Goal: Task Accomplishment & Management: Complete application form

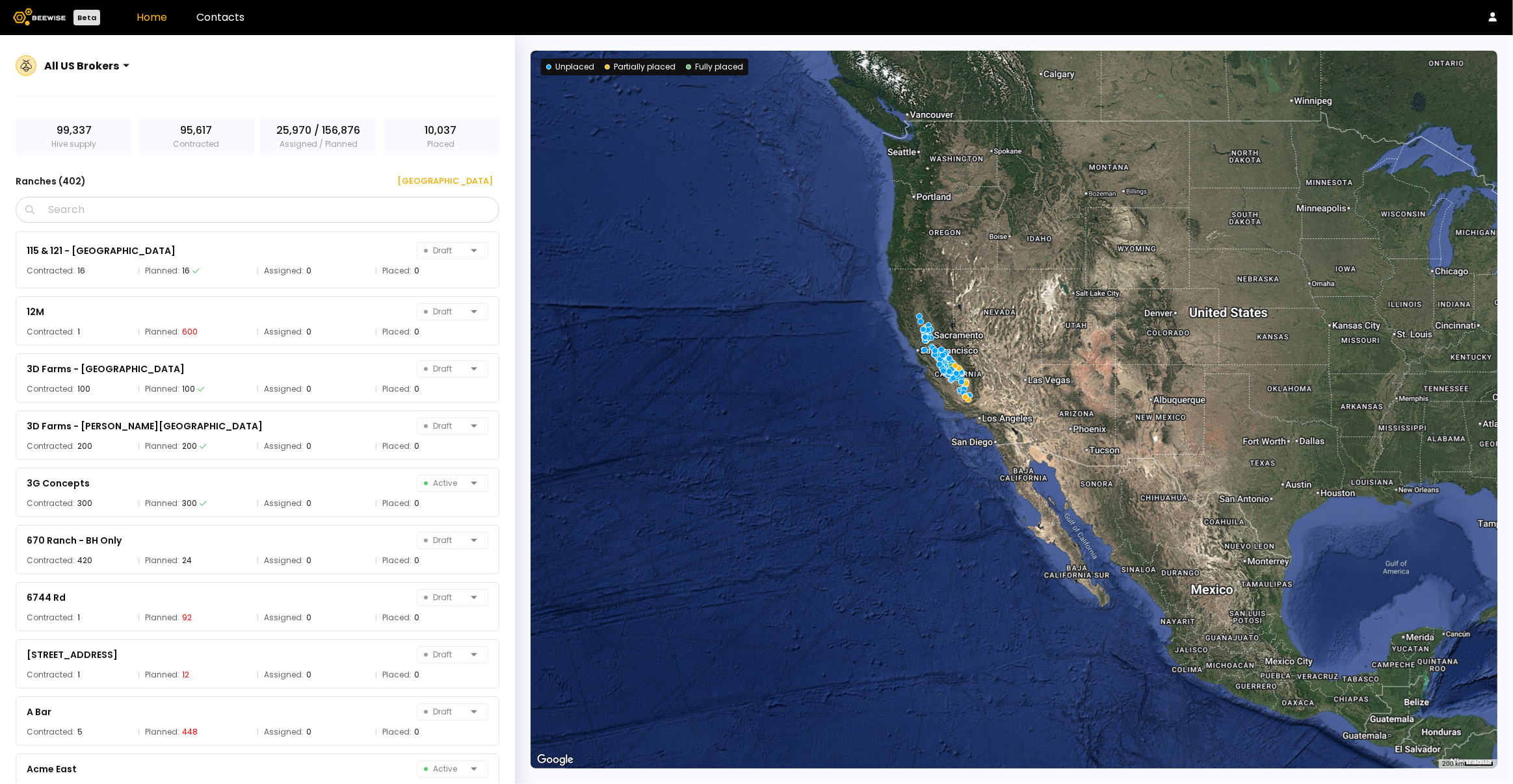
drag, startPoint x: 928, startPoint y: 298, endPoint x: 927, endPoint y: 389, distance: 91.0
click at [891, 501] on div at bounding box center [1014, 410] width 967 height 718
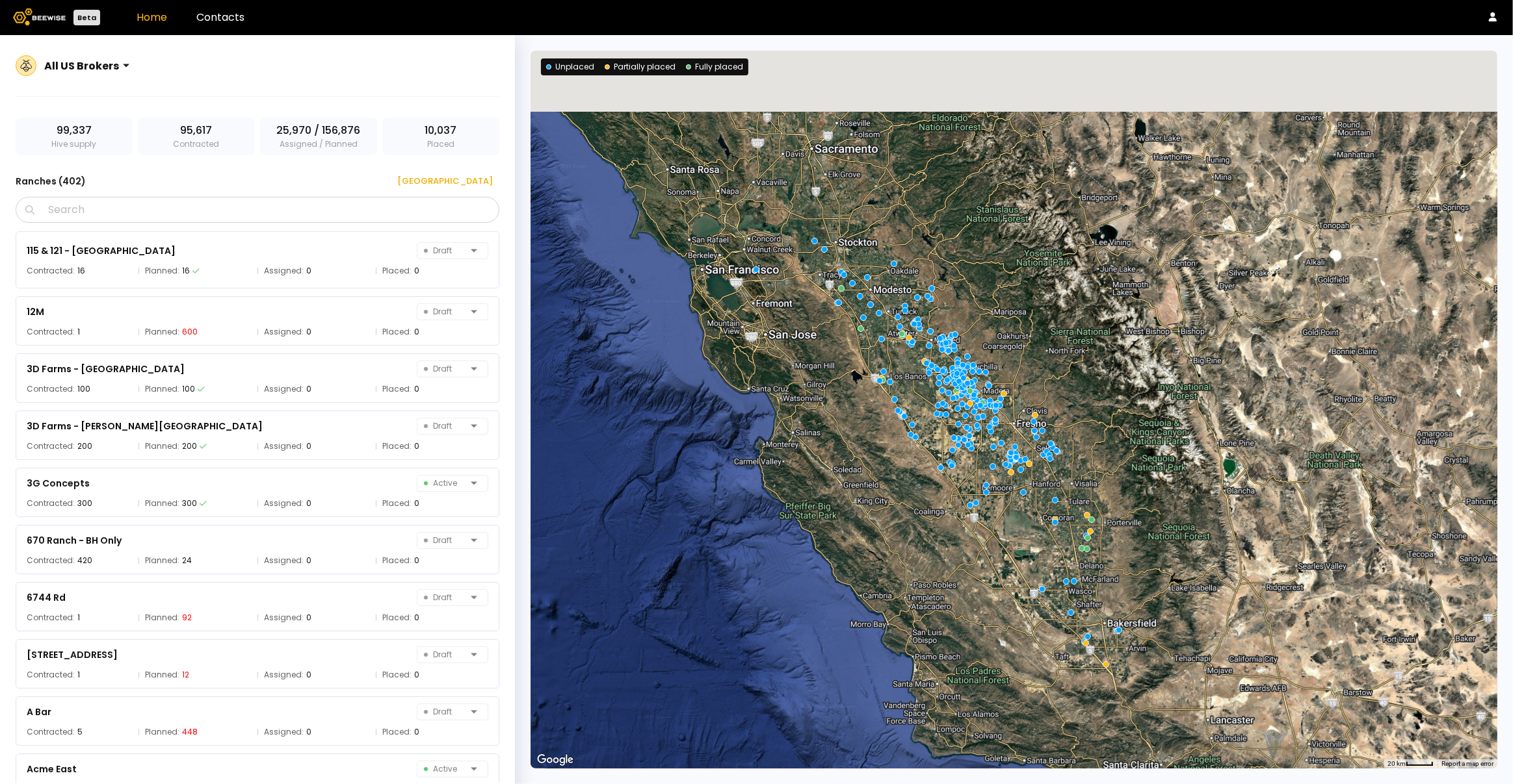
drag, startPoint x: 905, startPoint y: 334, endPoint x: 863, endPoint y: 474, distance: 146.2
click at [866, 478] on div at bounding box center [1014, 410] width 967 height 718
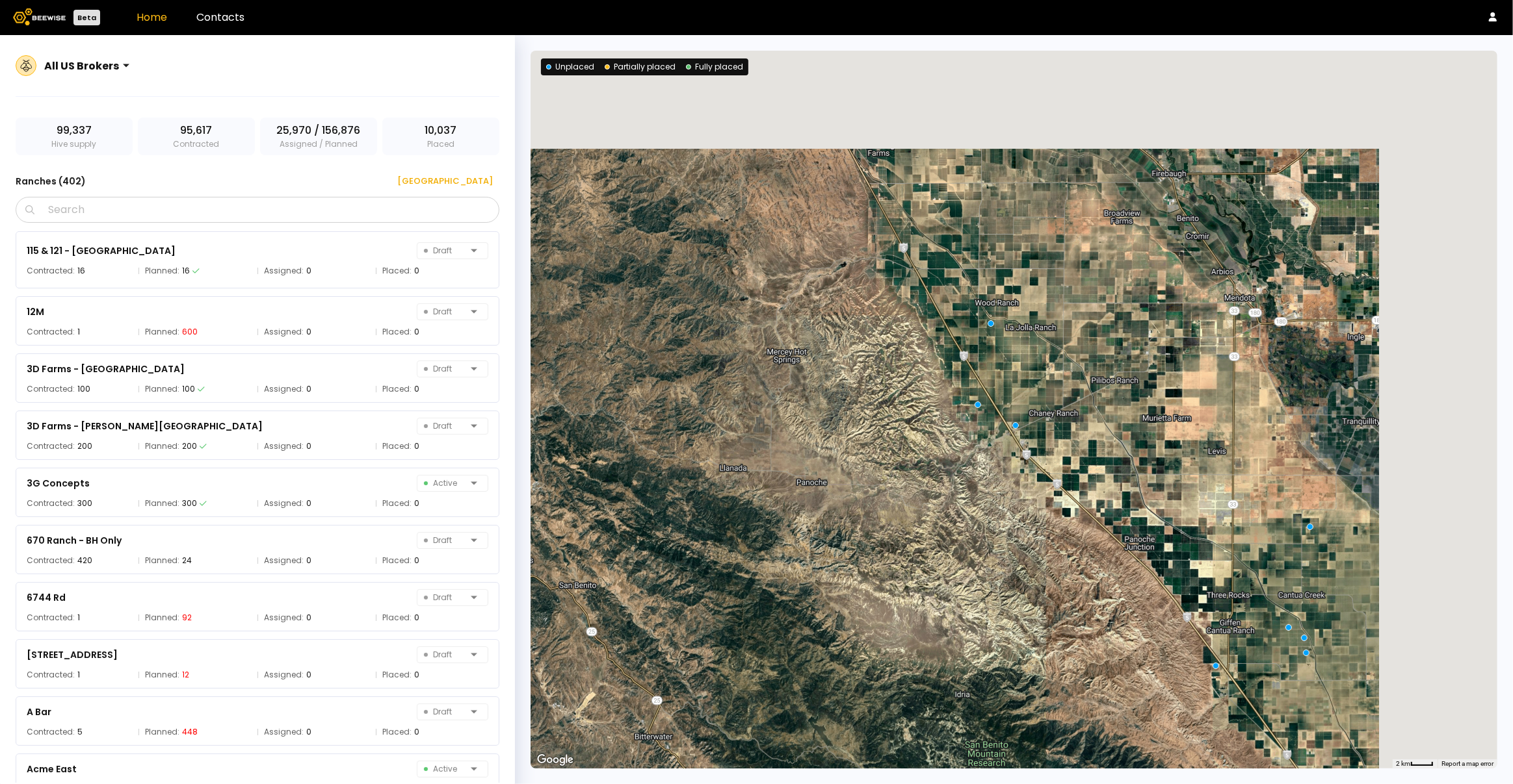
drag, startPoint x: 1008, startPoint y: 295, endPoint x: 763, endPoint y: 580, distance: 375.8
click at [765, 583] on div at bounding box center [1014, 410] width 967 height 718
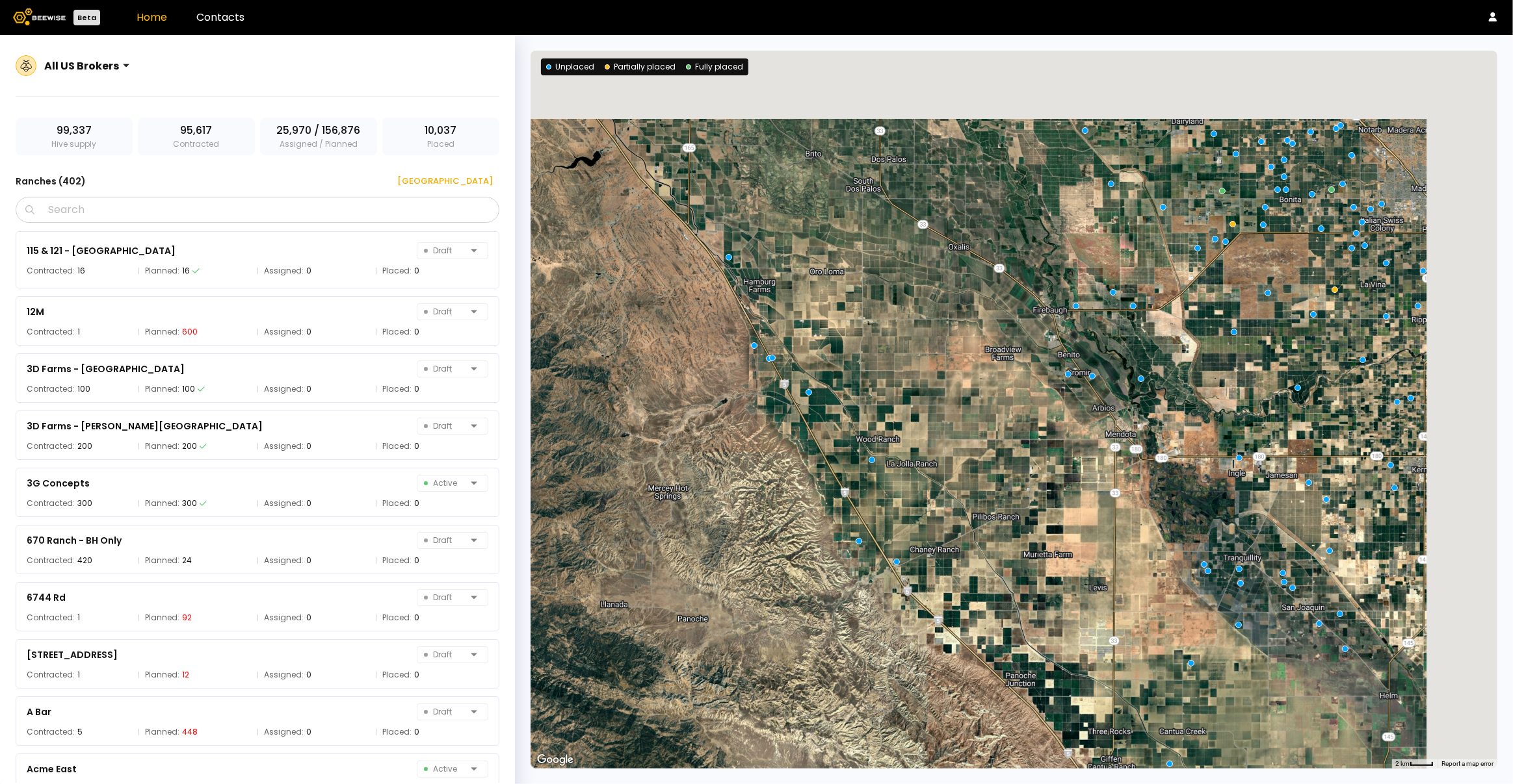
drag, startPoint x: 803, startPoint y: 443, endPoint x: 658, endPoint y: 600, distance: 213.7
click at [656, 604] on div at bounding box center [1014, 410] width 967 height 718
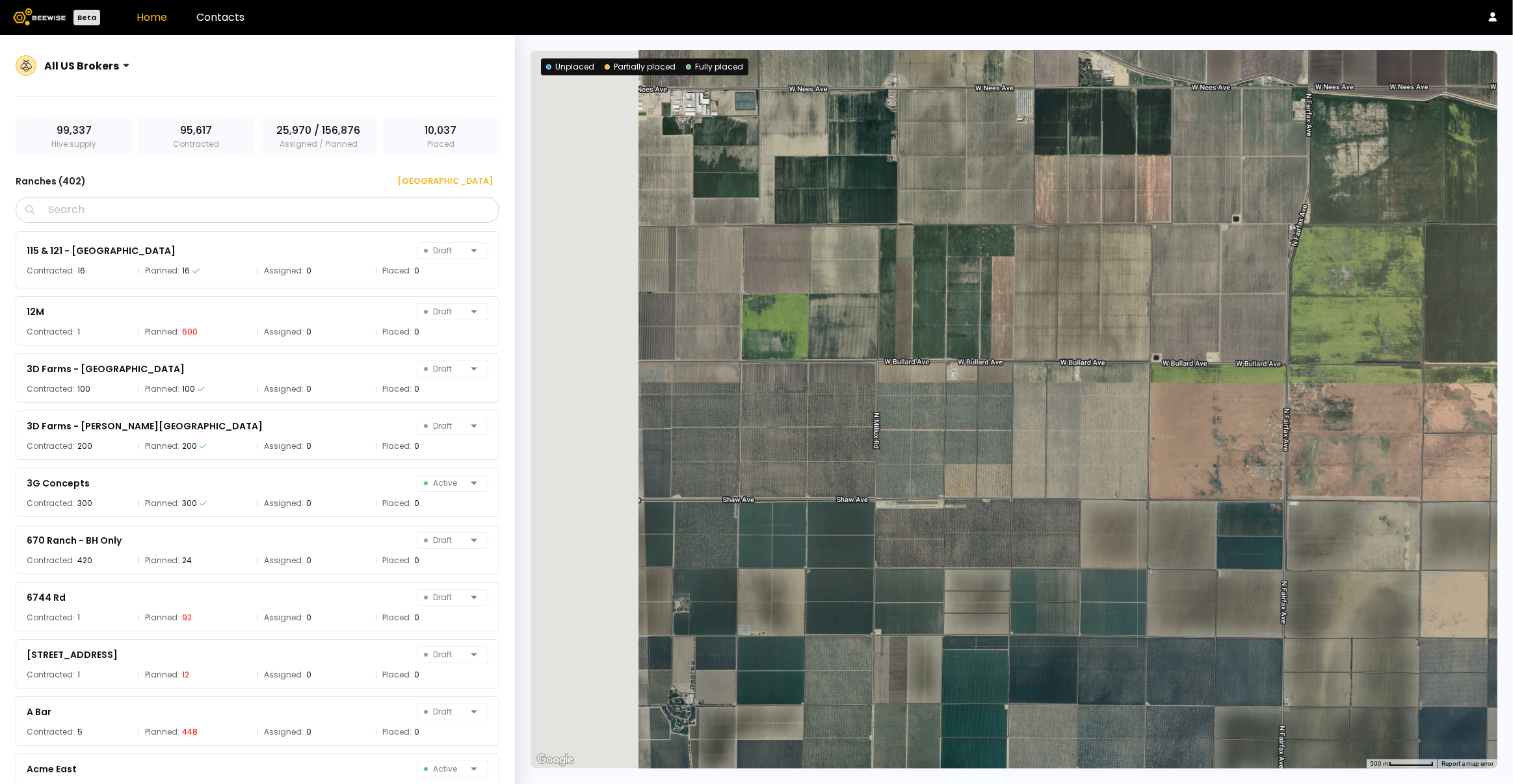
drag, startPoint x: 752, startPoint y: 495, endPoint x: 909, endPoint y: 526, distance: 160.0
click at [909, 526] on div at bounding box center [1014, 410] width 967 height 718
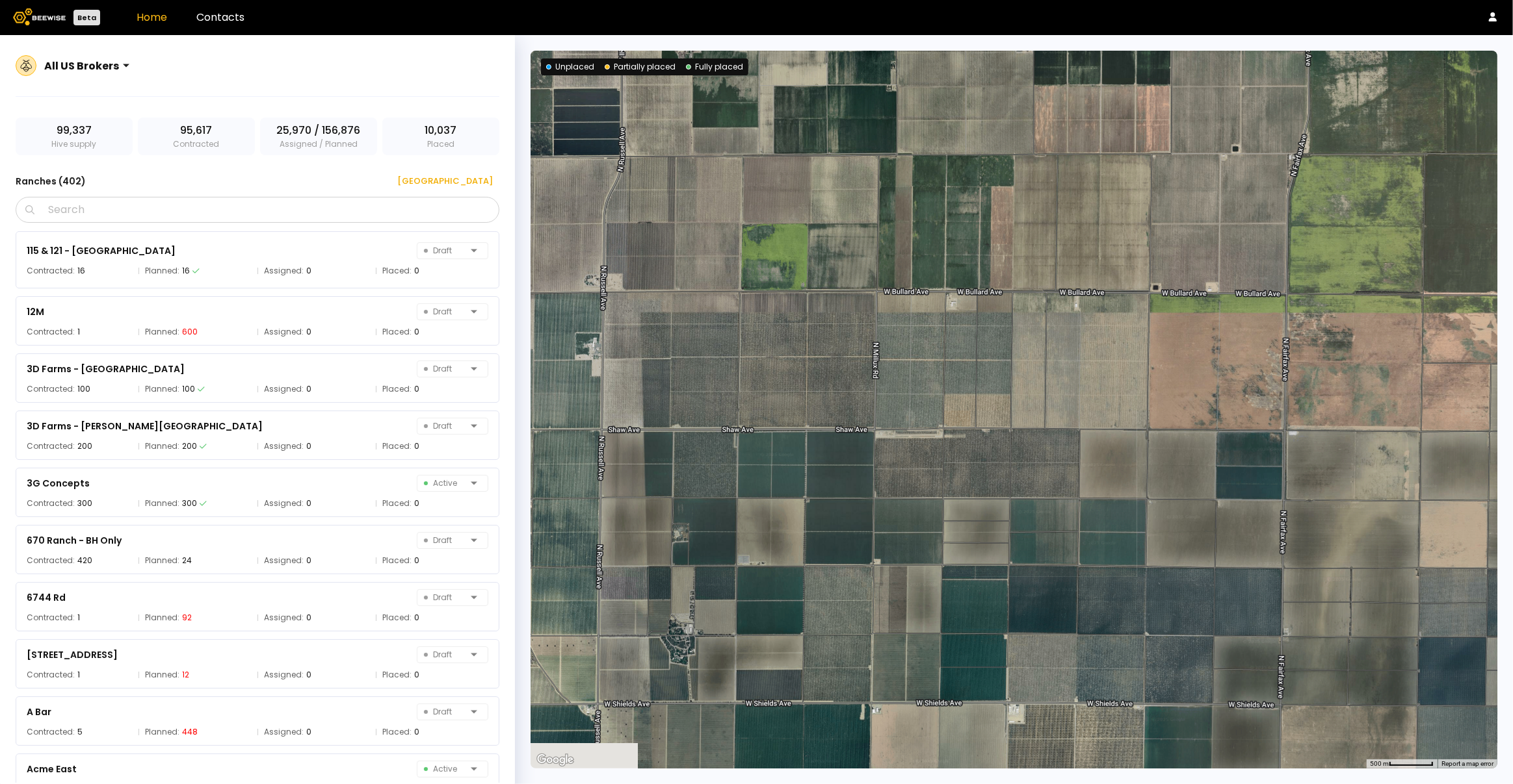
drag, startPoint x: 885, startPoint y: 556, endPoint x: 884, endPoint y: 482, distance: 74.0
click at [884, 482] on div at bounding box center [1014, 410] width 967 height 718
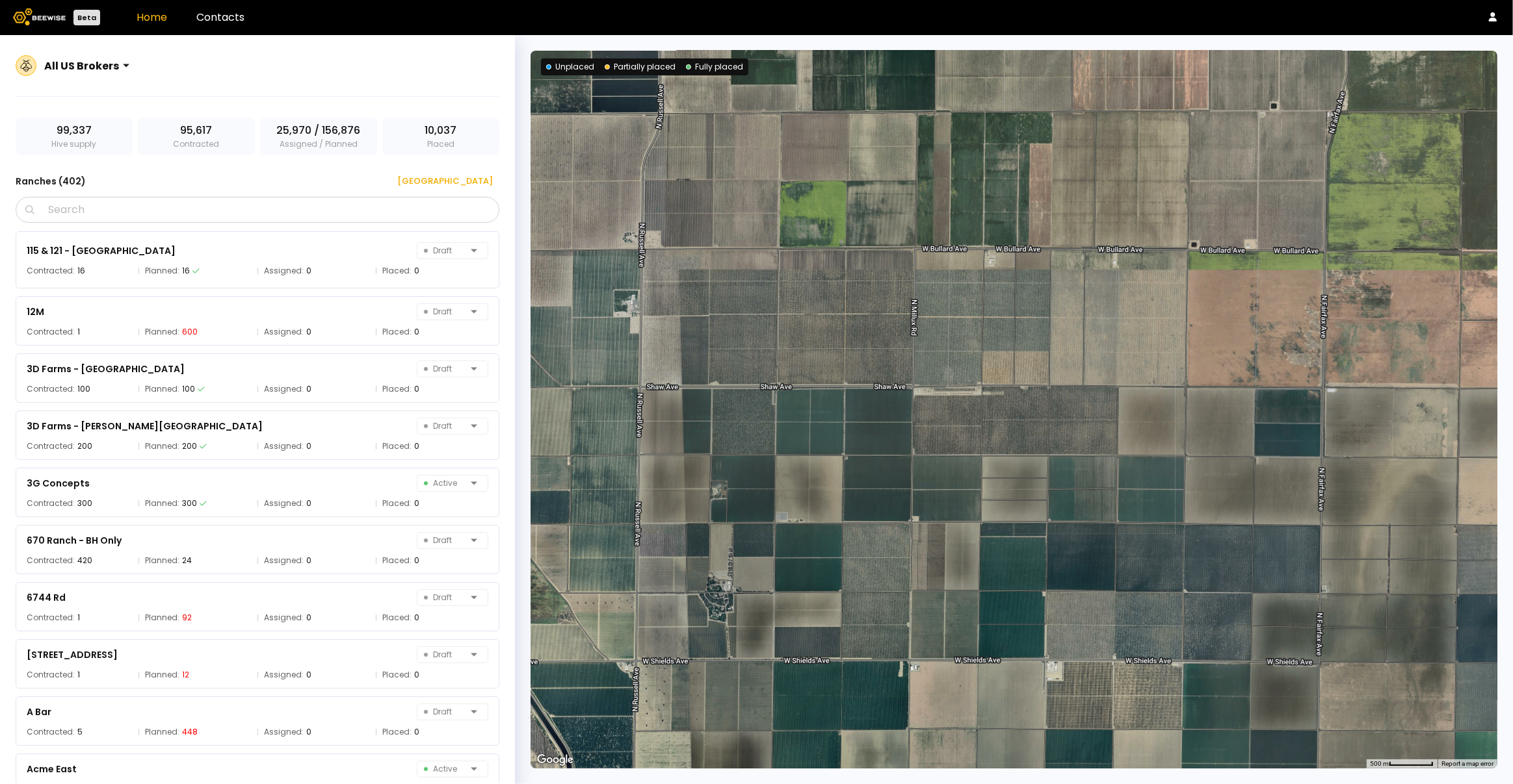
drag, startPoint x: 855, startPoint y: 508, endPoint x: 902, endPoint y: 456, distance: 70.1
click at [902, 456] on div at bounding box center [1014, 410] width 967 height 718
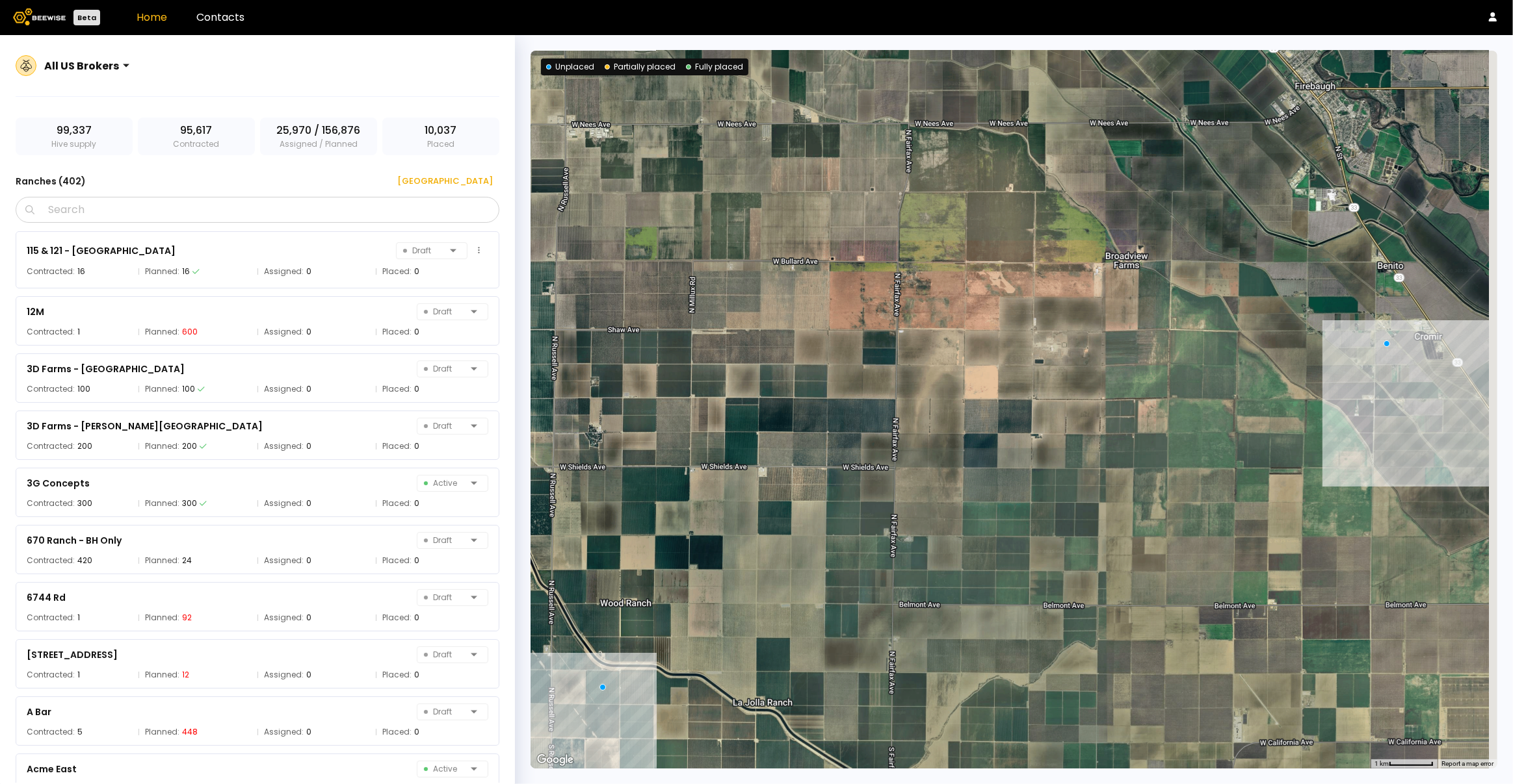
drag, startPoint x: 768, startPoint y: 310, endPoint x: 388, endPoint y: 235, distance: 387.3
click at [647, 249] on div at bounding box center [1014, 410] width 967 height 718
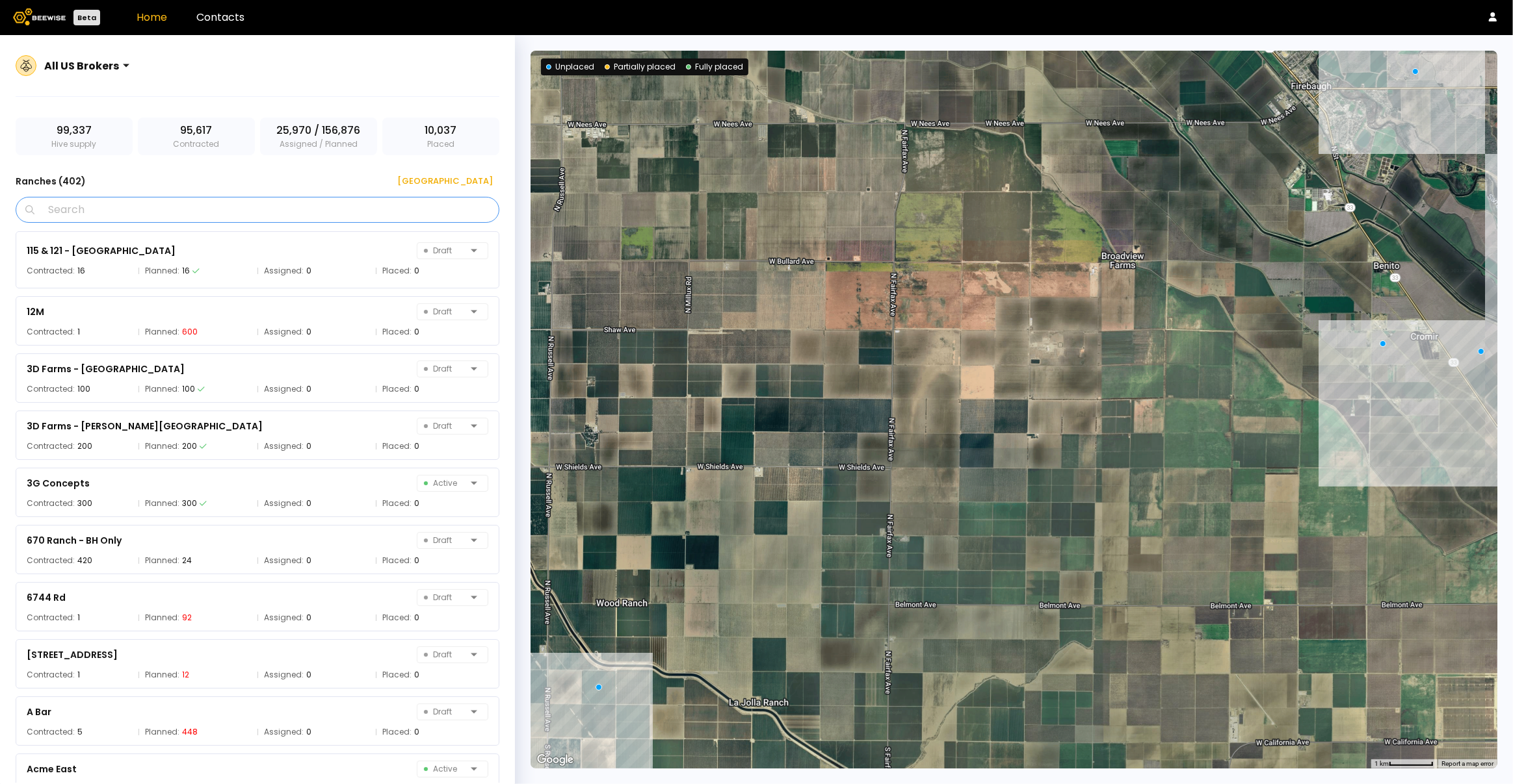
click at [255, 216] on input "Search" at bounding box center [262, 210] width 450 height 25
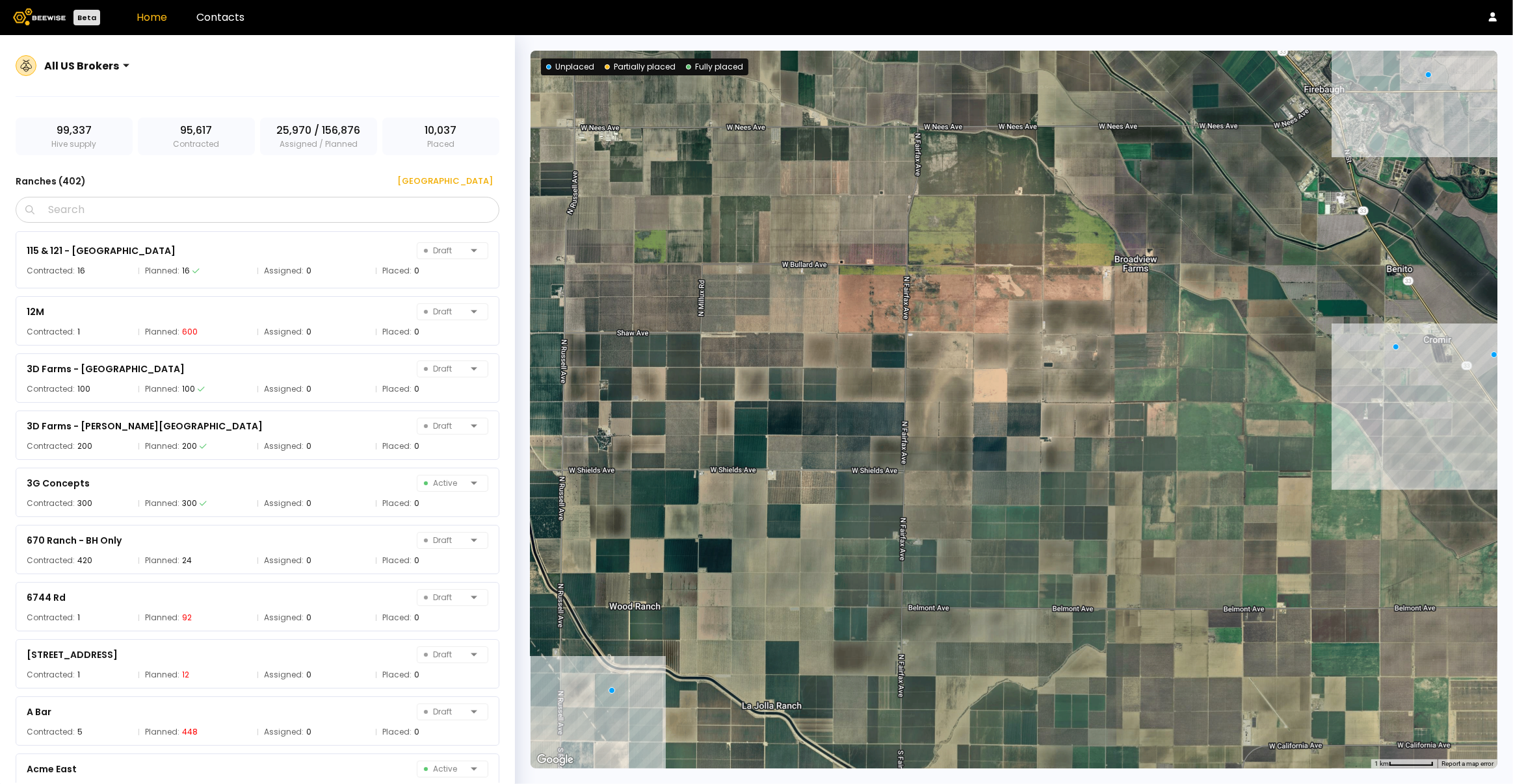
drag, startPoint x: 751, startPoint y: 302, endPoint x: 863, endPoint y: 312, distance: 112.4
click at [865, 312] on div at bounding box center [1014, 410] width 967 height 718
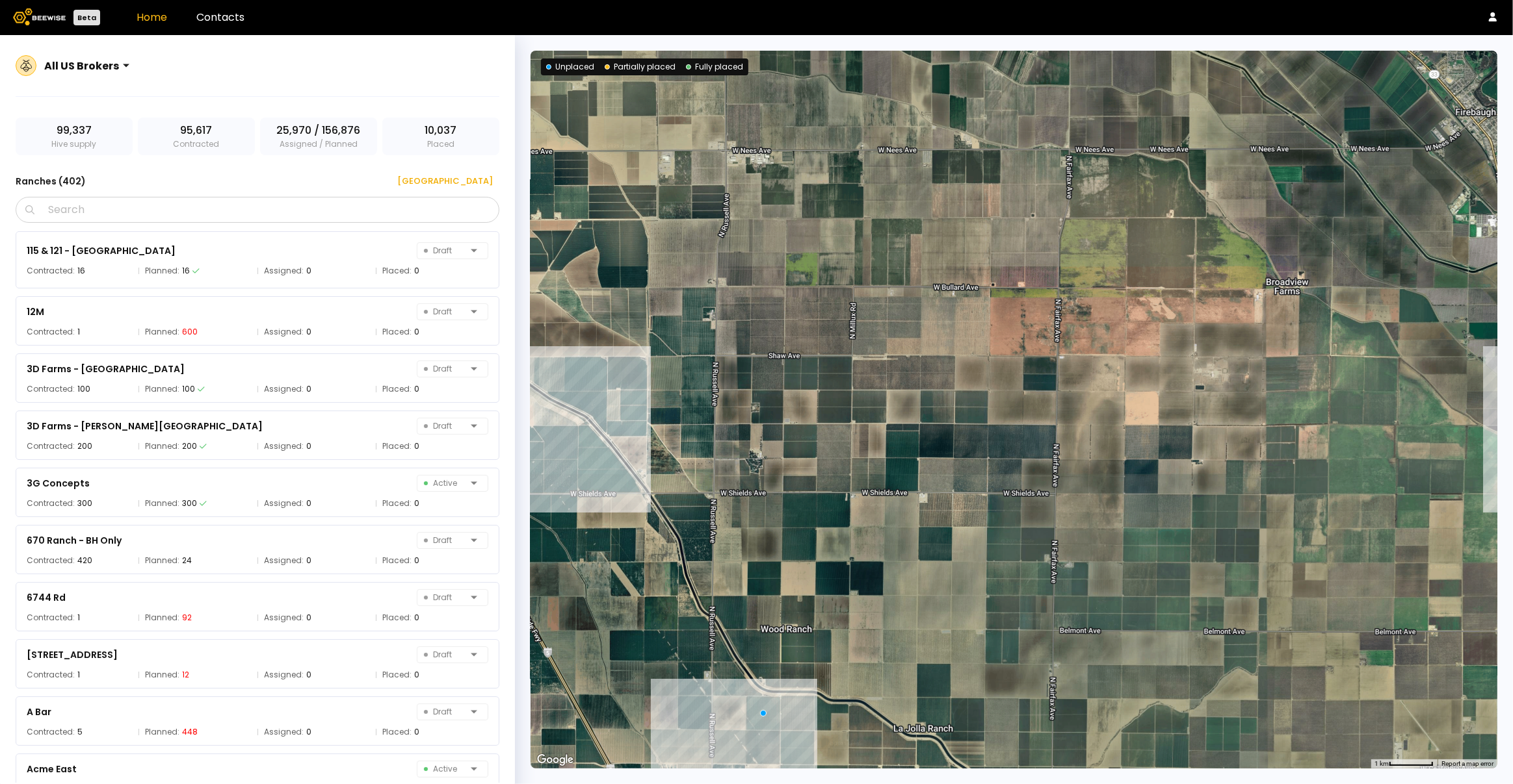
drag, startPoint x: 750, startPoint y: 305, endPoint x: 839, endPoint y: 347, distance: 98.4
click at [839, 347] on div at bounding box center [1014, 410] width 967 height 718
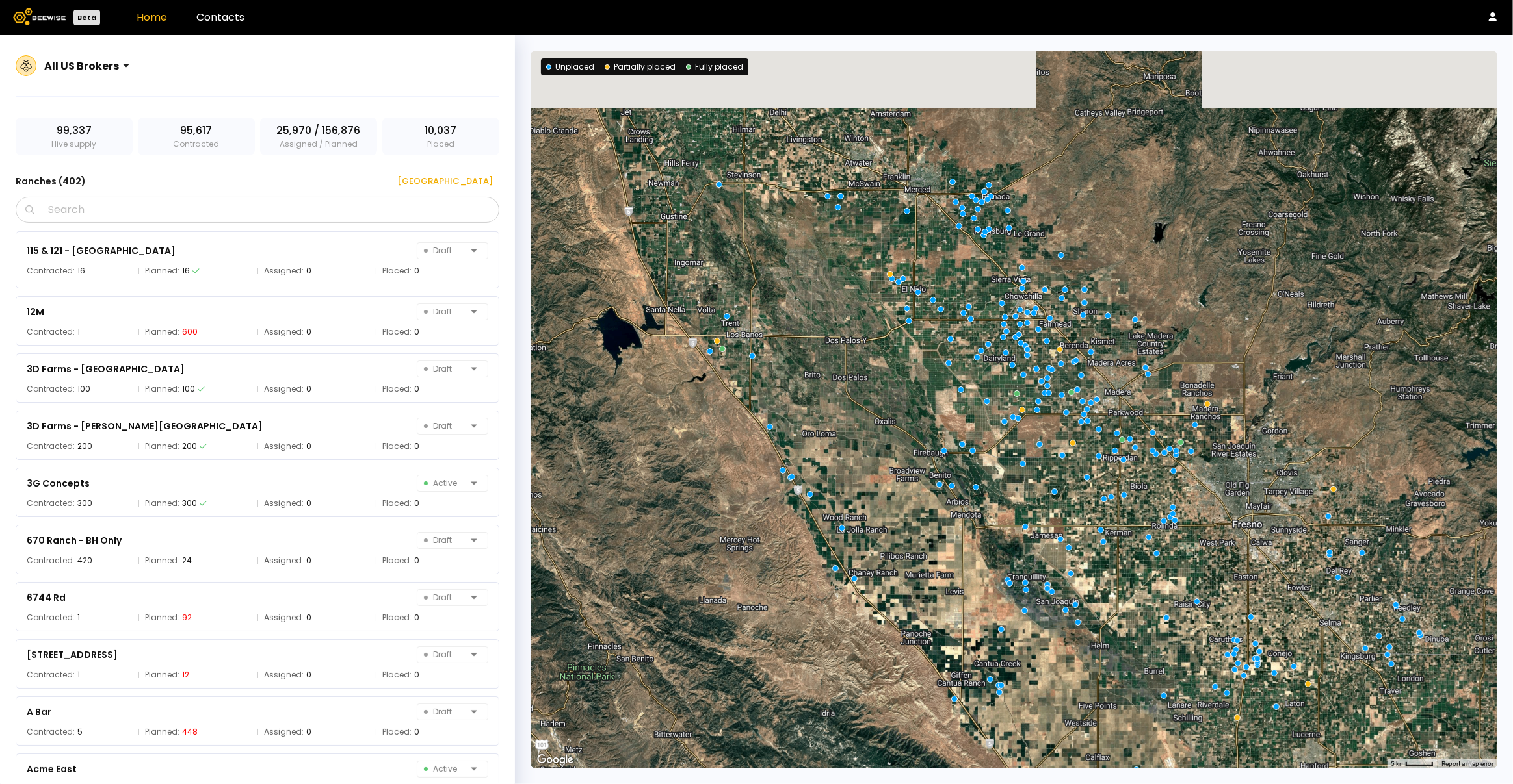
drag, startPoint x: 777, startPoint y: 229, endPoint x: 783, endPoint y: 360, distance: 131.1
click at [783, 360] on div at bounding box center [1014, 410] width 967 height 718
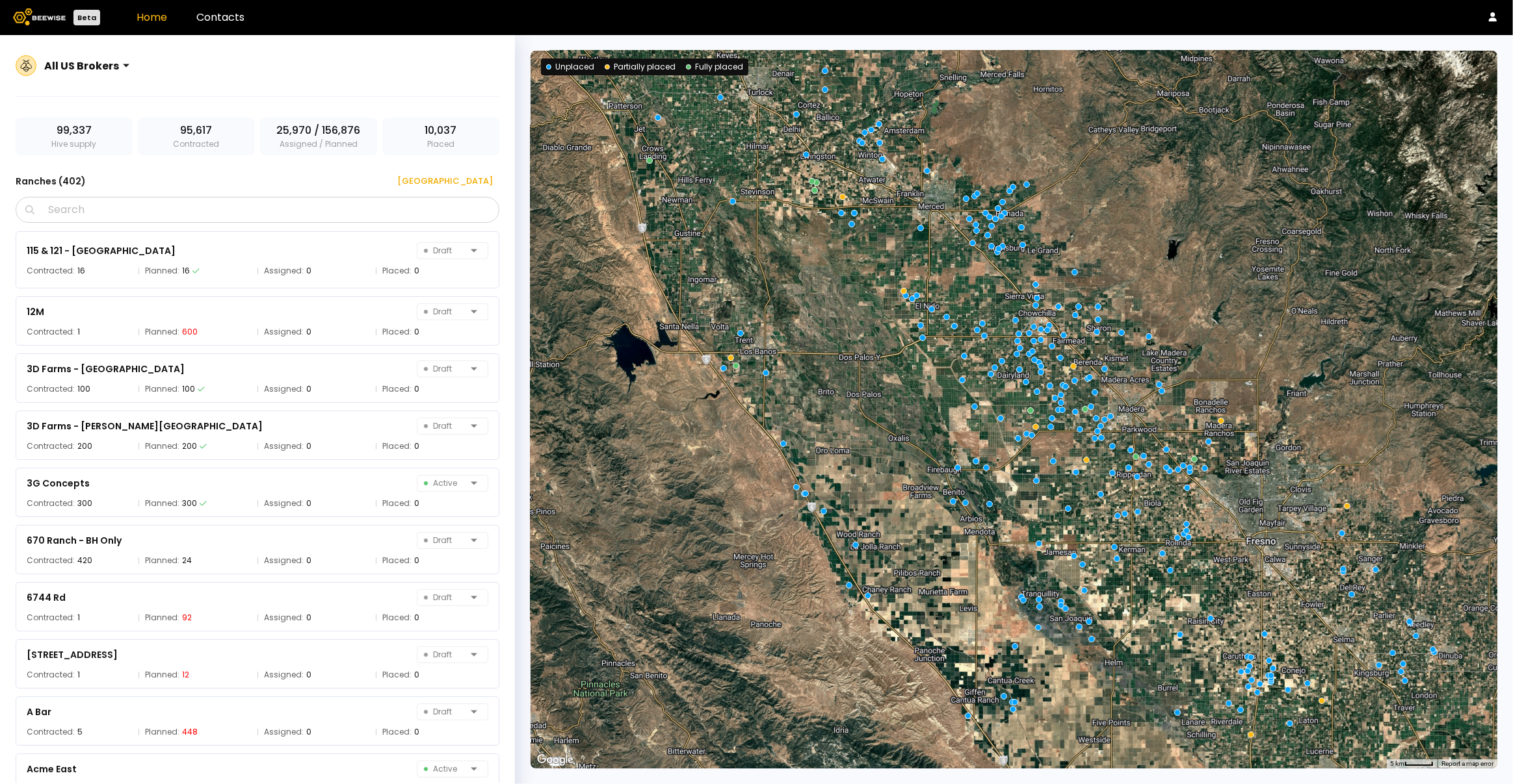
drag, startPoint x: 726, startPoint y: 213, endPoint x: 768, endPoint y: 256, distance: 60.1
click at [768, 256] on div at bounding box center [1014, 410] width 967 height 718
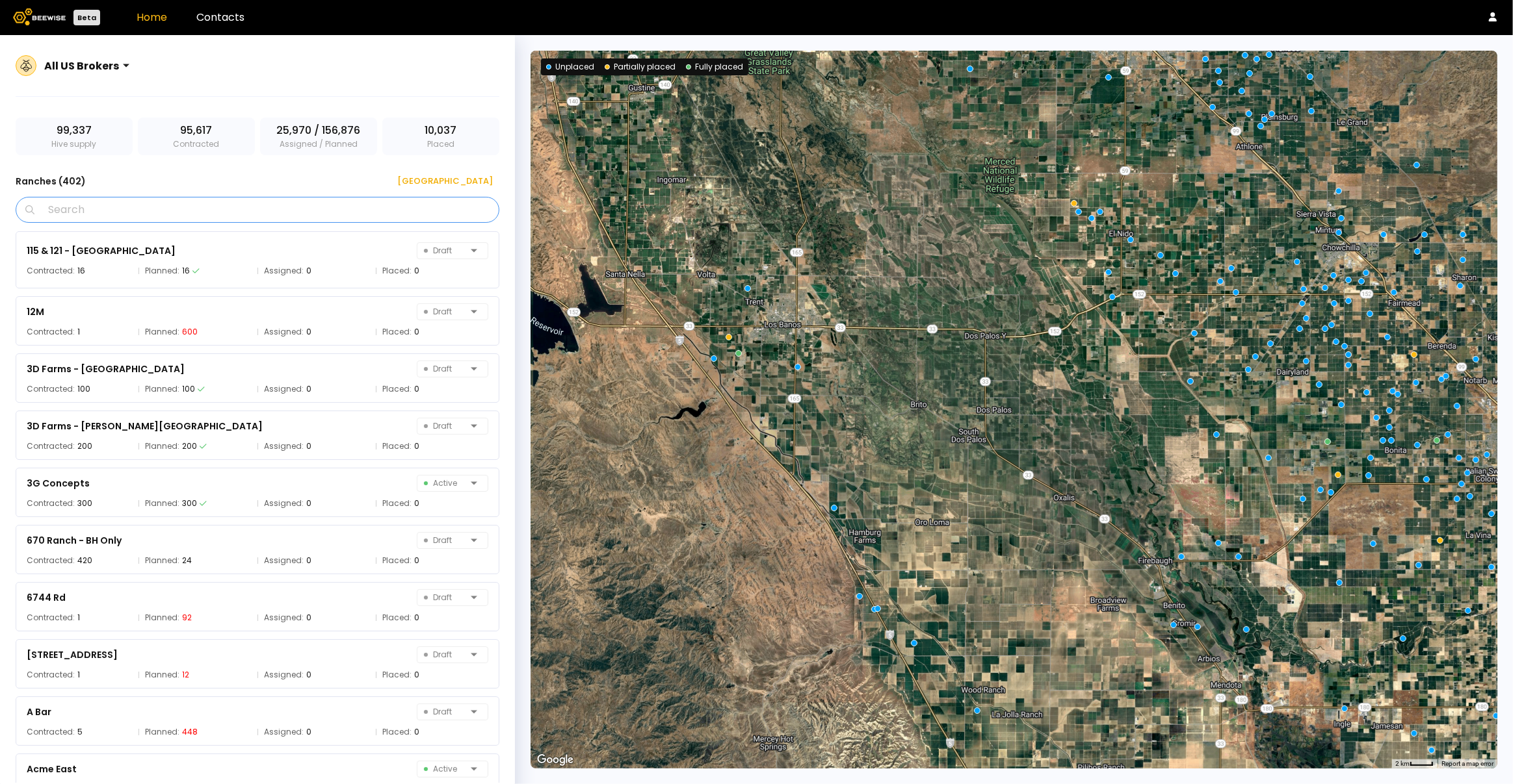
click at [79, 210] on input "Search" at bounding box center [262, 210] width 450 height 25
paste input "**********"
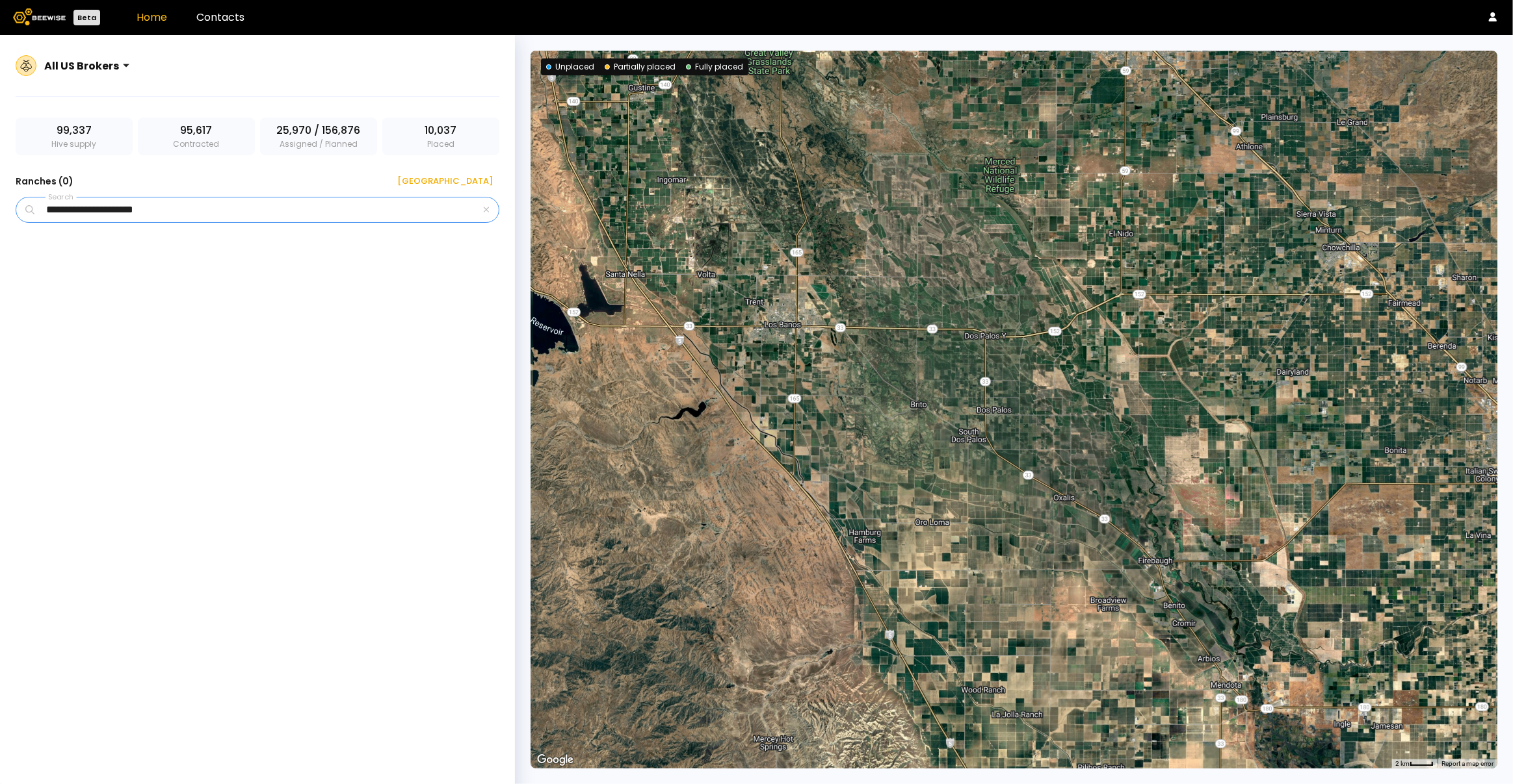
type input "**********"
click at [469, 179] on div "[GEOGRAPHIC_DATA]" at bounding box center [440, 181] width 105 height 13
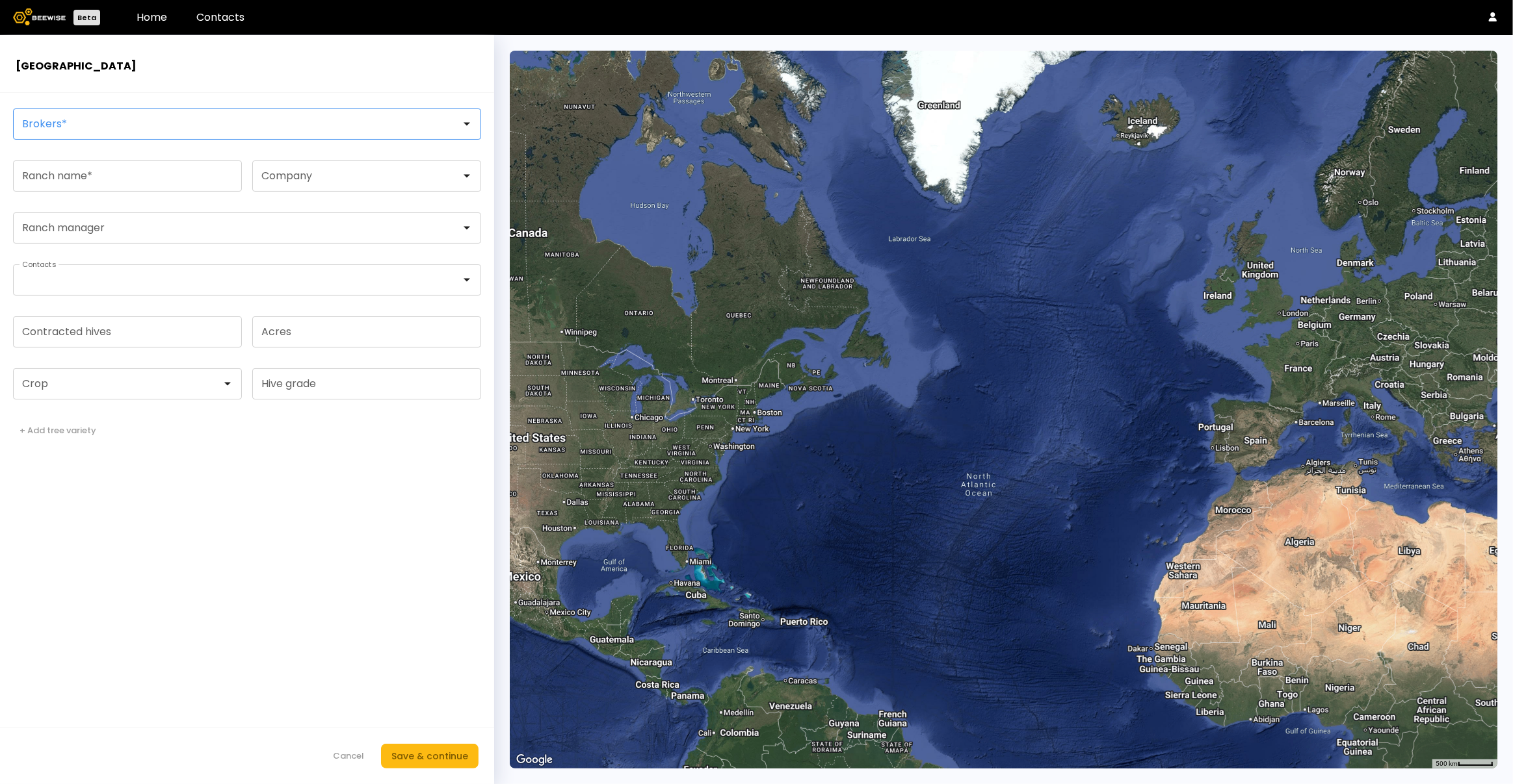
click at [130, 128] on div at bounding box center [242, 123] width 438 height 12
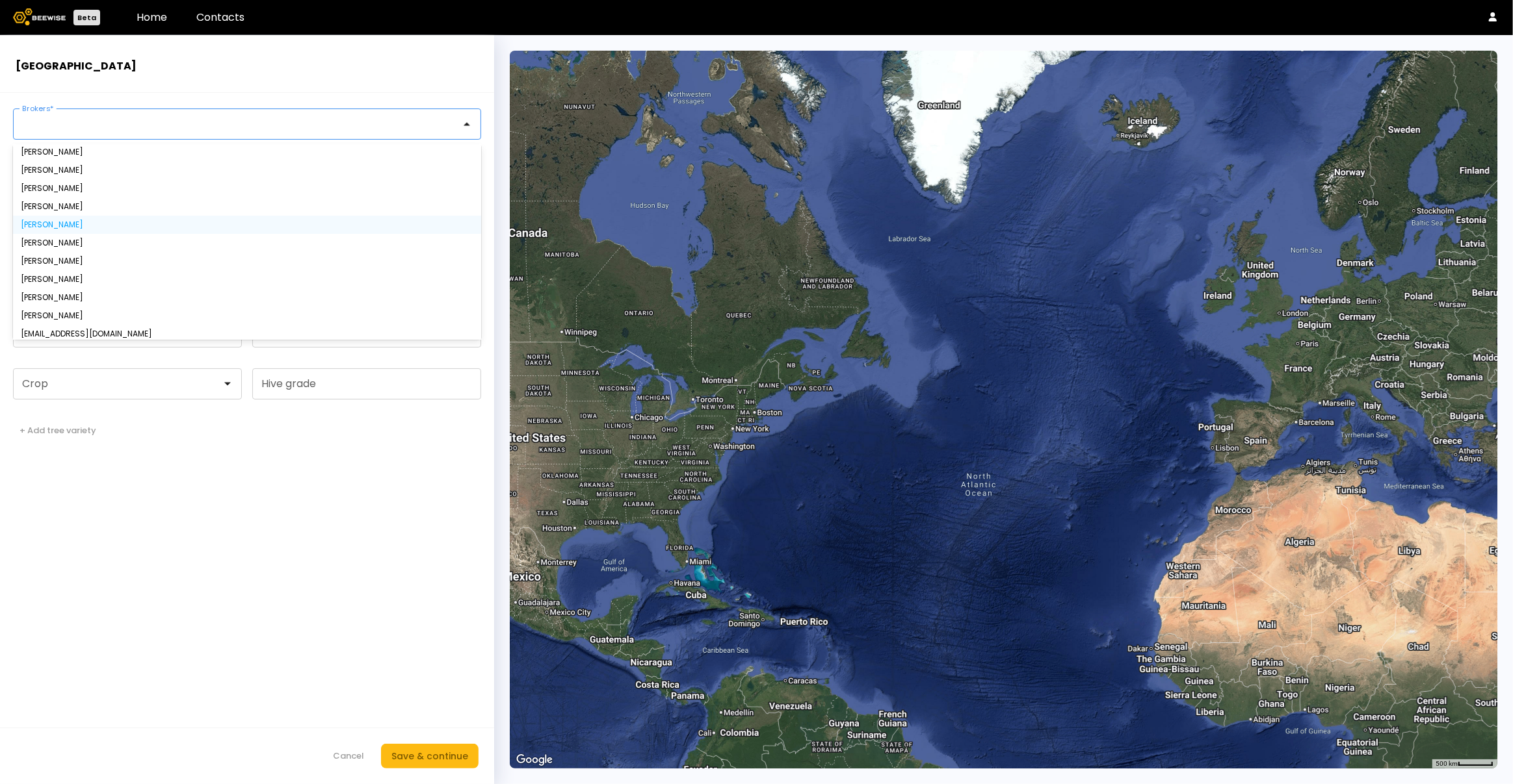
scroll to position [55, 0]
click at [59, 170] on div "[PERSON_NAME]" at bounding box center [247, 167] width 453 height 8
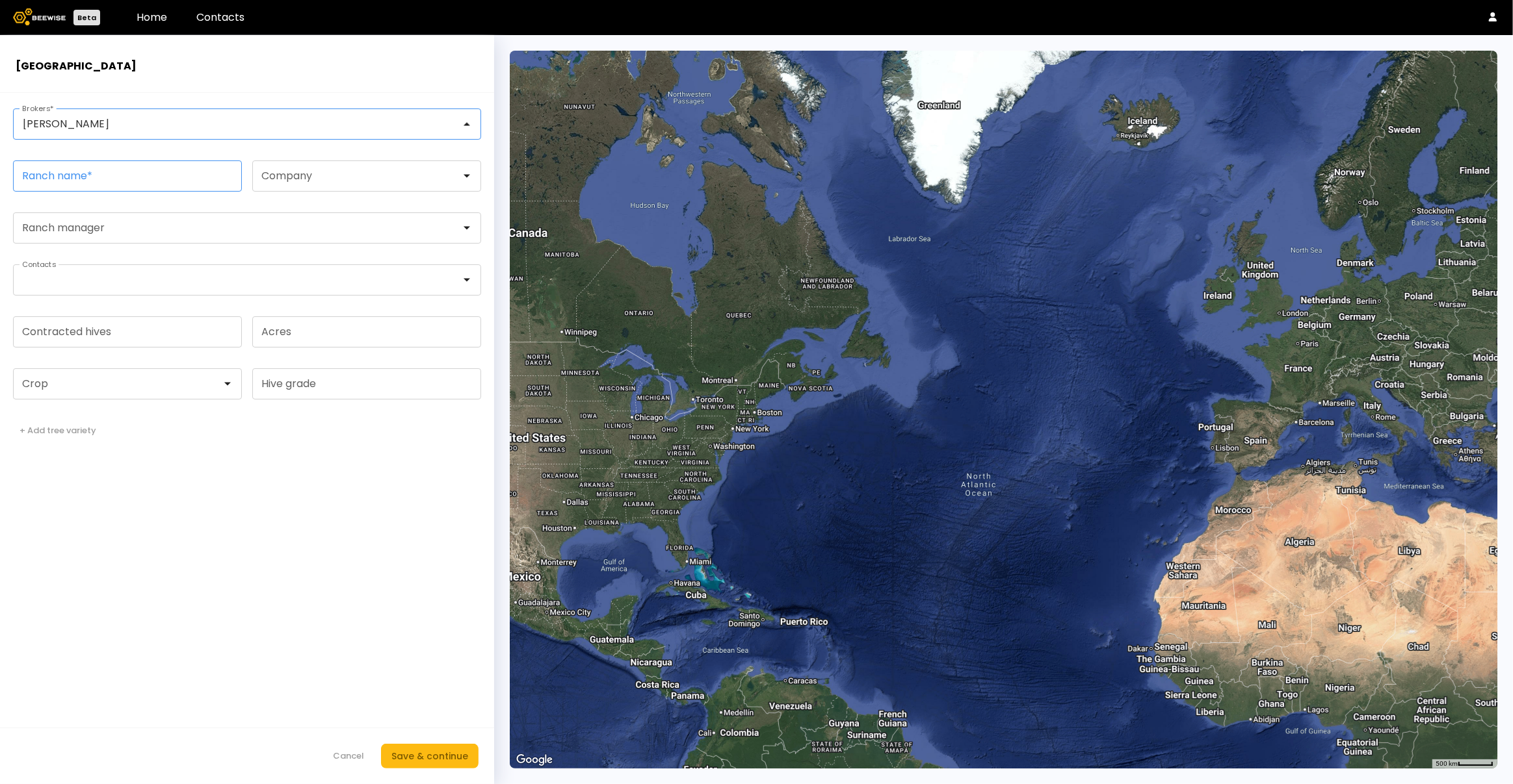
click at [60, 175] on input "Ranch name *" at bounding box center [127, 176] width 227 height 30
type input "*"
type input "**********"
click at [297, 177] on div at bounding box center [361, 176] width 199 height 12
click at [289, 334] on input "Acres" at bounding box center [366, 333] width 227 height 30
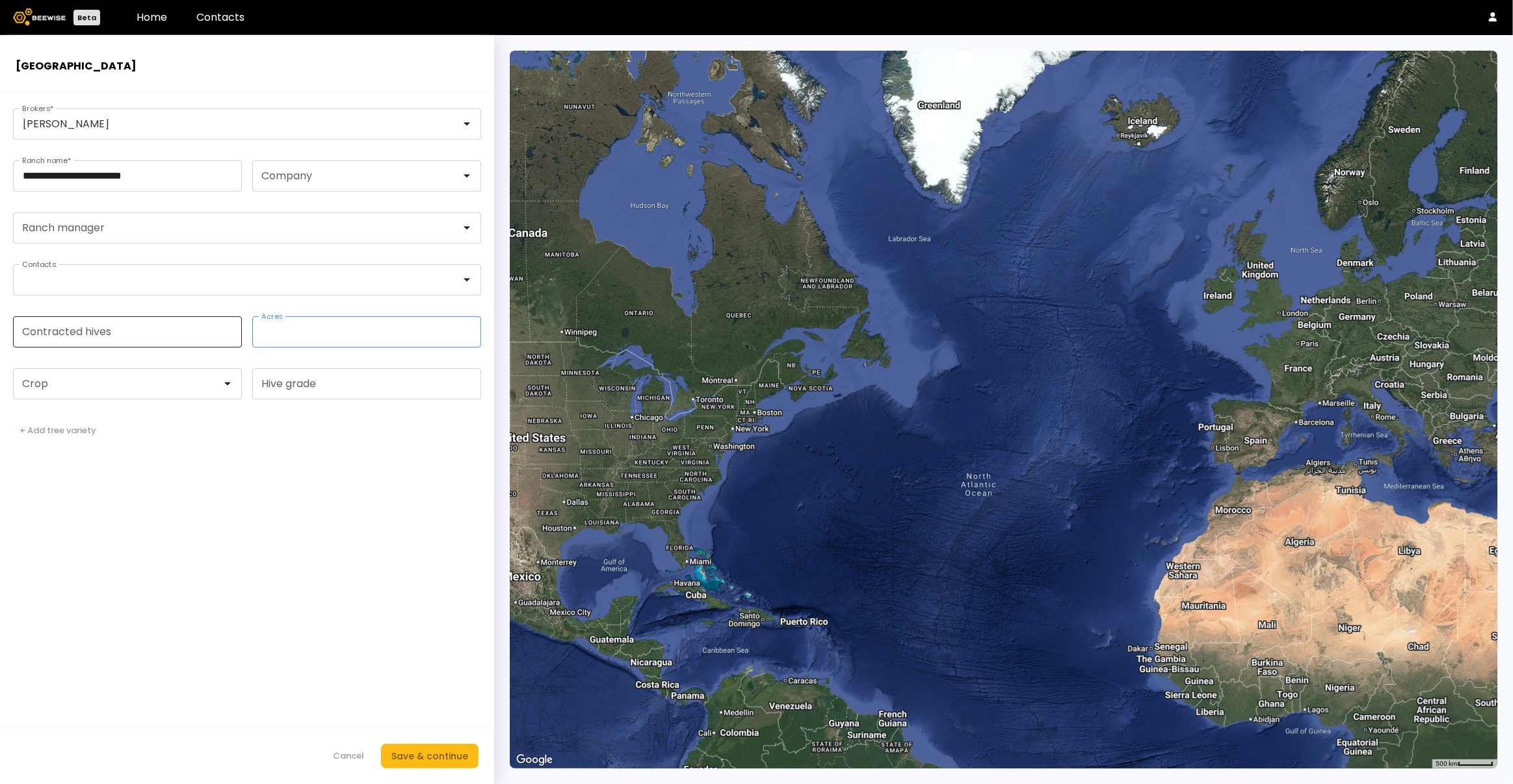
type input "***"
click at [130, 340] on input "Contracted hives" at bounding box center [127, 333] width 227 height 30
type input "***"
click at [97, 380] on div at bounding box center [122, 383] width 199 height 12
type input "*"
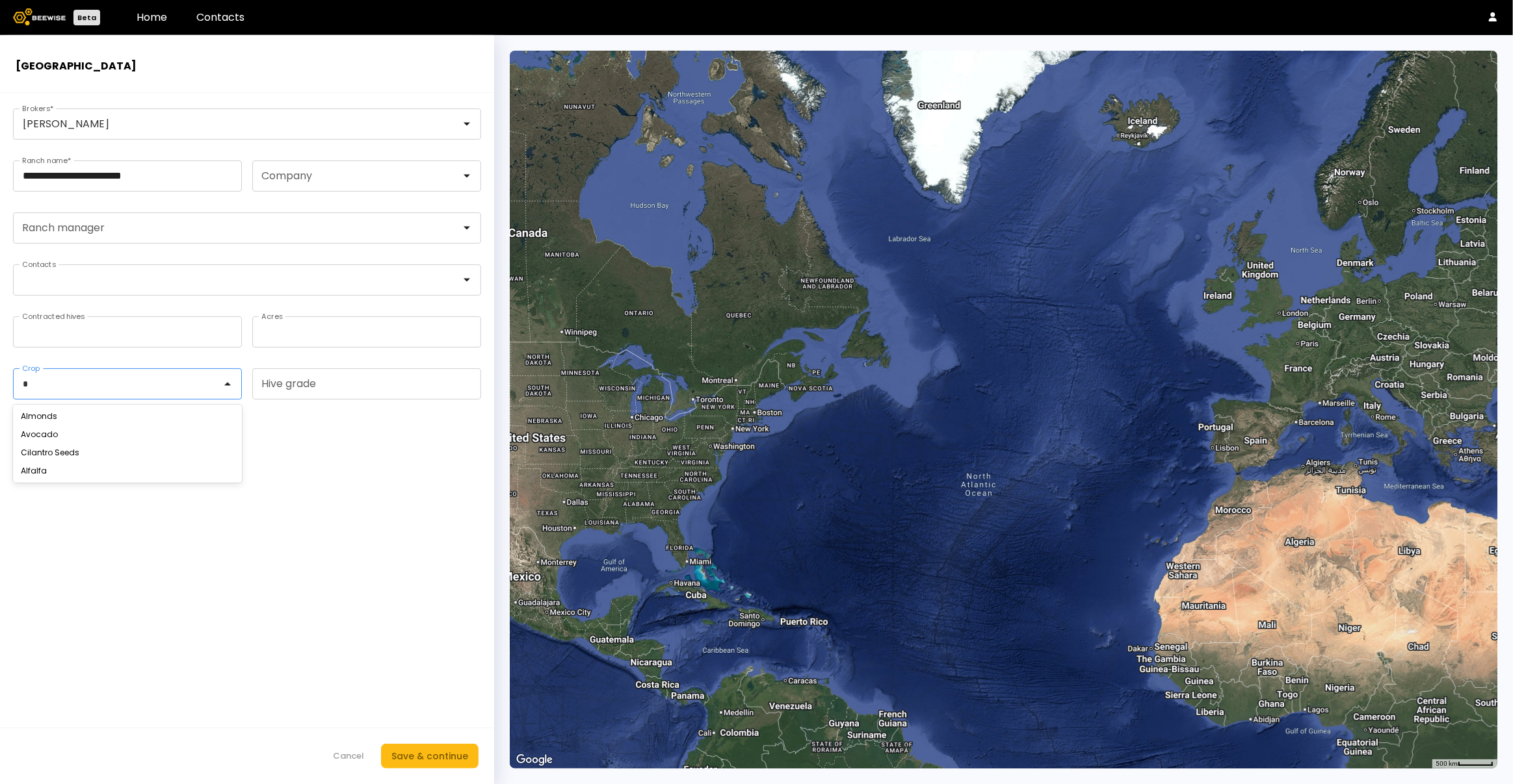
click at [69, 412] on div "Almonds" at bounding box center [127, 416] width 213 height 8
click at [67, 481] on form "**********" at bounding box center [247, 439] width 494 height 692
click at [160, 216] on div at bounding box center [241, 228] width 456 height 30
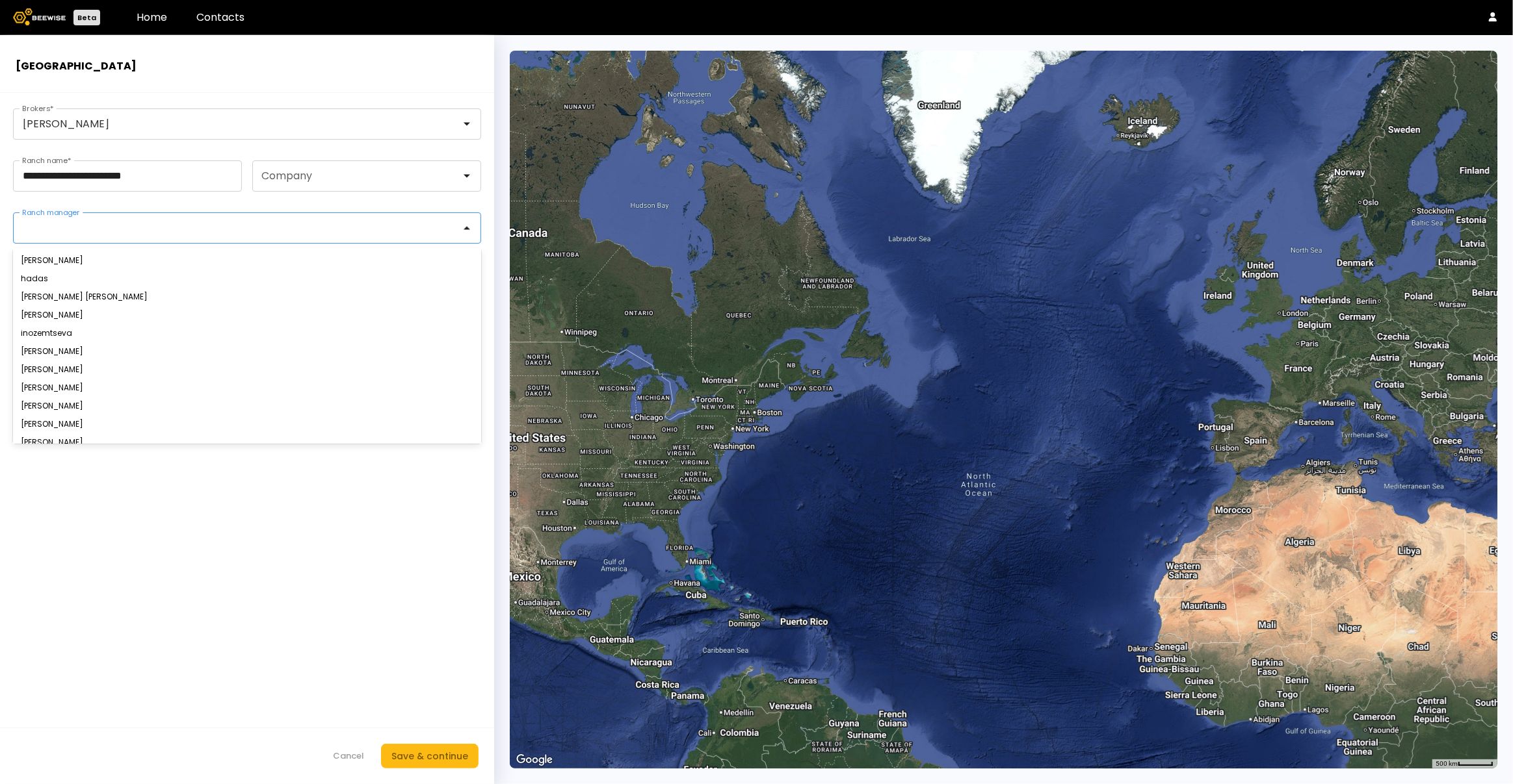
scroll to position [0, 0]
paste input "**********"
click at [173, 261] on div "No options" at bounding box center [248, 262] width 469 height 20
type input "**********"
click at [75, 300] on form "**********" at bounding box center [247, 439] width 494 height 692
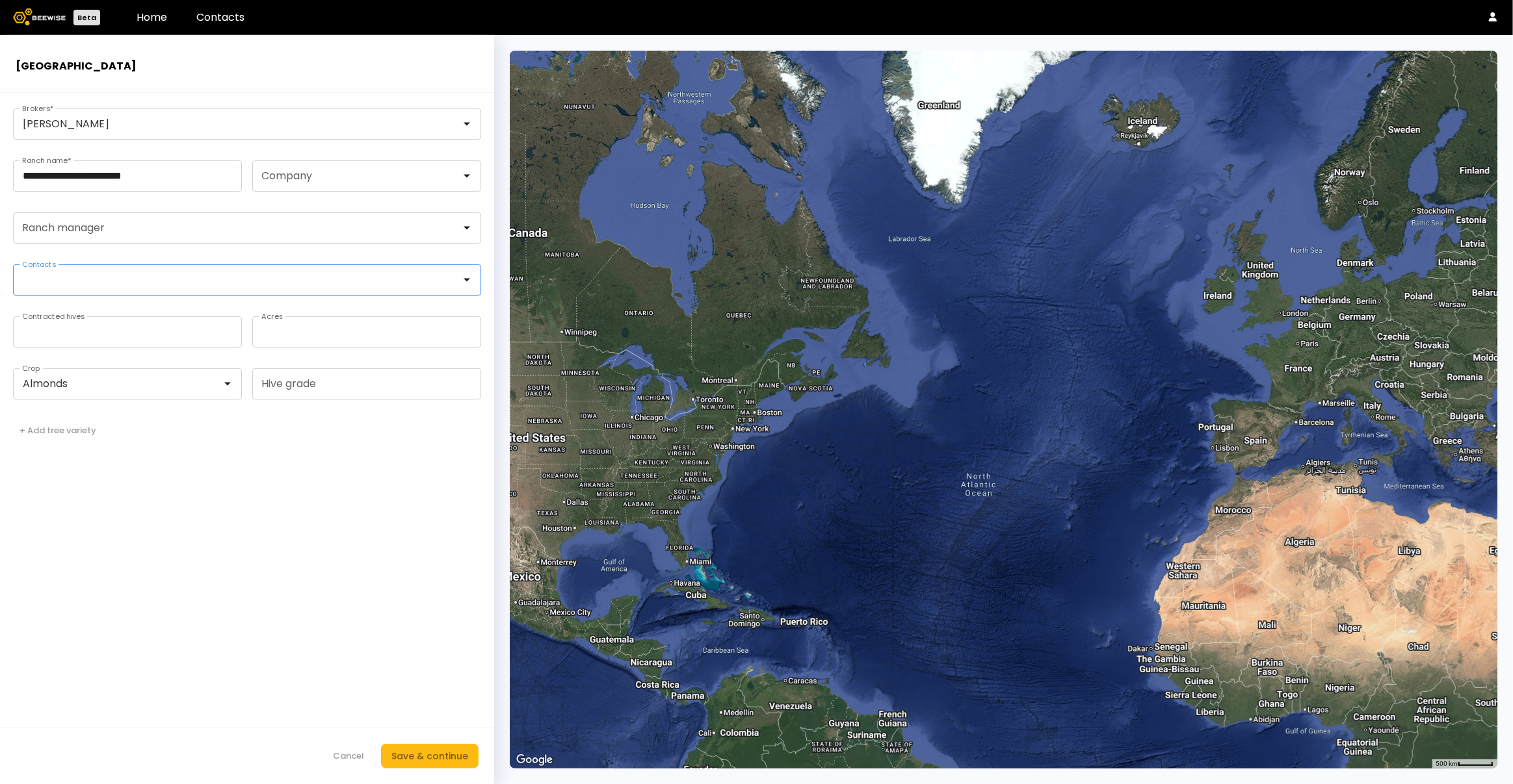
click at [94, 286] on div at bounding box center [242, 279] width 438 height 12
paste input "**********"
type input "**********"
click at [41, 516] on form "**********" at bounding box center [247, 439] width 494 height 692
click at [432, 753] on div "Save & continue" at bounding box center [429, 757] width 76 height 14
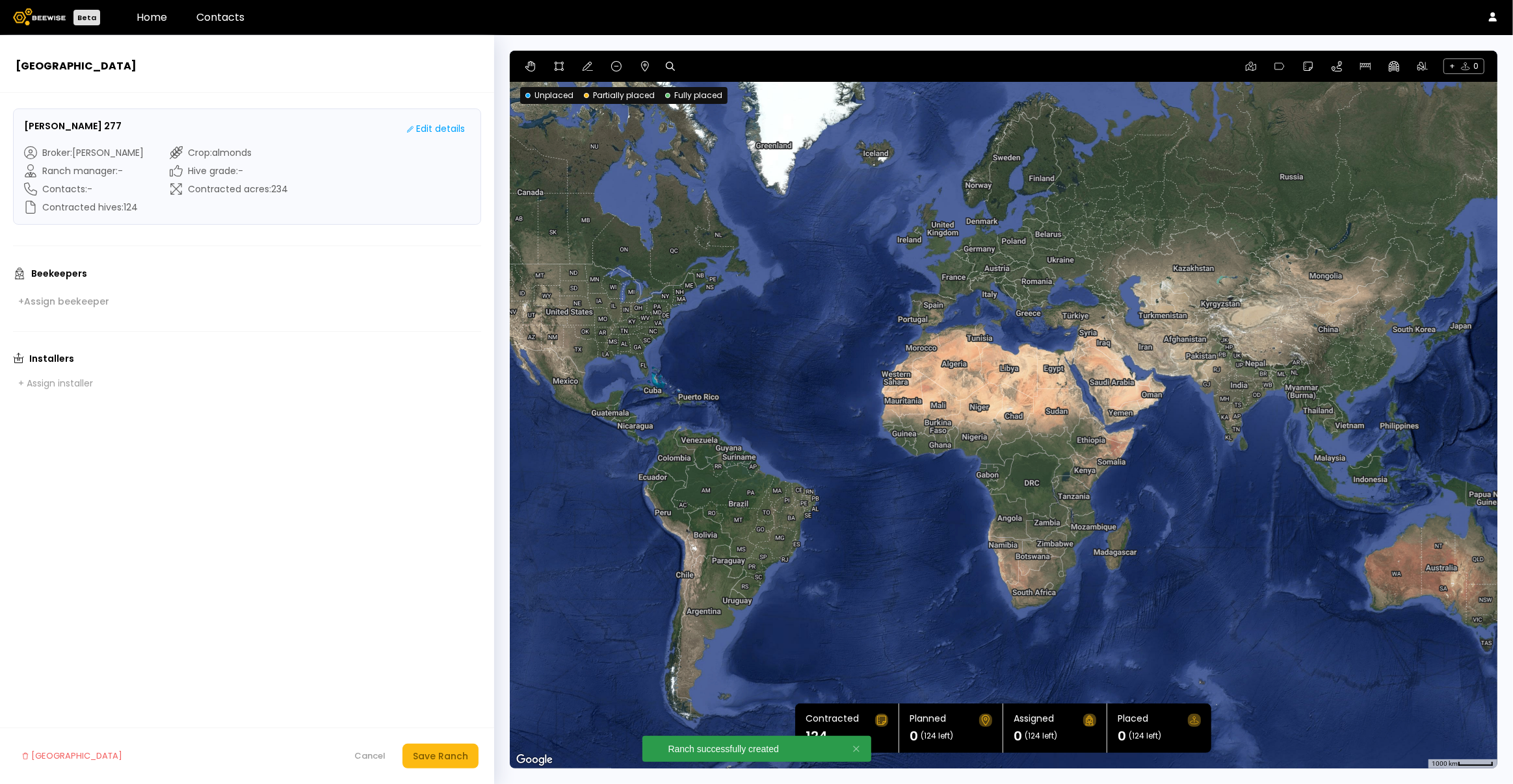
click at [608, 185] on div at bounding box center [1003, 410] width 988 height 718
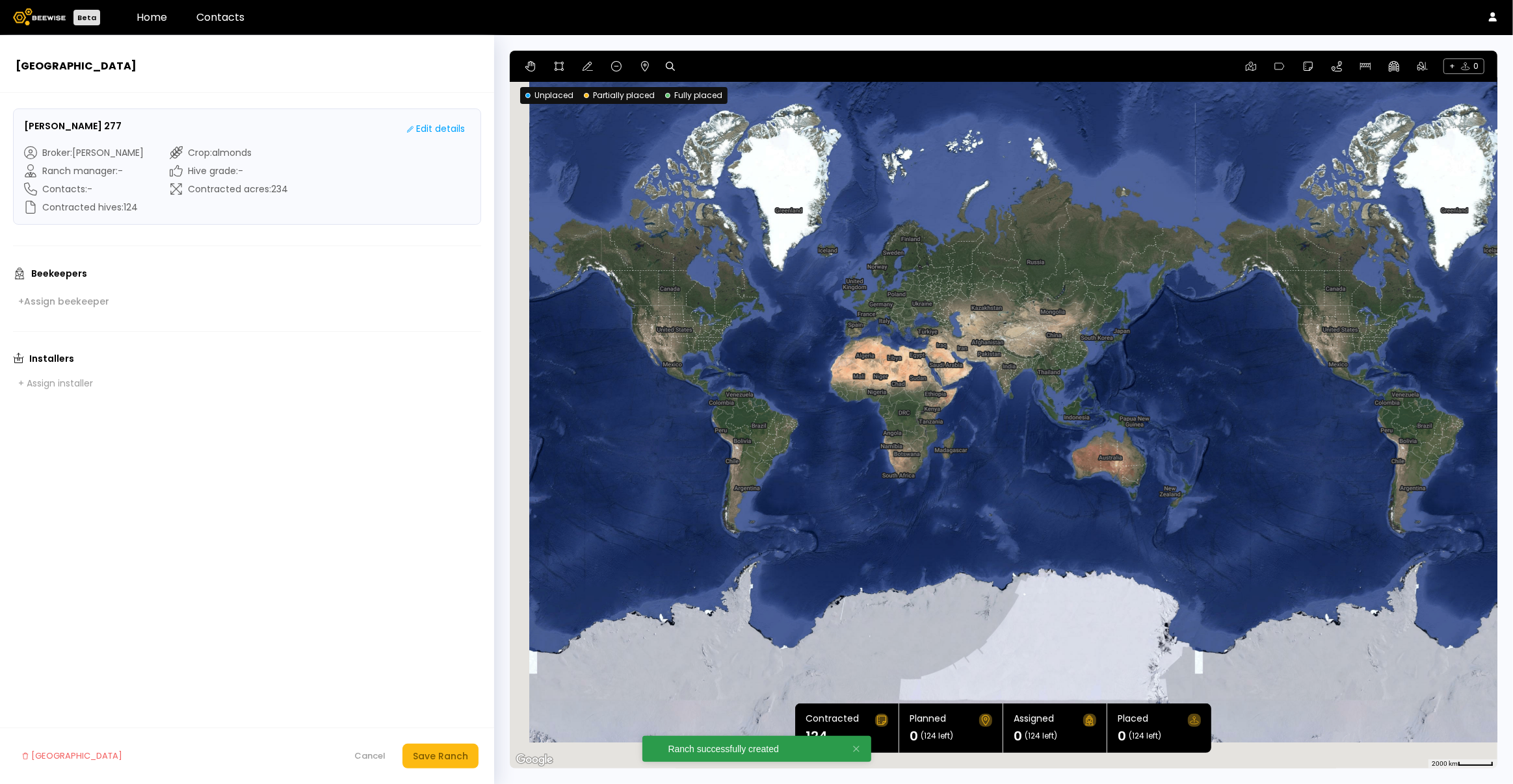
drag, startPoint x: 626, startPoint y: 234, endPoint x: 837, endPoint y: 288, distance: 217.8
click at [837, 288] on div at bounding box center [1003, 410] width 988 height 718
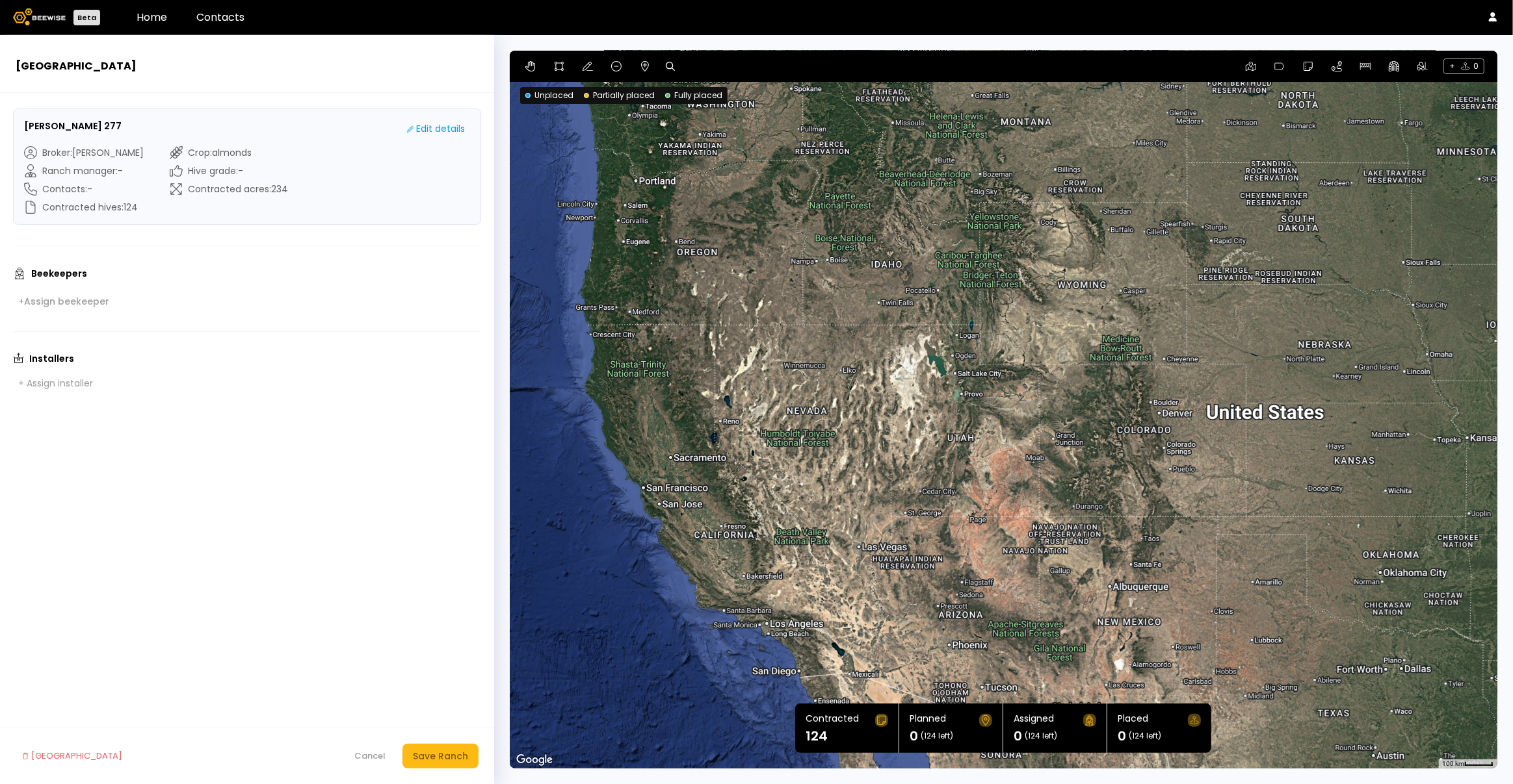
drag, startPoint x: 692, startPoint y: 396, endPoint x: 984, endPoint y: 294, distance: 309.3
click at [988, 295] on div at bounding box center [1003, 410] width 988 height 718
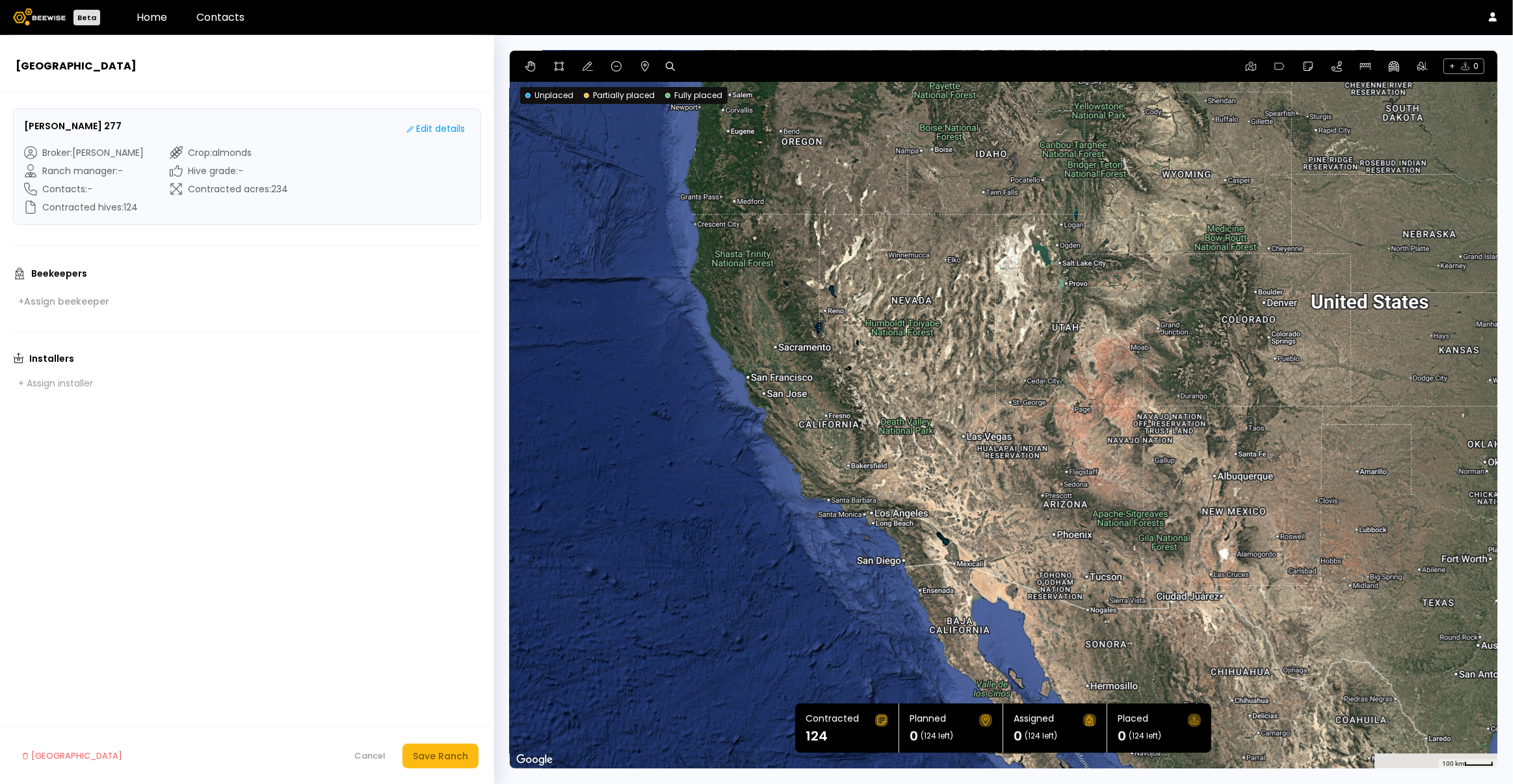
drag, startPoint x: 781, startPoint y: 402, endPoint x: 874, endPoint y: 307, distance: 132.9
click at [874, 307] on div at bounding box center [1003, 410] width 988 height 718
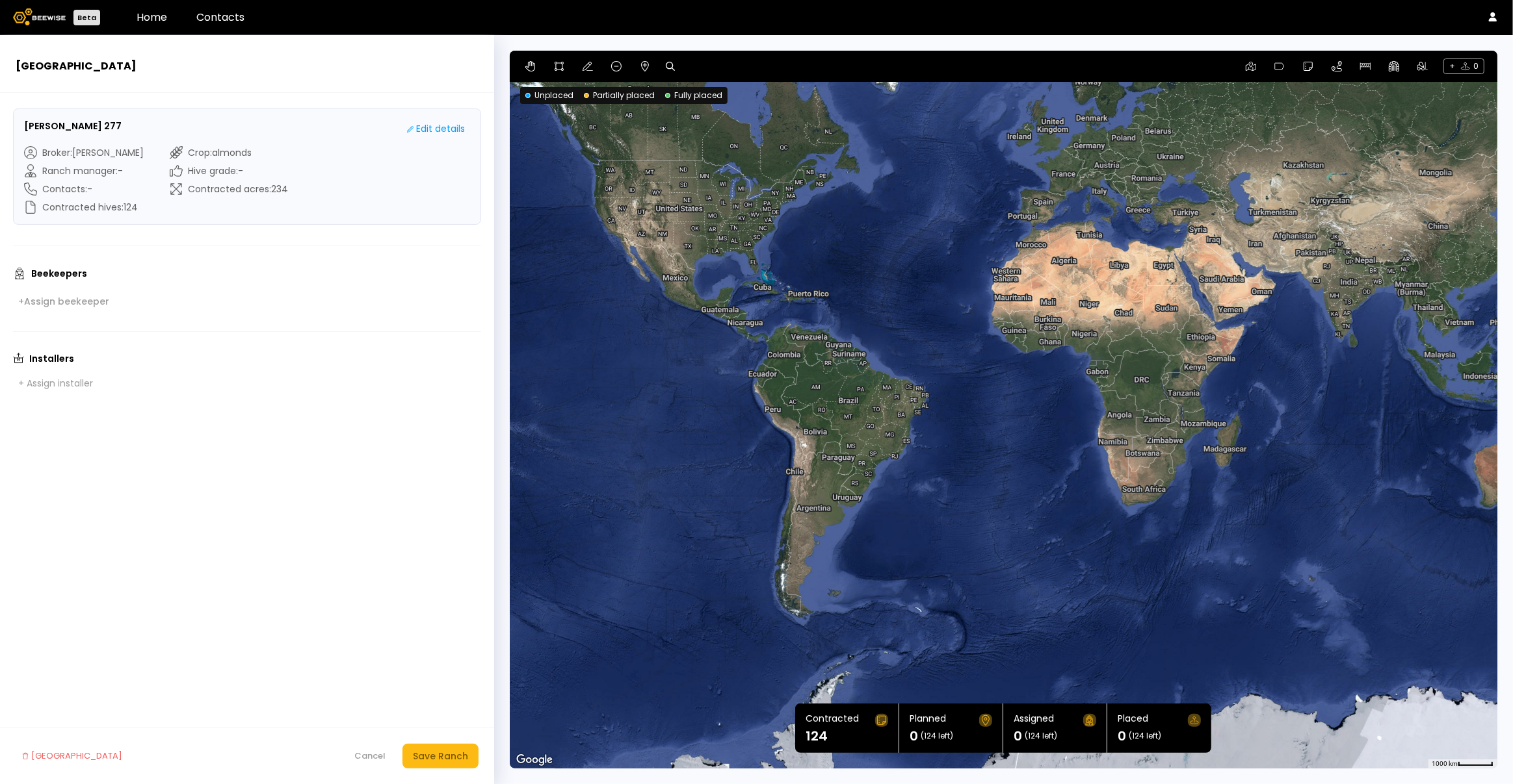
click at [667, 67] on icon at bounding box center [670, 67] width 9 height 9
click at [696, 67] on input at bounding box center [720, 67] width 81 height 16
paste input "**********"
type input "**********"
drag, startPoint x: 748, startPoint y: 67, endPoint x: 667, endPoint y: 65, distance: 81.0
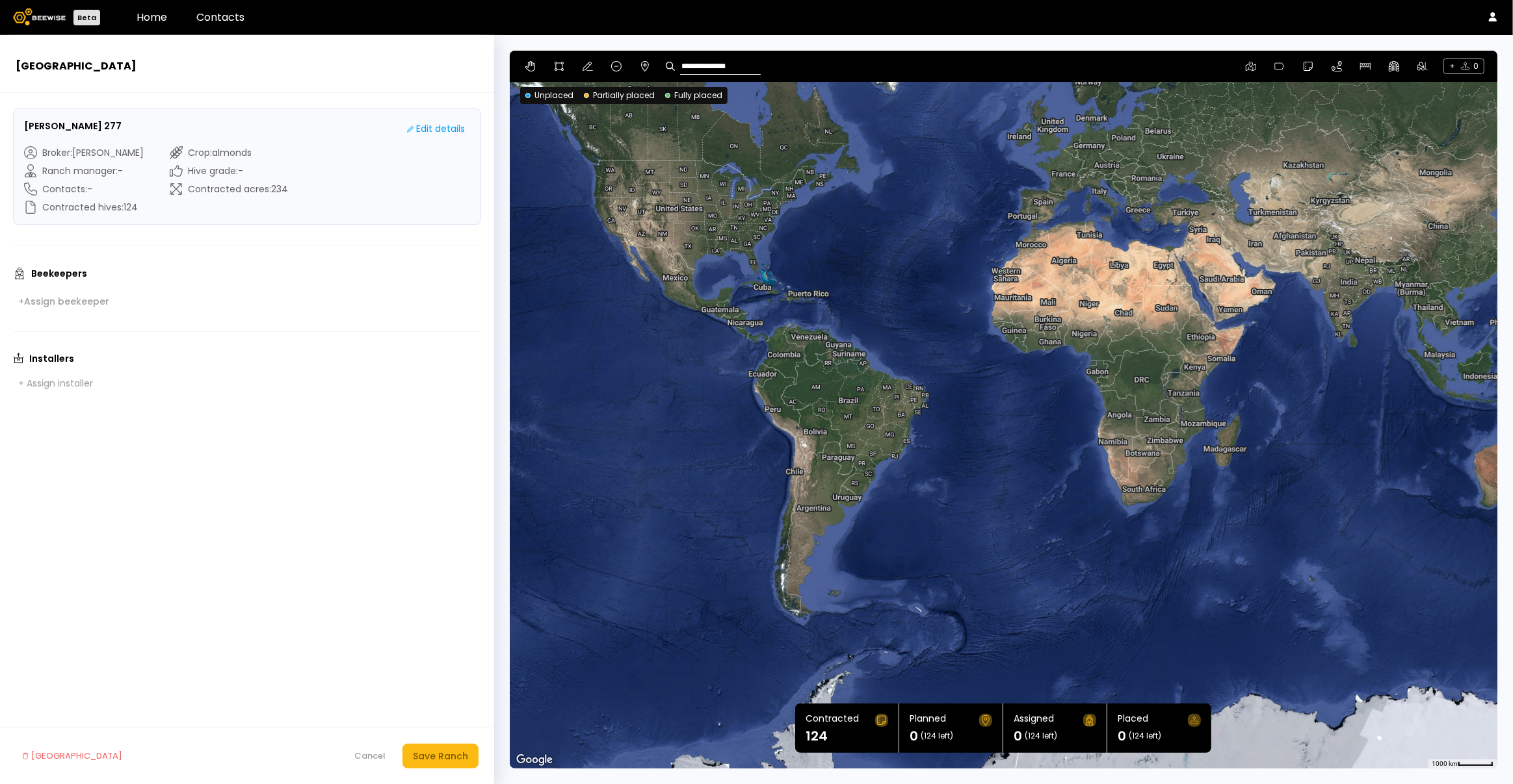
click at [667, 65] on div "**********" at bounding box center [713, 67] width 95 height 16
paste input "**********"
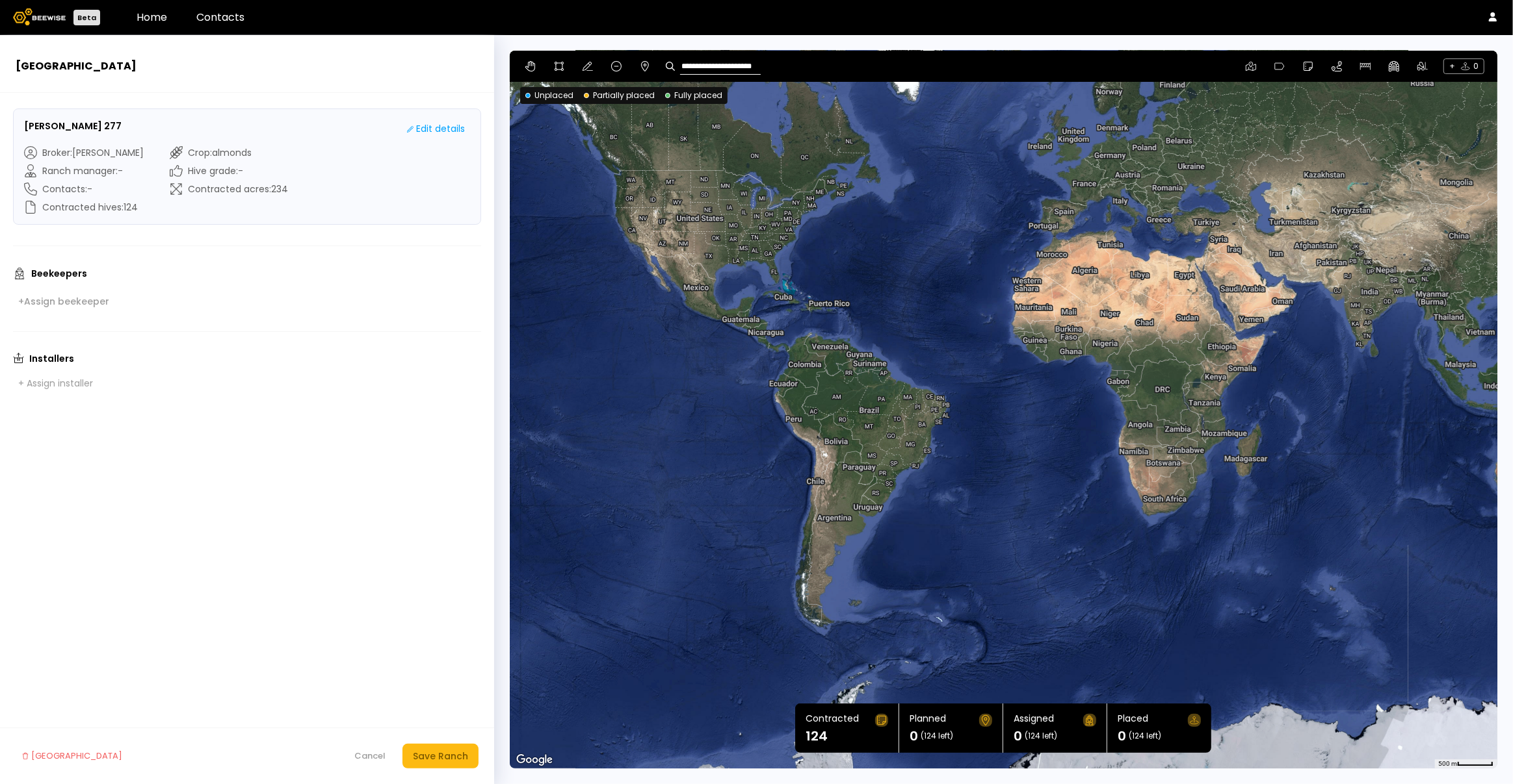
scroll to position [0, 5]
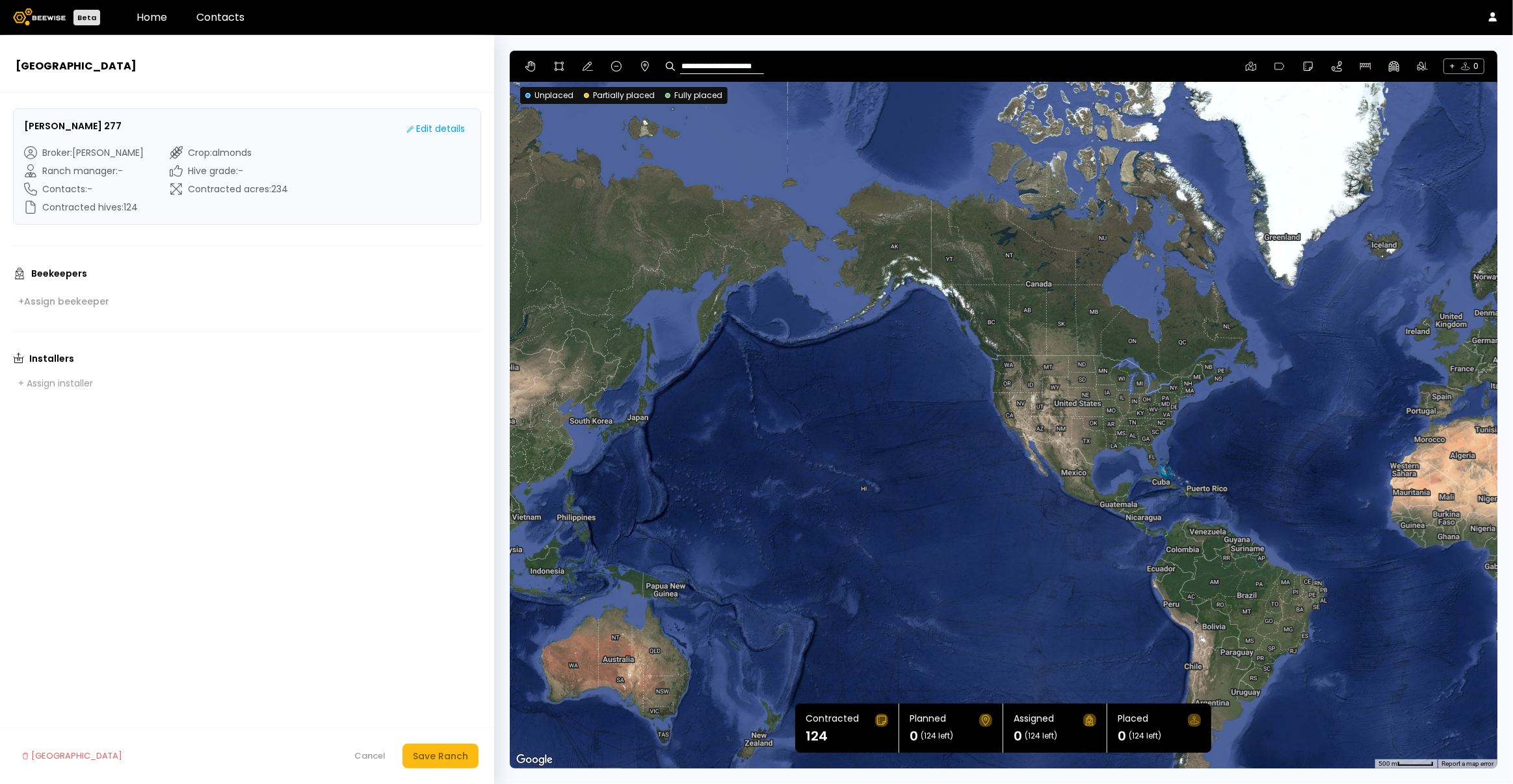
type input "**********"
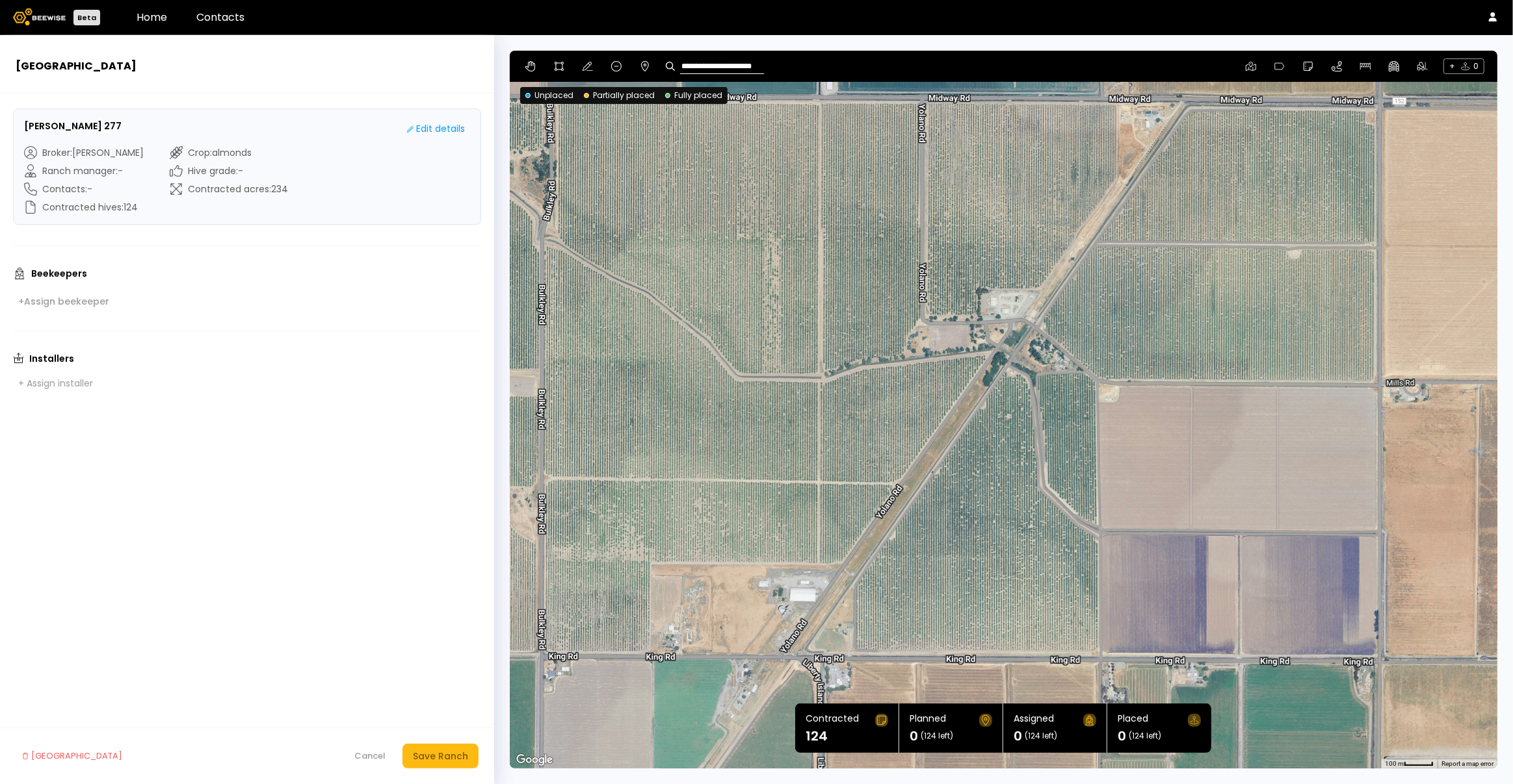
scroll to position [0, 0]
click at [557, 70] on icon at bounding box center [559, 67] width 11 height 11
click at [1036, 325] on div at bounding box center [1004, 410] width 987 height 718
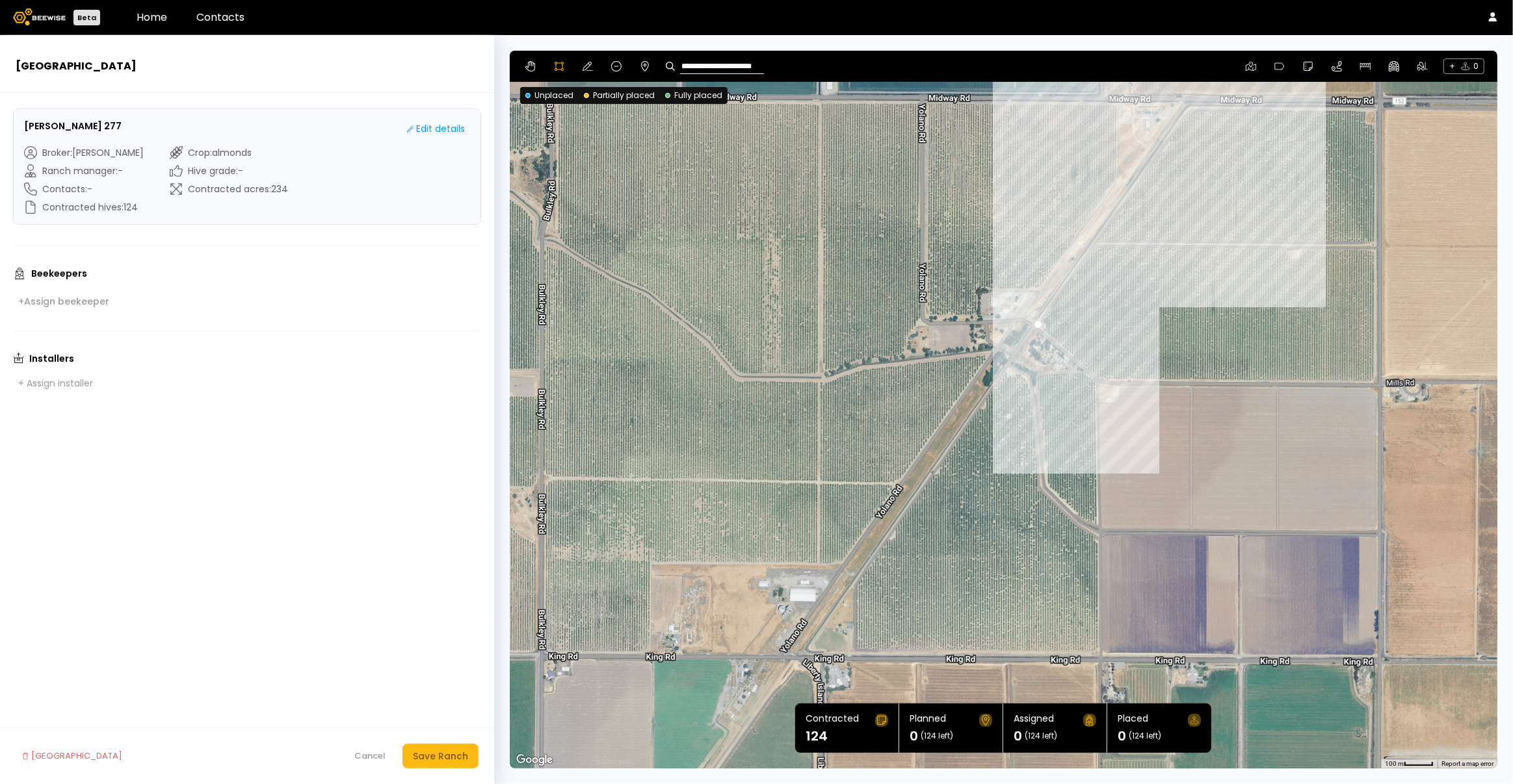
click at [1189, 106] on div at bounding box center [1004, 410] width 987 height 718
click at [1186, 106] on div at bounding box center [1004, 410] width 987 height 718
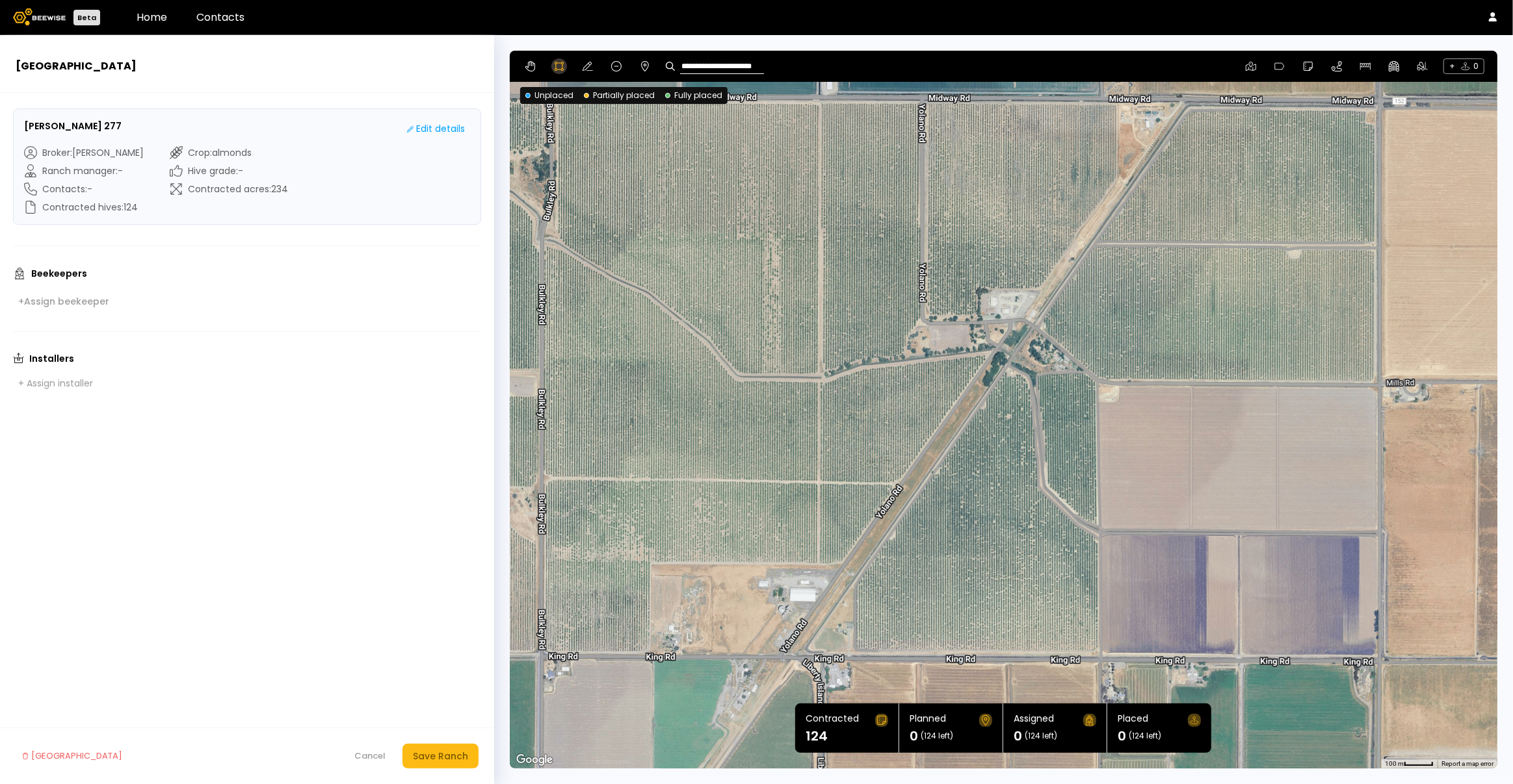
click at [563, 72] on button at bounding box center [559, 67] width 16 height 16
click at [535, 67] on button at bounding box center [531, 67] width 16 height 16
click at [560, 67] on icon at bounding box center [559, 67] width 11 height 11
click at [1036, 325] on div at bounding box center [1004, 410] width 987 height 718
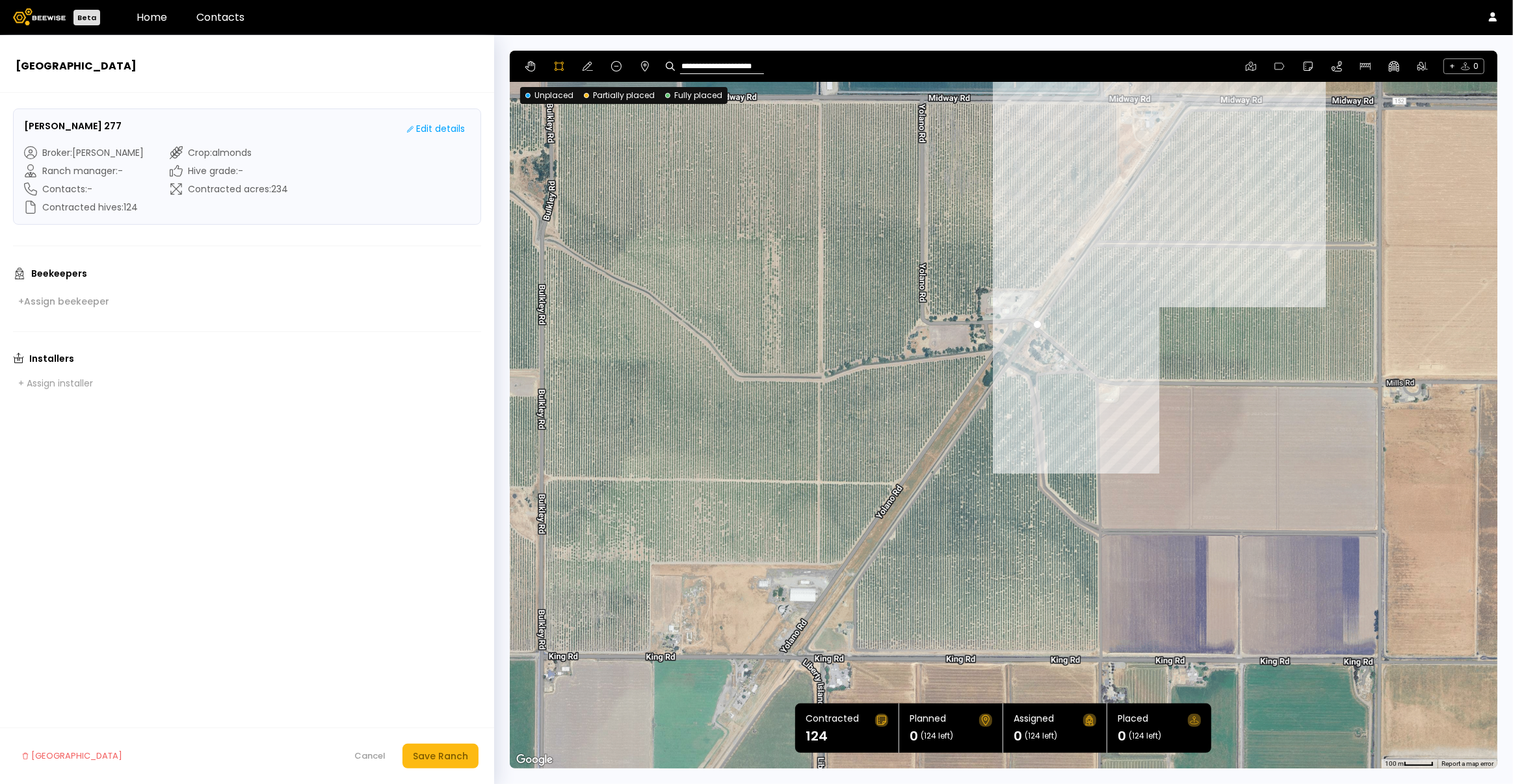
click at [1189, 104] on div at bounding box center [1004, 410] width 987 height 718
click at [1273, 104] on div at bounding box center [1004, 410] width 987 height 718
click at [1274, 102] on div at bounding box center [1004, 410] width 987 height 718
type input "**********"
click at [1273, 103] on div at bounding box center [1004, 410] width 987 height 718
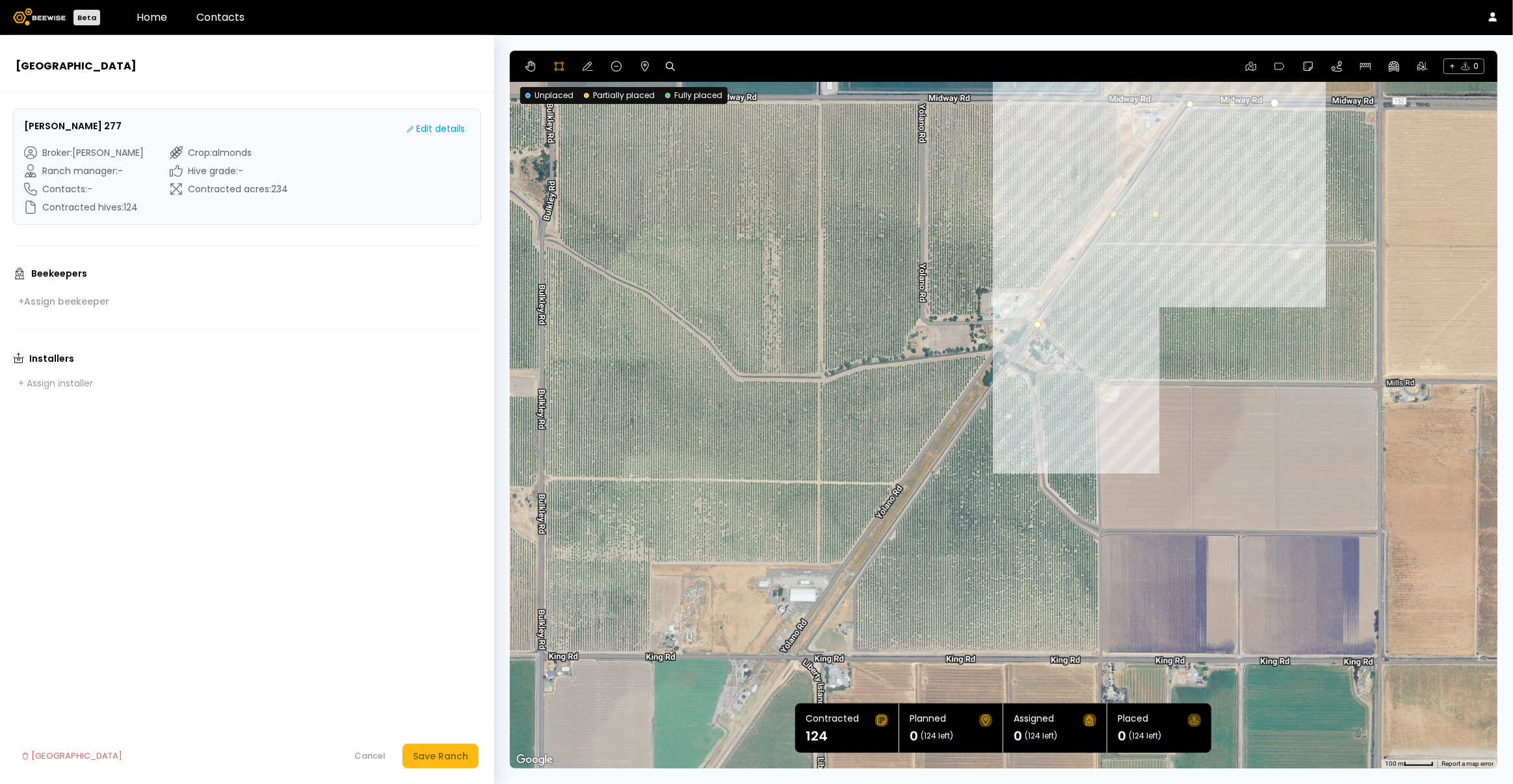
click at [1276, 103] on div at bounding box center [1004, 410] width 987 height 718
click at [558, 67] on icon at bounding box center [559, 67] width 11 height 11
click at [562, 68] on icon at bounding box center [559, 67] width 9 height 9
click at [589, 69] on icon at bounding box center [588, 67] width 11 height 11
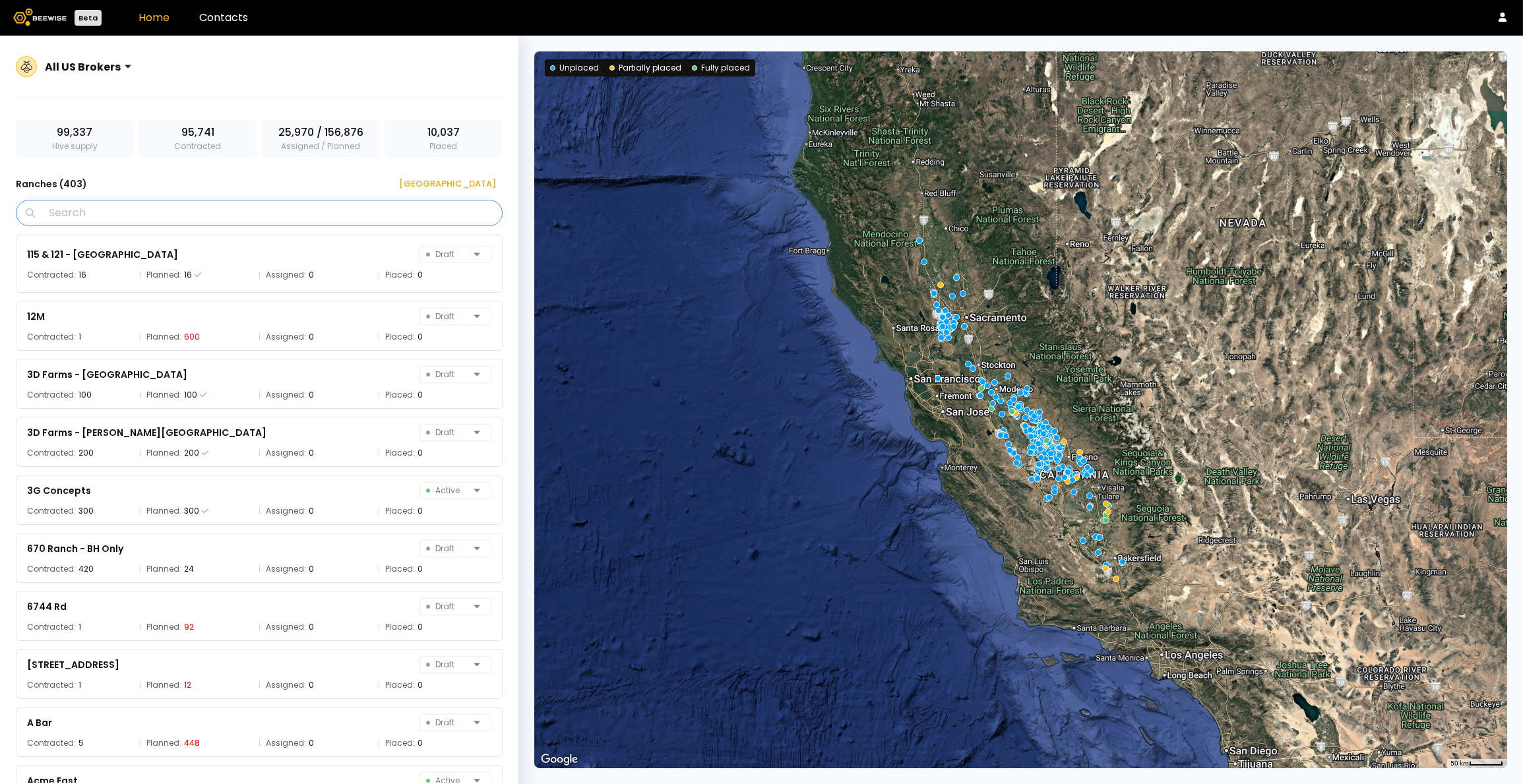
click at [162, 210] on input "Search" at bounding box center [264, 213] width 453 height 25
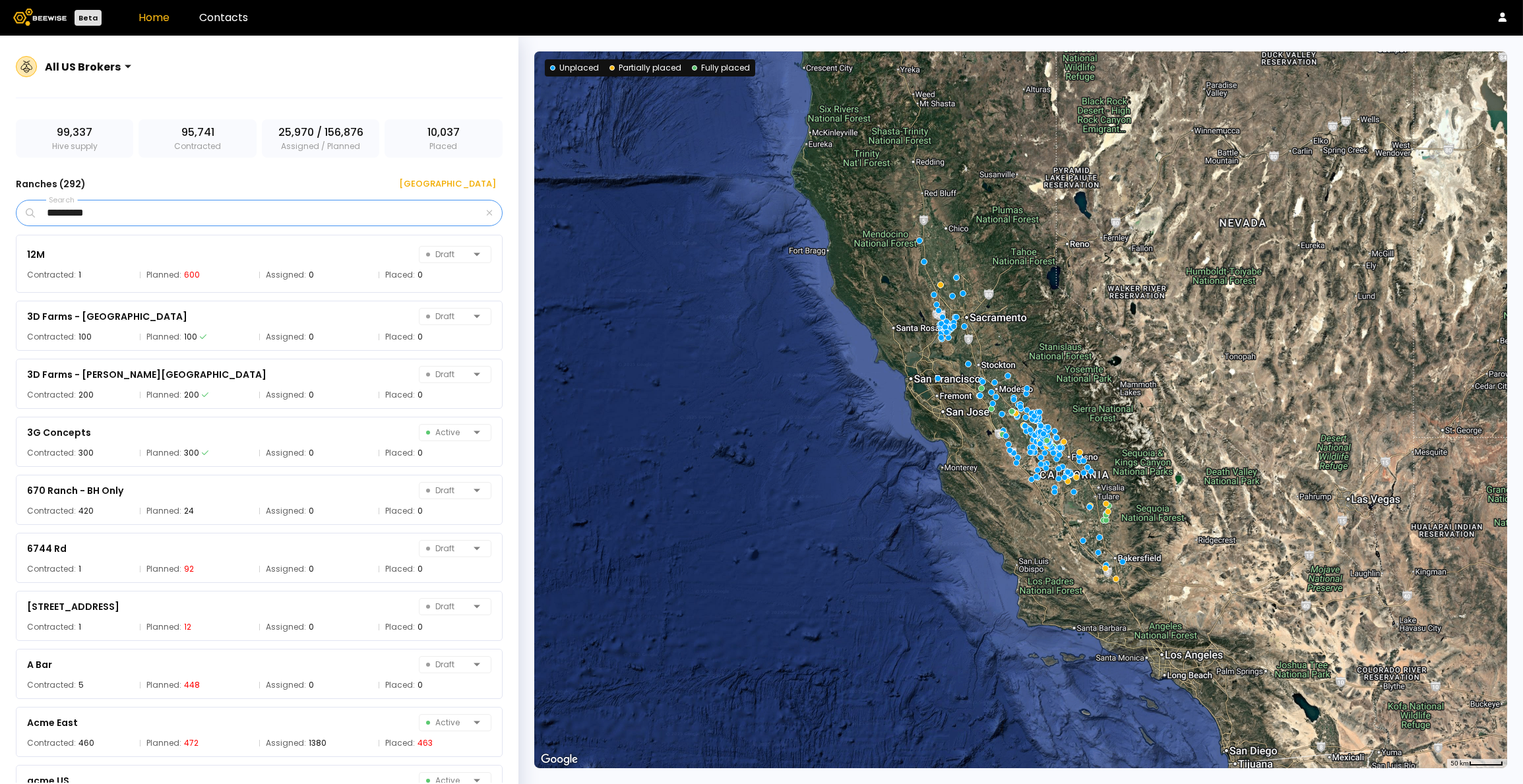
type input "*********"
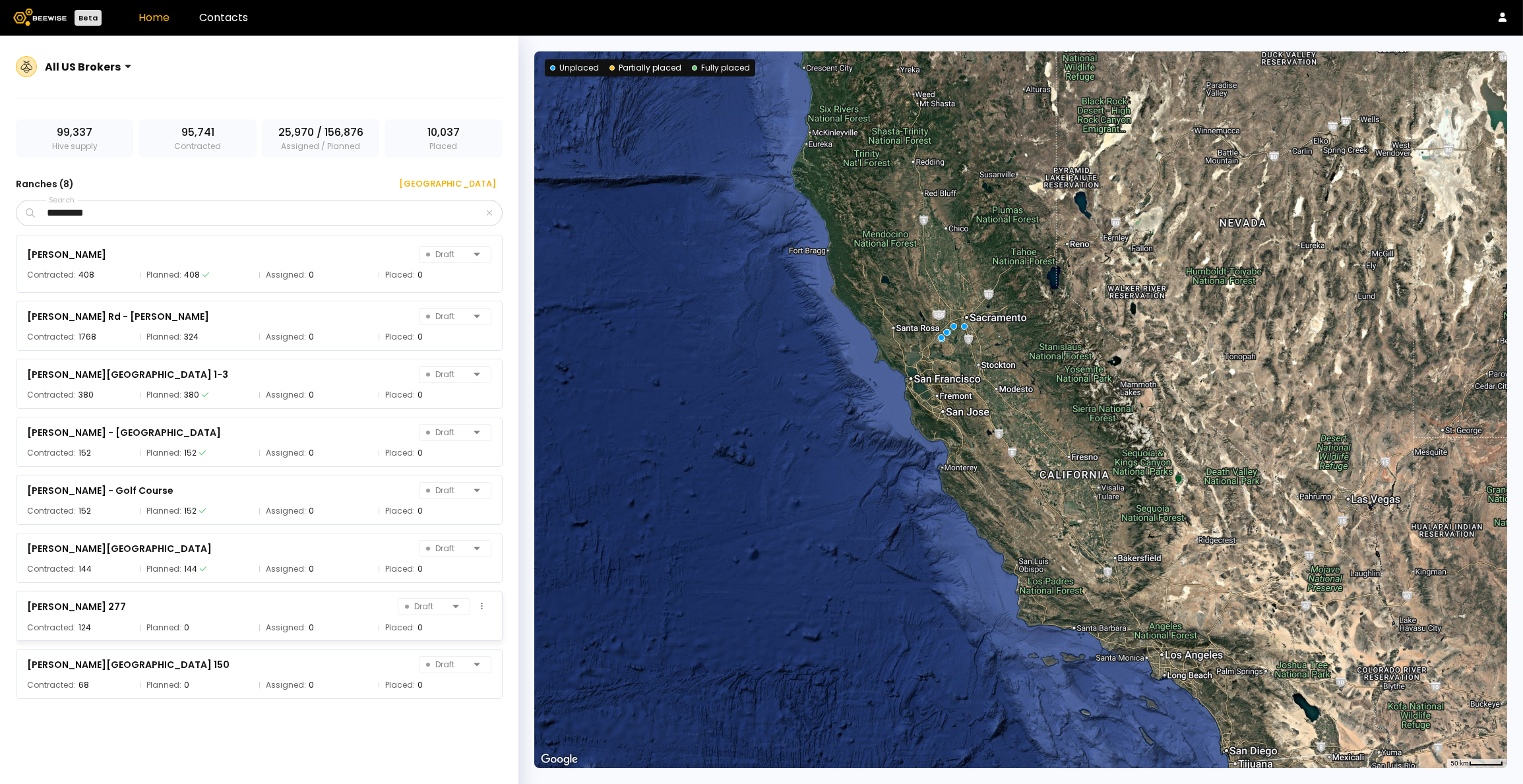
click at [199, 616] on div "SF Florin - Rasmussen 277 Draft Contracted: 124 Planned: 0 Assigned: 0 Placed: 0" at bounding box center [259, 617] width 487 height 50
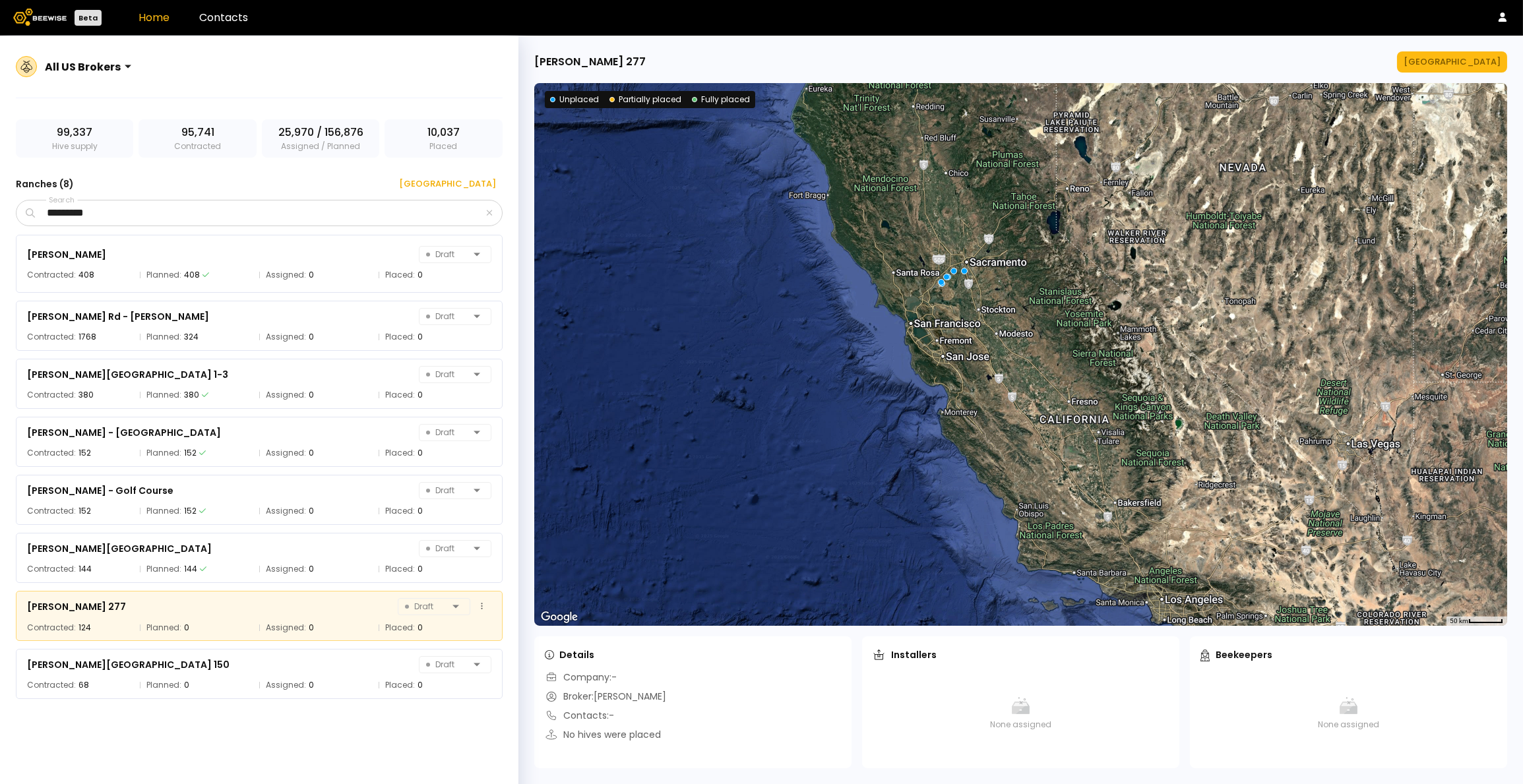
click at [312, 599] on div "SF Florin - Rasmussen 277 Draft" at bounding box center [259, 607] width 464 height 19
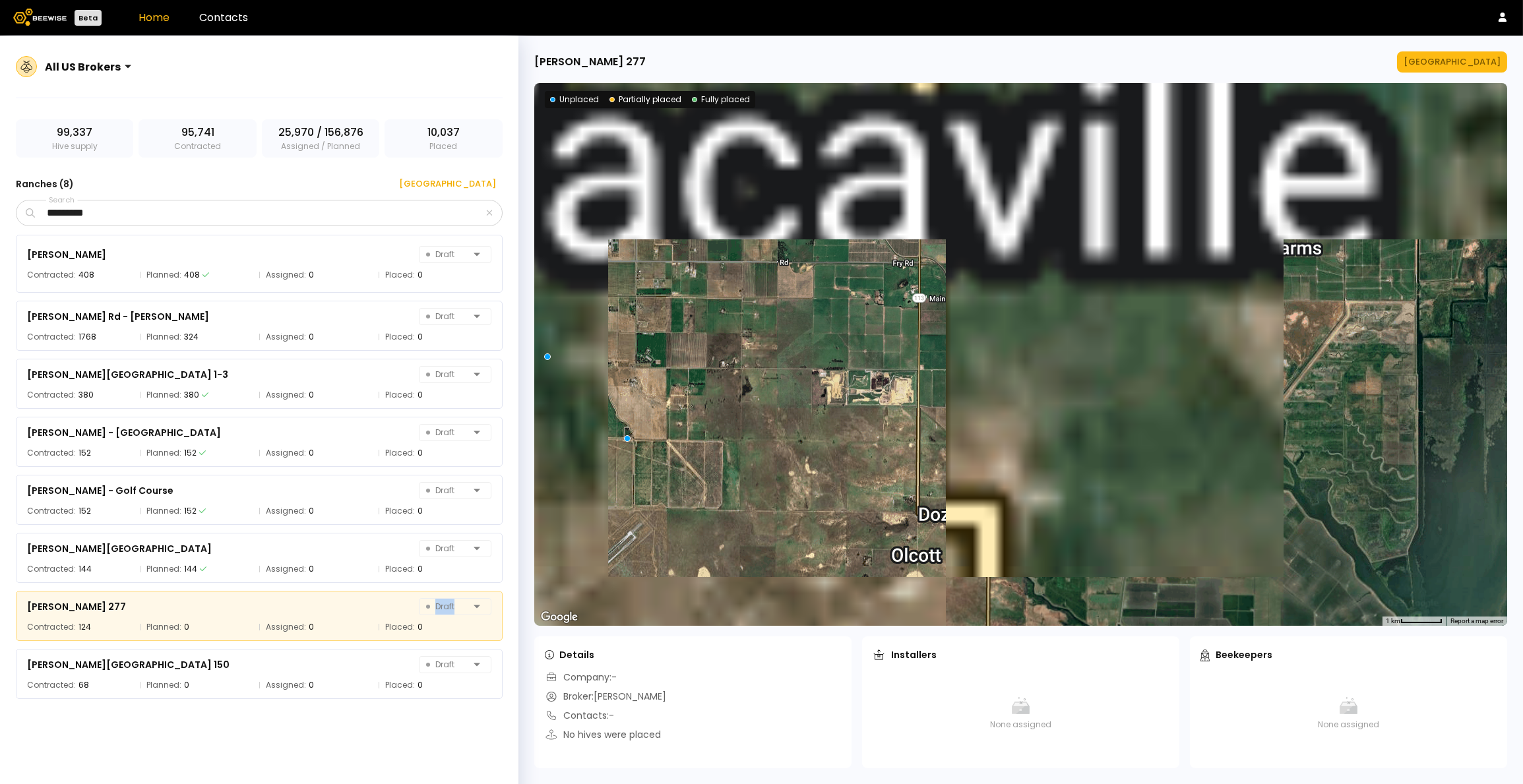
drag, startPoint x: 949, startPoint y: 185, endPoint x: 1143, endPoint y: 383, distance: 277.2
click at [1149, 389] on div at bounding box center [1021, 354] width 973 height 543
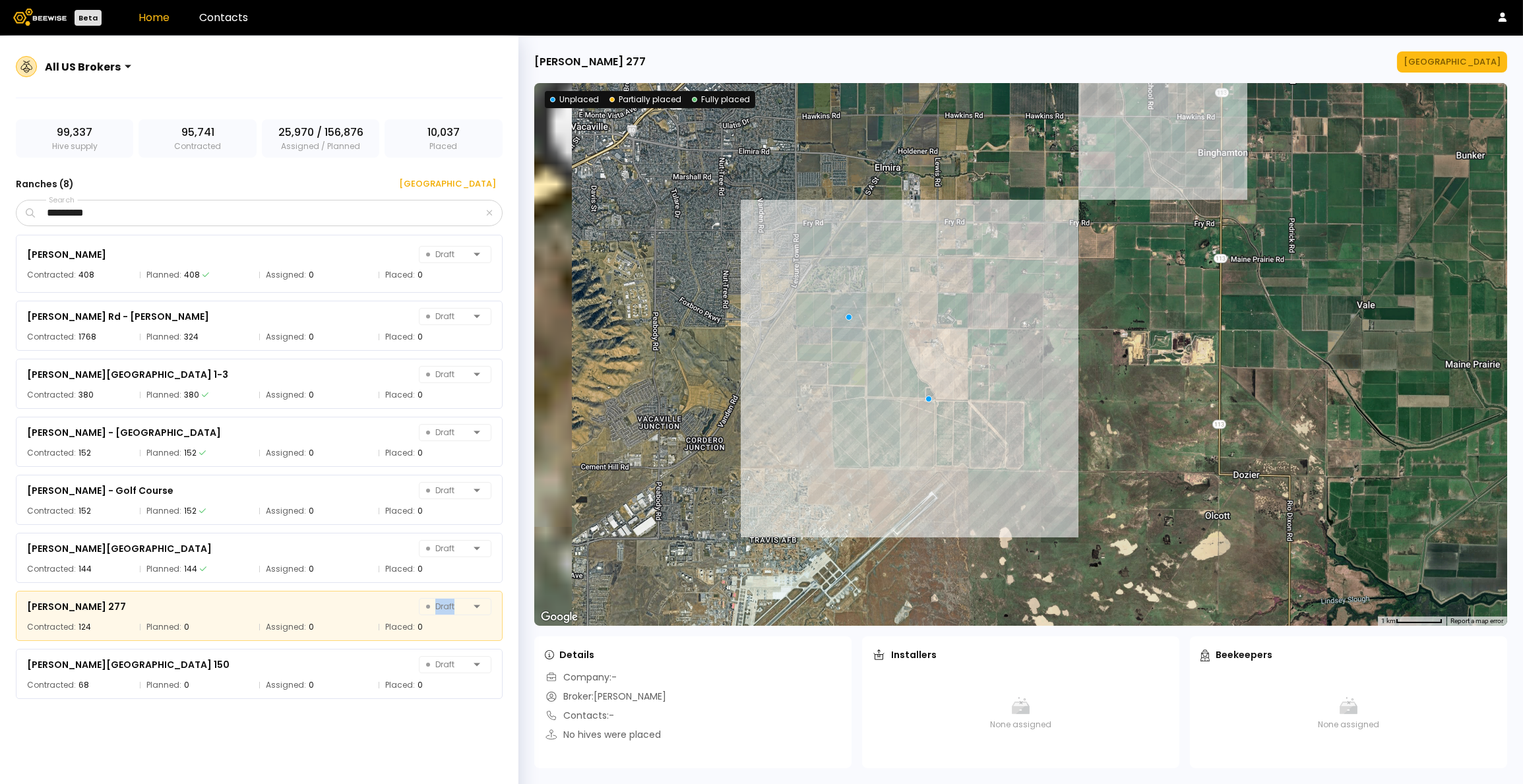
drag, startPoint x: 1015, startPoint y: 325, endPoint x: 1137, endPoint y: 303, distance: 124.0
click at [1191, 297] on div at bounding box center [1021, 354] width 973 height 543
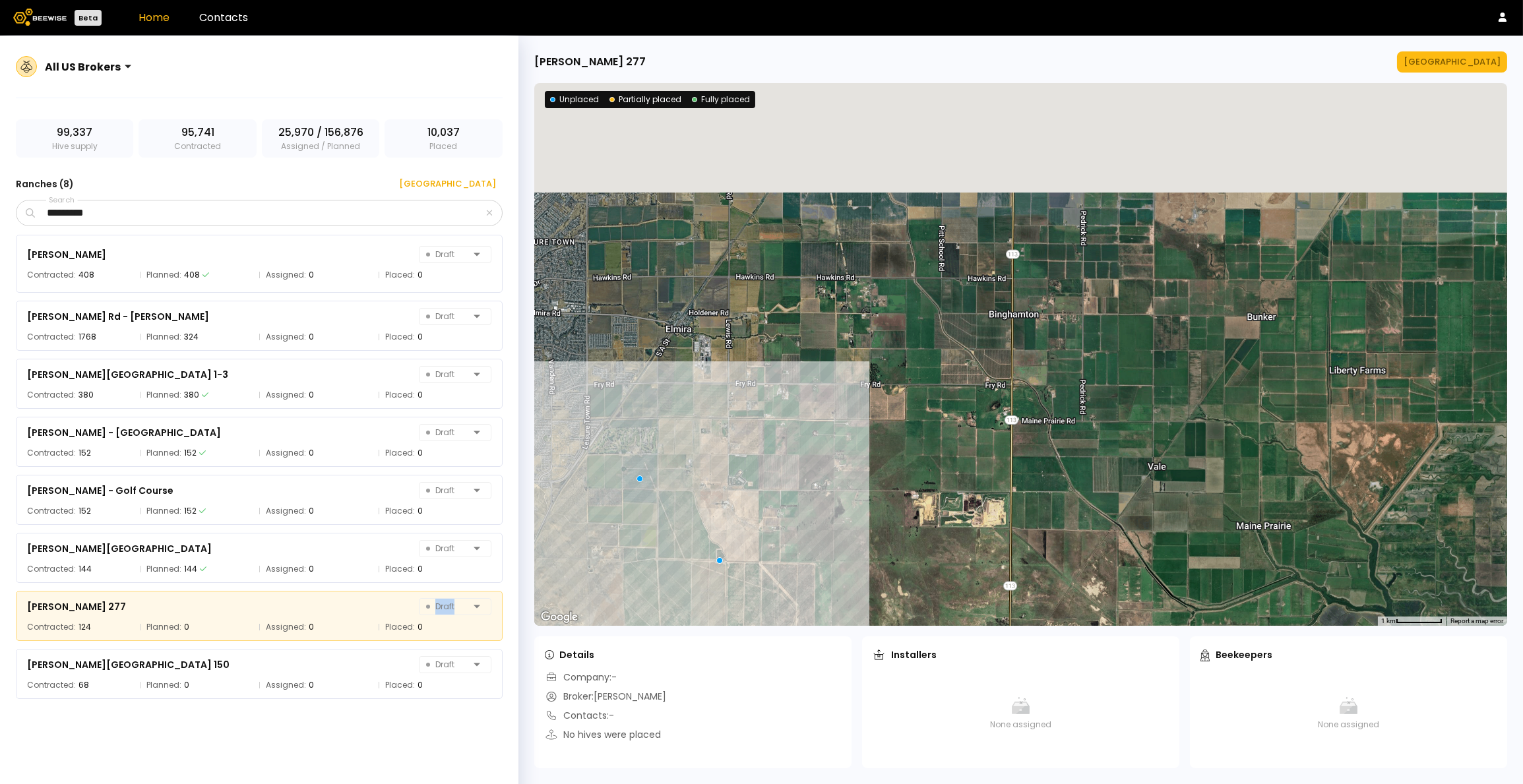
drag, startPoint x: 1178, startPoint y: 329, endPoint x: 987, endPoint y: 472, distance: 238.6
click at [969, 490] on div at bounding box center [1021, 354] width 973 height 543
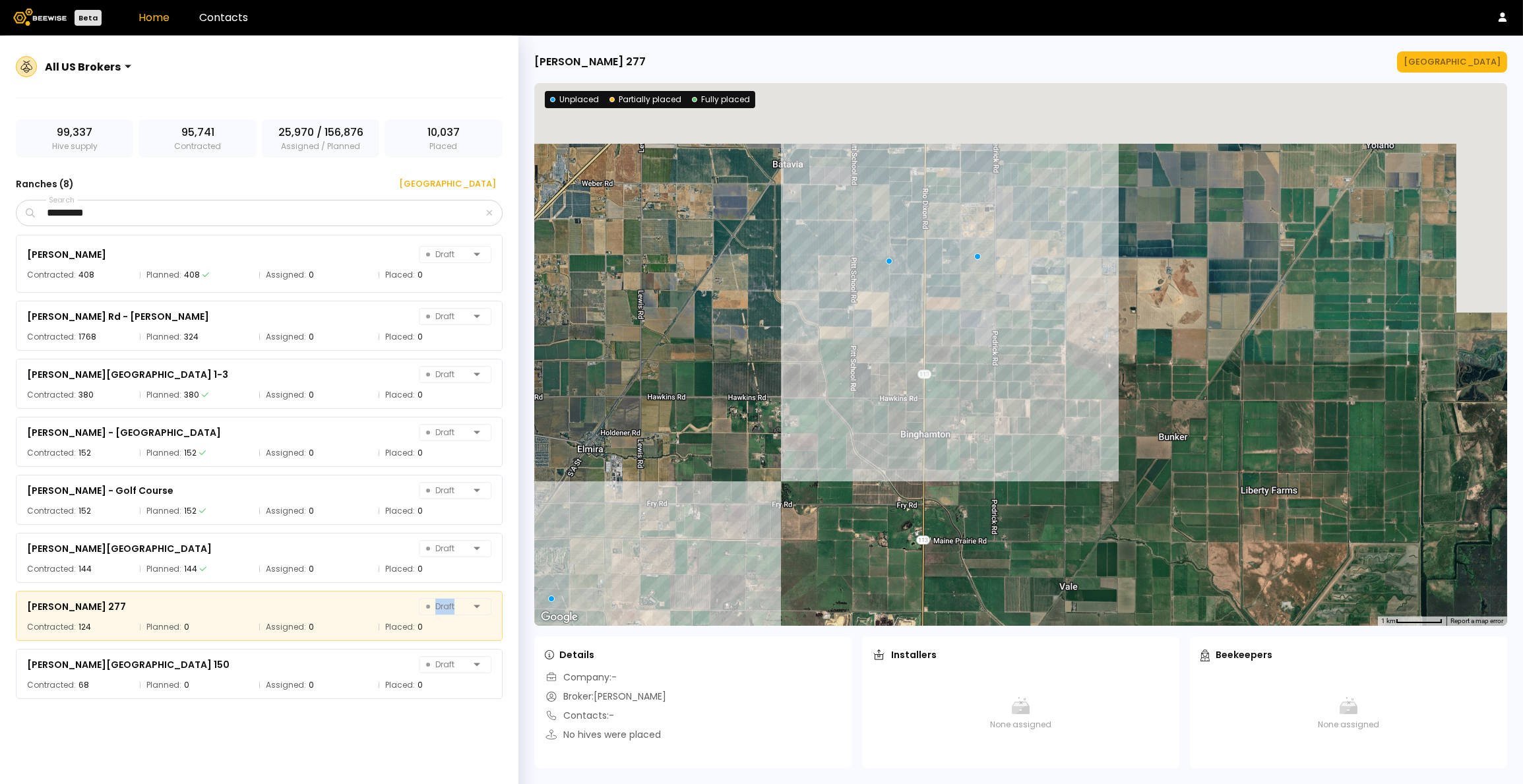
drag, startPoint x: 1086, startPoint y: 374, endPoint x: 972, endPoint y: 366, distance: 114.3
click at [1004, 493] on div at bounding box center [1021, 354] width 973 height 543
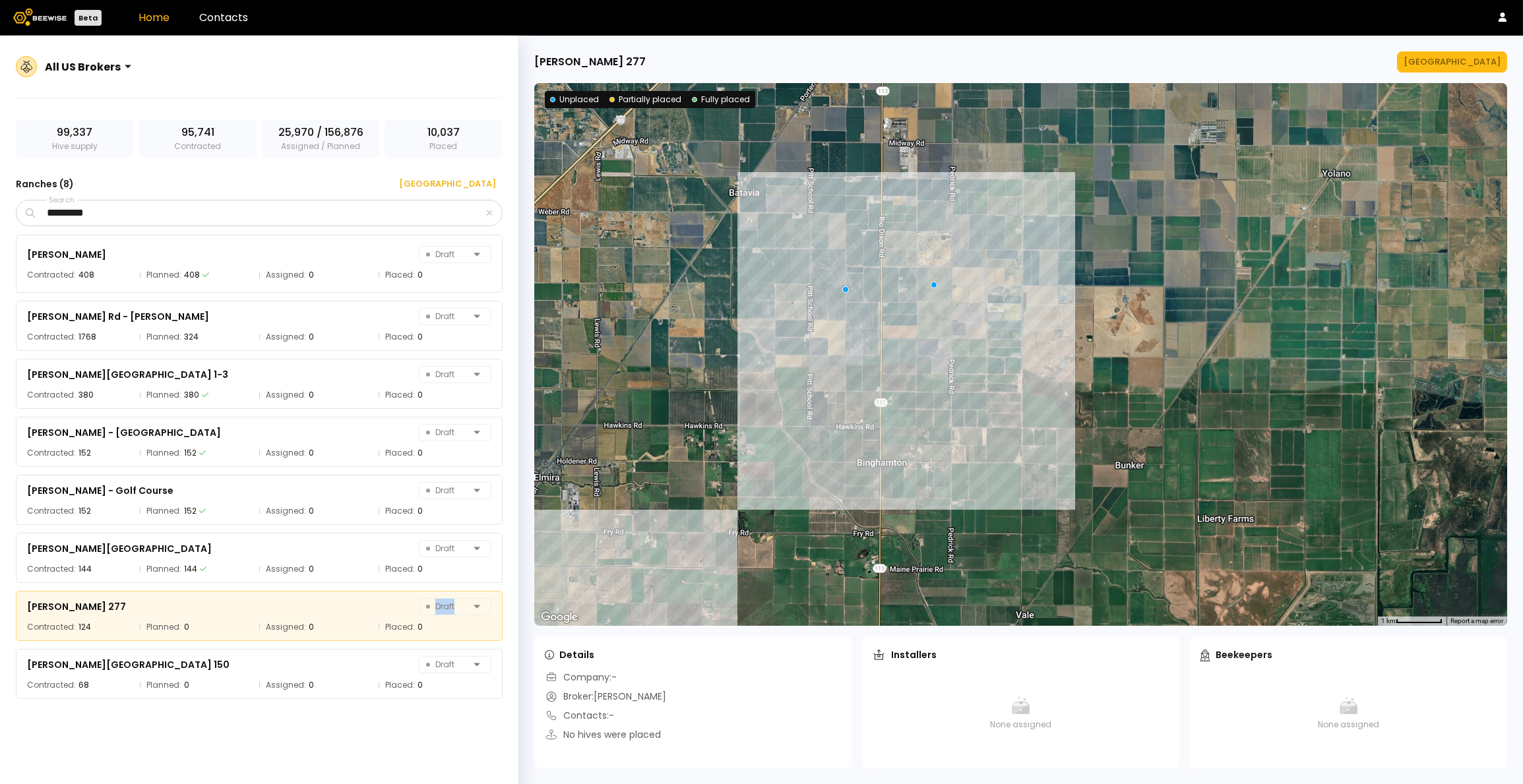
drag, startPoint x: 1209, startPoint y: 291, endPoint x: 1026, endPoint y: 416, distance: 221.6
click at [1027, 417] on div at bounding box center [1021, 354] width 973 height 543
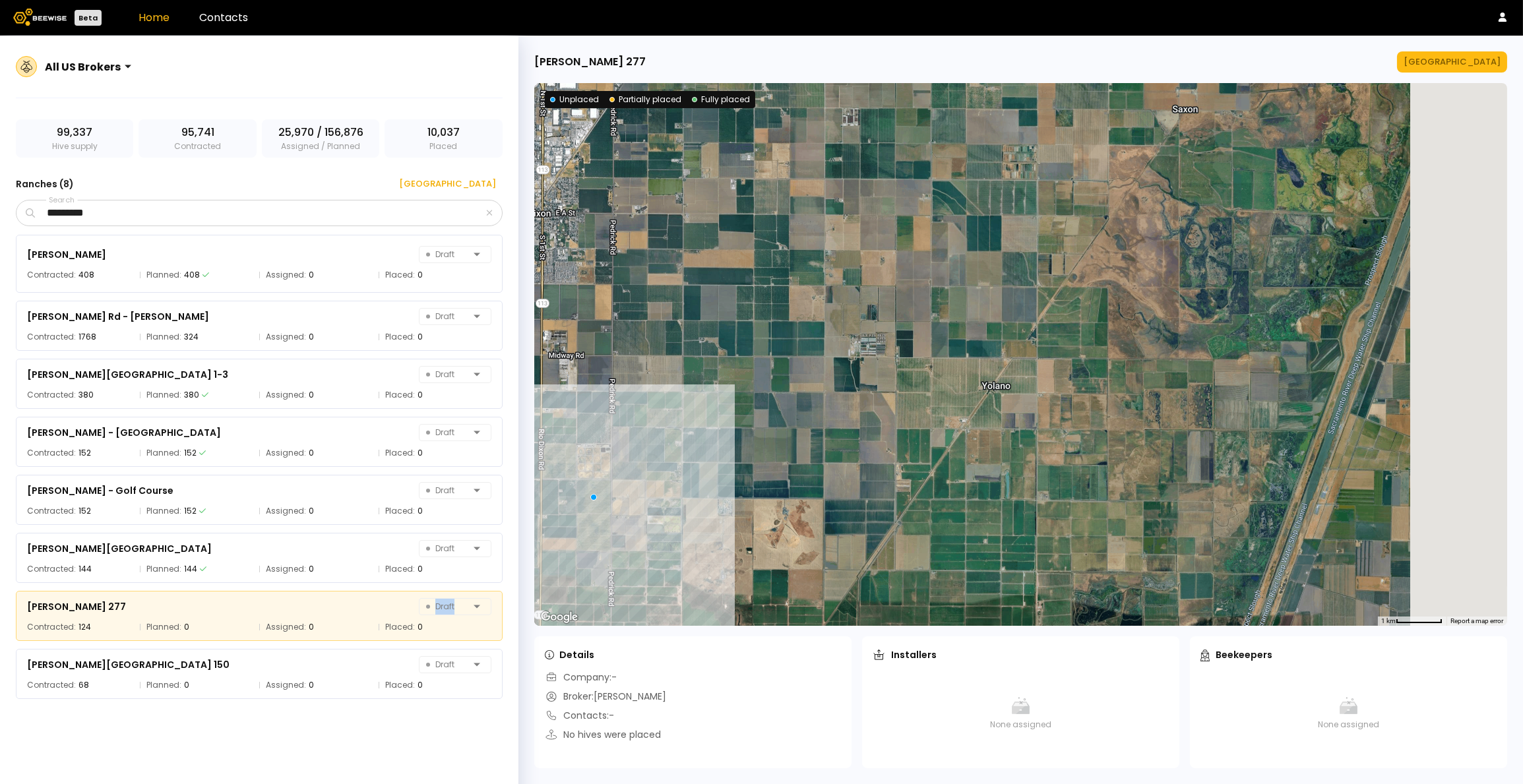
drag, startPoint x: 1183, startPoint y: 369, endPoint x: 992, endPoint y: 477, distance: 219.4
click at [992, 478] on div at bounding box center [1021, 354] width 973 height 543
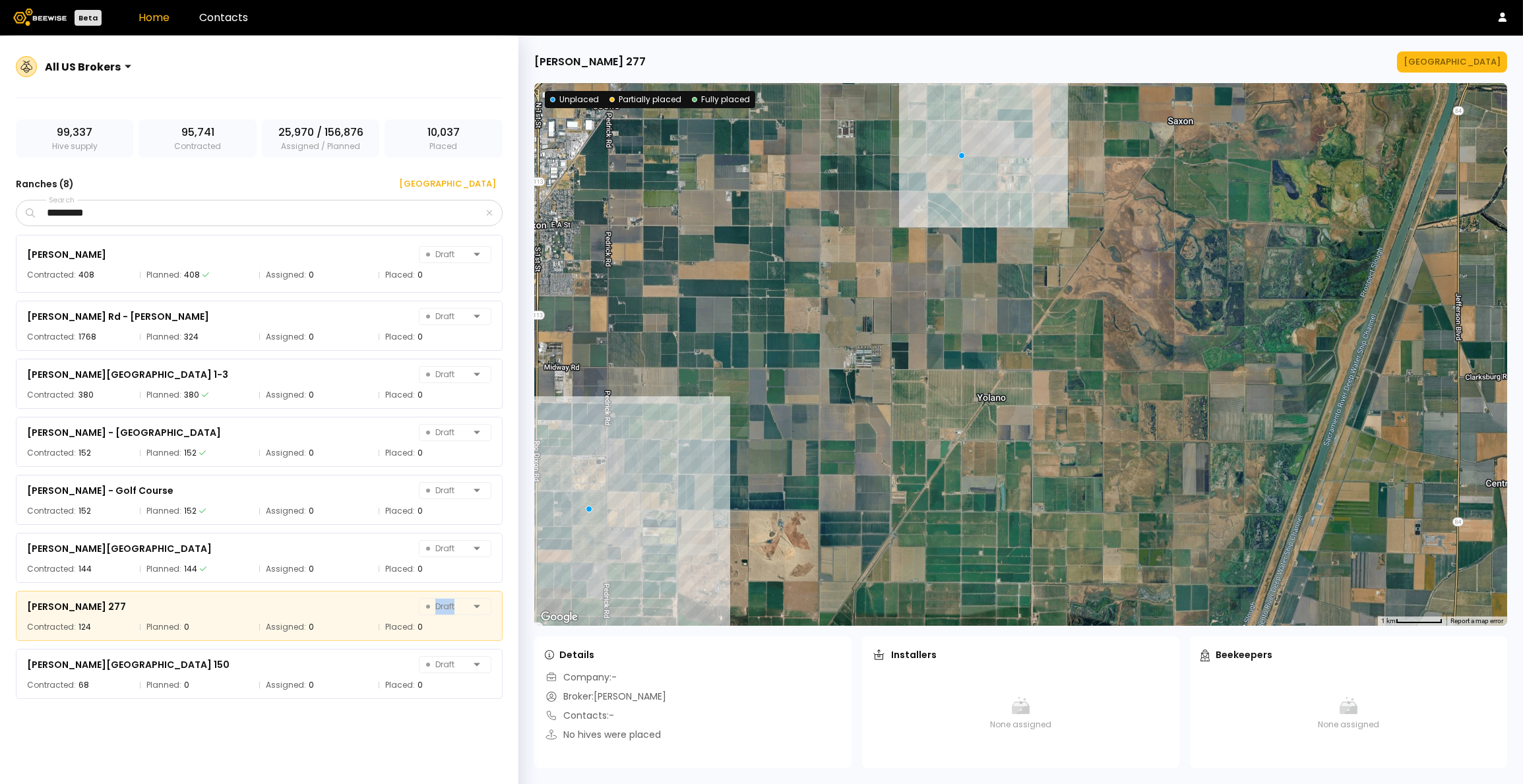
drag, startPoint x: 993, startPoint y: 428, endPoint x: 978, endPoint y: 463, distance: 38.1
click at [978, 464] on div at bounding box center [1021, 354] width 973 height 543
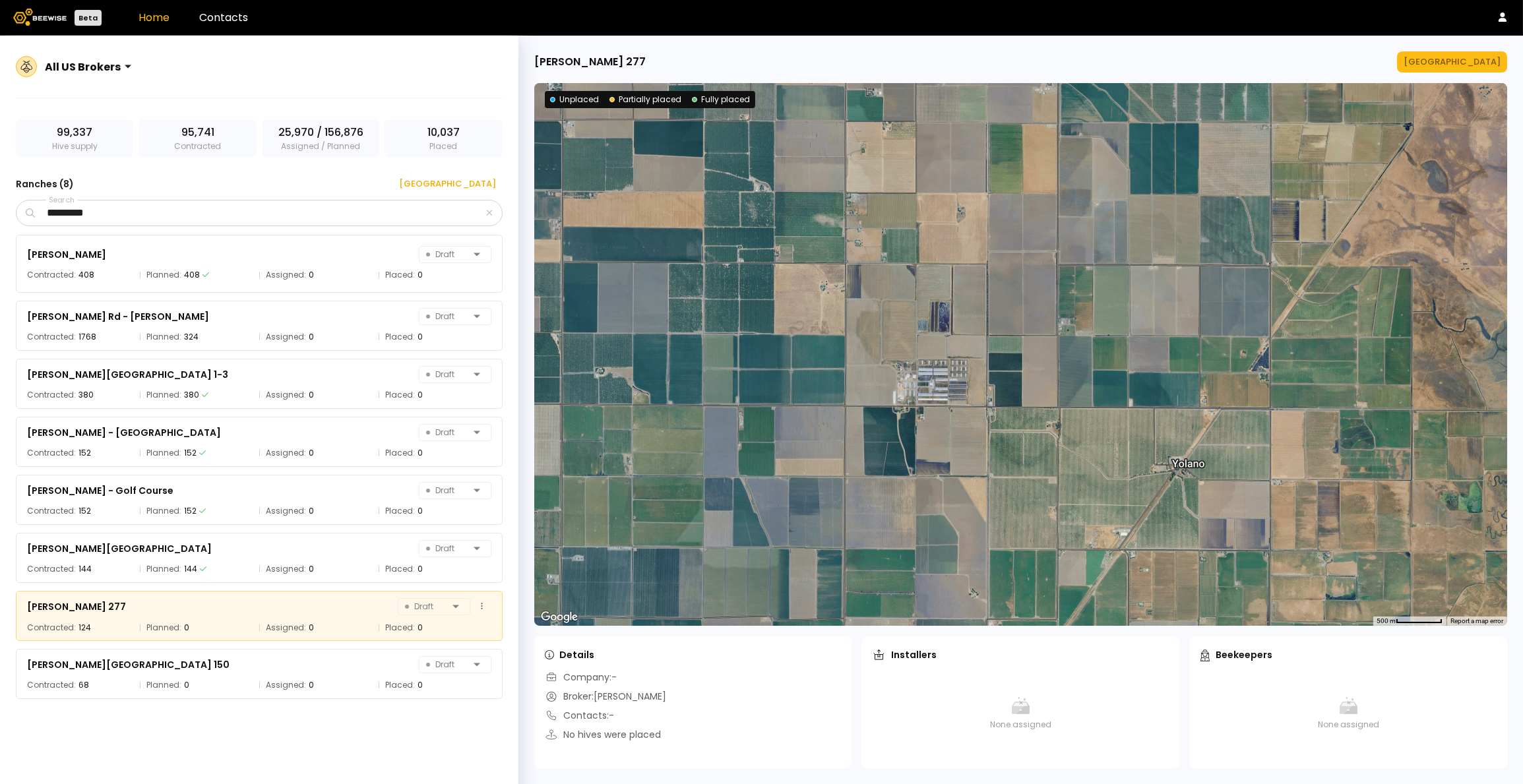
click at [324, 616] on div "[PERSON_NAME] 277 Draft Contracted: 124 Planned: 0 Assigned: 0 Placed: 0" at bounding box center [259, 617] width 487 height 50
click at [323, 614] on div "[PERSON_NAME] 277 Draft" at bounding box center [259, 607] width 464 height 19
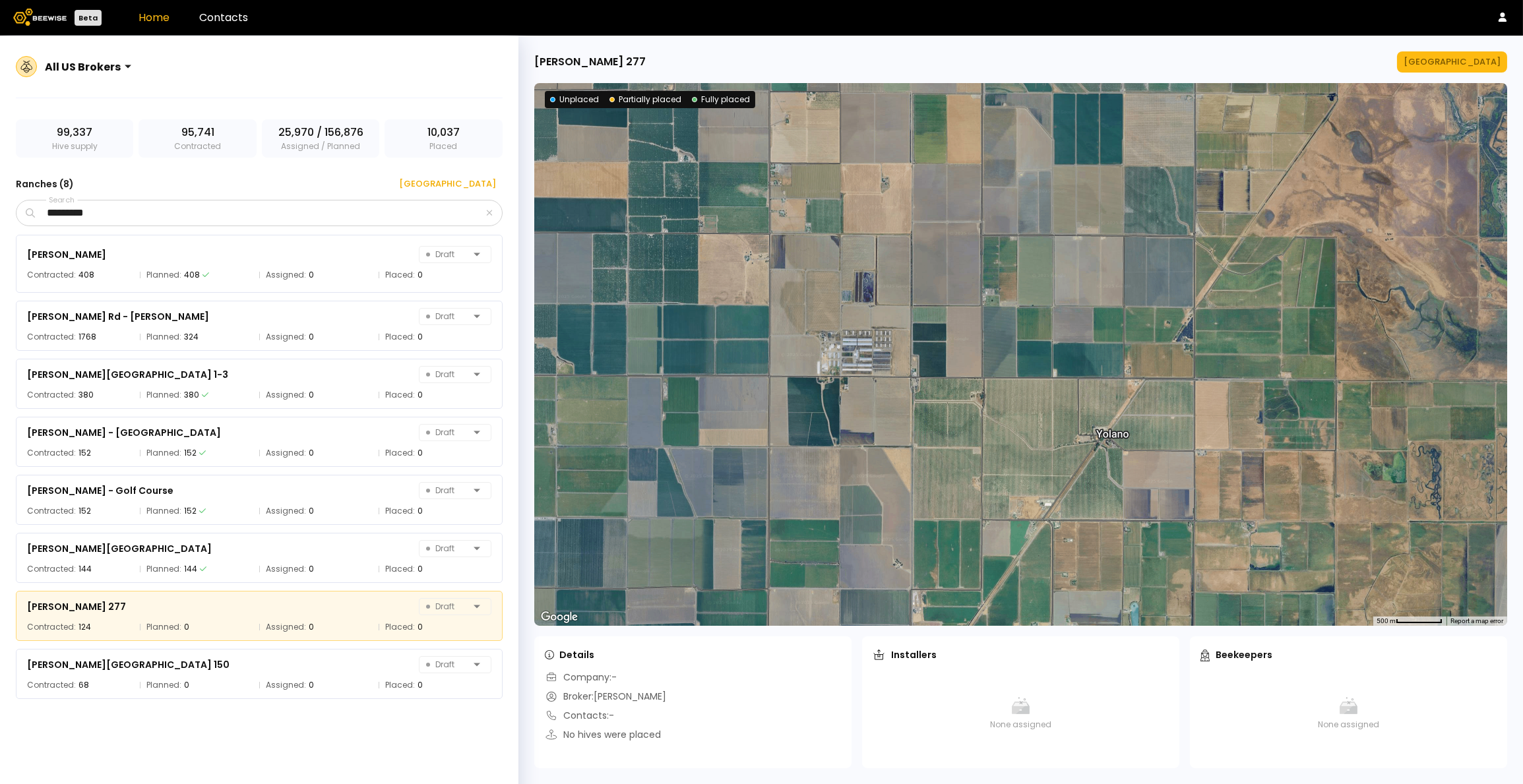
drag, startPoint x: 890, startPoint y: 501, endPoint x: 734, endPoint y: 437, distance: 168.6
click at [734, 437] on div at bounding box center [1021, 354] width 973 height 543
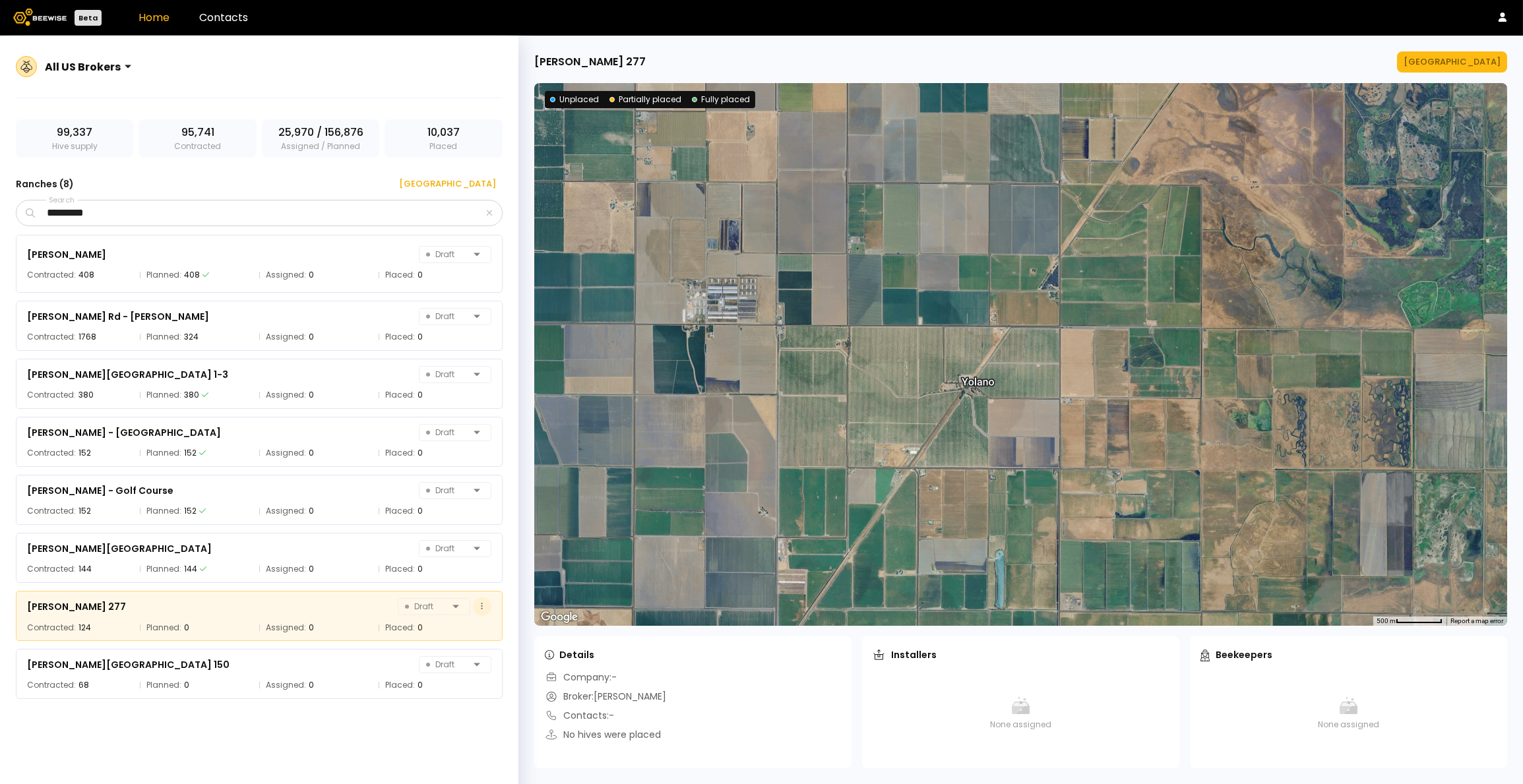
click at [484, 609] on button at bounding box center [482, 607] width 19 height 19
click at [270, 623] on span "Assigned:" at bounding box center [285, 627] width 41 height 14
click at [273, 610] on div "[PERSON_NAME] 277 Draft" at bounding box center [259, 607] width 464 height 19
click at [77, 608] on div "[PERSON_NAME] 277" at bounding box center [77, 607] width 99 height 16
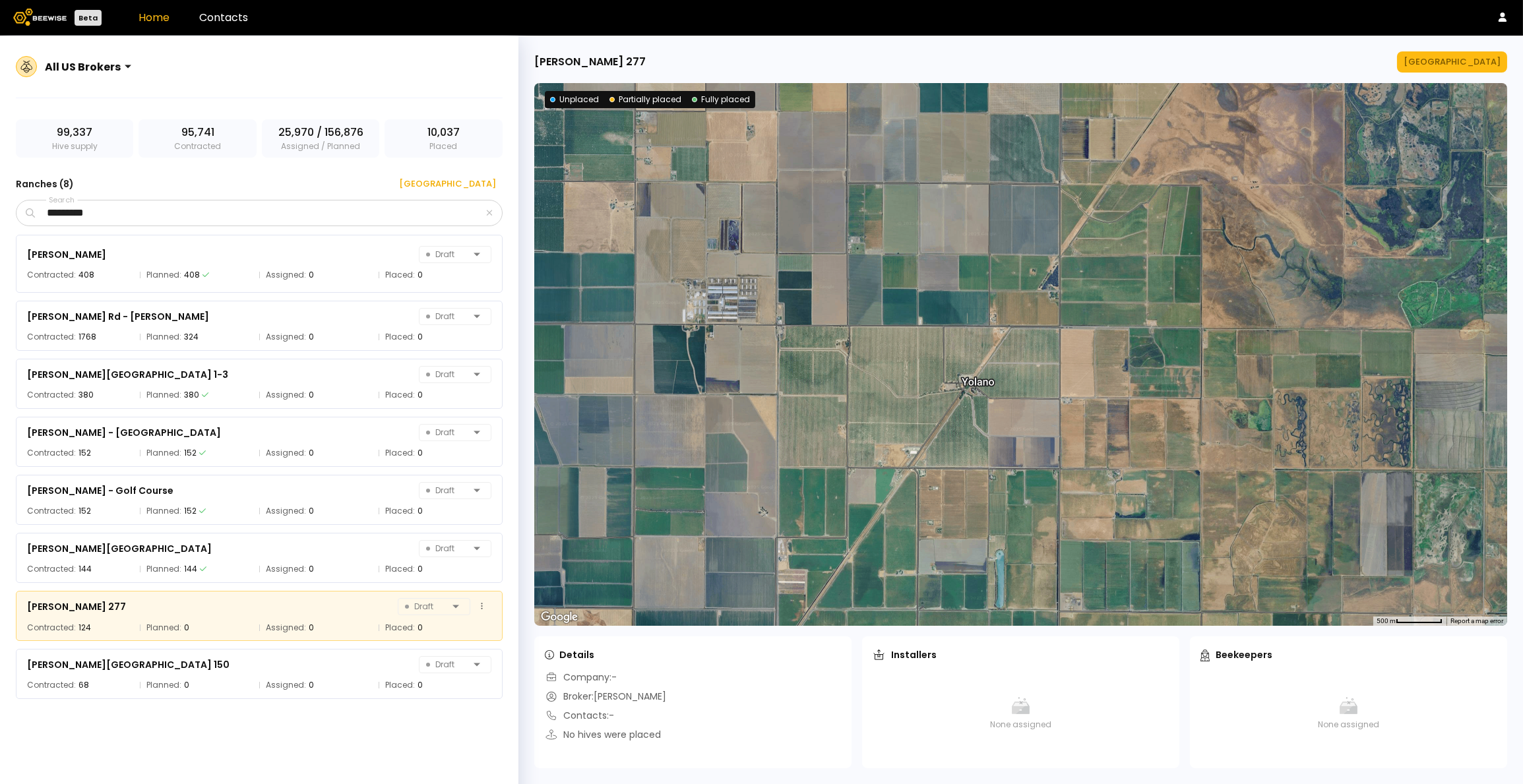
click at [77, 608] on div "[PERSON_NAME] 277" at bounding box center [77, 607] width 99 height 16
click at [126, 608] on div "[PERSON_NAME] 277" at bounding box center [77, 607] width 99 height 16
click at [476, 607] on button at bounding box center [482, 607] width 19 height 19
click at [448, 634] on div "Grower dashboard" at bounding box center [446, 633] width 93 height 20
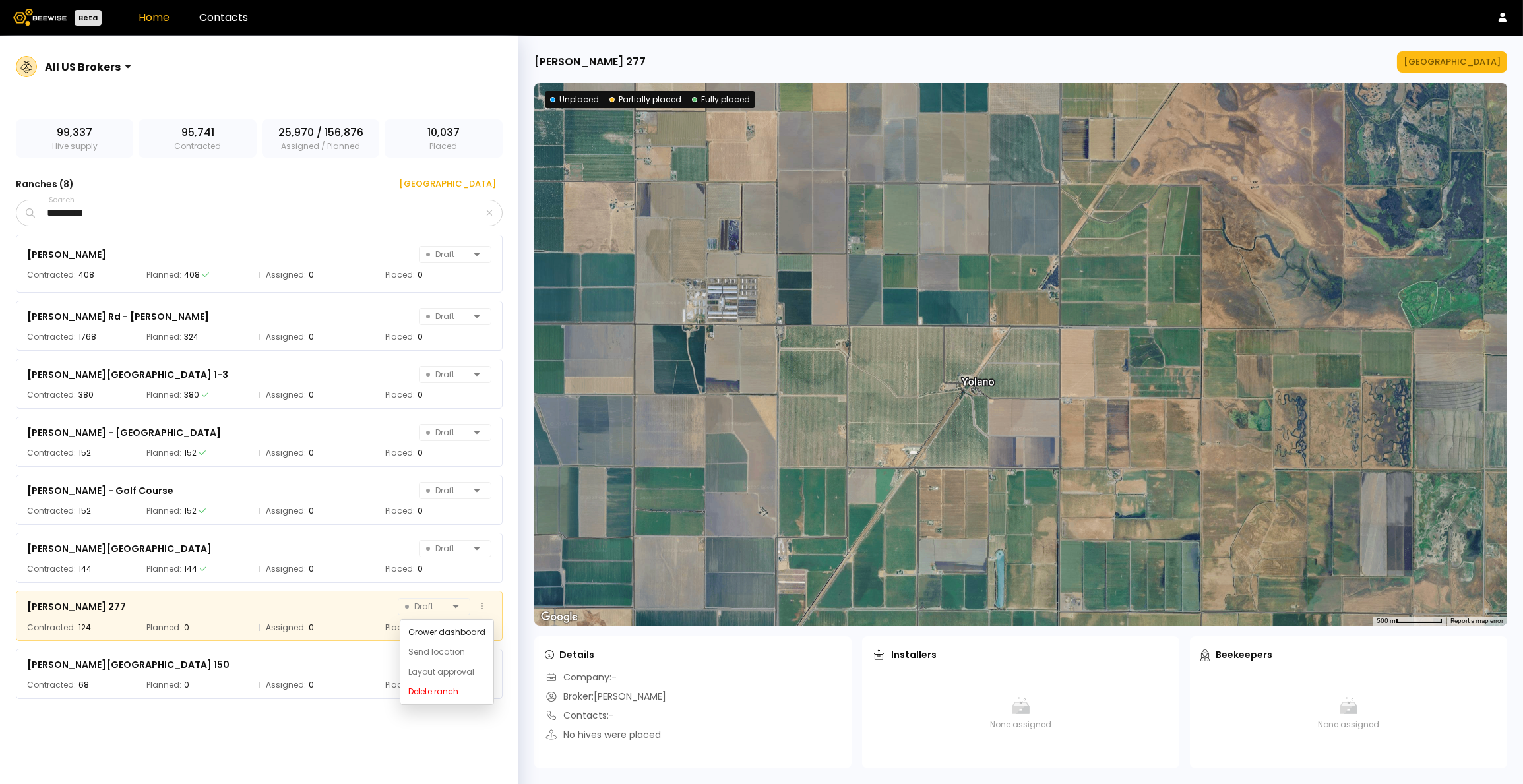
click at [339, 608] on div "[PERSON_NAME] 277 Draft" at bounding box center [259, 607] width 464 height 19
click at [426, 606] on span "Draft" at bounding box center [426, 607] width 42 height 16
click at [224, 623] on div "Planned: 0" at bounding box center [195, 627] width 113 height 14
click at [482, 608] on icon at bounding box center [482, 607] width 2 height 9
click at [239, 621] on div "Planned: 0" at bounding box center [195, 627] width 113 height 14
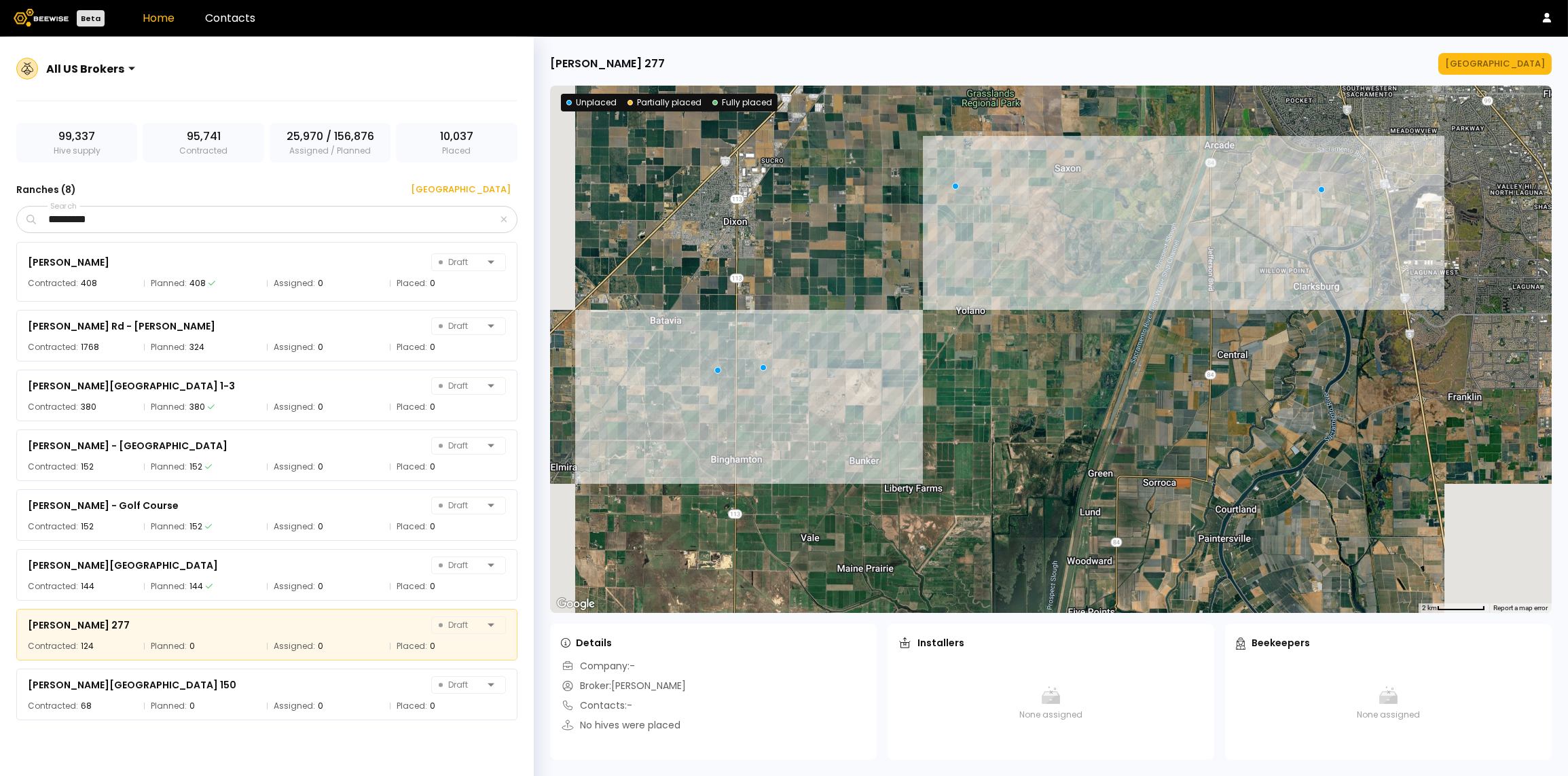
drag, startPoint x: 791, startPoint y: 435, endPoint x: 924, endPoint y: 278, distance: 205.8
click at [919, 278] on div at bounding box center [1051, 349] width 1002 height 528
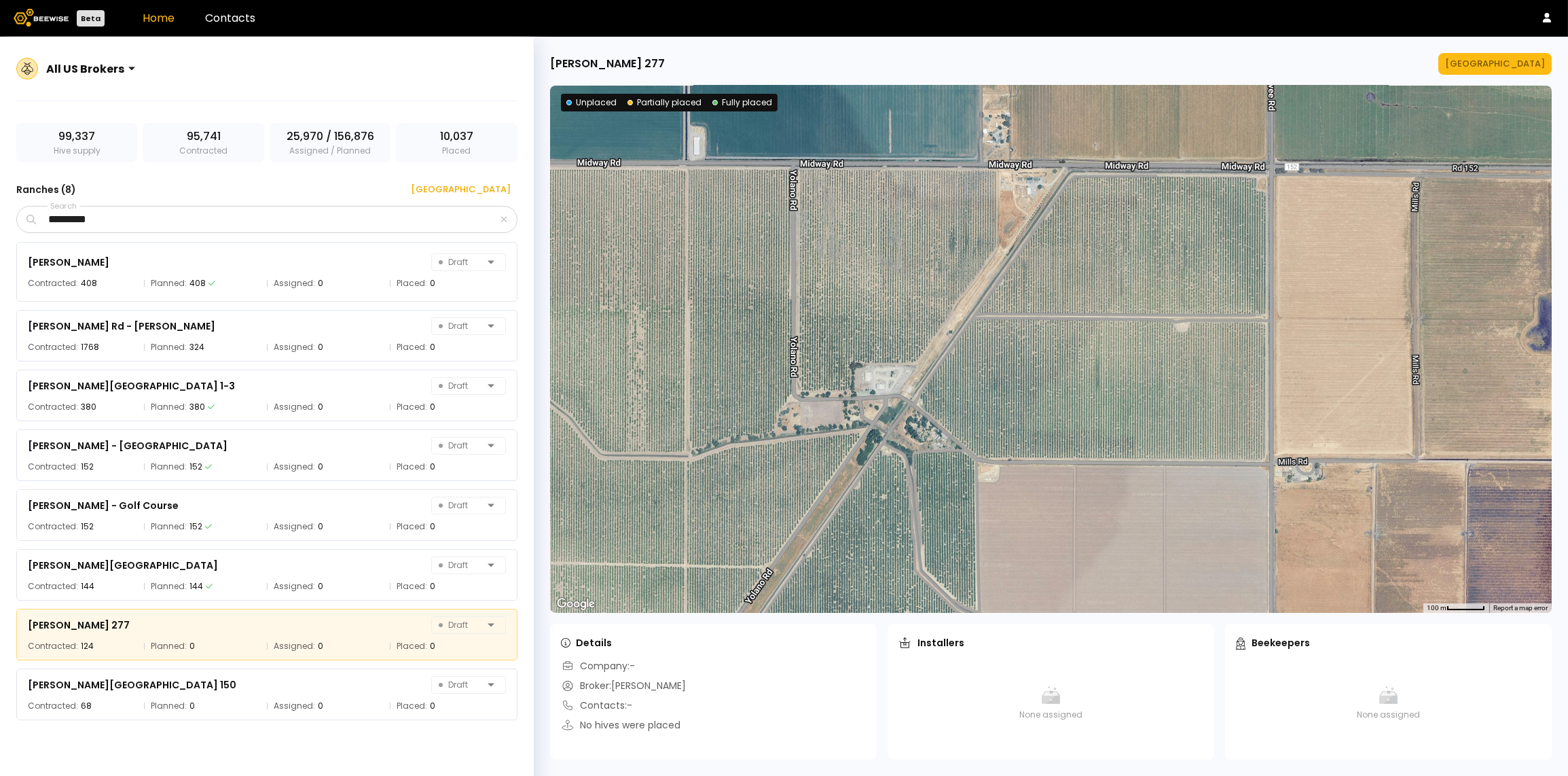
drag, startPoint x: 888, startPoint y: 337, endPoint x: 906, endPoint y: 459, distance: 123.3
click at [906, 459] on div at bounding box center [1051, 349] width 1002 height 528
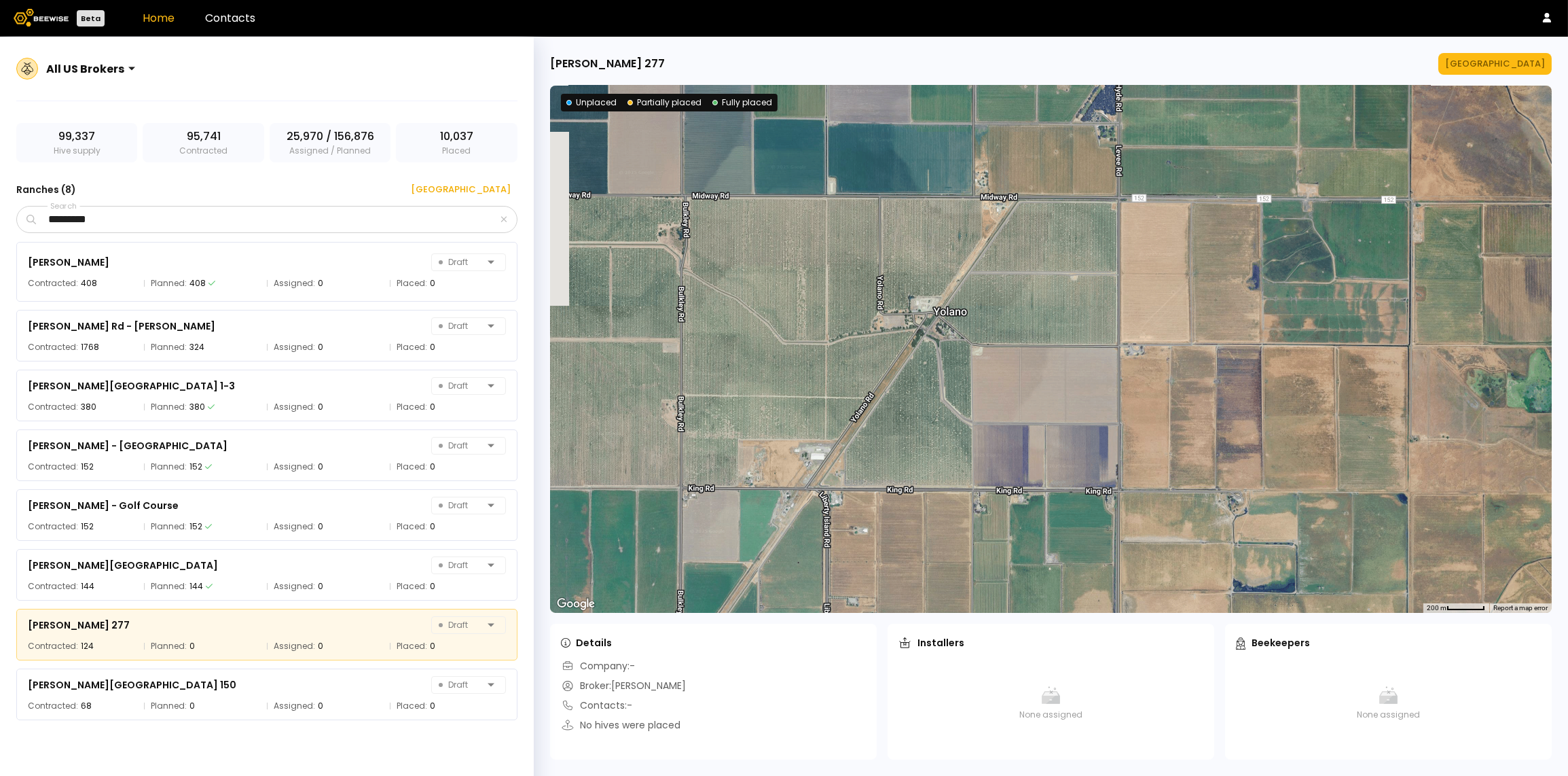
drag, startPoint x: 955, startPoint y: 379, endPoint x: 1172, endPoint y: 168, distance: 302.7
click at [1172, 168] on div at bounding box center [1051, 349] width 1002 height 528
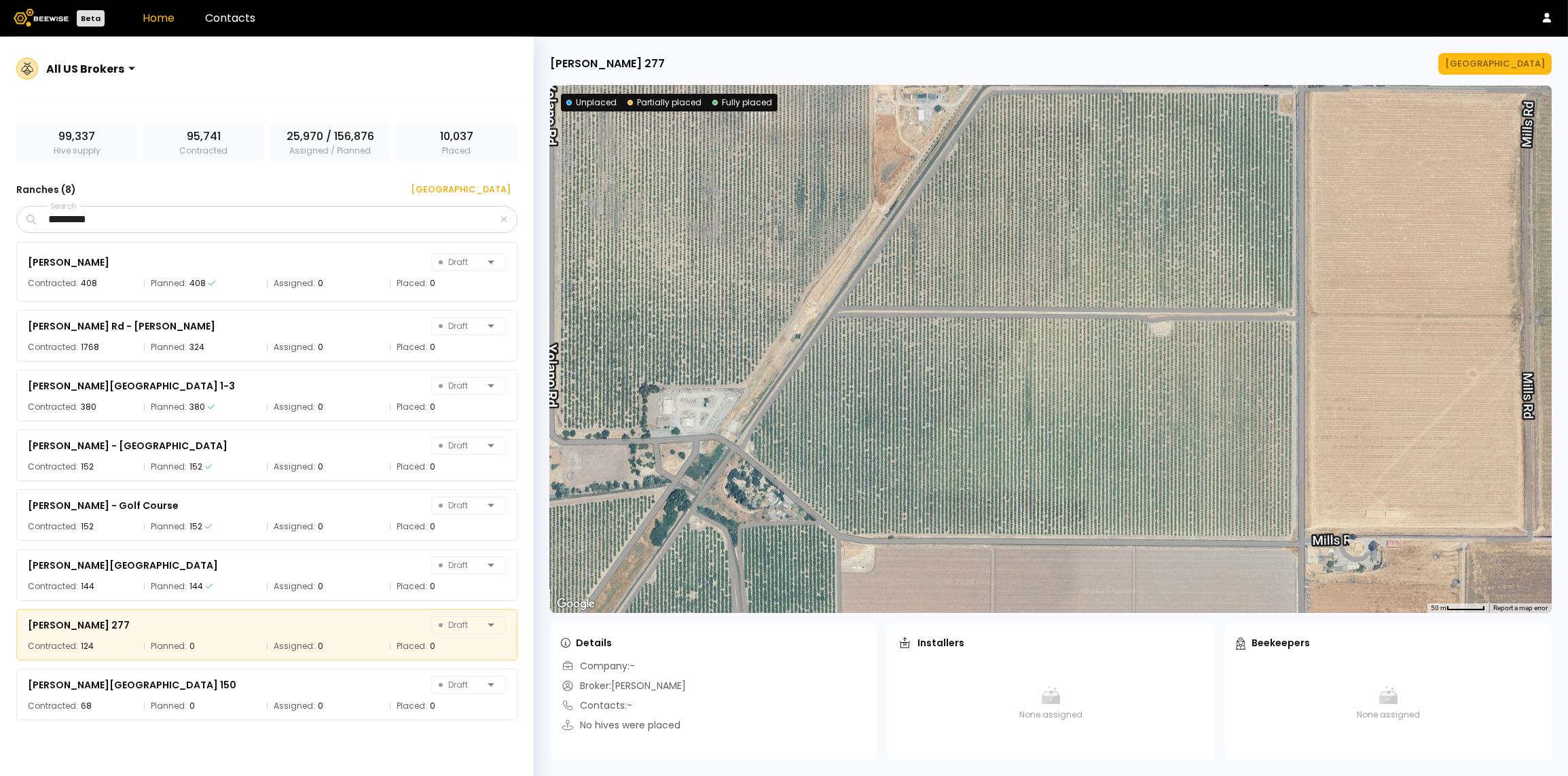
click at [1036, 249] on div at bounding box center [1051, 349] width 1002 height 528
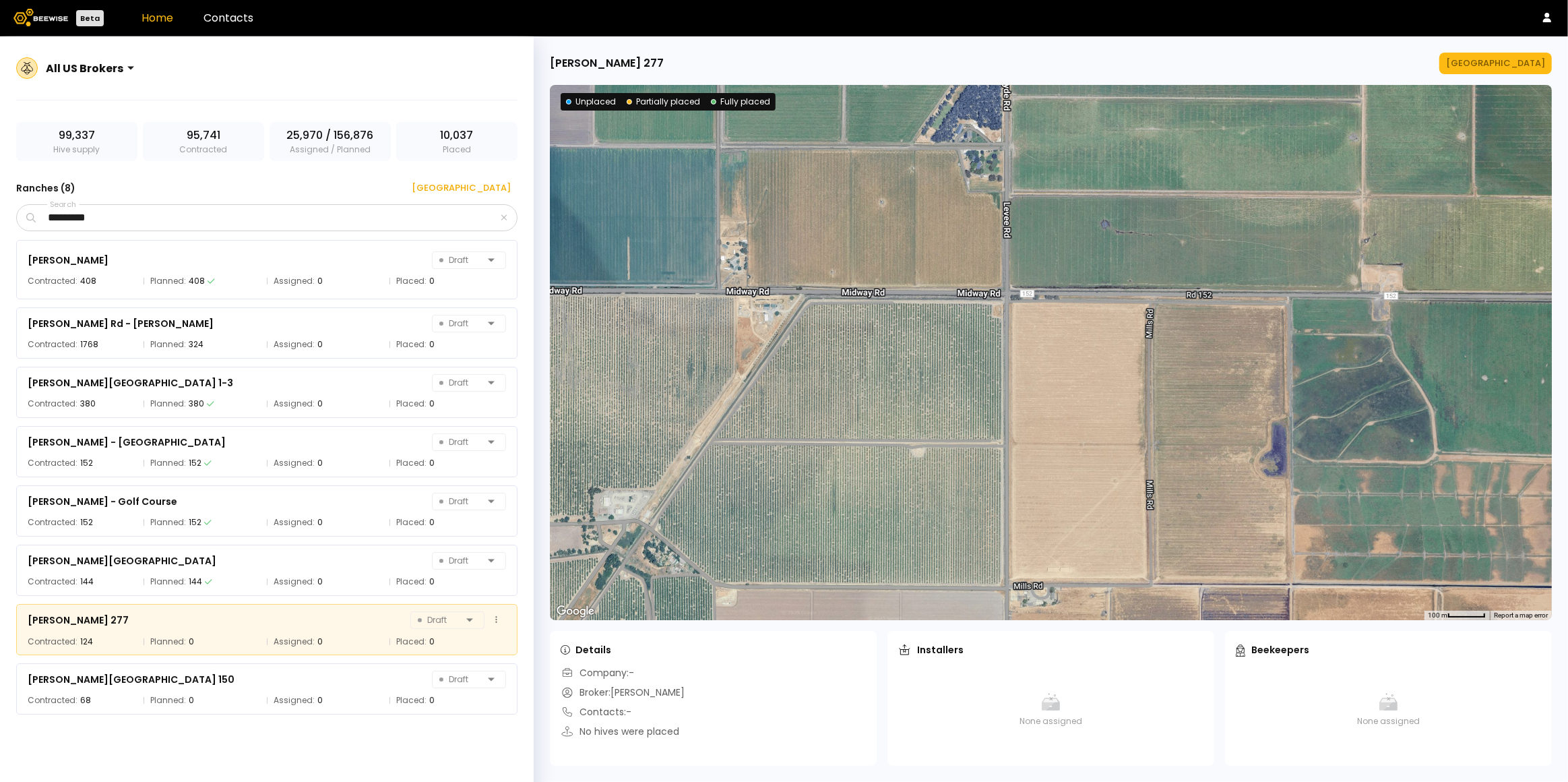
click at [293, 614] on div "[PERSON_NAME] 277 Draft" at bounding box center [267, 620] width 478 height 19
click at [502, 621] on button at bounding box center [497, 620] width 19 height 19
click at [349, 628] on div "[PERSON_NAME] 277 Draft" at bounding box center [267, 620] width 478 height 19
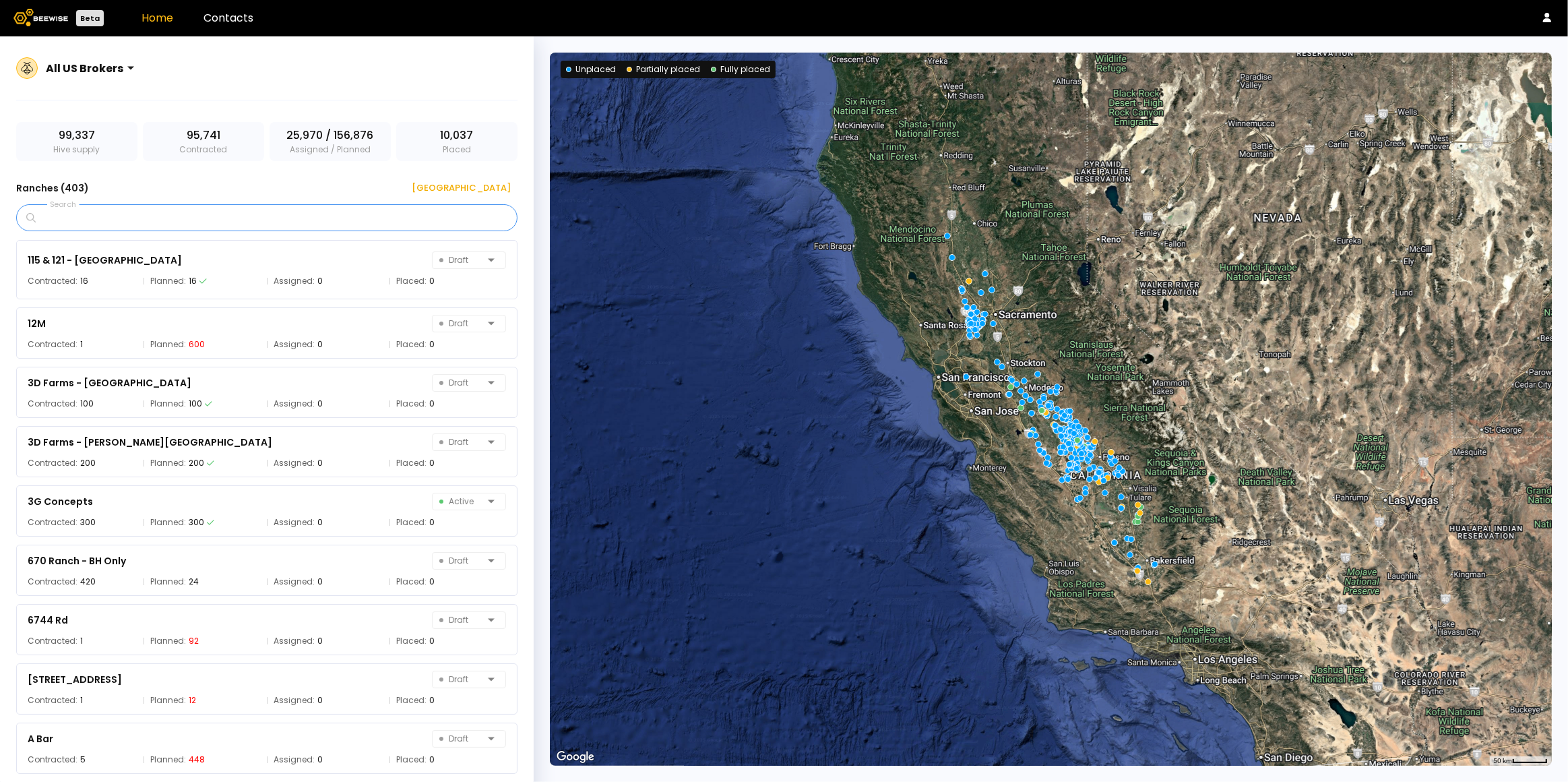
click at [207, 223] on input "Search" at bounding box center [271, 218] width 466 height 26
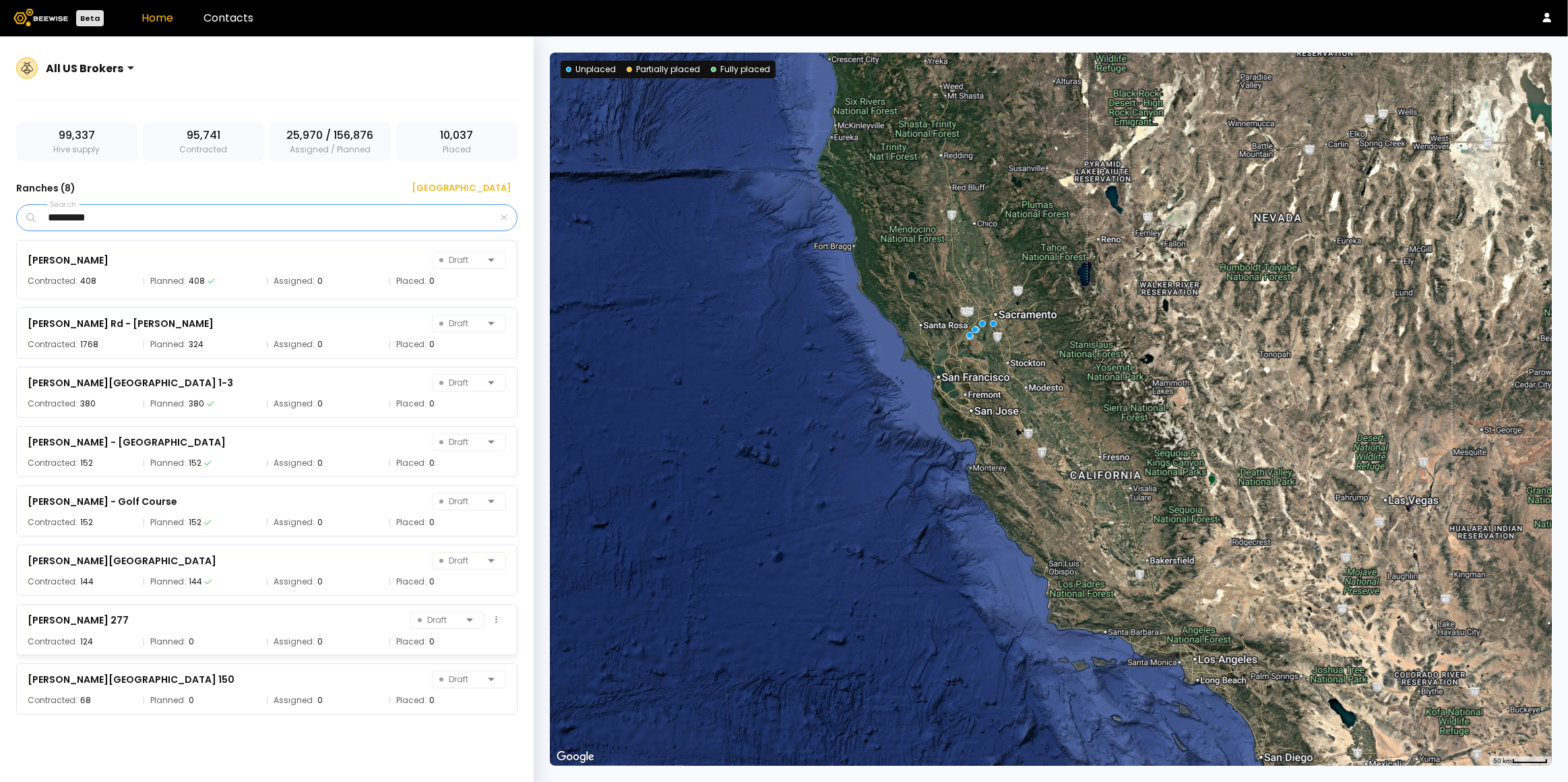
type input "*********"
click at [221, 625] on div "SF Florin - Rasmussen 277 Draft" at bounding box center [267, 620] width 478 height 19
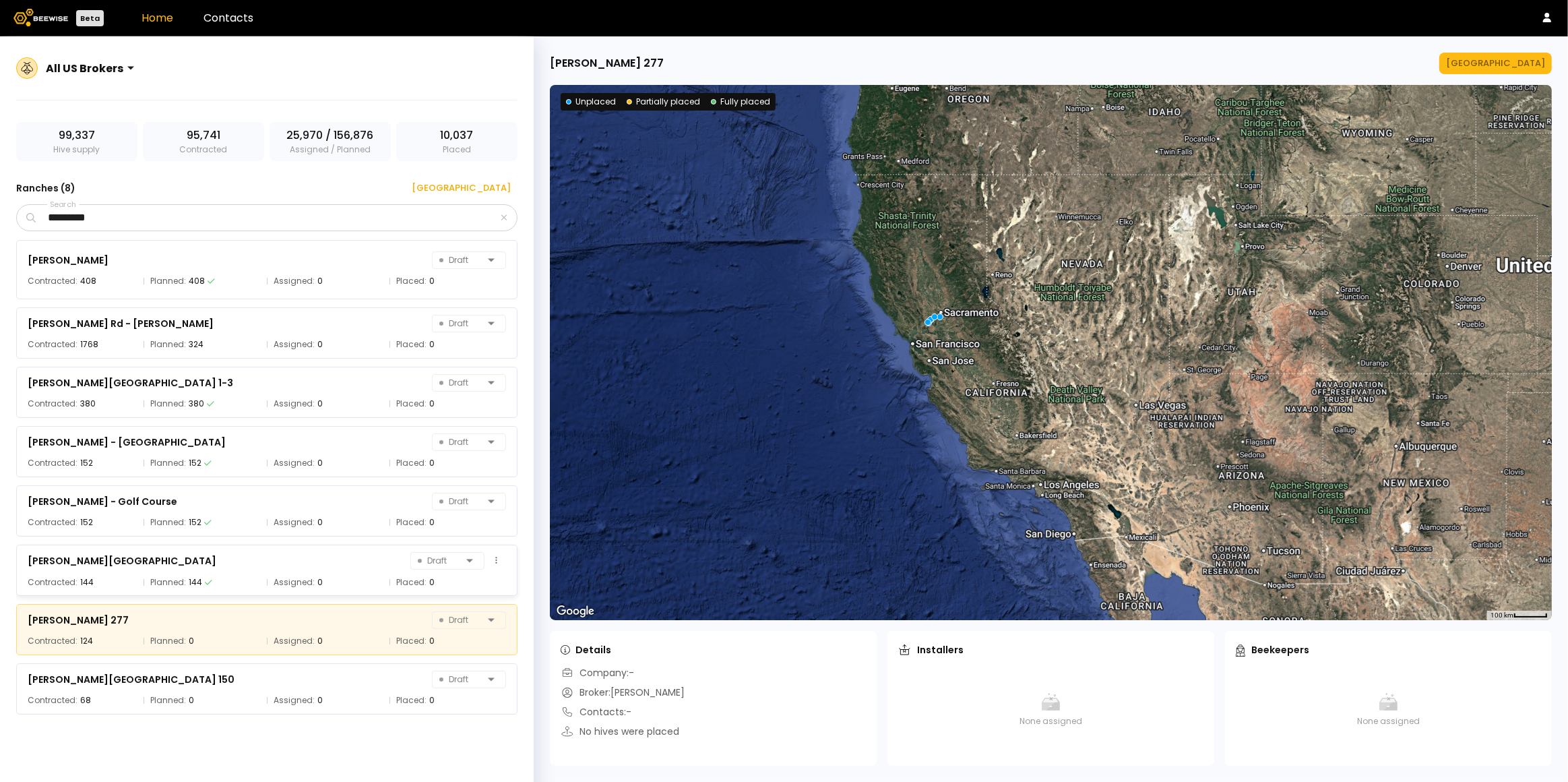
click at [230, 574] on div "SF Florin - Hall North & South Draft Contracted: 144 Planned: 144 Assigned: 0 P…" at bounding box center [267, 570] width 501 height 52
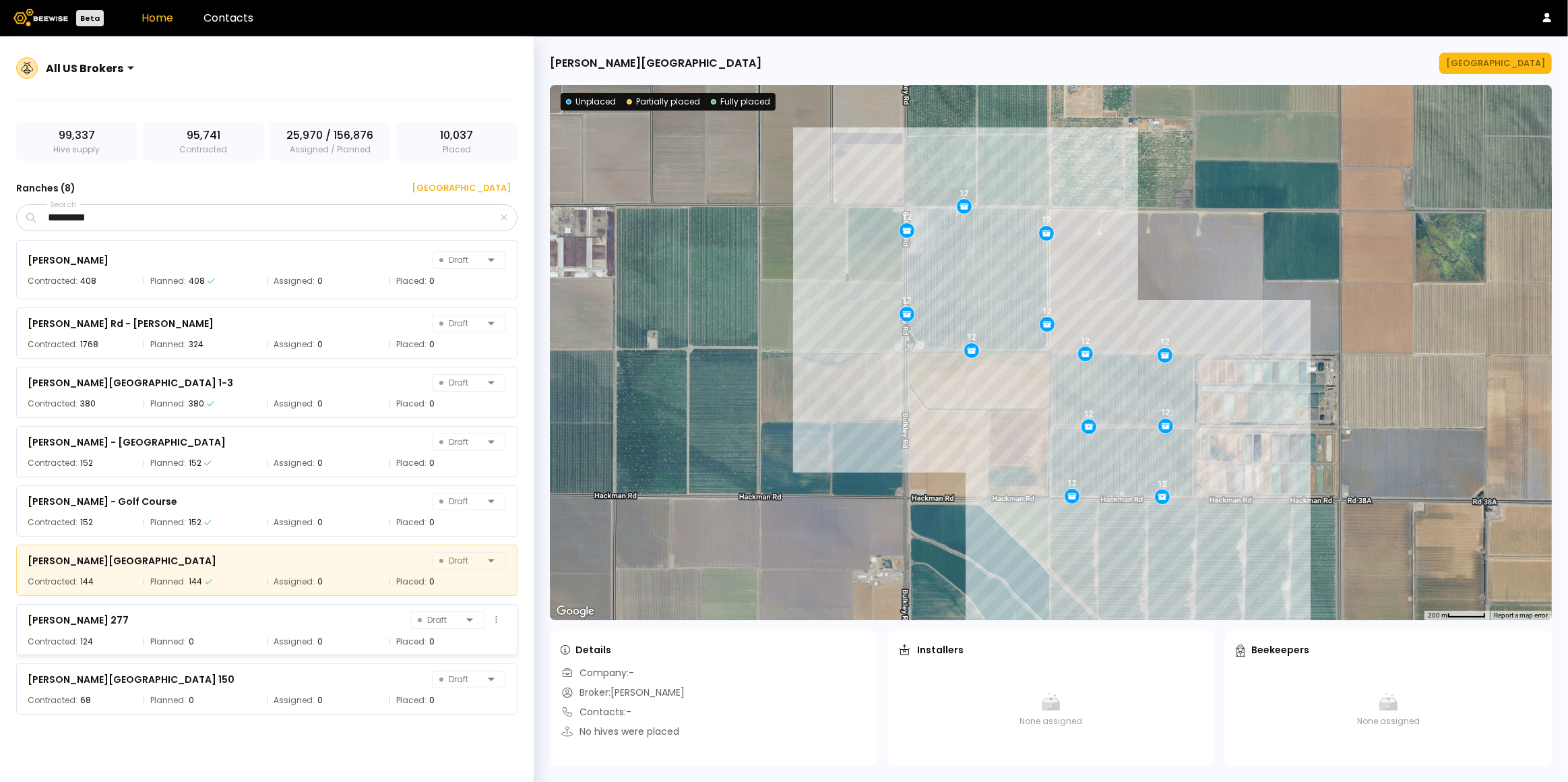
click at [251, 621] on div "SF Florin - Rasmussen 277 Draft" at bounding box center [267, 620] width 478 height 19
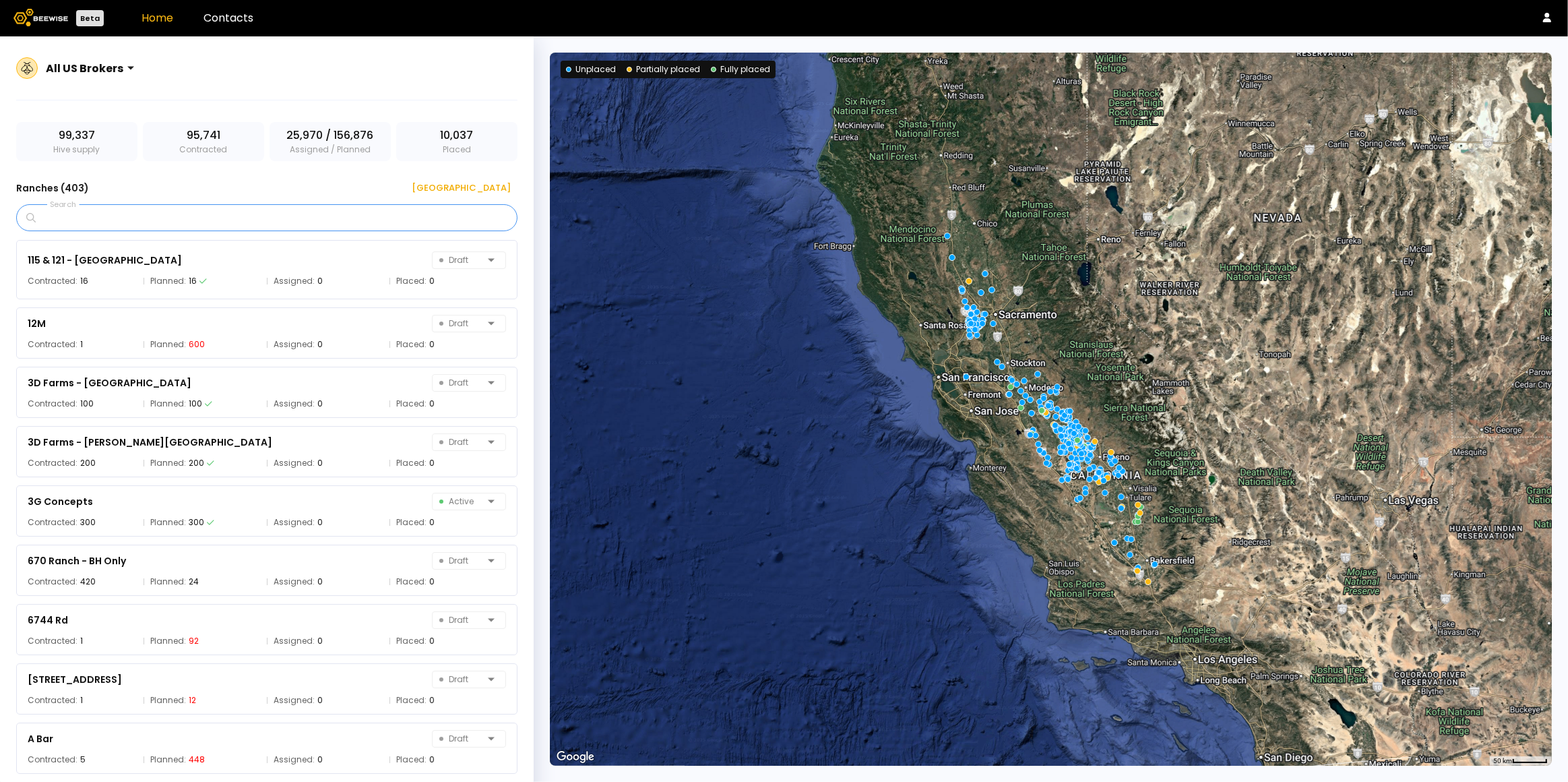
click at [279, 211] on input "Search" at bounding box center [271, 218] width 466 height 26
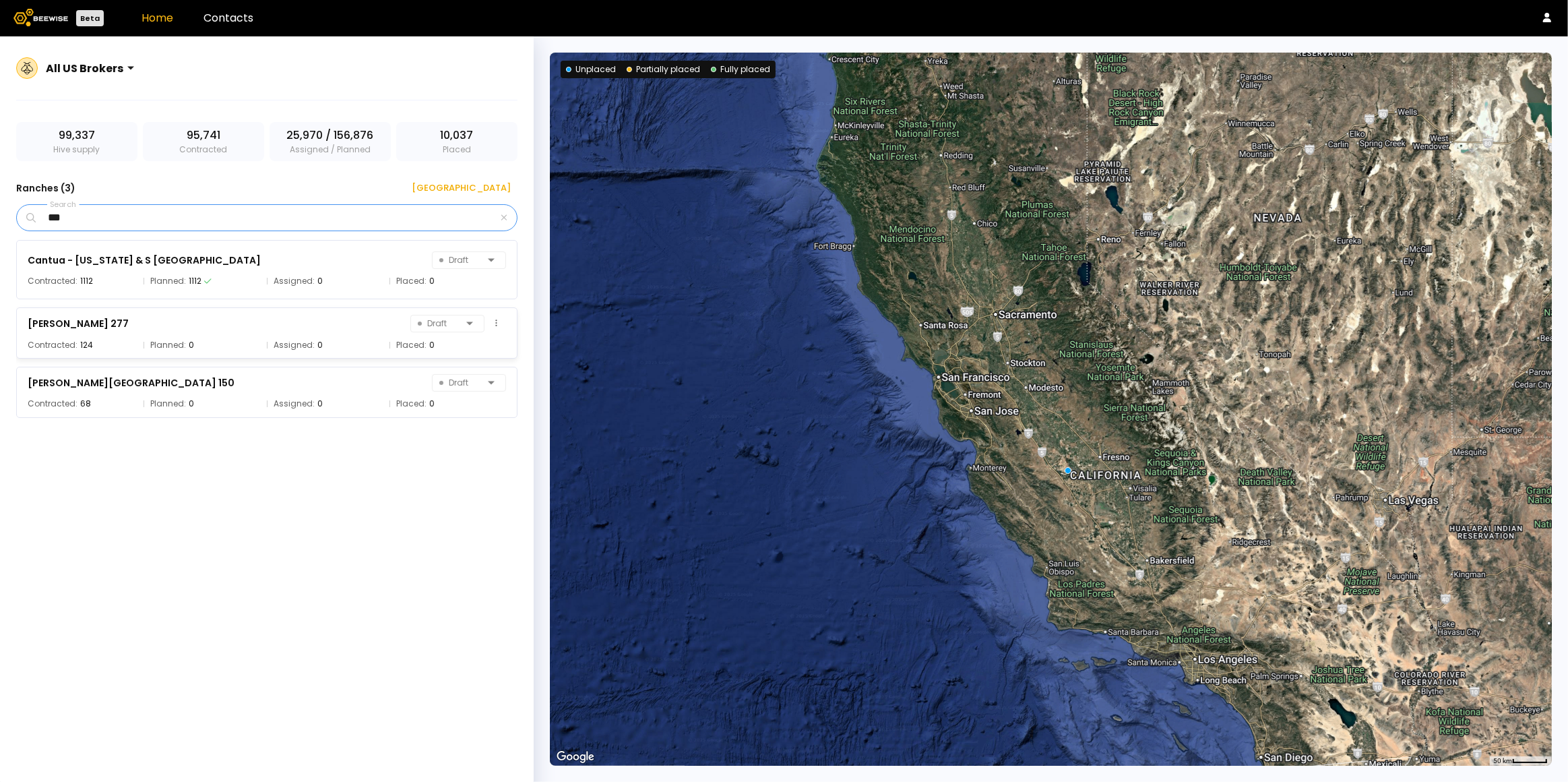
type input "***"
click at [199, 340] on div "Planned: 0" at bounding box center [201, 345] width 116 height 14
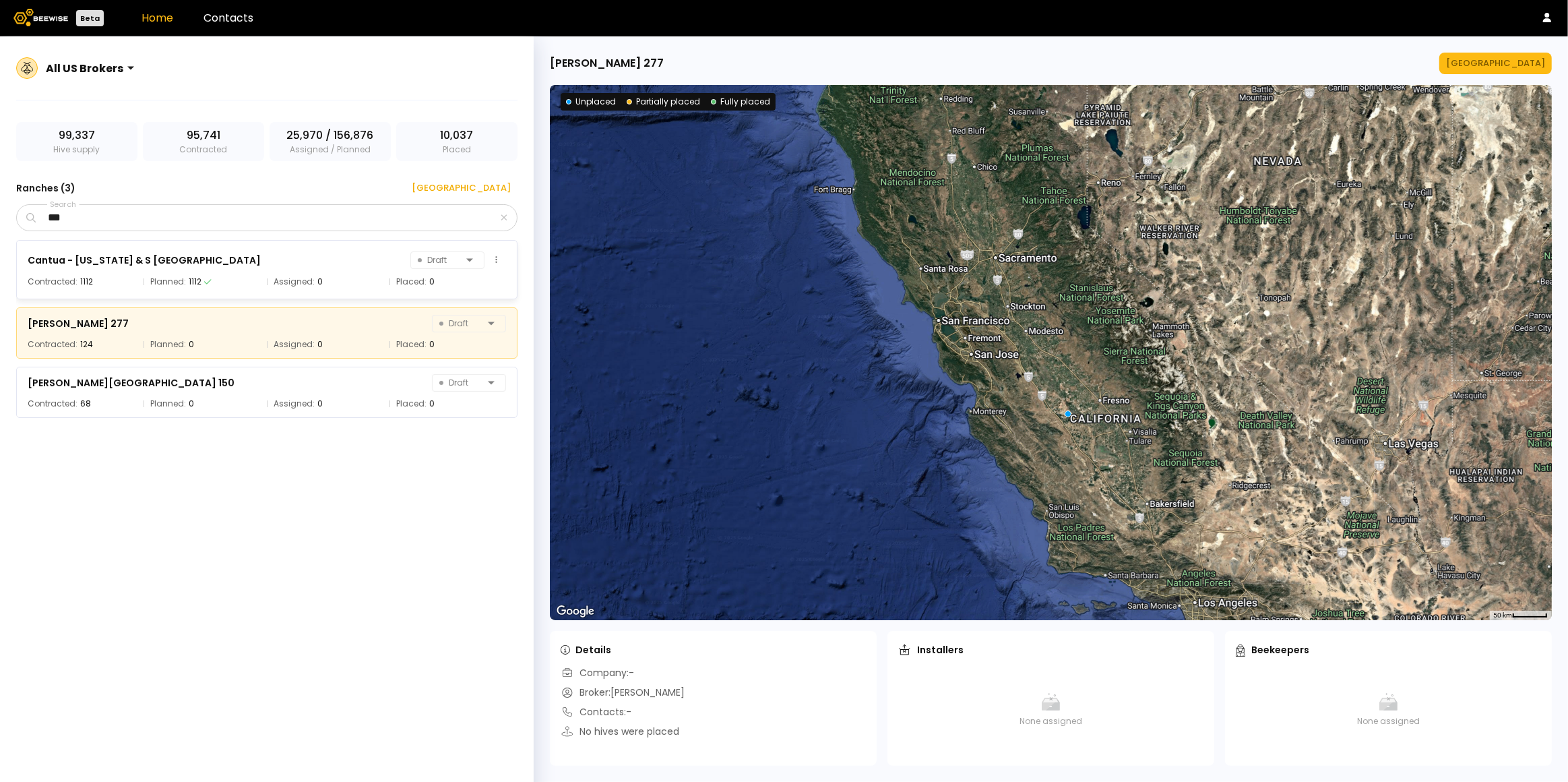
click at [253, 267] on div "Cantua - Nebraska & S San Mateo Draft" at bounding box center [267, 260] width 478 height 19
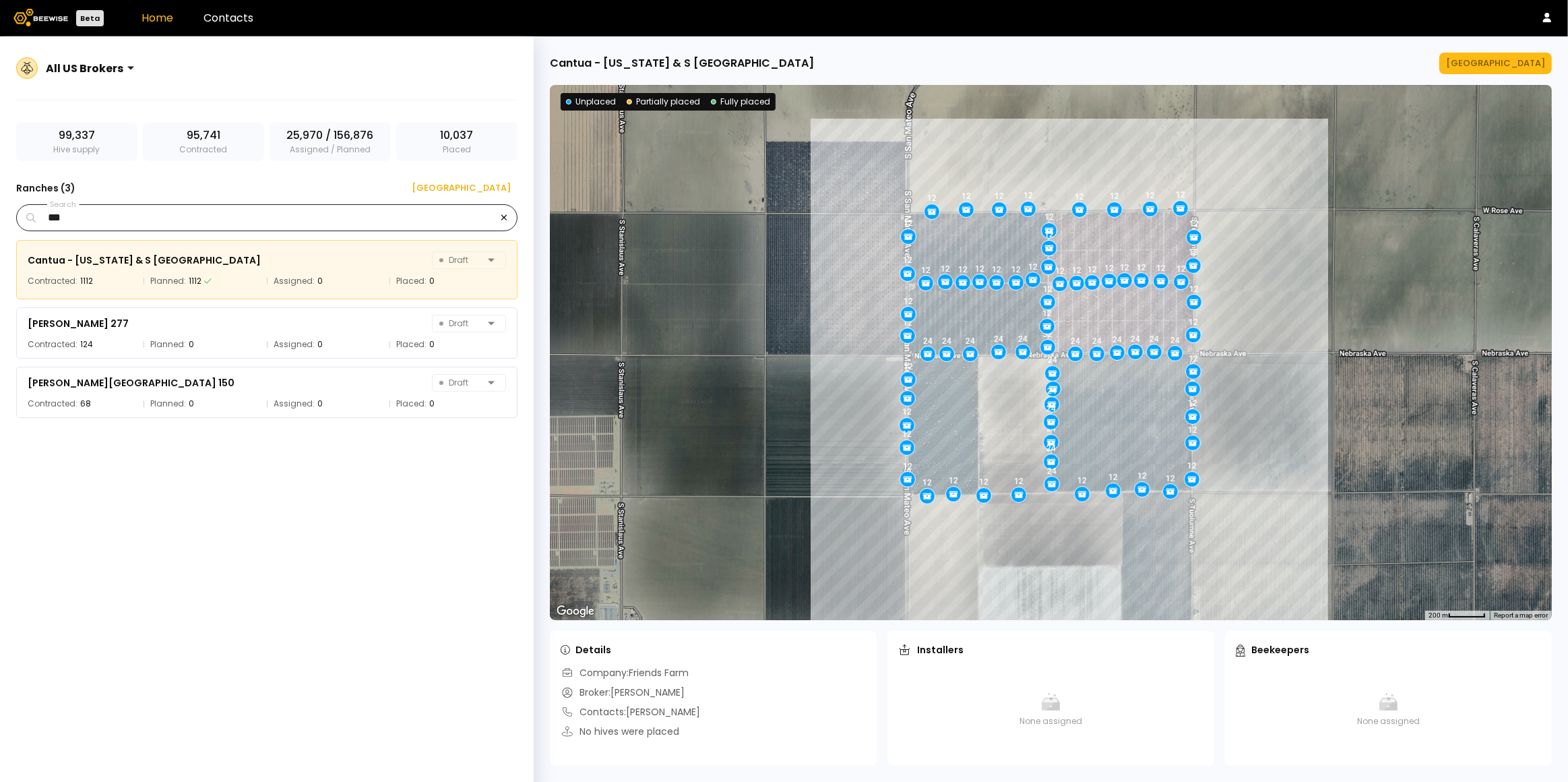
click at [506, 218] on icon "button" at bounding box center [503, 218] width 6 height 9
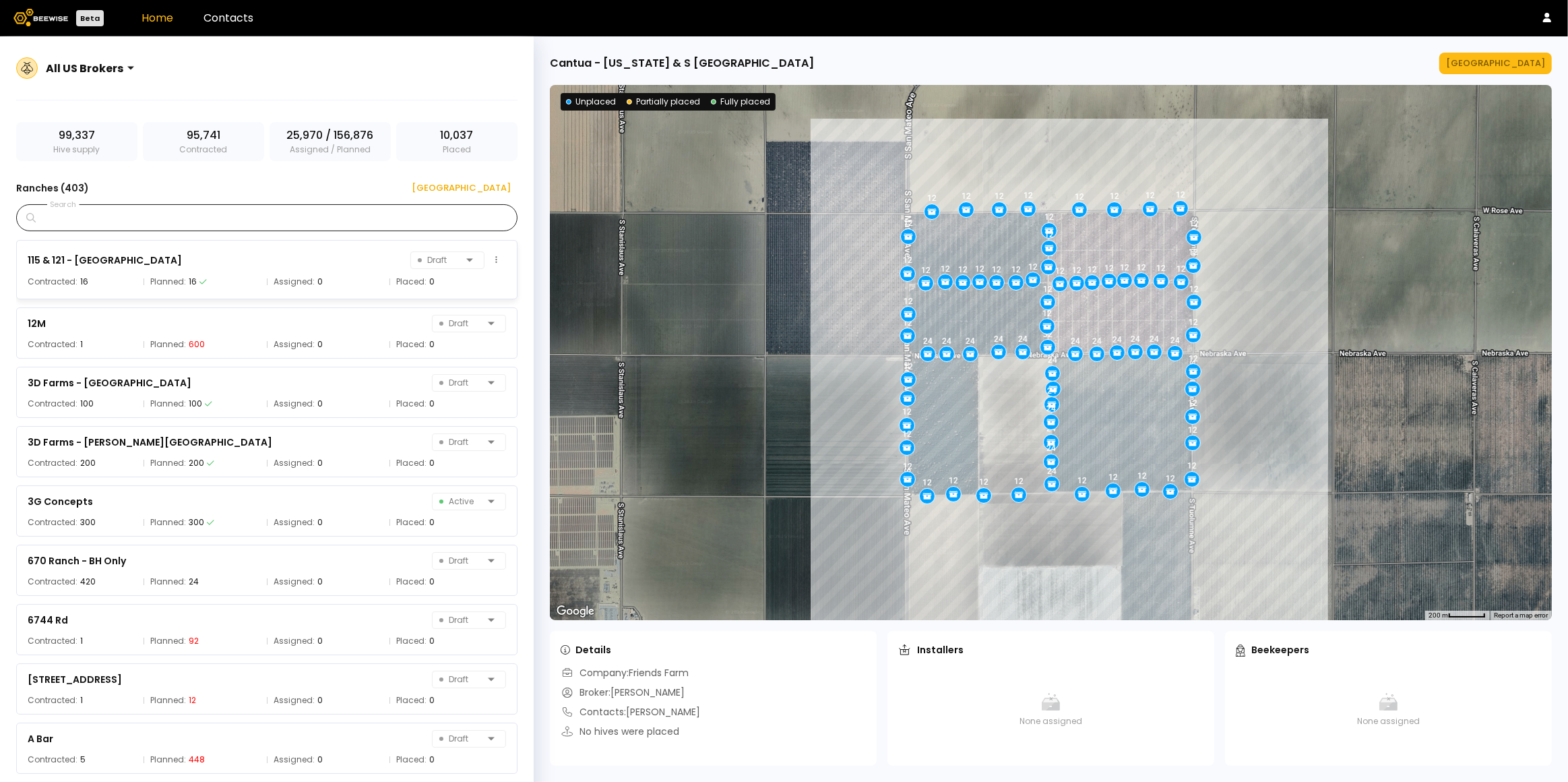
click at [189, 282] on div "16" at bounding box center [192, 282] width 8 height 14
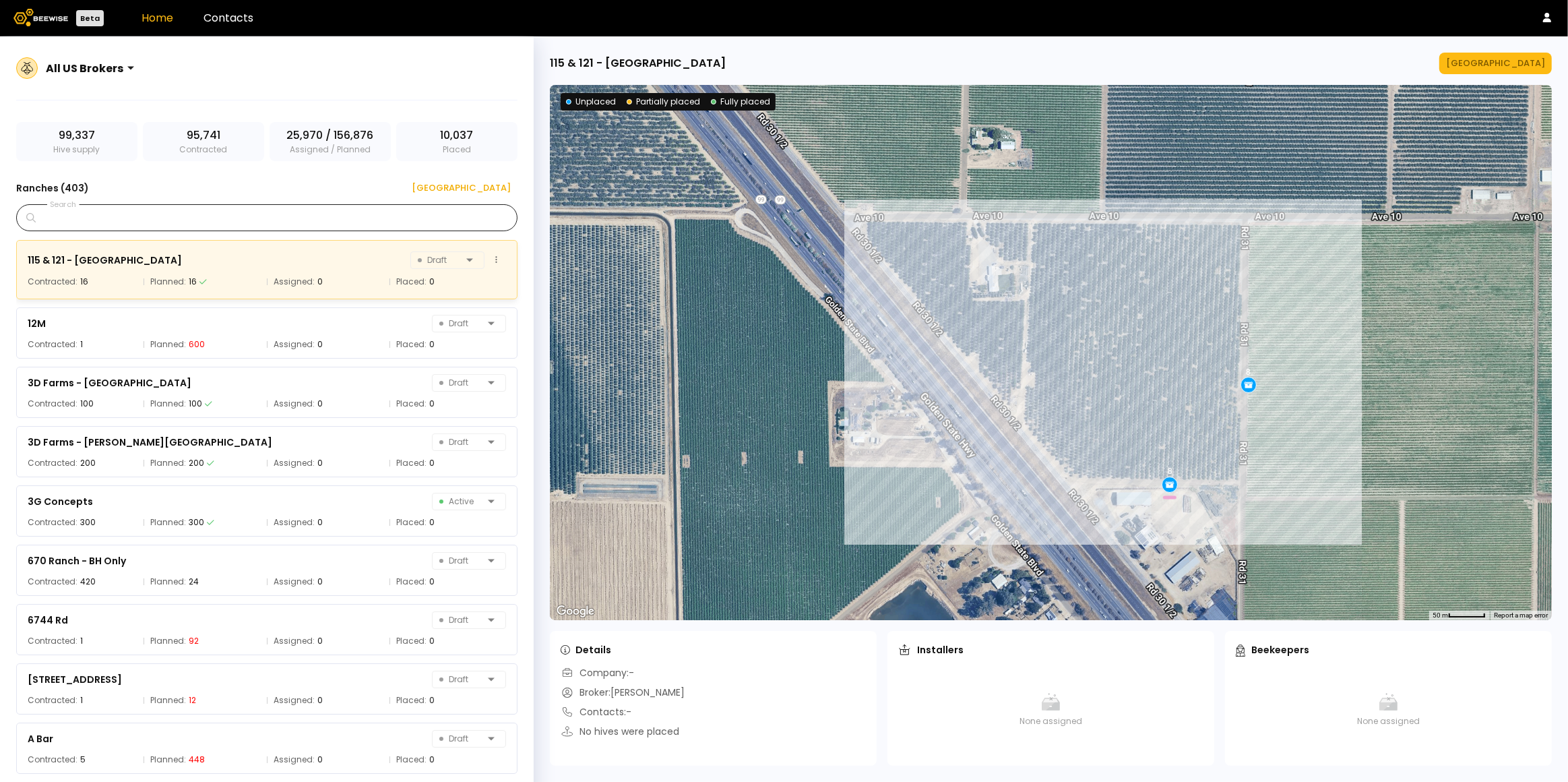
scroll to position [3, 0]
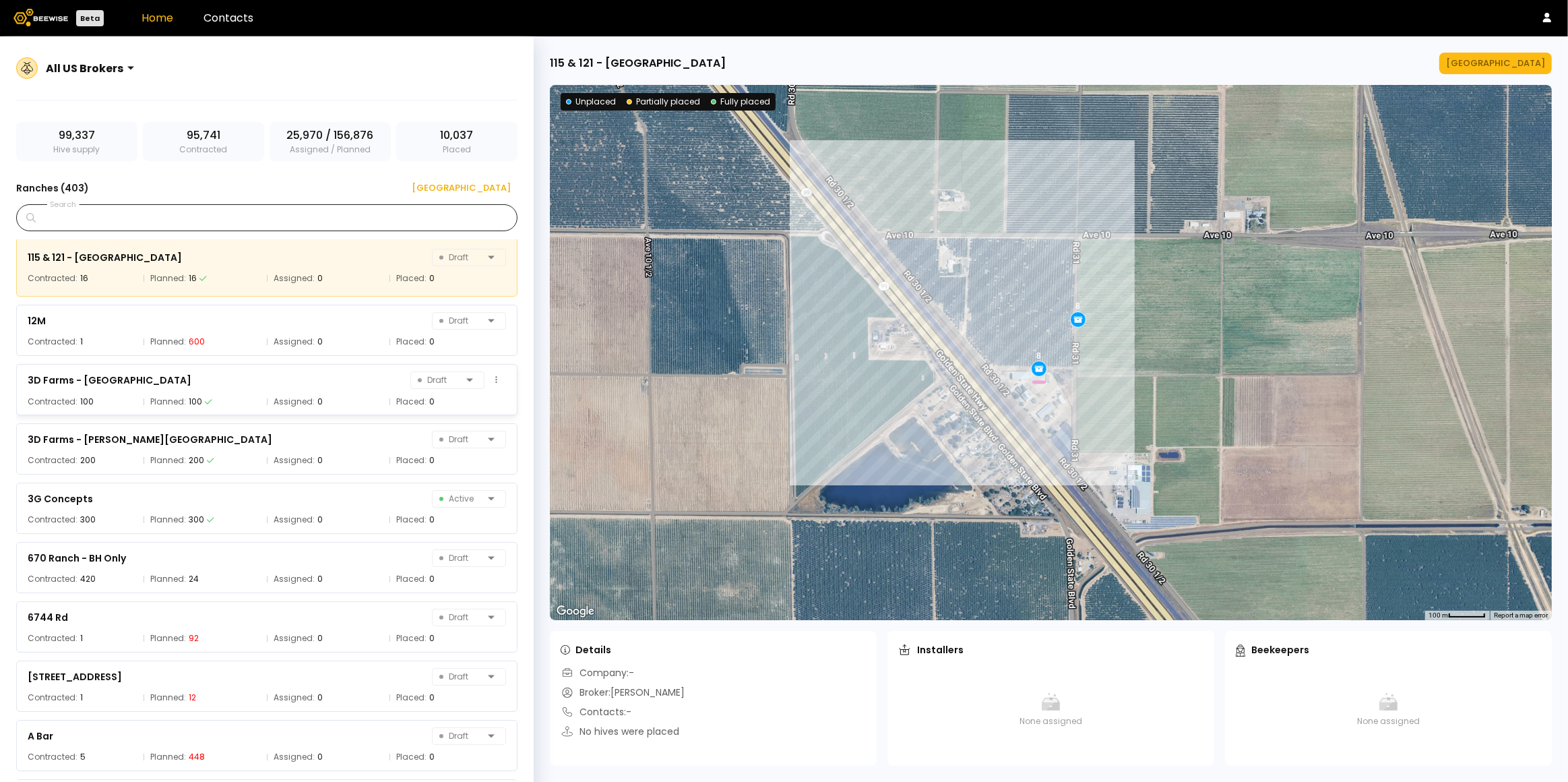
click at [255, 380] on div "3D Farms - Banos Ranch Draft" at bounding box center [267, 380] width 478 height 19
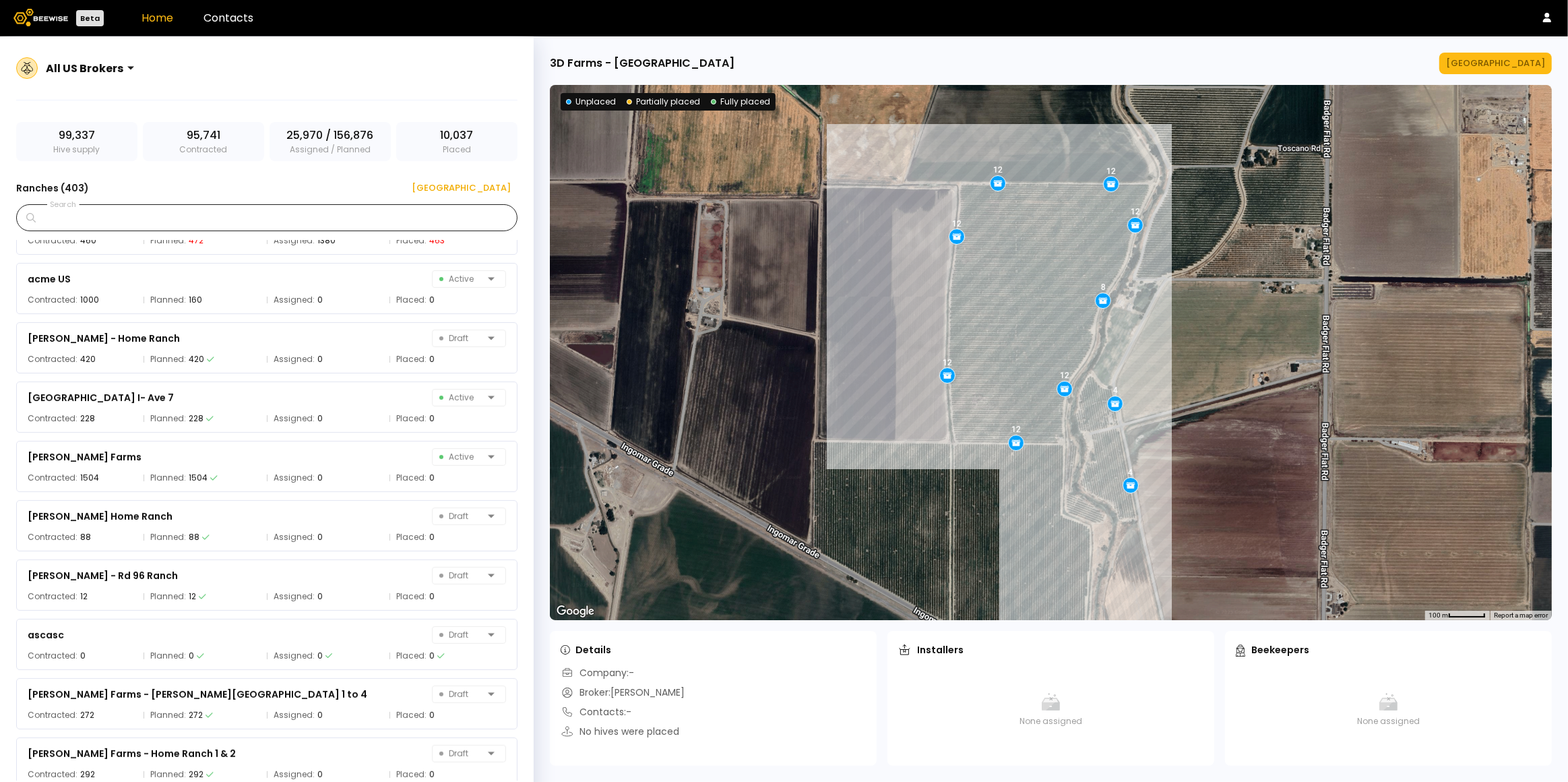
scroll to position [580, 0]
click at [238, 405] on div "Almond Ranch I- Ave 7 Active" at bounding box center [267, 397] width 478 height 19
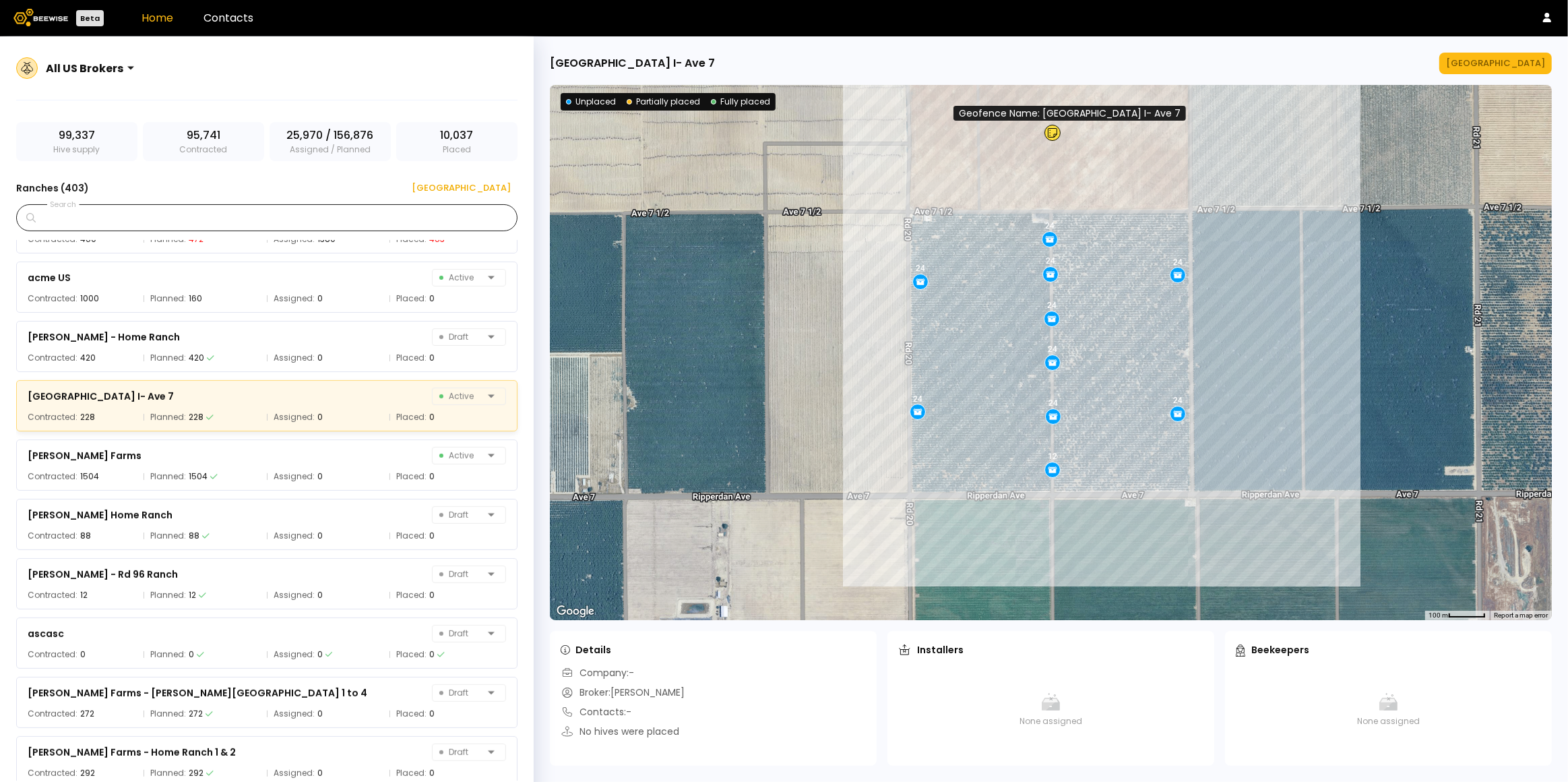
click at [1057, 135] on icon at bounding box center [1052, 132] width 9 height 11
click at [1053, 135] on icon at bounding box center [1052, 132] width 9 height 11
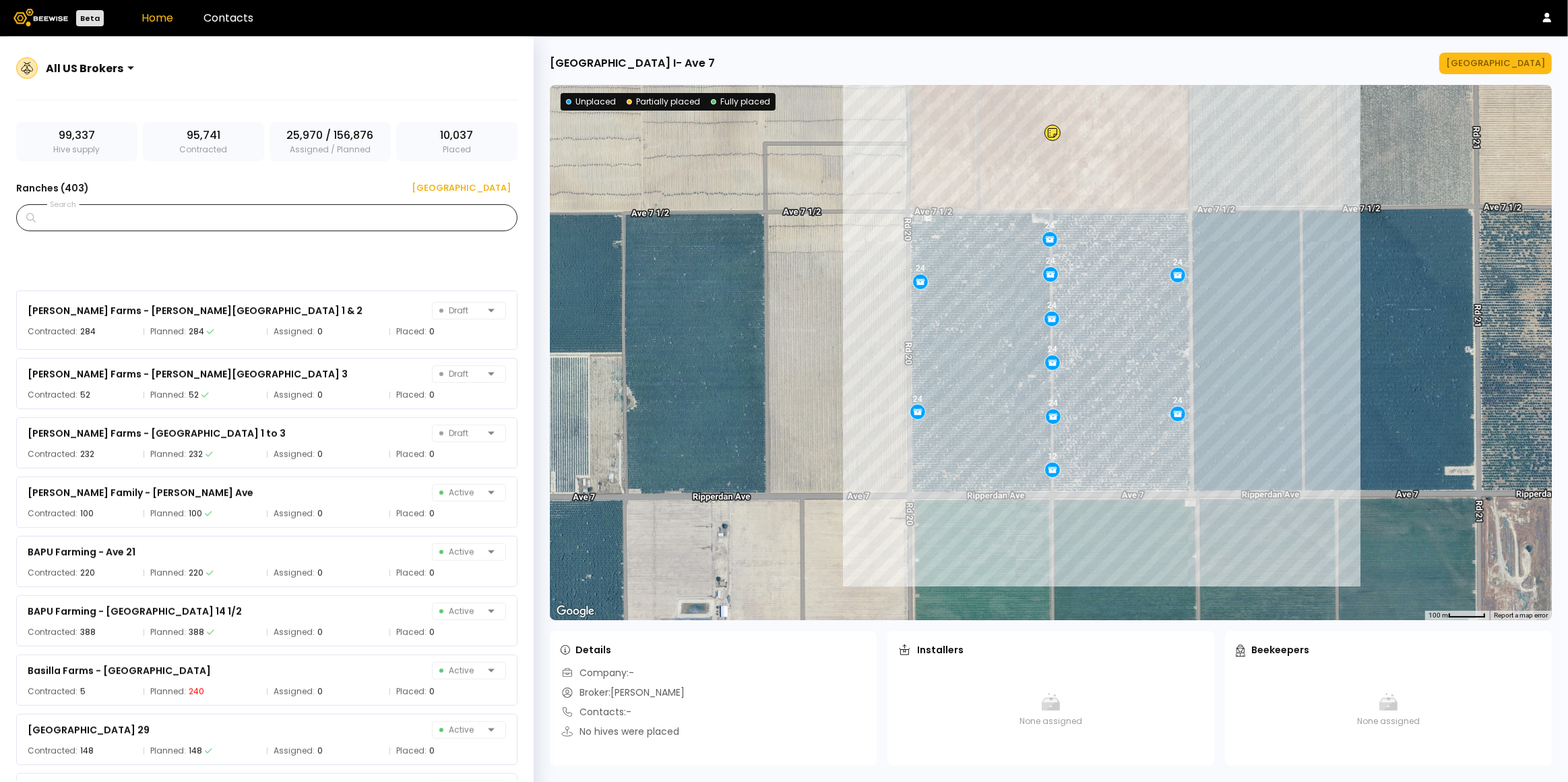
scroll to position [1430, 0]
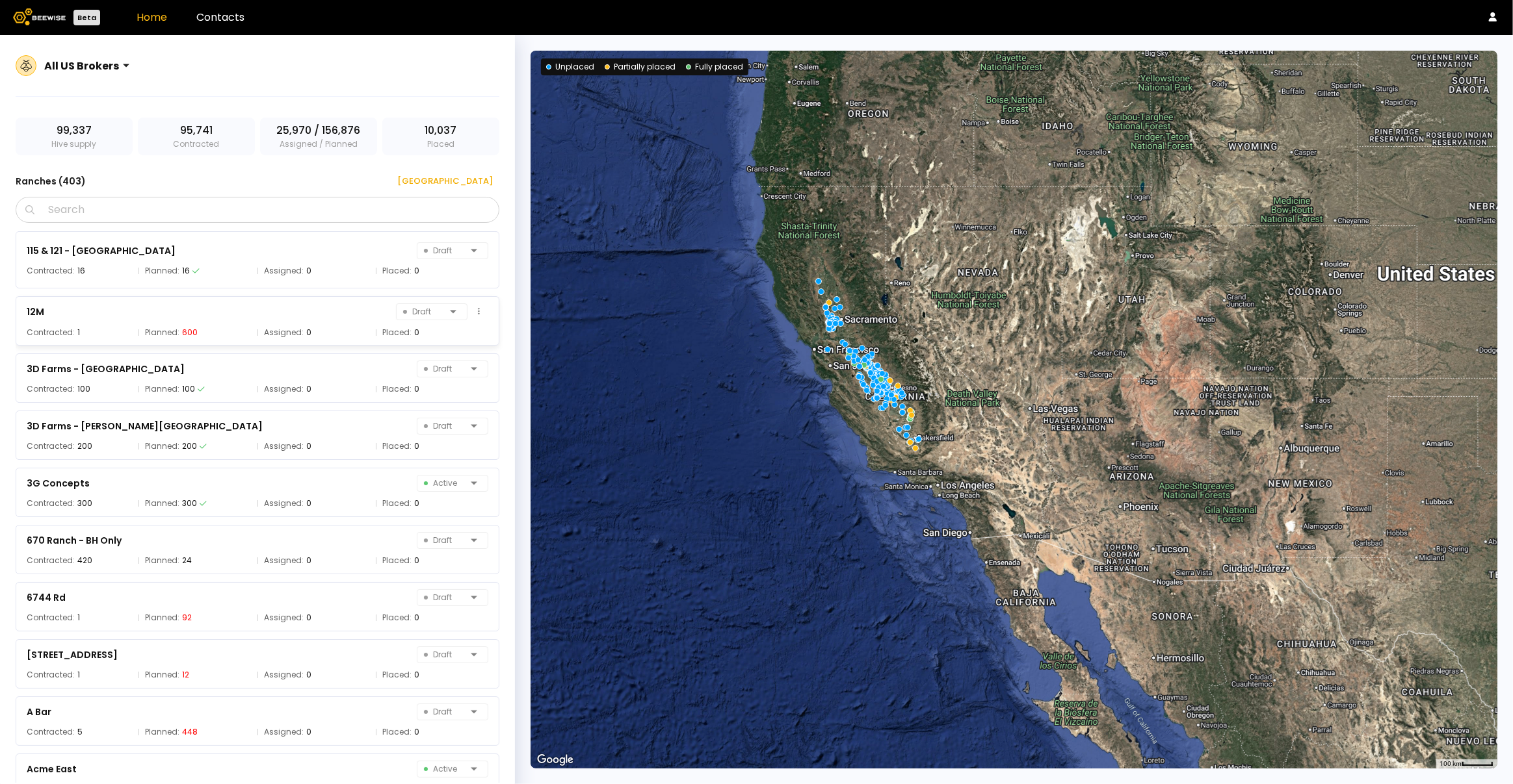
click at [241, 320] on div "12M Draft Contracted: 1 Planned: 600 Assigned: 0 Placed: 0" at bounding box center [257, 321] width 484 height 50
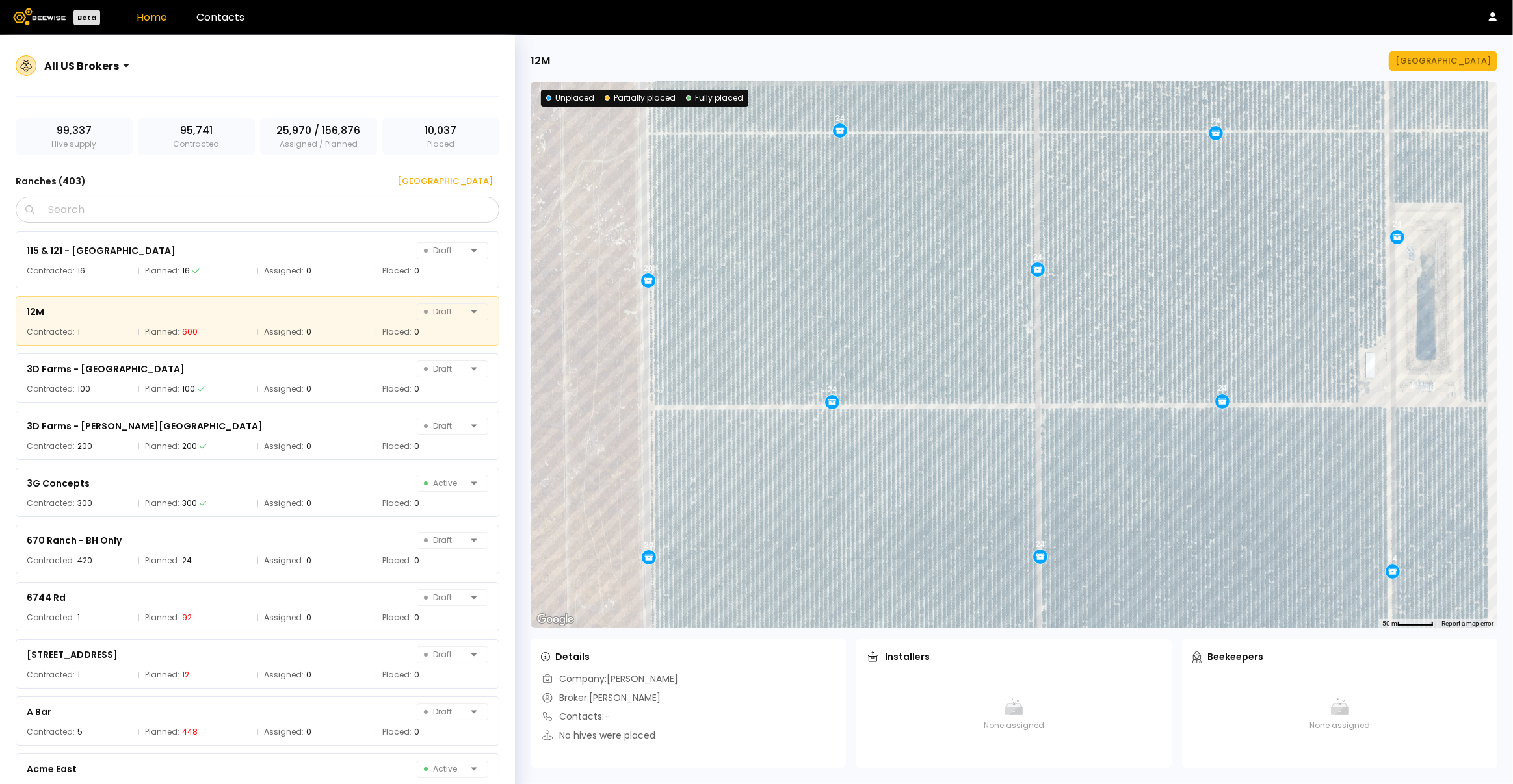
drag, startPoint x: 1206, startPoint y: 243, endPoint x: 1084, endPoint y: 304, distance: 136.4
click at [1097, 312] on div "24 24 24 24 24 24 24 20 24 20 24 24 24 24 24 20 24 24 24 24 24 24 20 24 20 20" at bounding box center [1014, 355] width 967 height 546
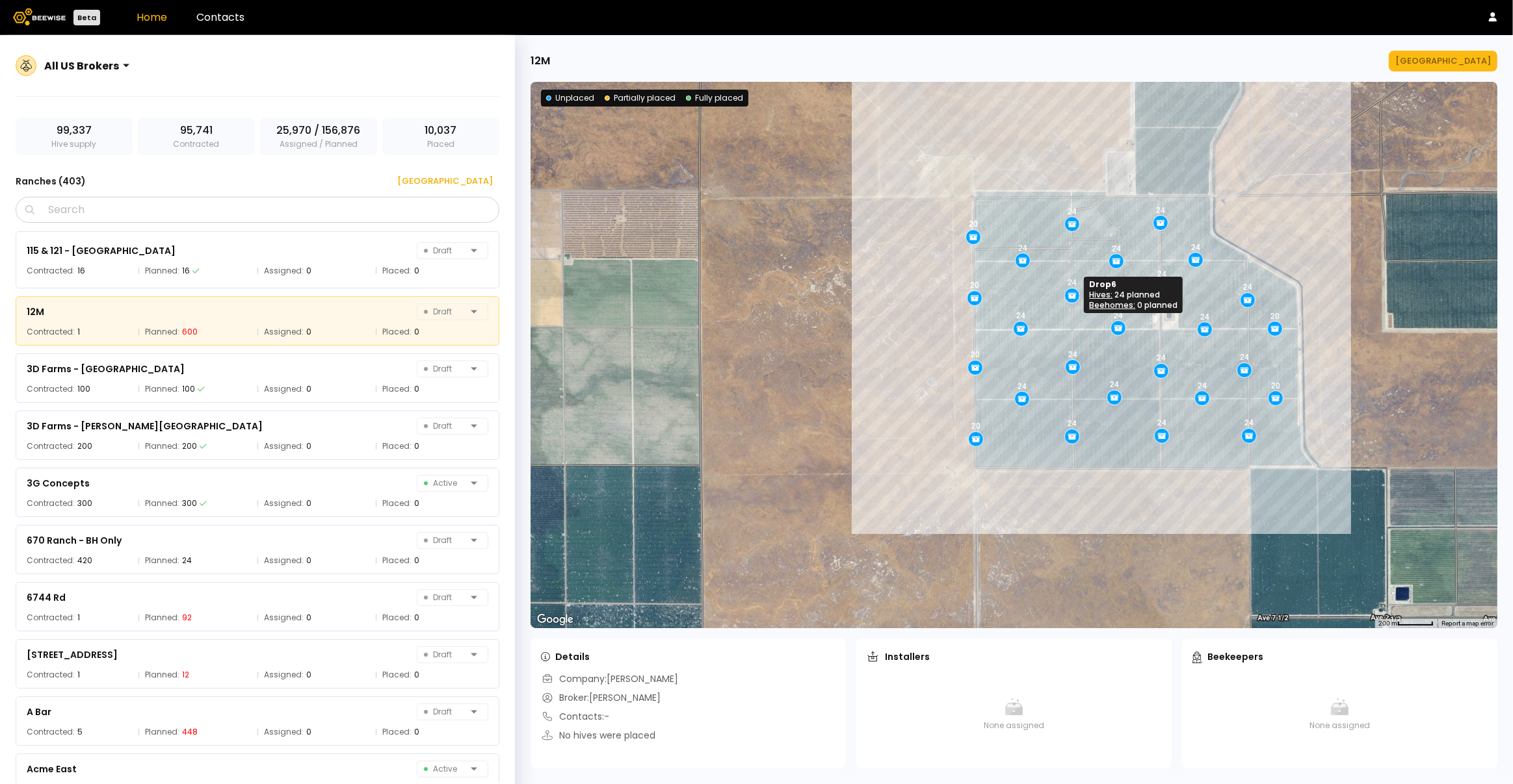
click at [1073, 295] on icon at bounding box center [1073, 295] width 9 height 4
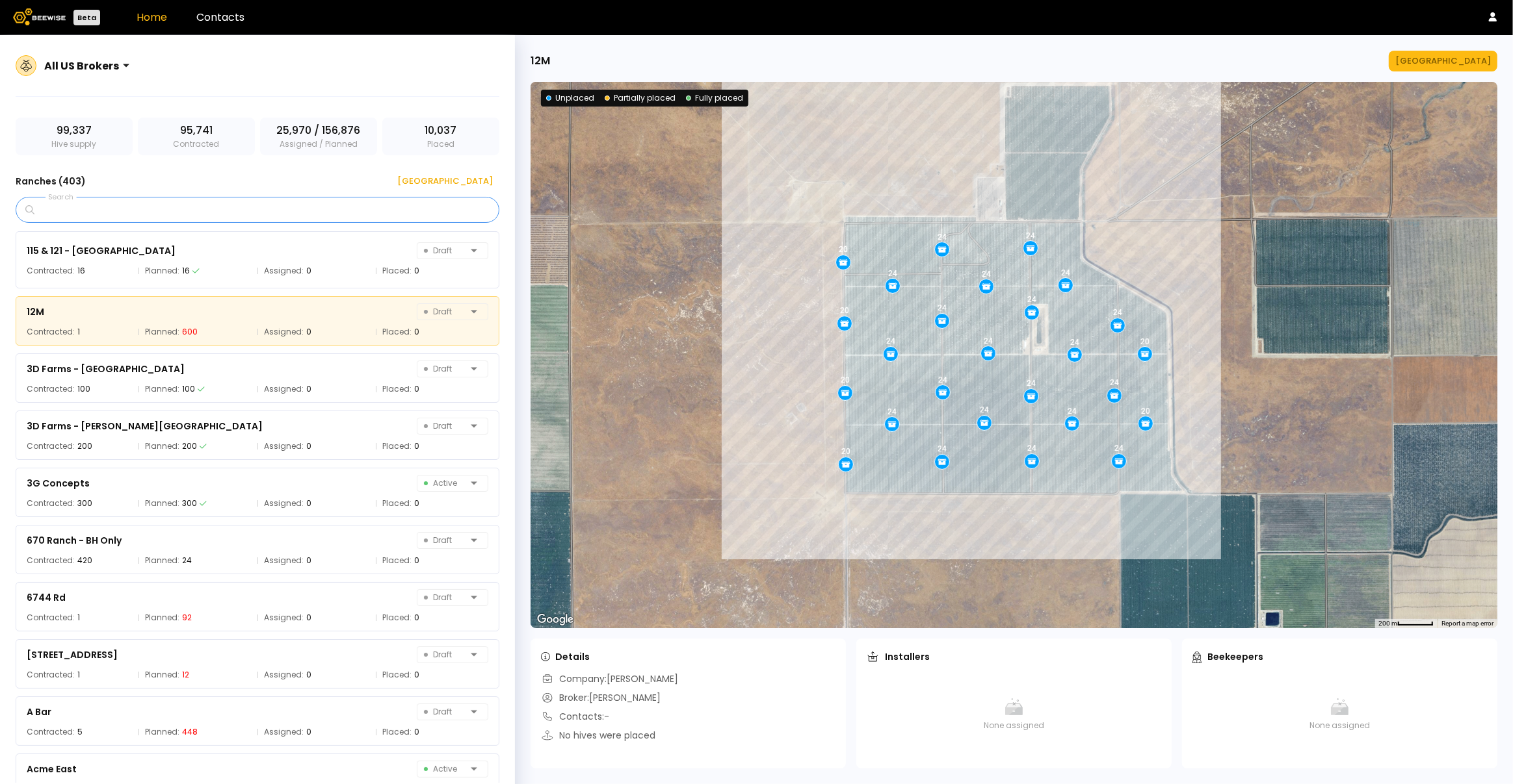
click at [208, 208] on input "Search" at bounding box center [262, 210] width 450 height 25
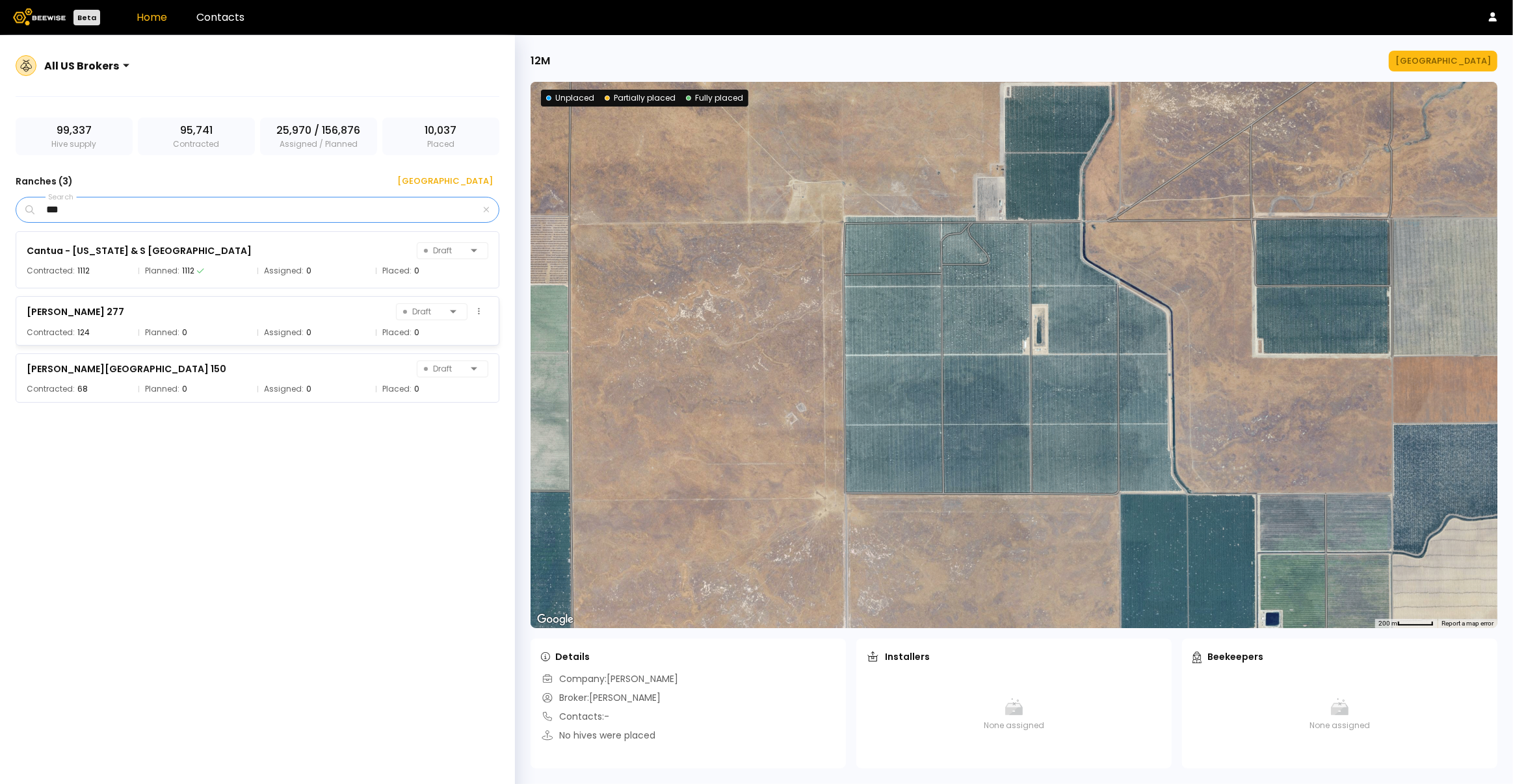
type input "***"
click at [154, 318] on div "[PERSON_NAME] 277 Draft" at bounding box center [257, 311] width 461 height 19
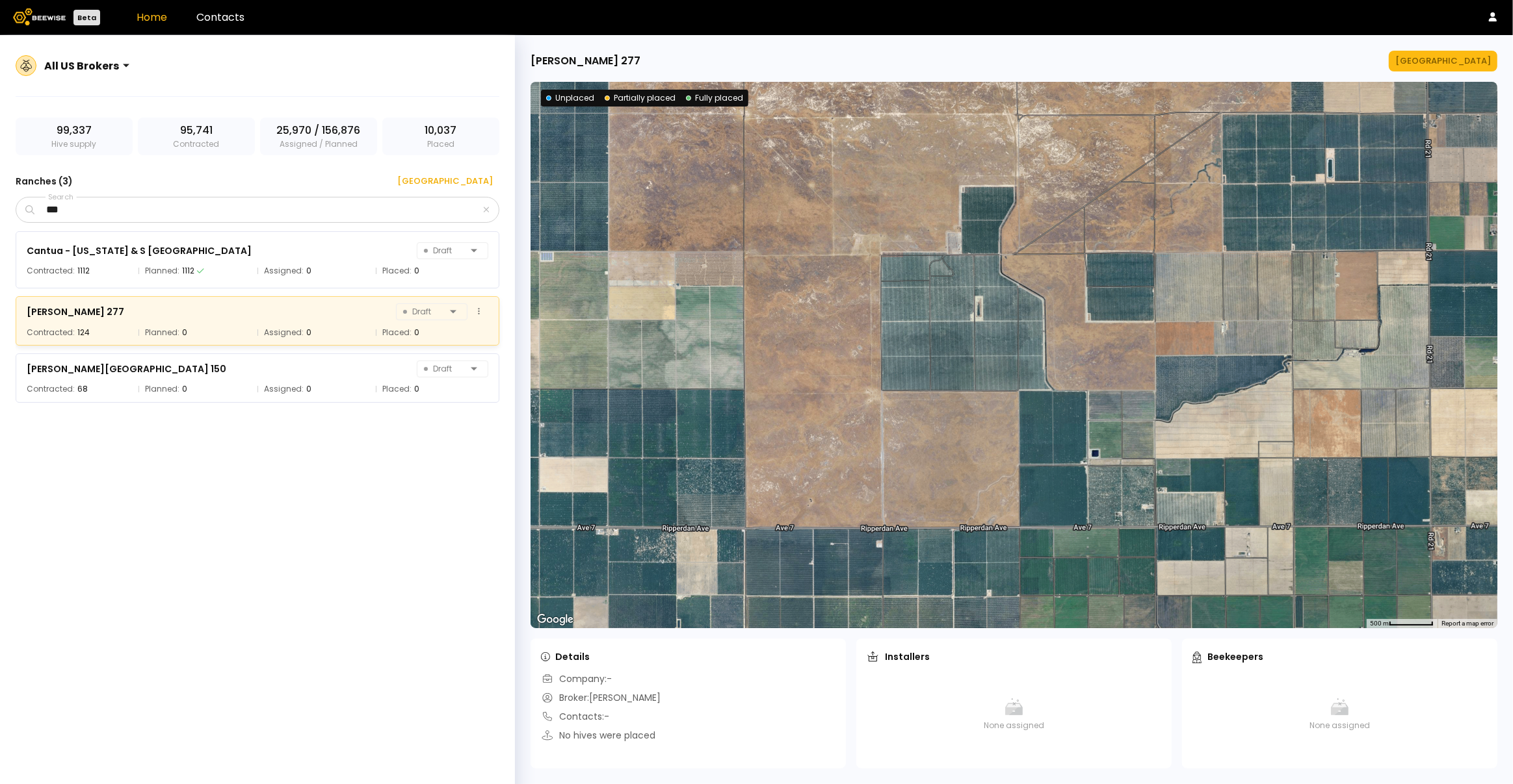
click at [162, 325] on div "[PERSON_NAME] 277 Draft Contracted: 124 Planned: 0 Assigned: 0 Placed: 0" at bounding box center [257, 321] width 484 height 50
click at [479, 311] on icon at bounding box center [478, 312] width 1 height 7
drag, startPoint x: 154, startPoint y: 310, endPoint x: 15, endPoint y: 310, distance: 139.0
click at [15, 310] on div "All US Brokers 99,337 Hive supply 95,741 Contracted 25,970 / 156,876 Assigned /…" at bounding box center [257, 426] width 515 height 780
click at [57, 323] on div "[PERSON_NAME] 277 Draft Contracted: 124 Planned: 0 Assigned: 0 Placed: 0" at bounding box center [257, 321] width 484 height 50
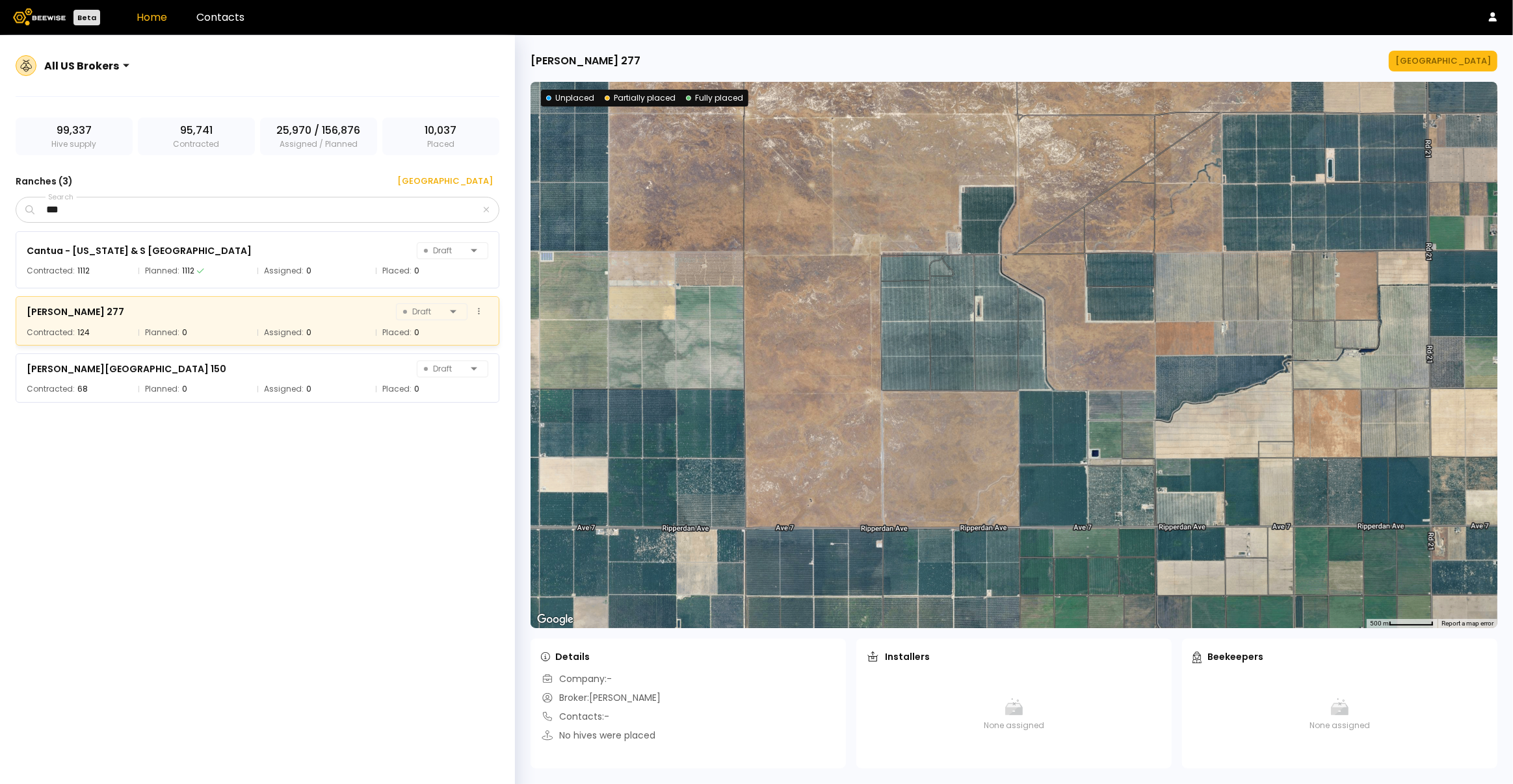
drag, startPoint x: 131, startPoint y: 310, endPoint x: 21, endPoint y: 312, distance: 110.0
click at [20, 312] on div "[PERSON_NAME] 277 Draft Contracted: 124 Planned: 0 Assigned: 0 Placed: 0" at bounding box center [257, 321] width 484 height 50
copy div "[PERSON_NAME] 277"
click at [480, 313] on button at bounding box center [479, 311] width 19 height 19
click at [456, 397] on div "Delete ranch" at bounding box center [444, 396] width 91 height 20
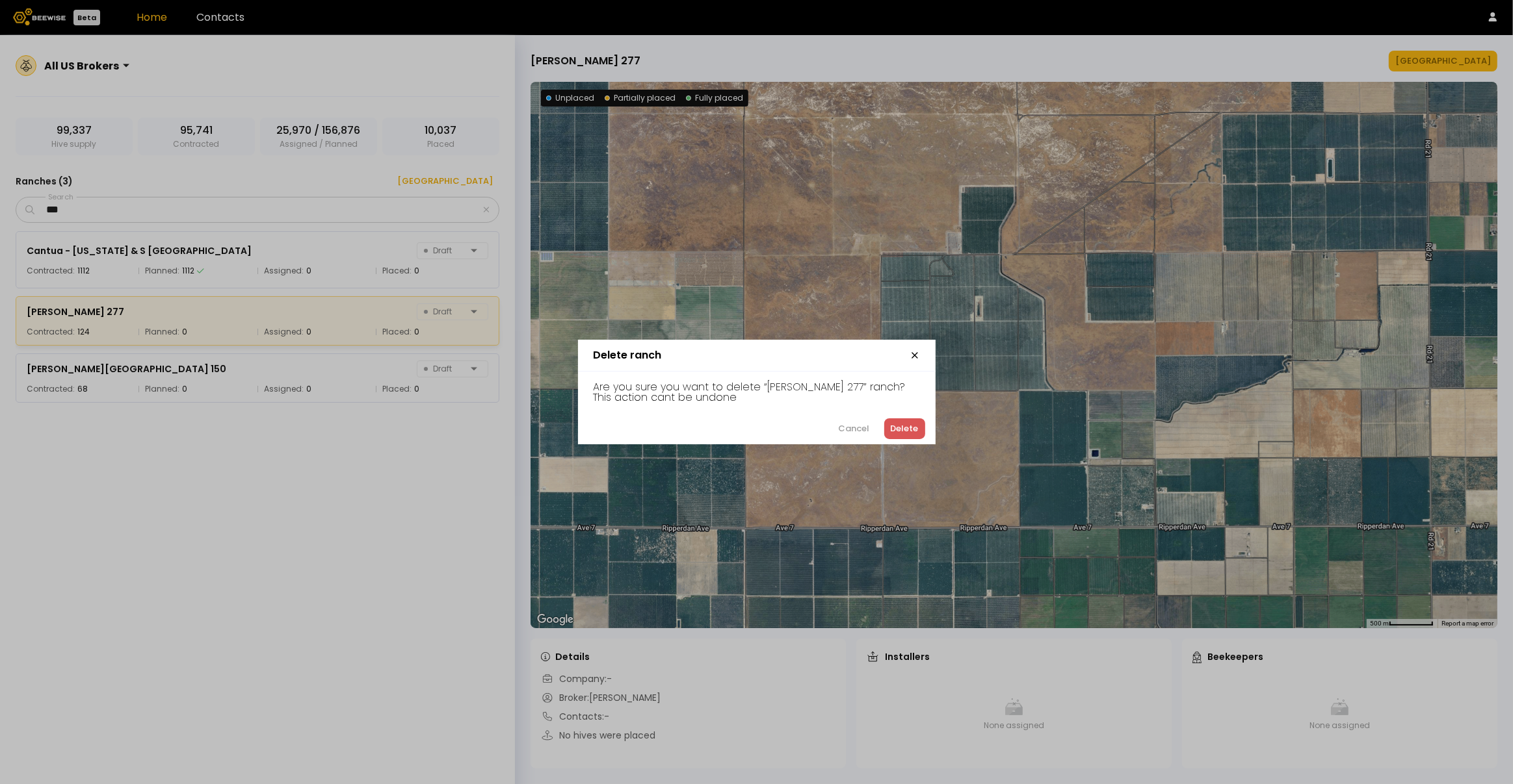
click at [910, 427] on div "Delete" at bounding box center [905, 428] width 28 height 13
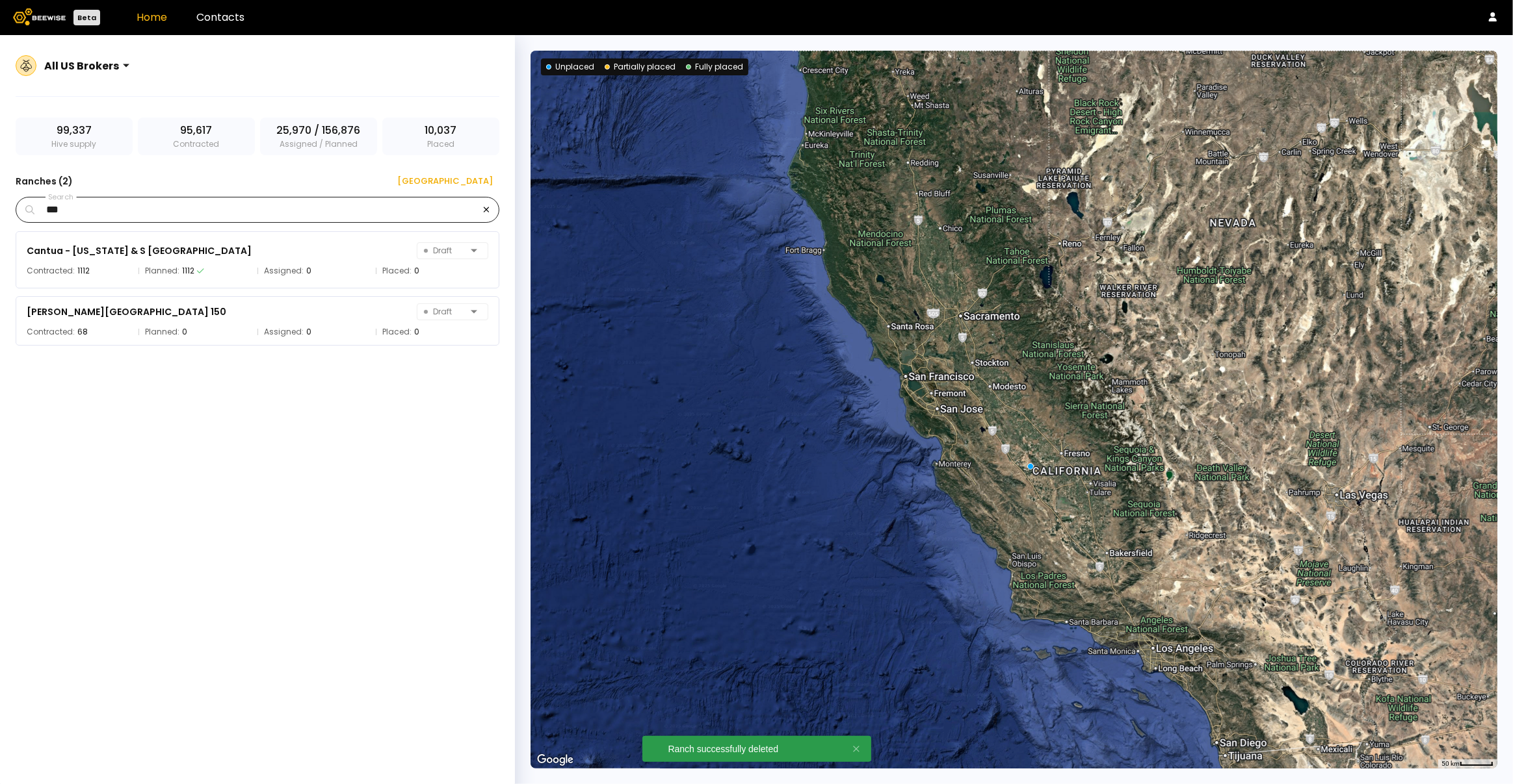
click at [483, 209] on icon "button" at bounding box center [485, 210] width 6 height 9
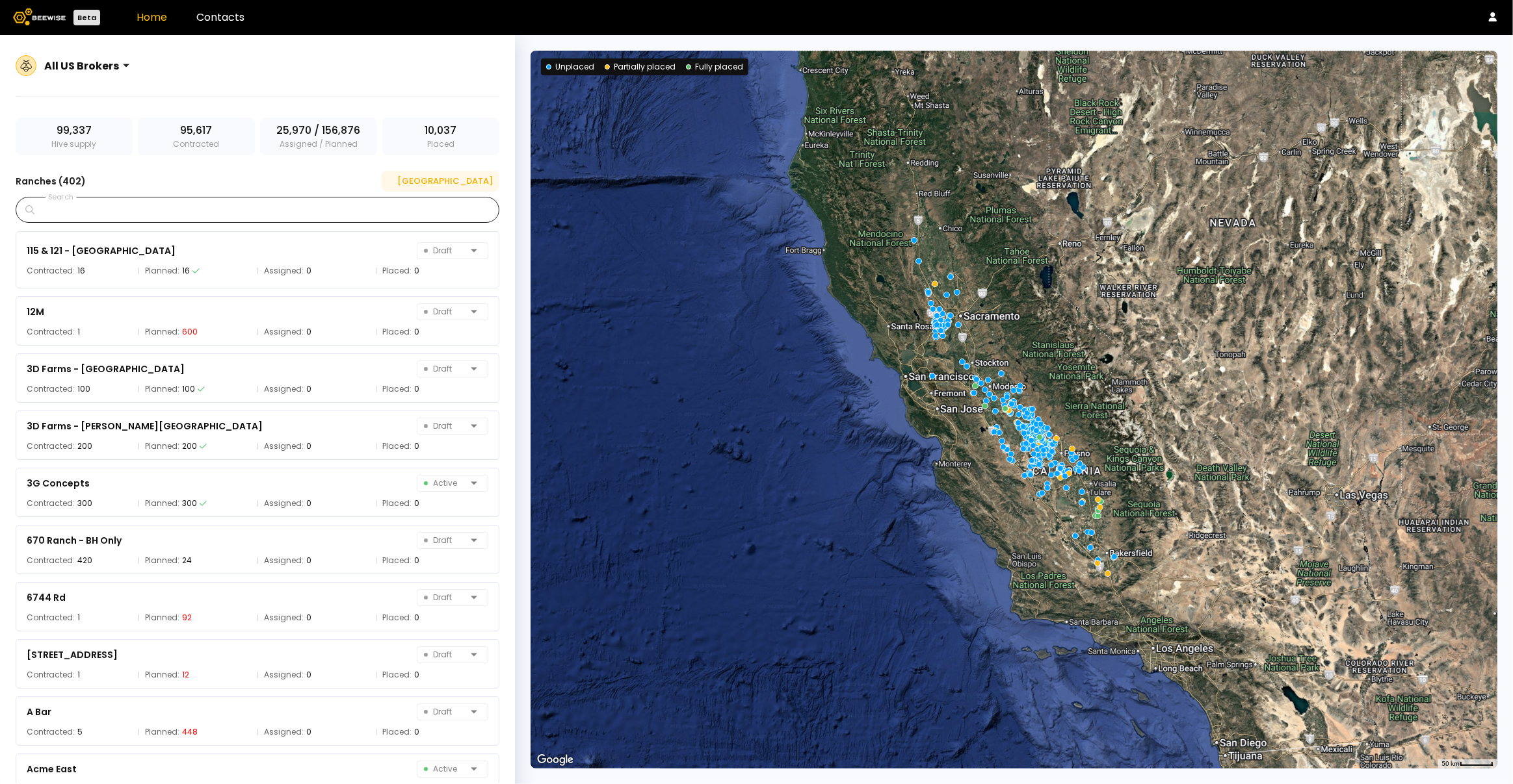
click at [466, 184] on div "[GEOGRAPHIC_DATA]" at bounding box center [440, 181] width 105 height 13
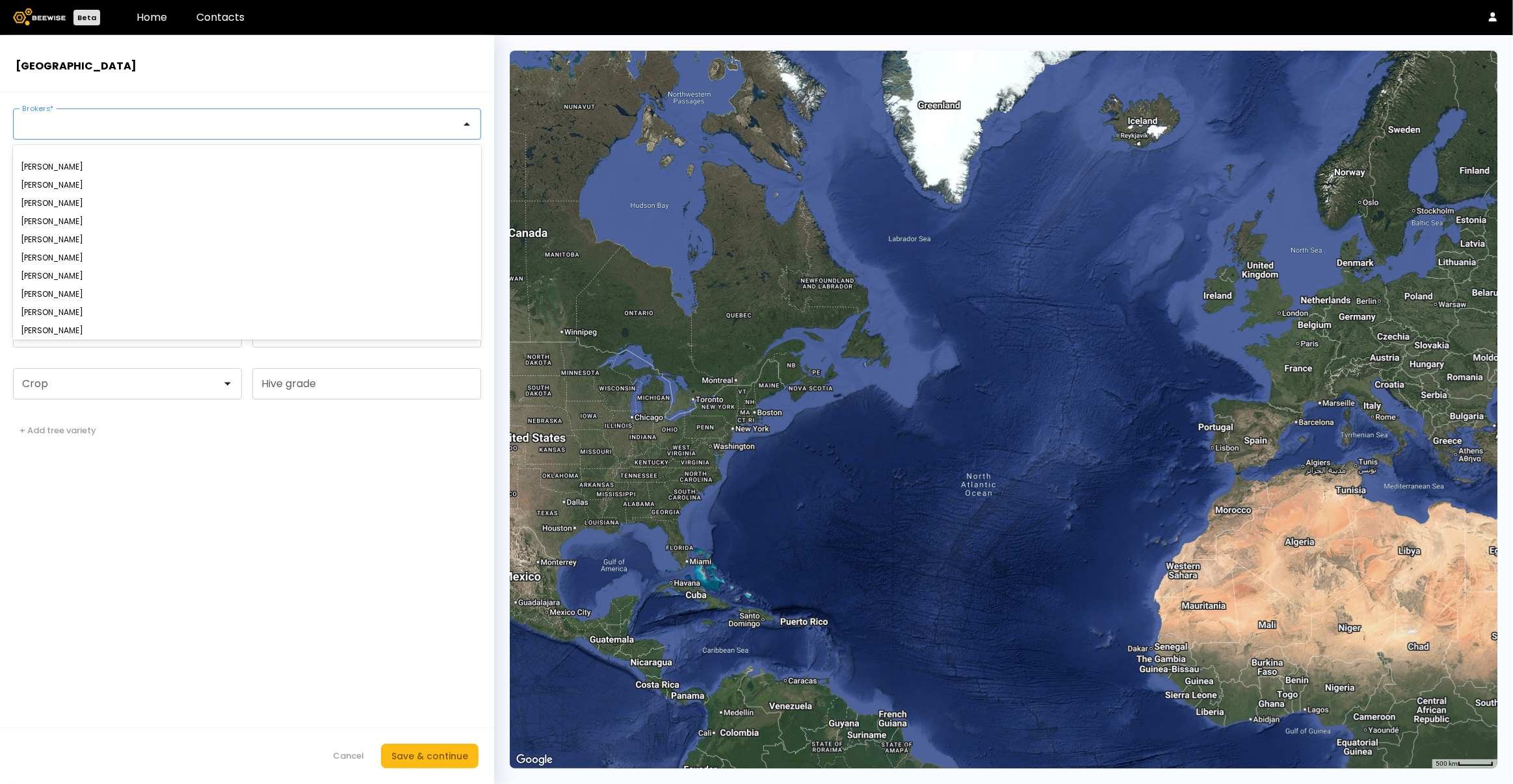
click at [100, 132] on div at bounding box center [241, 124] width 456 height 30
click at [59, 223] on div "[PERSON_NAME]" at bounding box center [247, 221] width 453 height 8
click at [61, 182] on input "Ranch name *" at bounding box center [127, 176] width 227 height 30
paste input "**********"
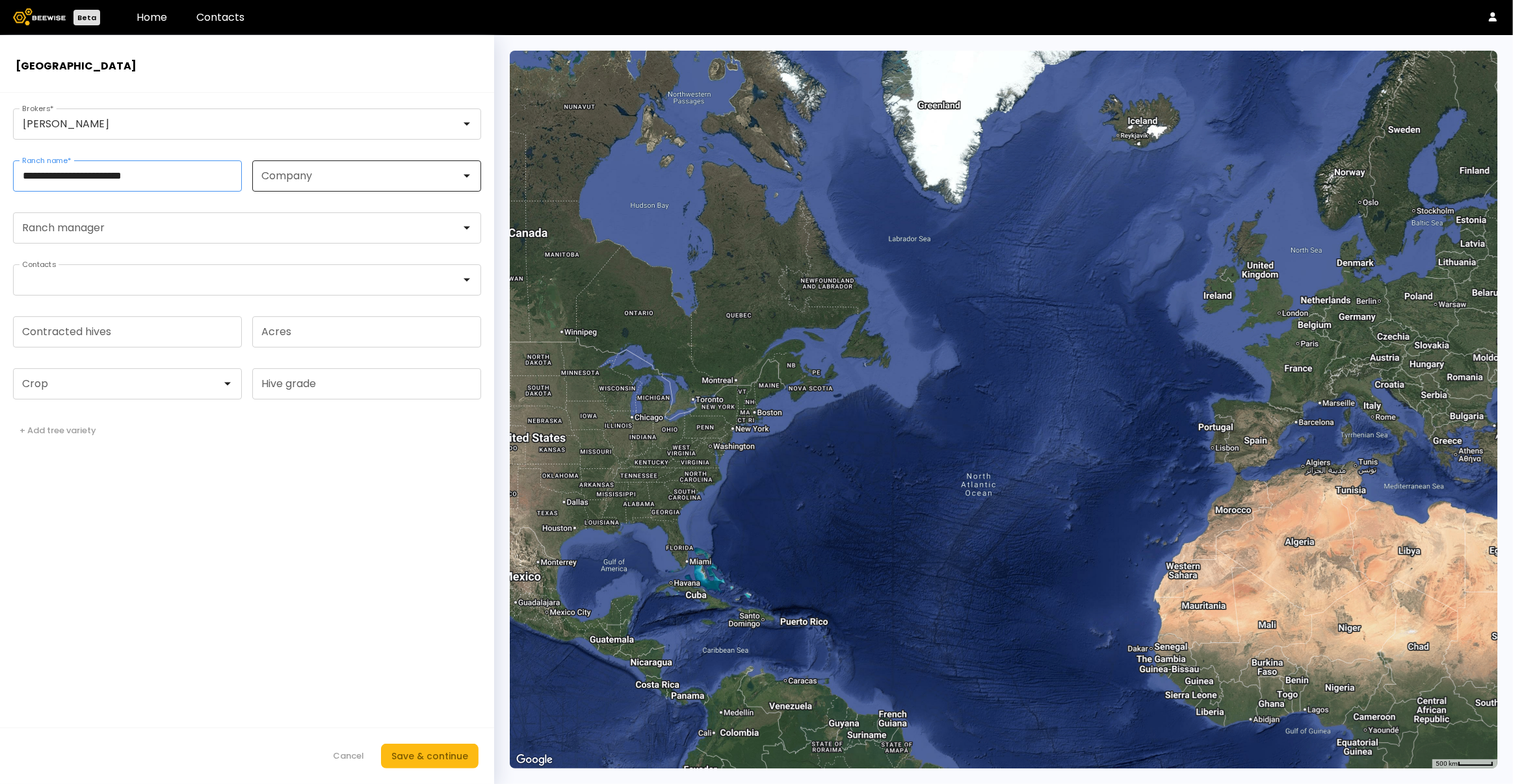
type input "**********"
click at [320, 174] on div at bounding box center [361, 176] width 199 height 12
click at [124, 278] on div at bounding box center [242, 279] width 438 height 12
click at [217, 444] on form "**********" at bounding box center [247, 439] width 494 height 692
click at [145, 334] on input "Contracted hives" at bounding box center [127, 333] width 227 height 30
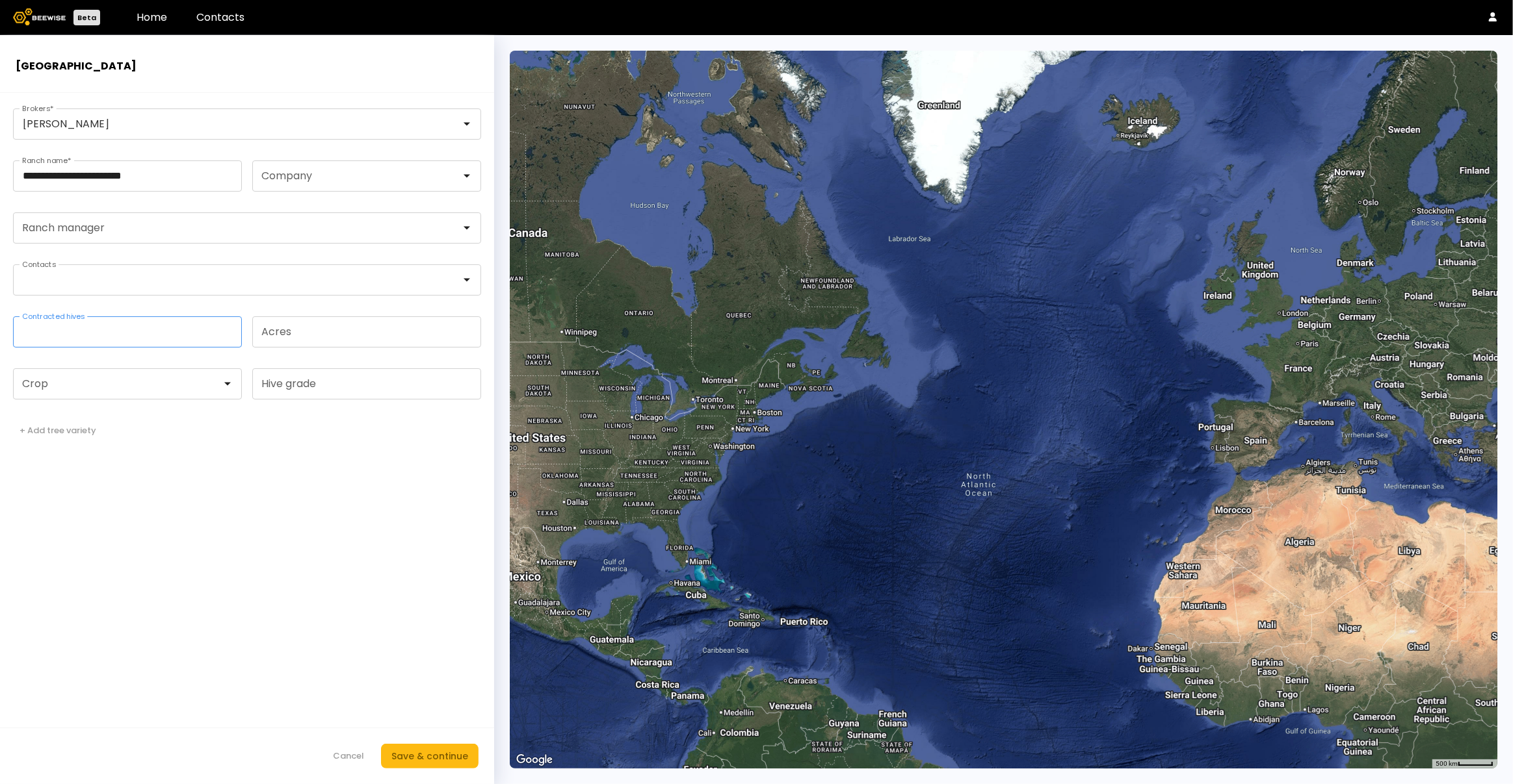
type input "***"
click at [98, 398] on form "**********" at bounding box center [247, 439] width 494 height 692
click at [99, 393] on div at bounding box center [122, 384] width 217 height 30
click at [82, 419] on div "Almonds" at bounding box center [128, 416] width 229 height 19
click at [135, 419] on div "Almonds" at bounding box center [127, 416] width 213 height 8
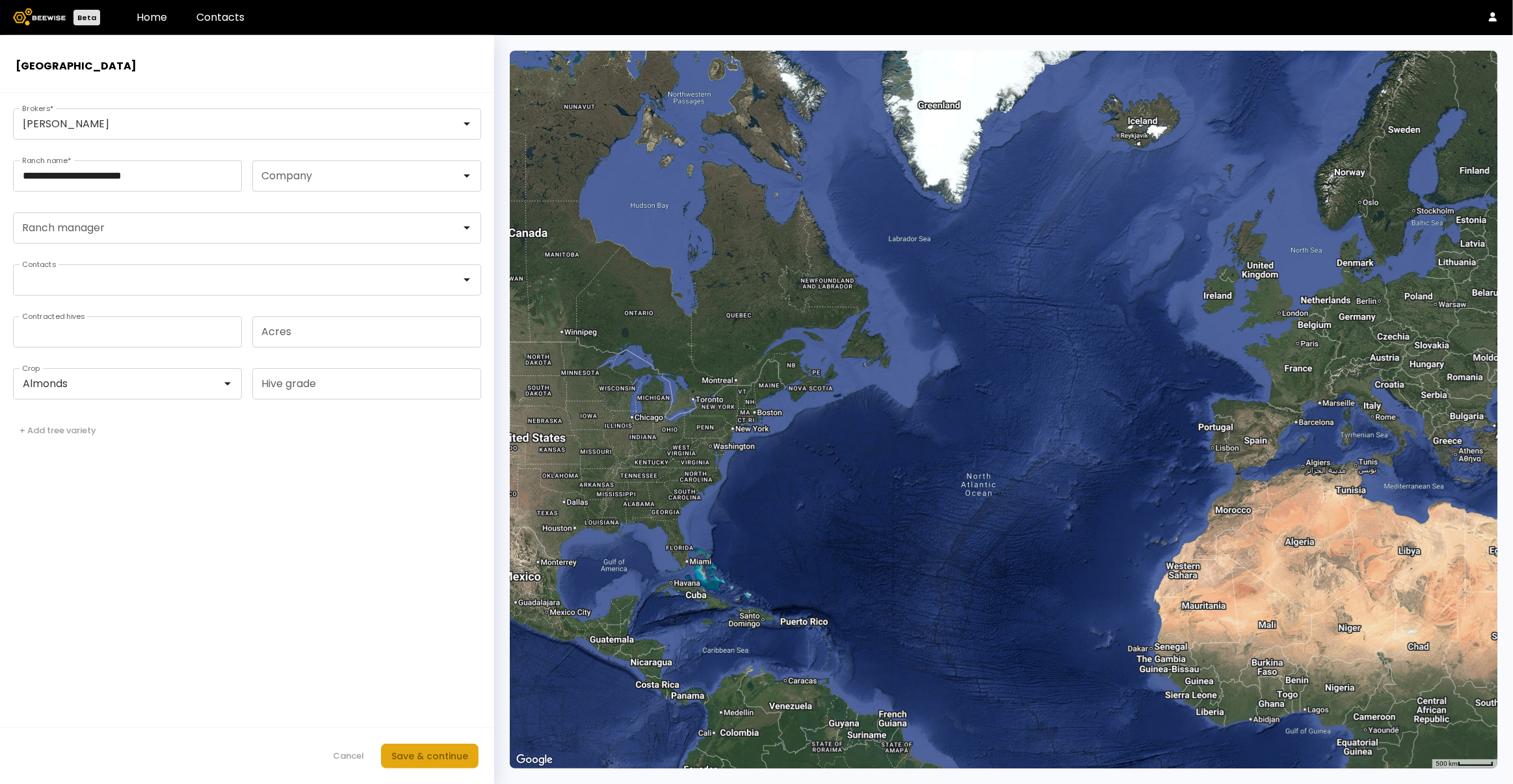
click at [423, 760] on div "Save & continue" at bounding box center [429, 757] width 76 height 14
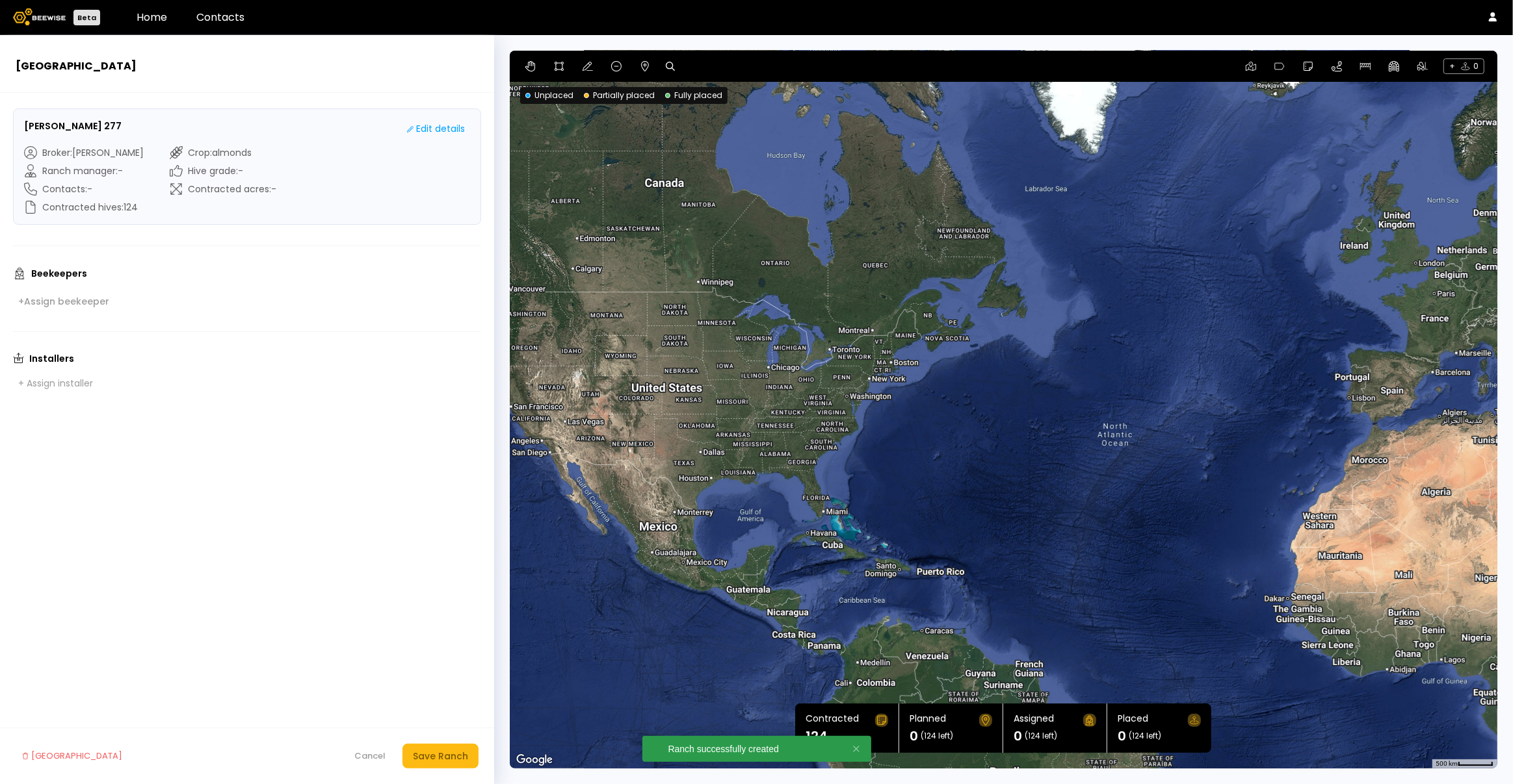
drag, startPoint x: 699, startPoint y: 515, endPoint x: 835, endPoint y: 467, distance: 144.2
click at [835, 467] on div at bounding box center [1003, 410] width 988 height 718
click at [666, 67] on icon at bounding box center [670, 67] width 9 height 9
click at [695, 67] on input at bounding box center [720, 67] width 81 height 16
paste input "**********"
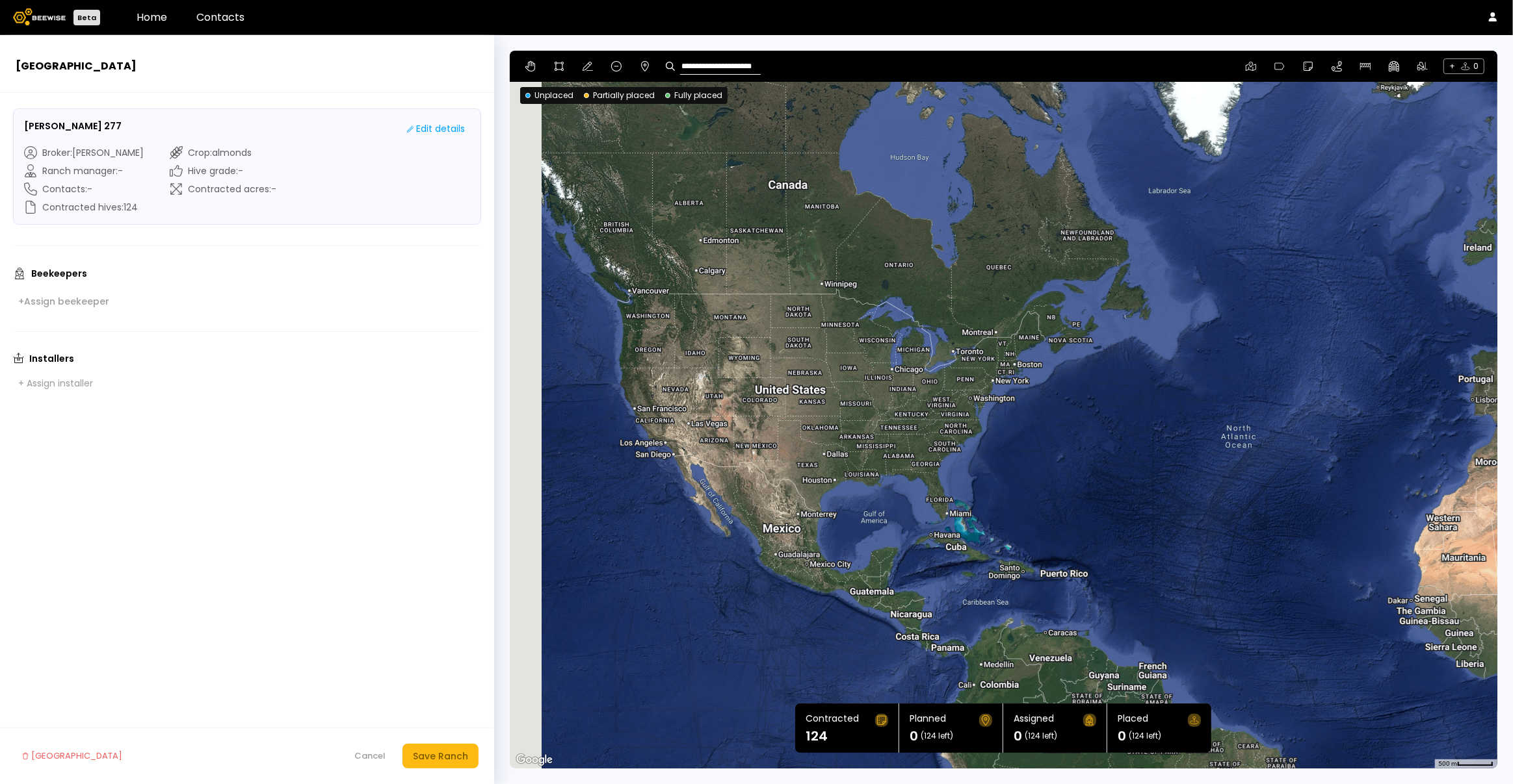
scroll to position [0, 5]
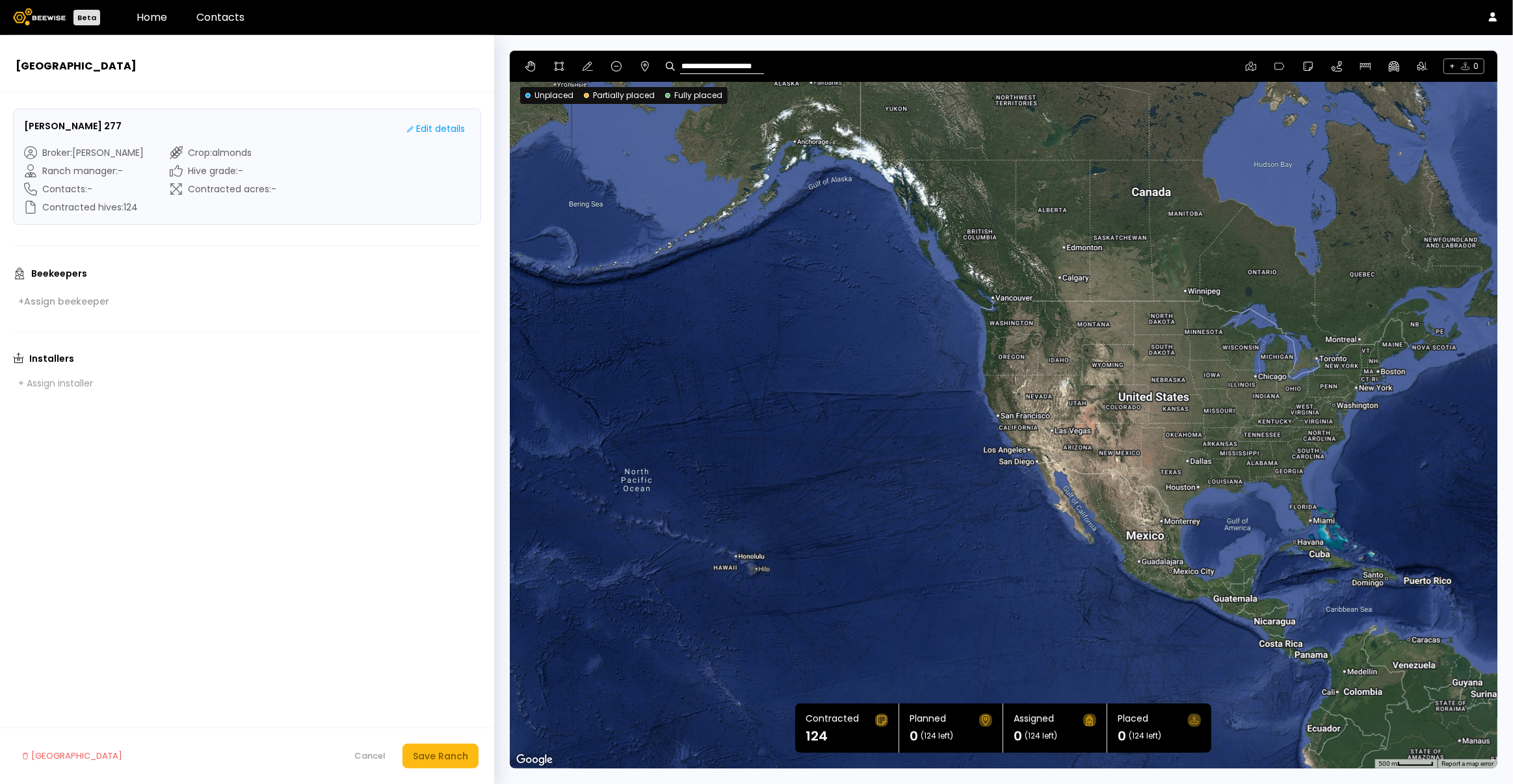
type input "**********"
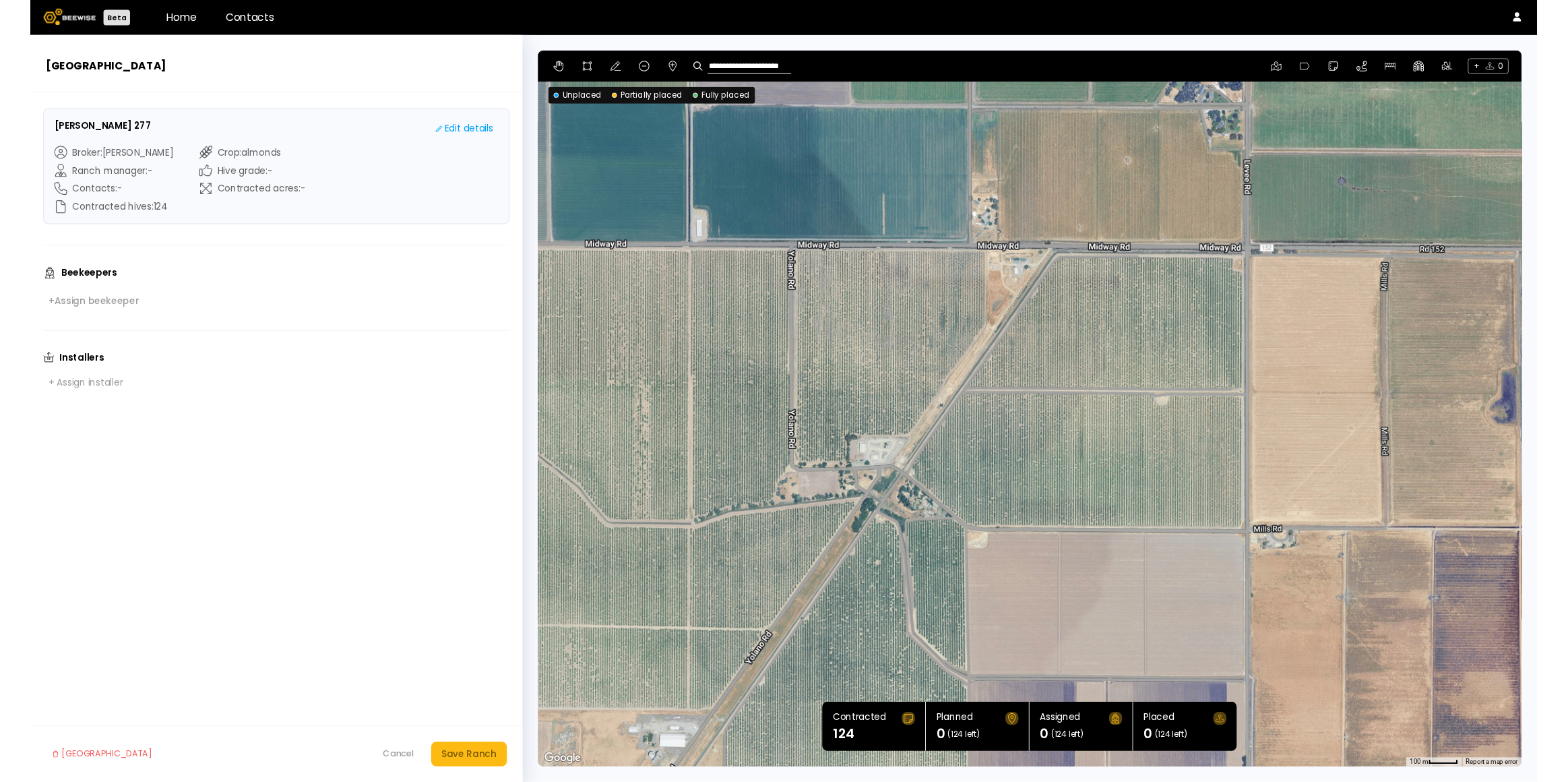
scroll to position [0, 0]
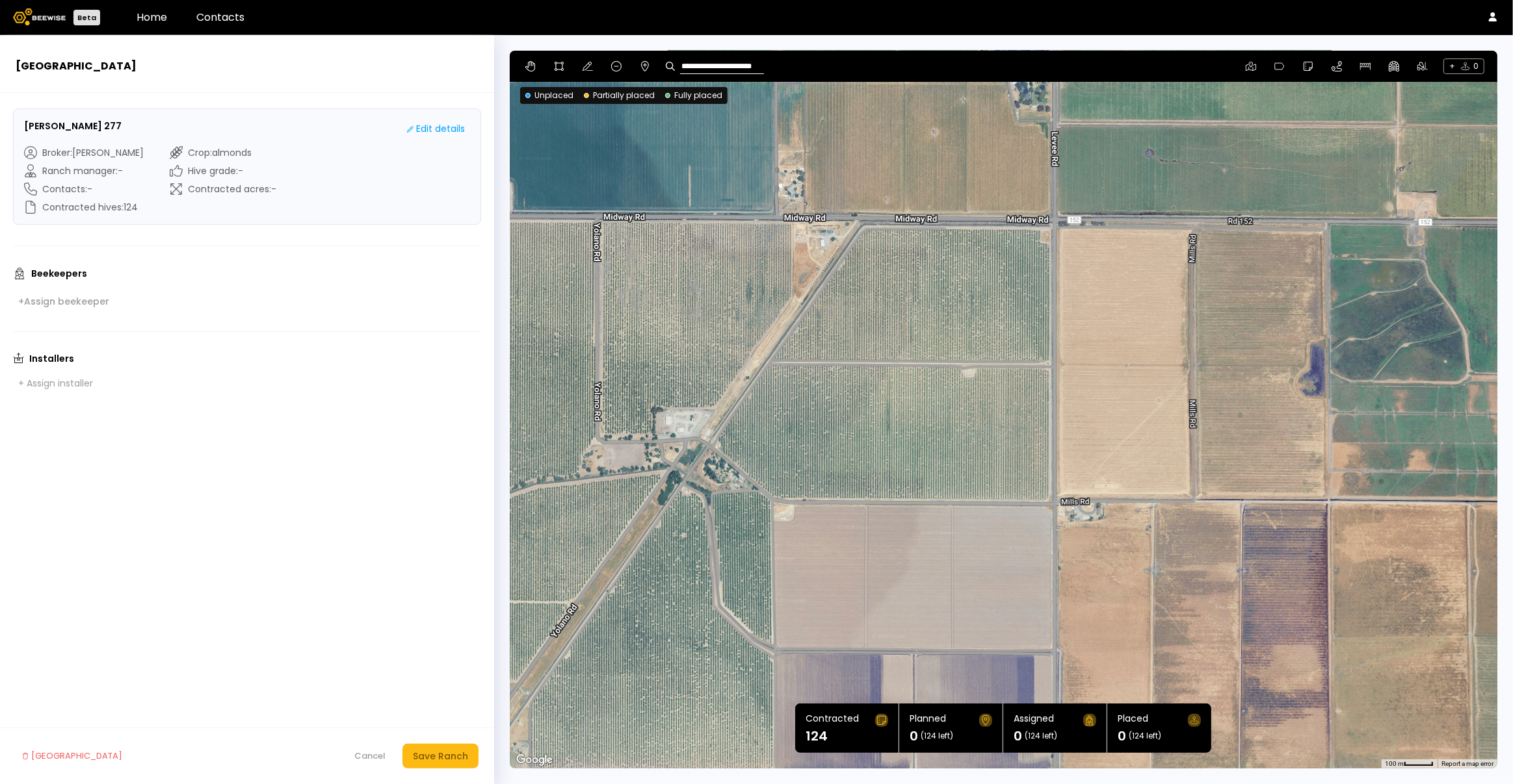
drag, startPoint x: 1040, startPoint y: 364, endPoint x: 841, endPoint y: 323, distance: 203.2
click at [841, 323] on div at bounding box center [1003, 410] width 988 height 718
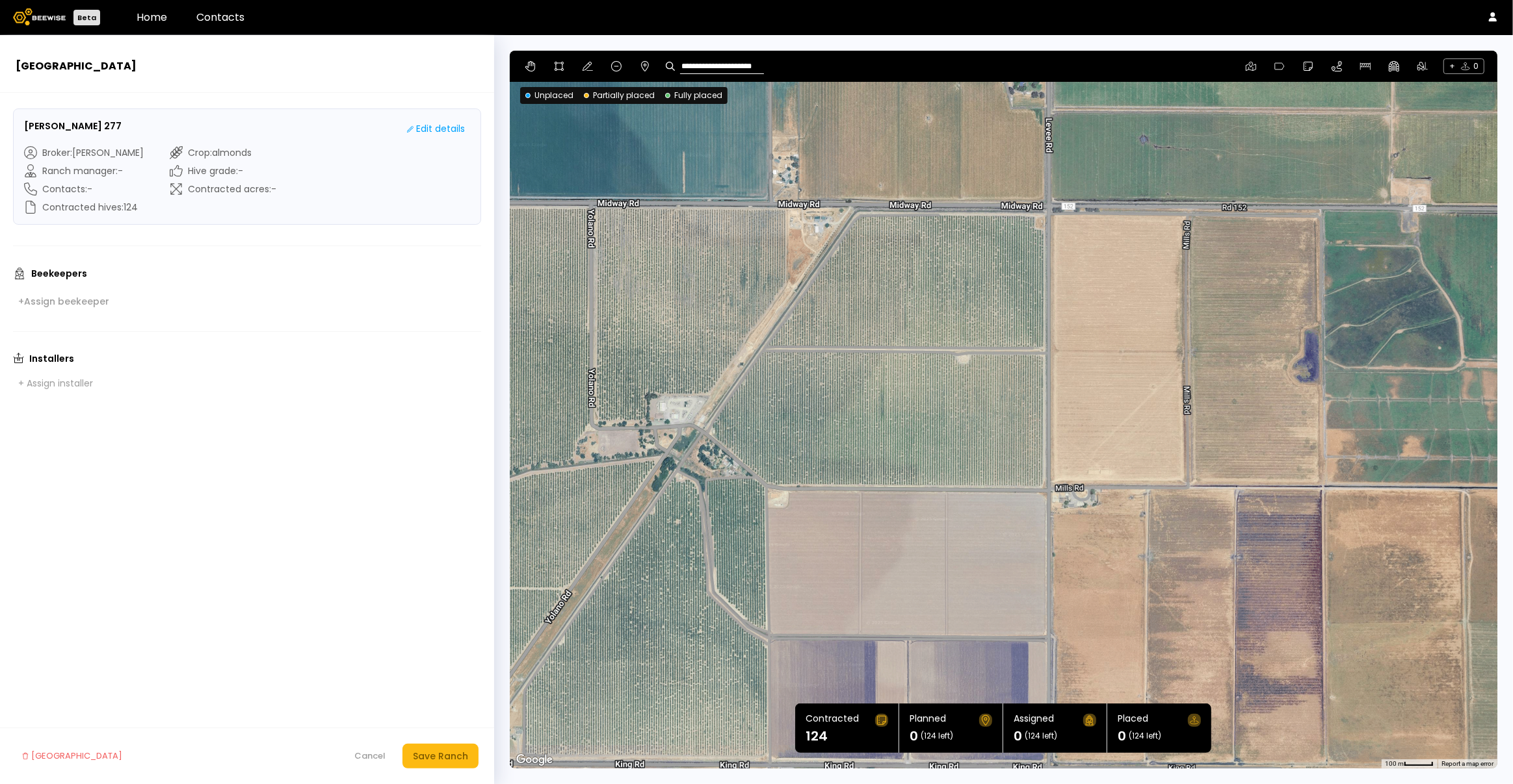
drag, startPoint x: 797, startPoint y: 282, endPoint x: 831, endPoint y: 341, distance: 68.1
click at [835, 342] on div at bounding box center [1003, 410] width 988 height 718
click at [559, 69] on icon at bounding box center [559, 67] width 9 height 9
click at [705, 427] on div at bounding box center [1003, 410] width 987 height 718
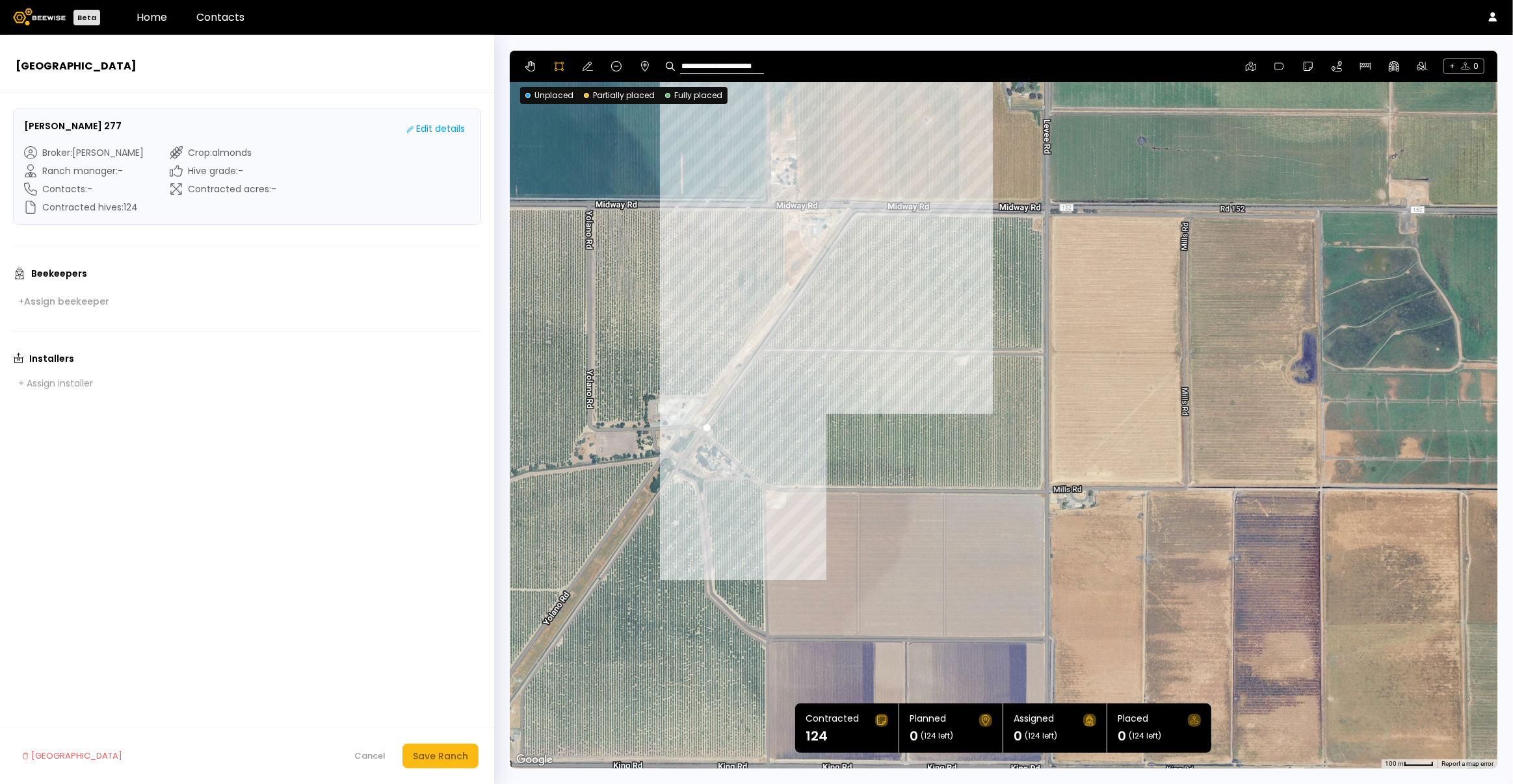
click at [856, 211] on div at bounding box center [1003, 410] width 987 height 718
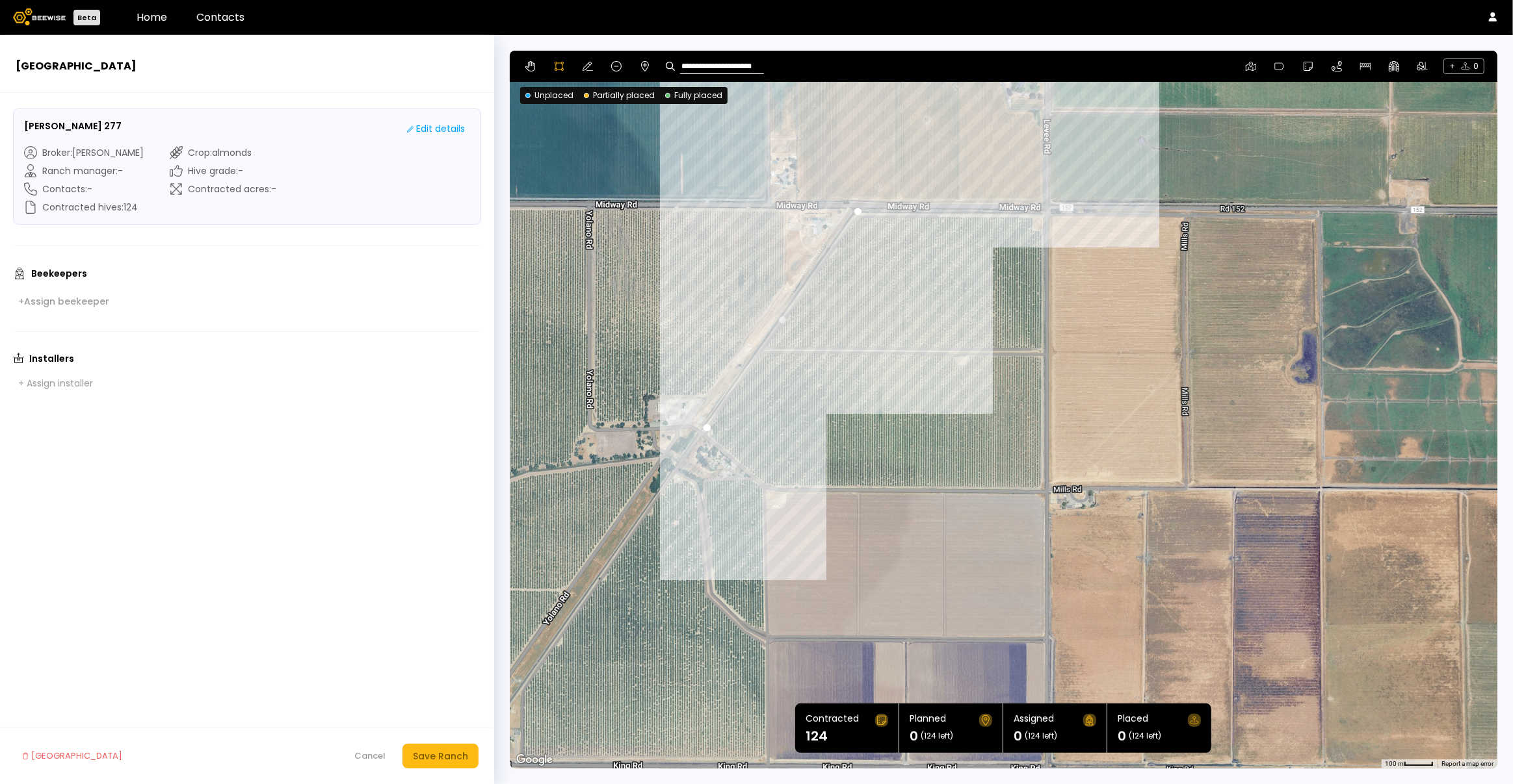
click at [1045, 213] on div at bounding box center [1003, 410] width 987 height 718
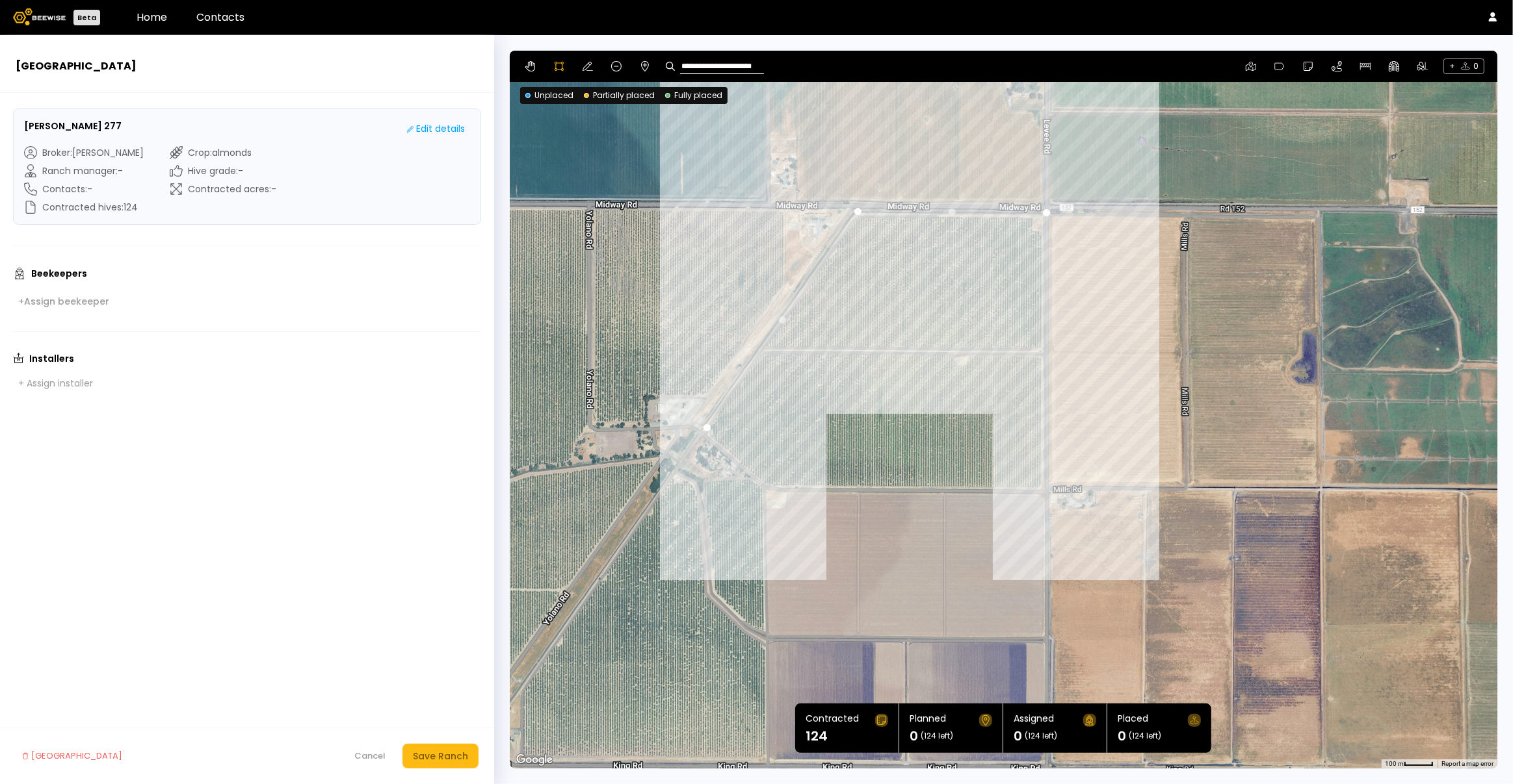
click at [1042, 489] on div at bounding box center [1003, 410] width 987 height 718
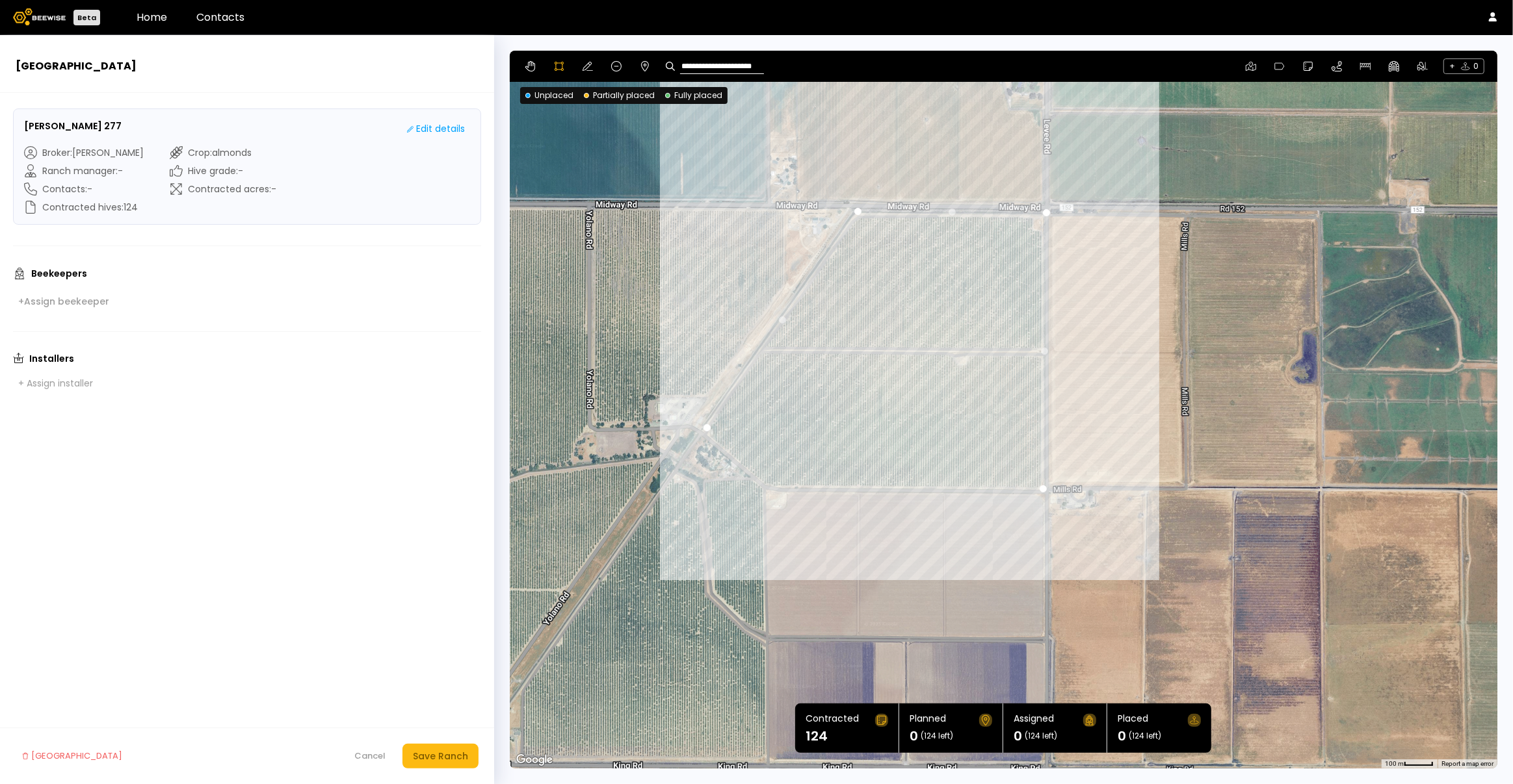
click at [765, 487] on div at bounding box center [1003, 410] width 987 height 718
click at [705, 429] on div at bounding box center [1003, 410] width 987 height 718
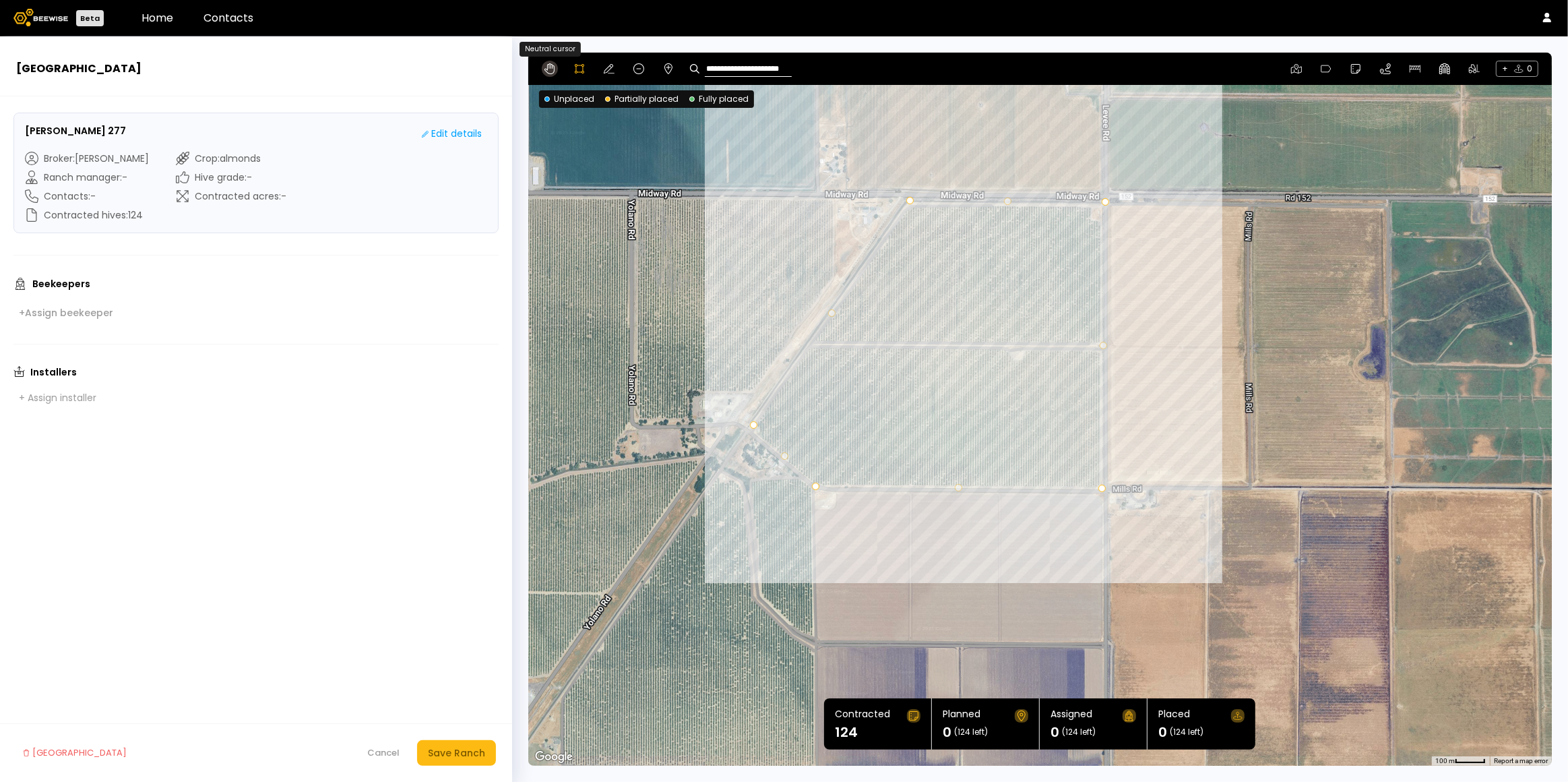
click at [546, 69] on icon at bounding box center [549, 69] width 10 height 11
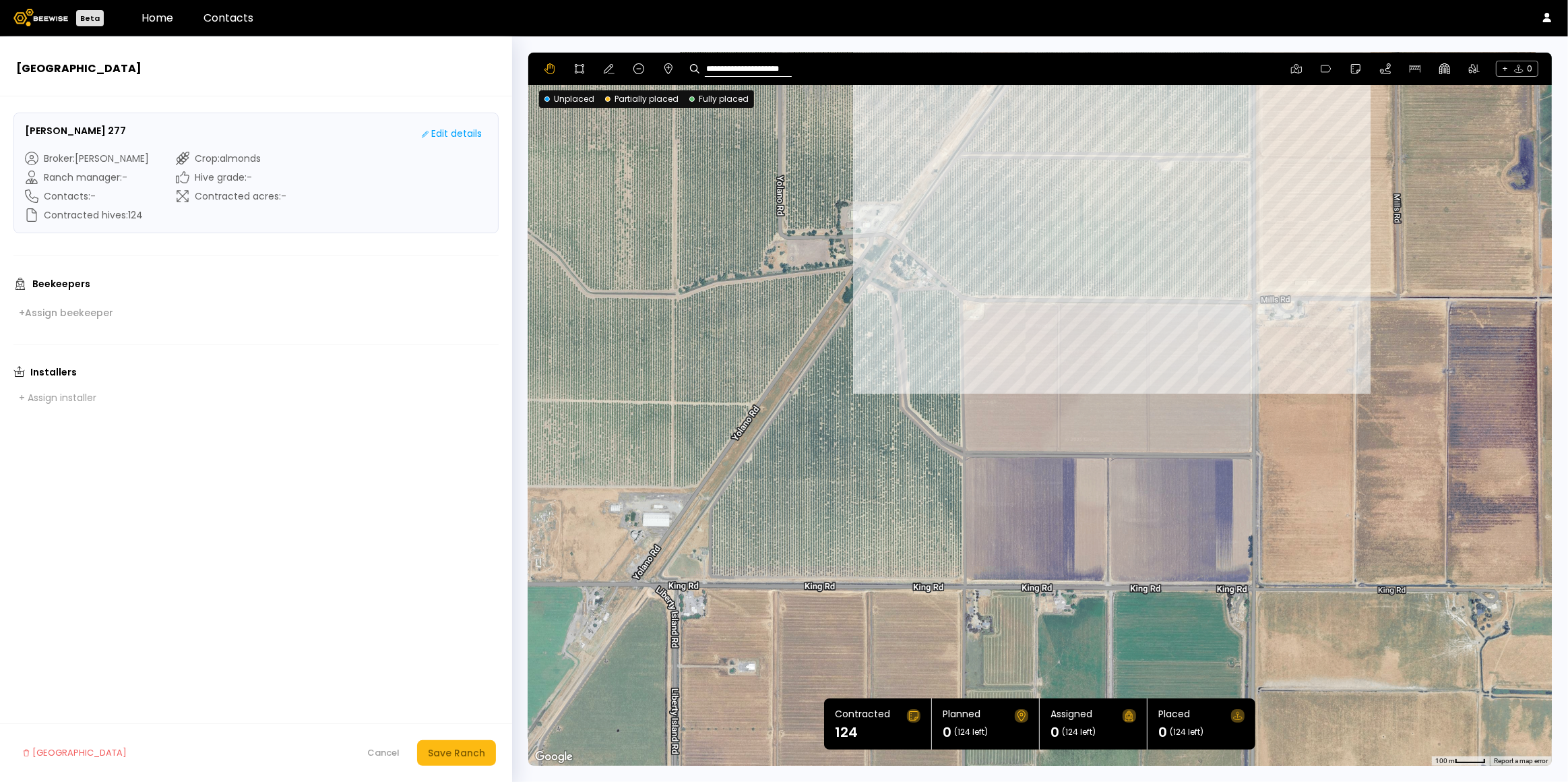
drag, startPoint x: 672, startPoint y: 354, endPoint x: 821, endPoint y: 163, distance: 242.2
click at [821, 163] on div at bounding box center [1039, 408] width 1024 height 713
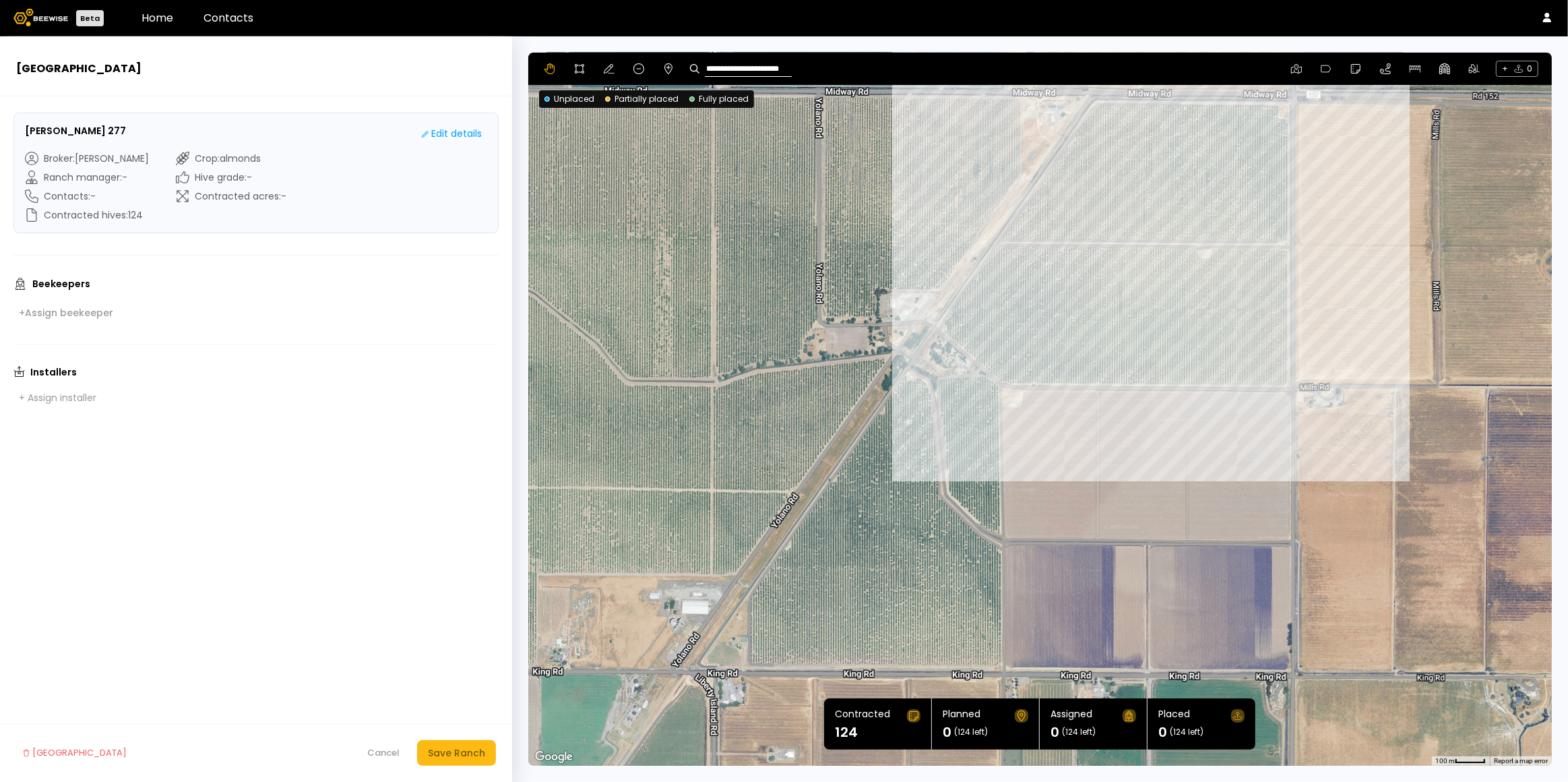
drag, startPoint x: 793, startPoint y: 174, endPoint x: 833, endPoint y: 263, distance: 97.6
click at [833, 263] on div at bounding box center [1039, 408] width 1024 height 713
click at [580, 69] on icon at bounding box center [579, 69] width 11 height 11
click at [937, 380] on div at bounding box center [1040, 408] width 1023 height 713
click at [938, 408] on div at bounding box center [1040, 408] width 1023 height 713
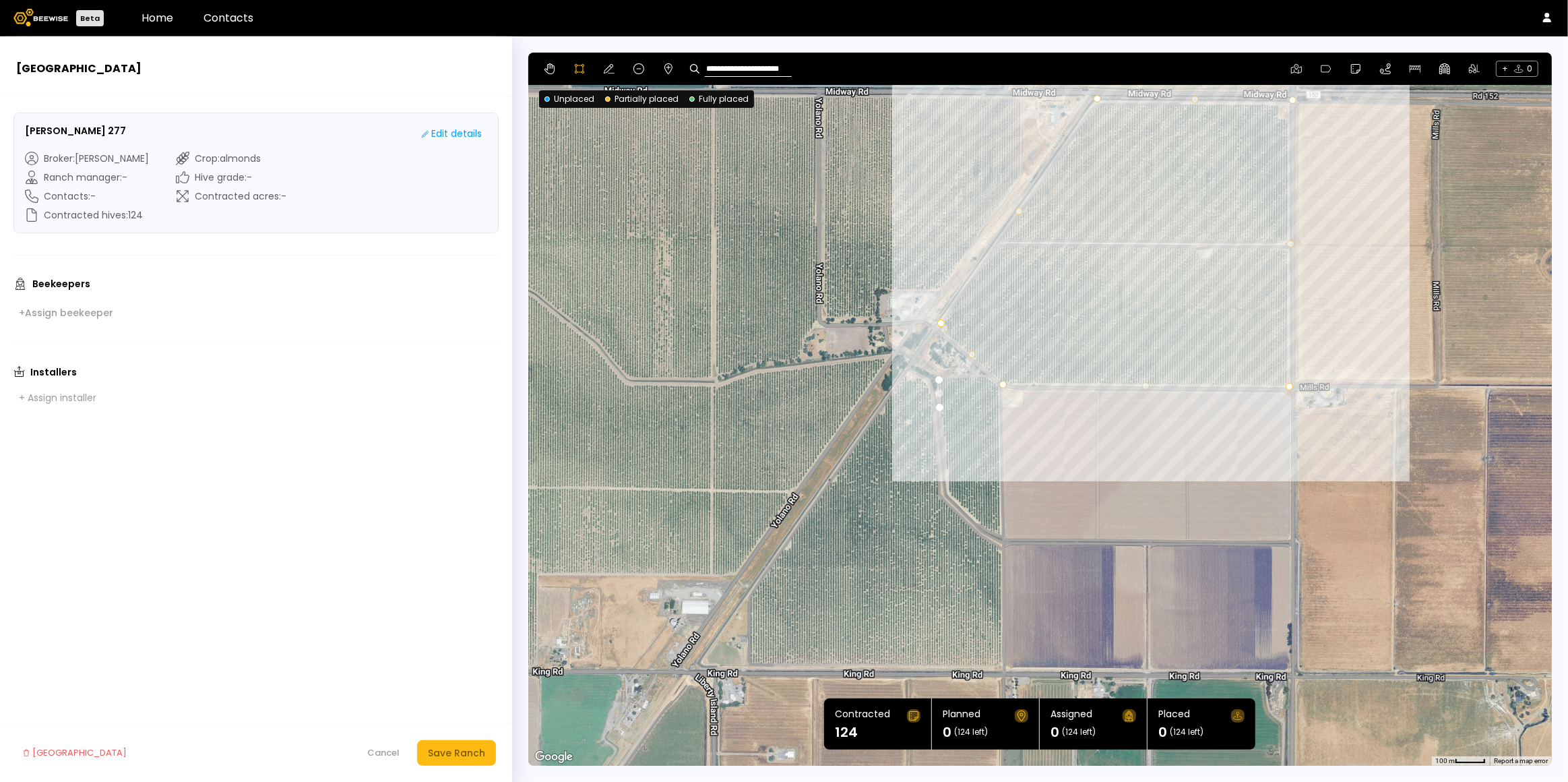
click at [942, 420] on div at bounding box center [1040, 408] width 1023 height 713
click at [944, 436] on div at bounding box center [1040, 408] width 1023 height 713
click at [944, 454] on div at bounding box center [1040, 408] width 1023 height 713
click at [944, 467] on div at bounding box center [1040, 408] width 1023 height 713
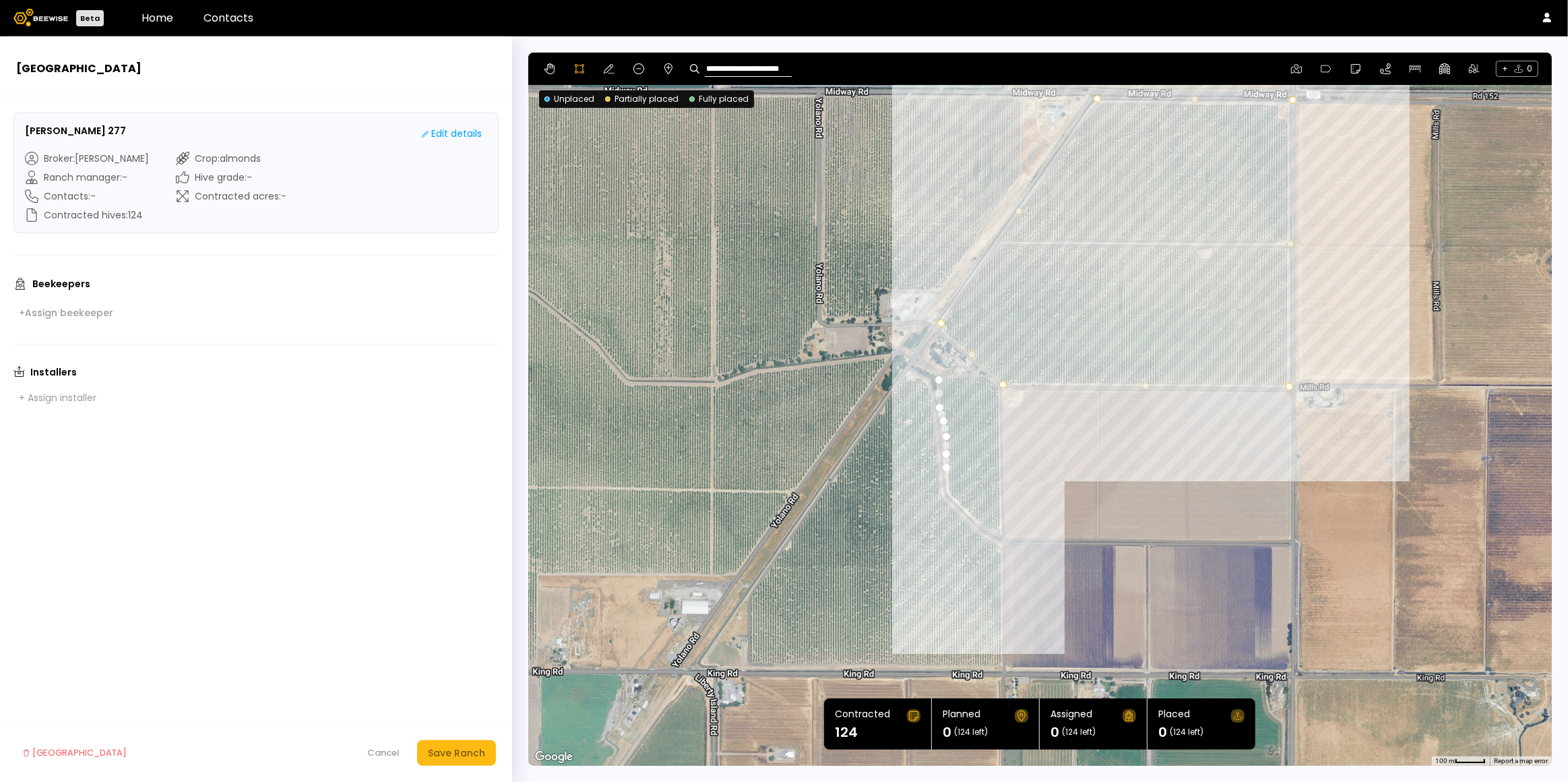
click at [947, 488] on div at bounding box center [1040, 408] width 1023 height 713
click at [954, 498] on div at bounding box center [1040, 408] width 1023 height 713
click at [970, 513] on div at bounding box center [1040, 408] width 1023 height 713
click at [988, 531] on div at bounding box center [1040, 408] width 1023 height 713
click at [998, 533] on div at bounding box center [1040, 408] width 1023 height 713
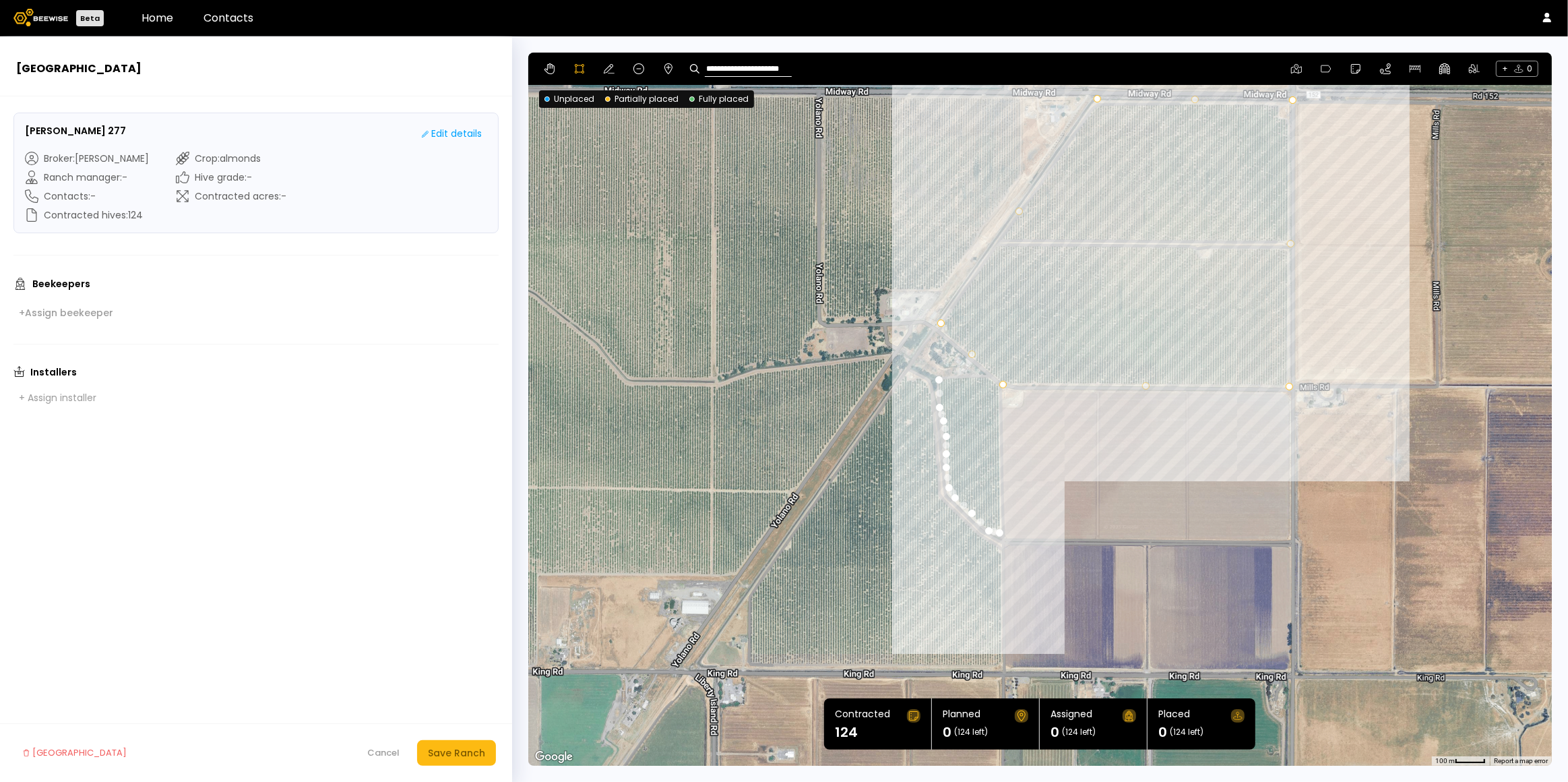
click at [995, 386] on div at bounding box center [1040, 408] width 1023 height 713
click at [988, 379] on div at bounding box center [1040, 408] width 1023 height 713
click at [976, 376] on div at bounding box center [1040, 408] width 1023 height 713
click at [953, 377] on div at bounding box center [1040, 408] width 1023 height 713
click at [938, 378] on div at bounding box center [1040, 408] width 1023 height 713
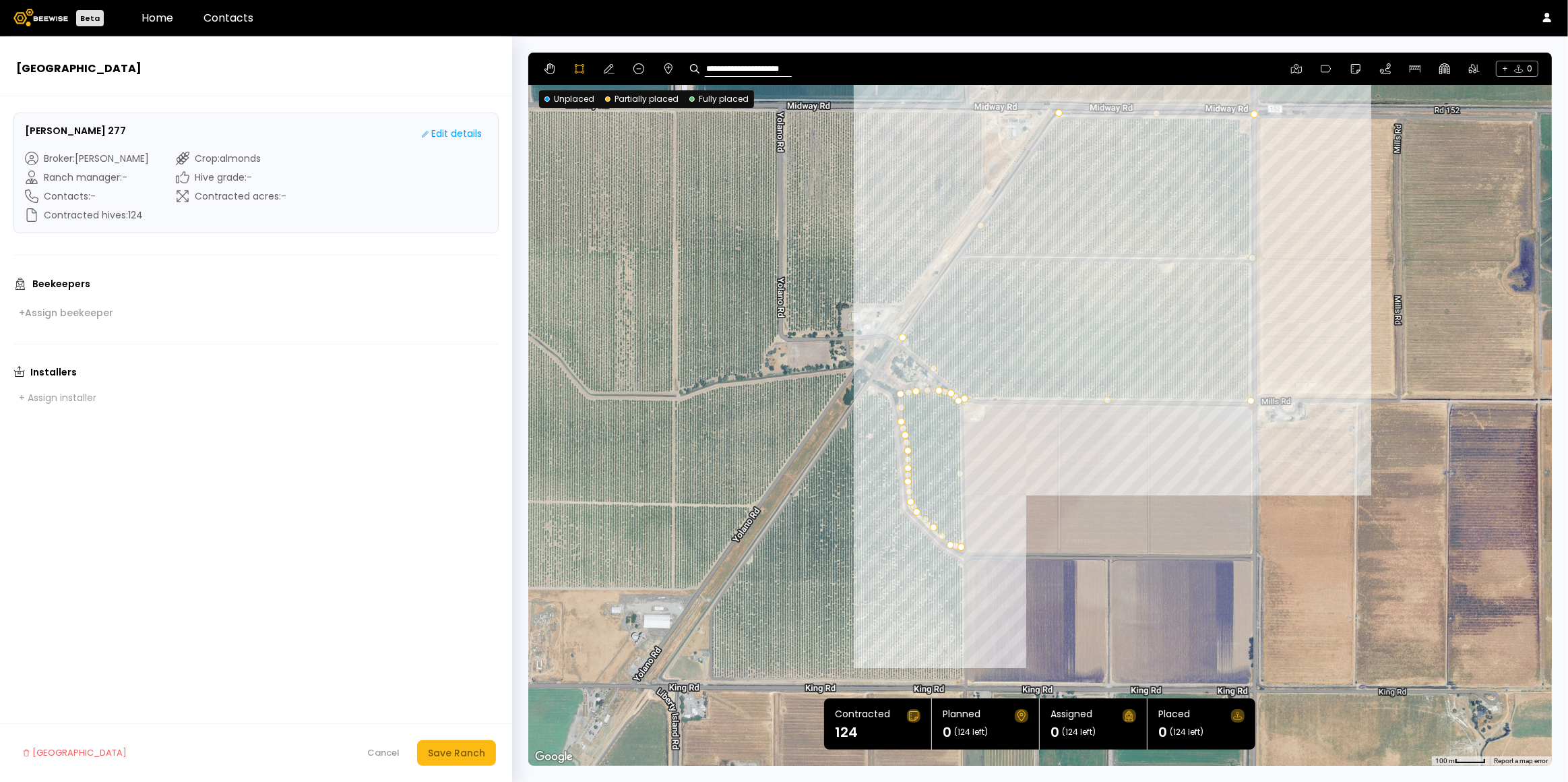
click at [710, 609] on div at bounding box center [1039, 408] width 1023 height 713
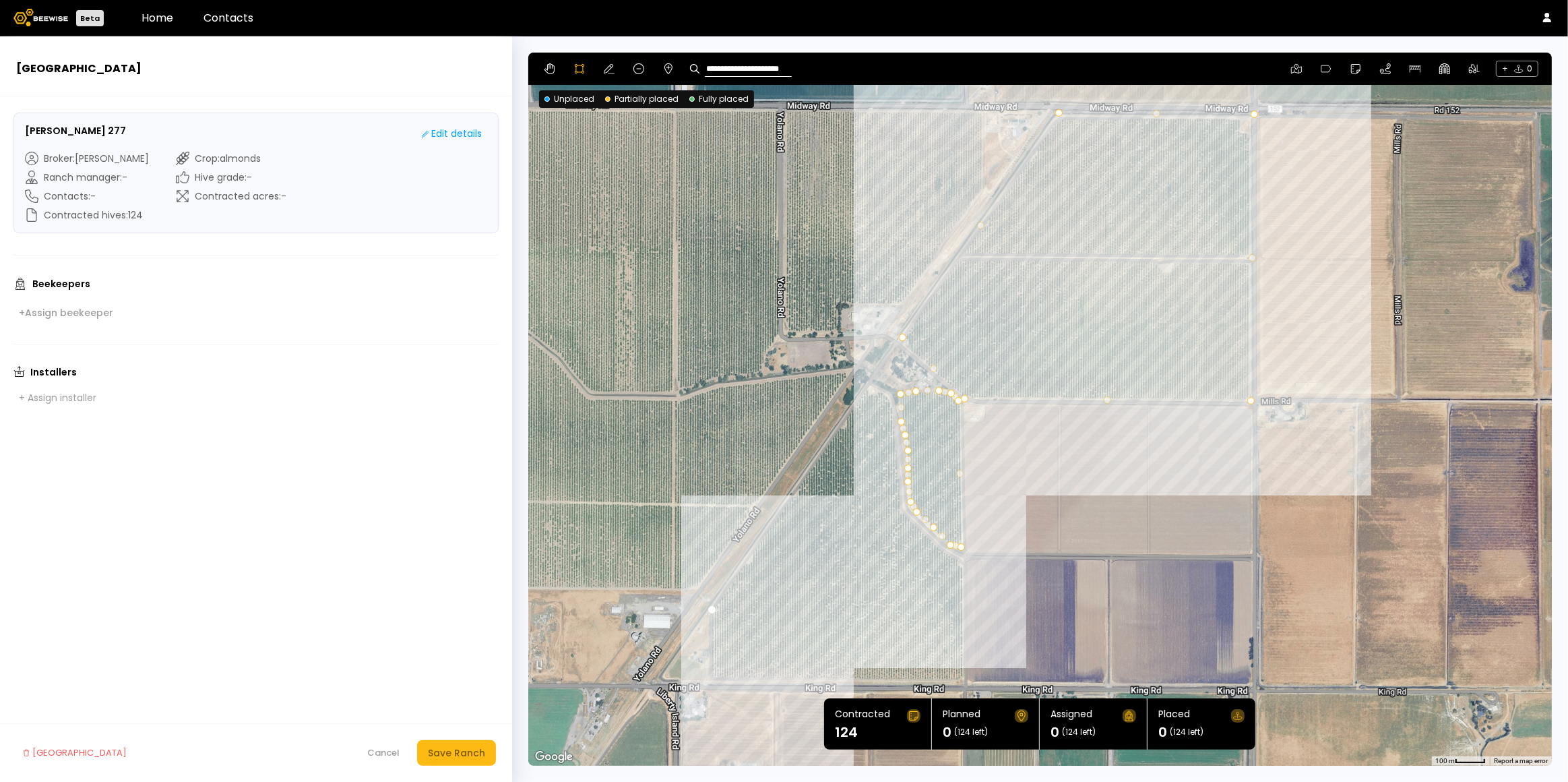
click at [711, 683] on div at bounding box center [1039, 408] width 1023 height 713
drag, startPoint x: 961, startPoint y: 683, endPoint x: 975, endPoint y: 652, distance: 34.0
click at [961, 682] on div at bounding box center [1039, 408] width 1023 height 713
click at [962, 683] on div at bounding box center [1039, 408] width 1023 height 713
drag, startPoint x: 960, startPoint y: 564, endPoint x: 948, endPoint y: 558, distance: 13.4
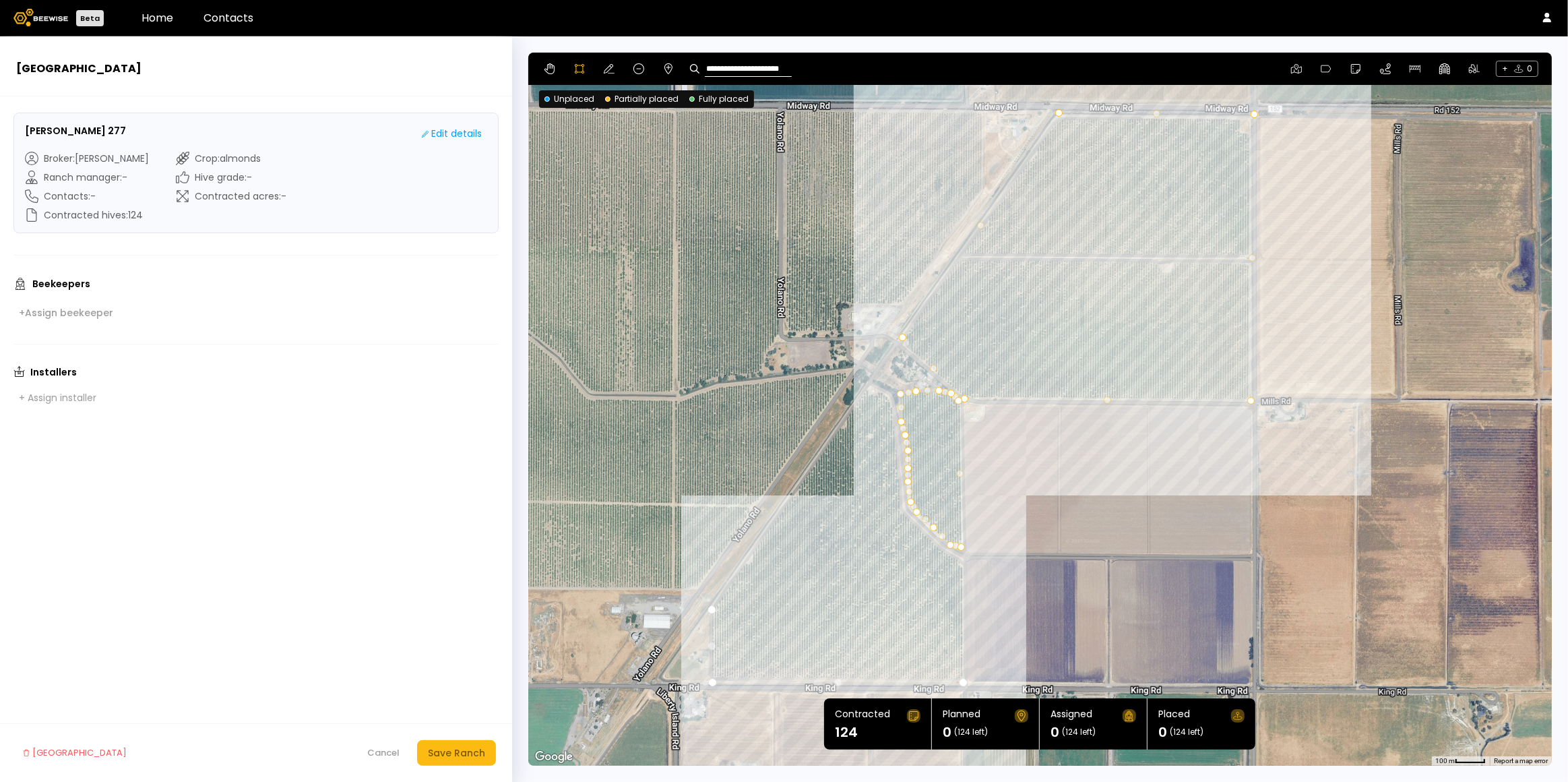
click at [959, 563] on div at bounding box center [1039, 408] width 1023 height 713
drag, startPoint x: 934, startPoint y: 546, endPoint x: 918, endPoint y: 536, distance: 18.9
click at [933, 545] on div at bounding box center [1039, 408] width 1023 height 713
click at [920, 532] on div at bounding box center [1039, 408] width 1023 height 713
click at [902, 516] on div at bounding box center [1039, 408] width 1023 height 713
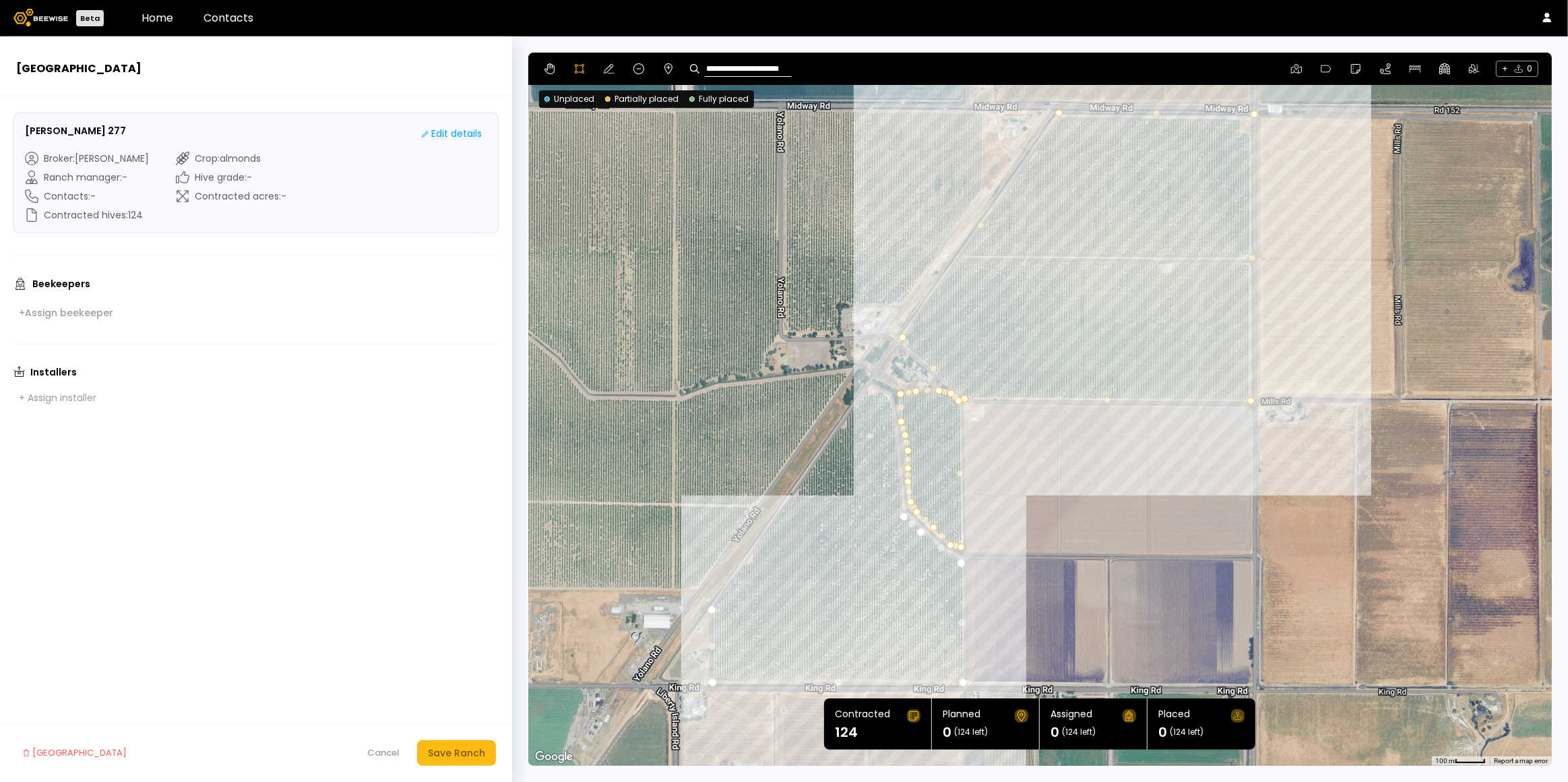
click at [898, 510] on div at bounding box center [1039, 408] width 1023 height 713
click at [895, 476] on div at bounding box center [1039, 408] width 1023 height 713
click at [890, 408] on div at bounding box center [1039, 408] width 1023 height 713
click at [886, 397] on div at bounding box center [1039, 408] width 1023 height 713
click at [873, 392] on div at bounding box center [1039, 408] width 1023 height 713
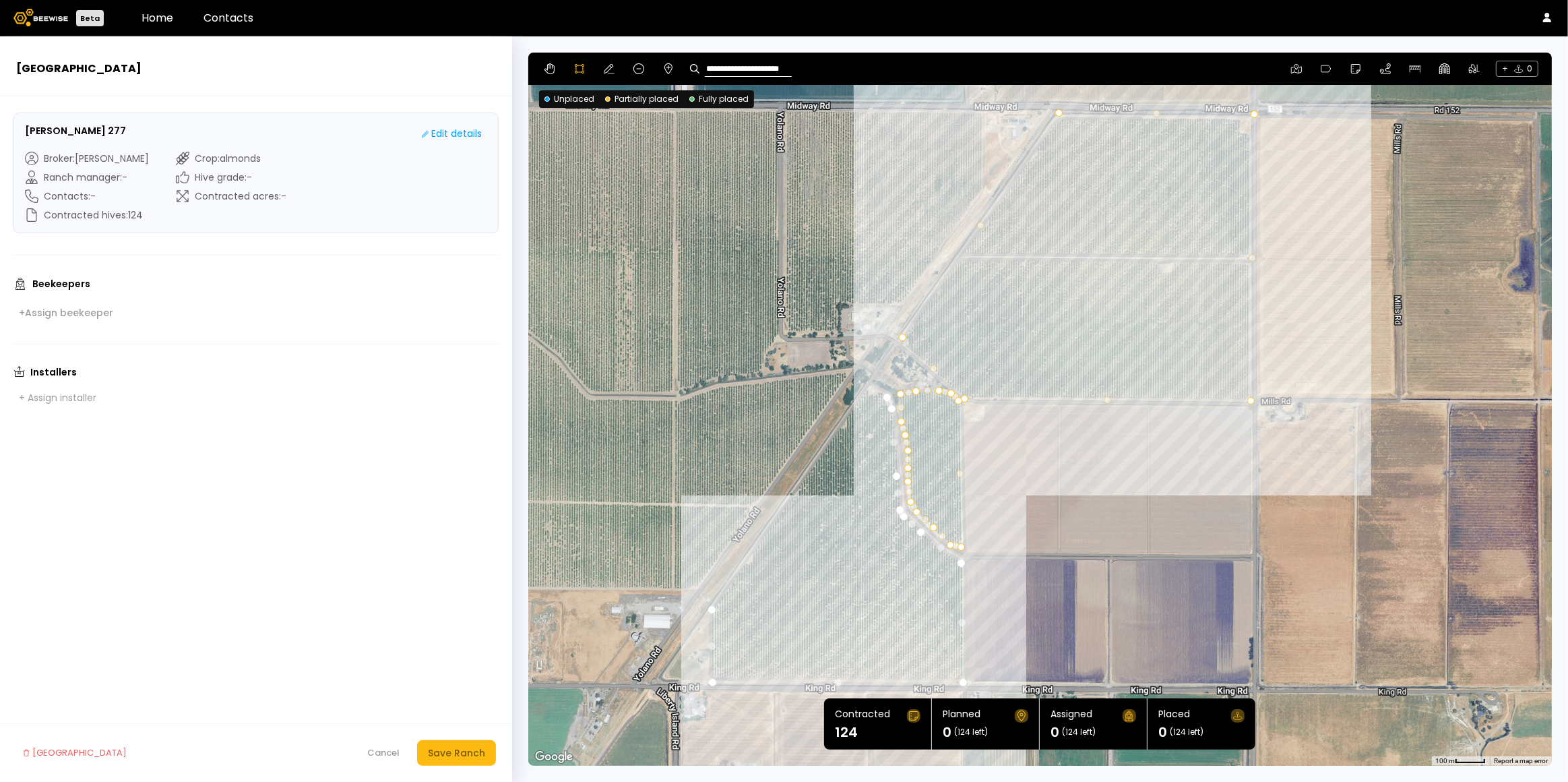
click at [864, 392] on div at bounding box center [1039, 408] width 1023 height 713
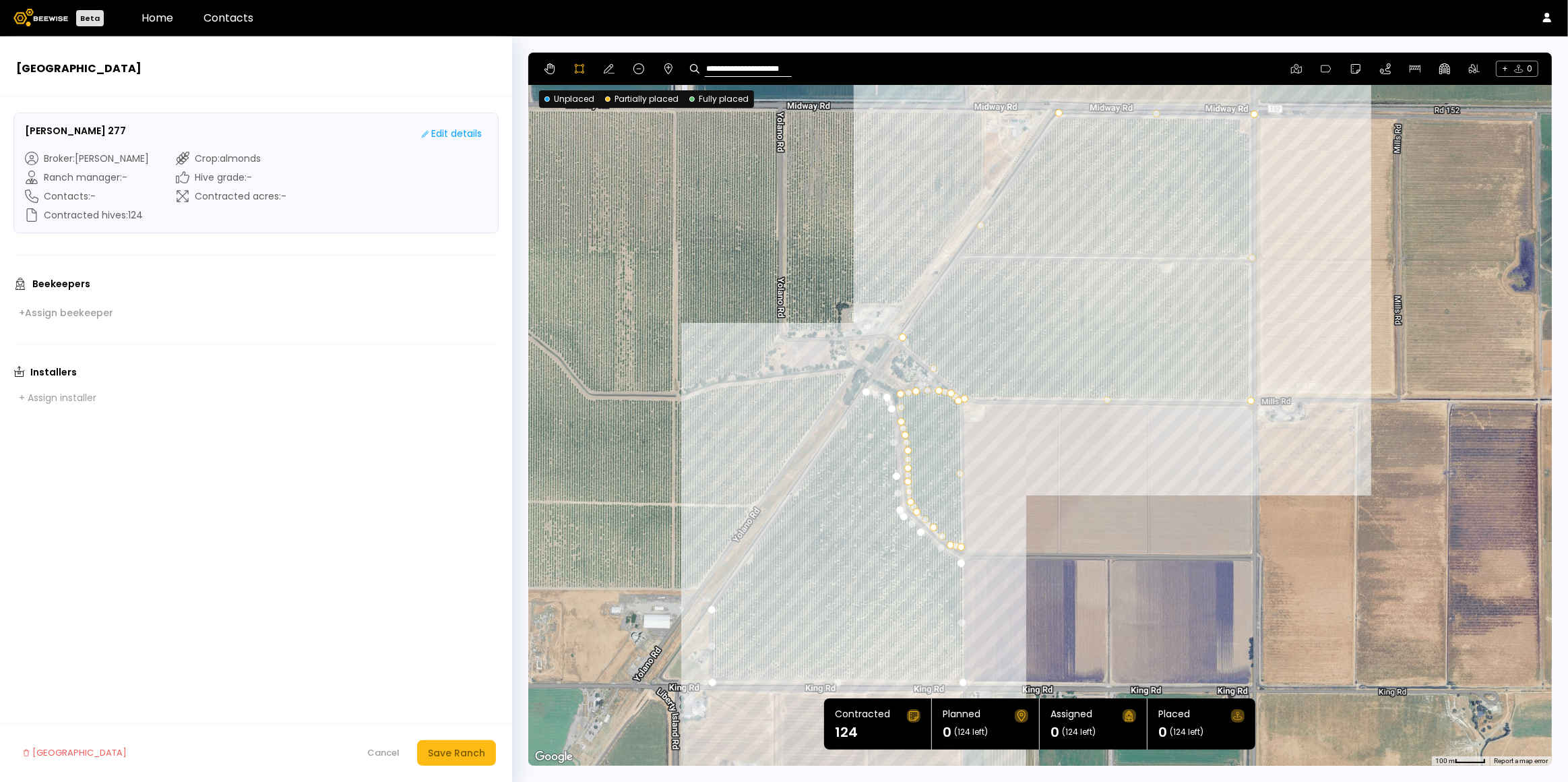
click at [859, 400] on div at bounding box center [1039, 408] width 1023 height 713
click at [711, 607] on div at bounding box center [1039, 408] width 1023 height 713
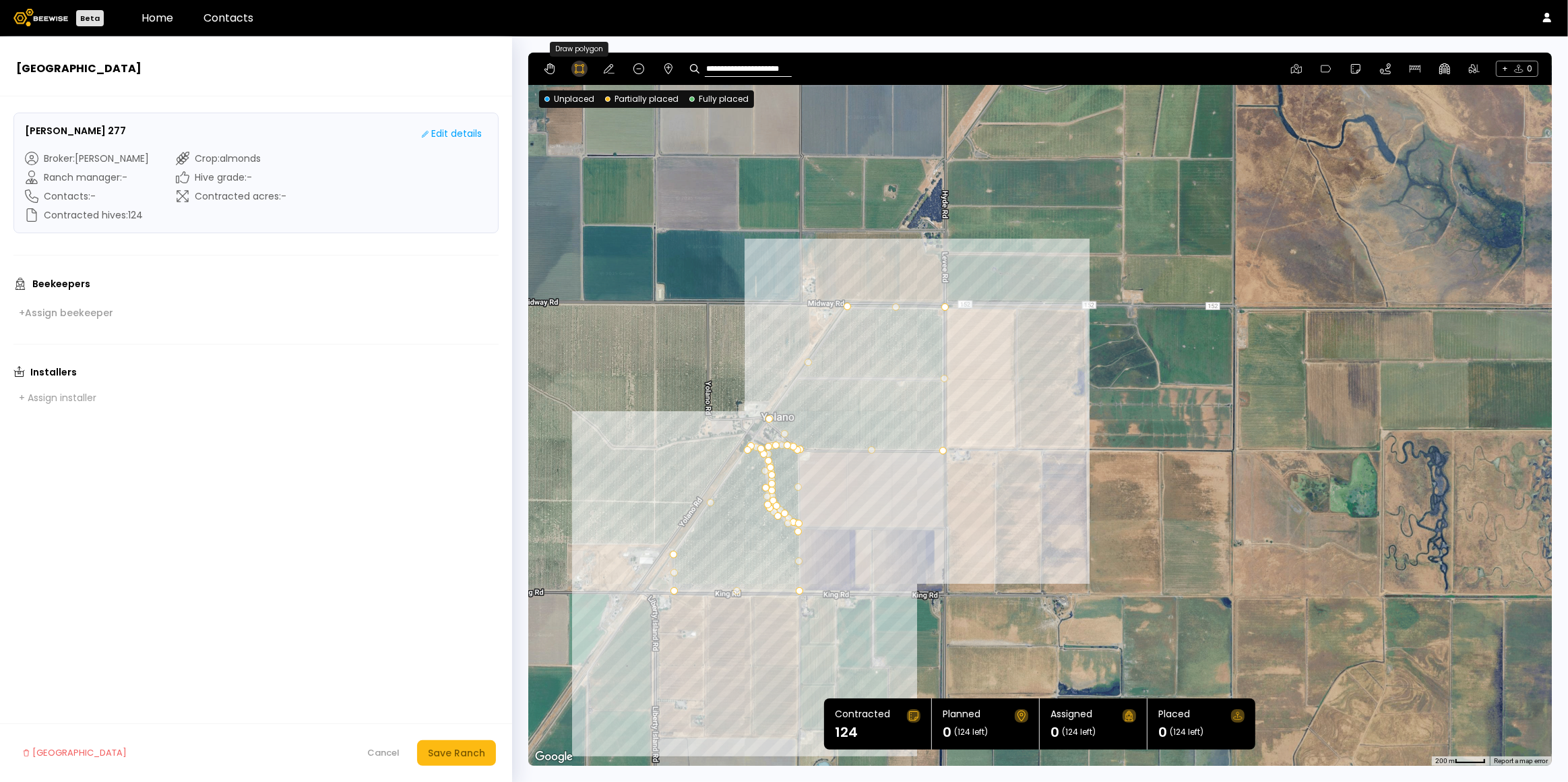
click at [581, 69] on icon at bounding box center [579, 69] width 9 height 9
click at [553, 69] on icon at bounding box center [550, 69] width 11 height 11
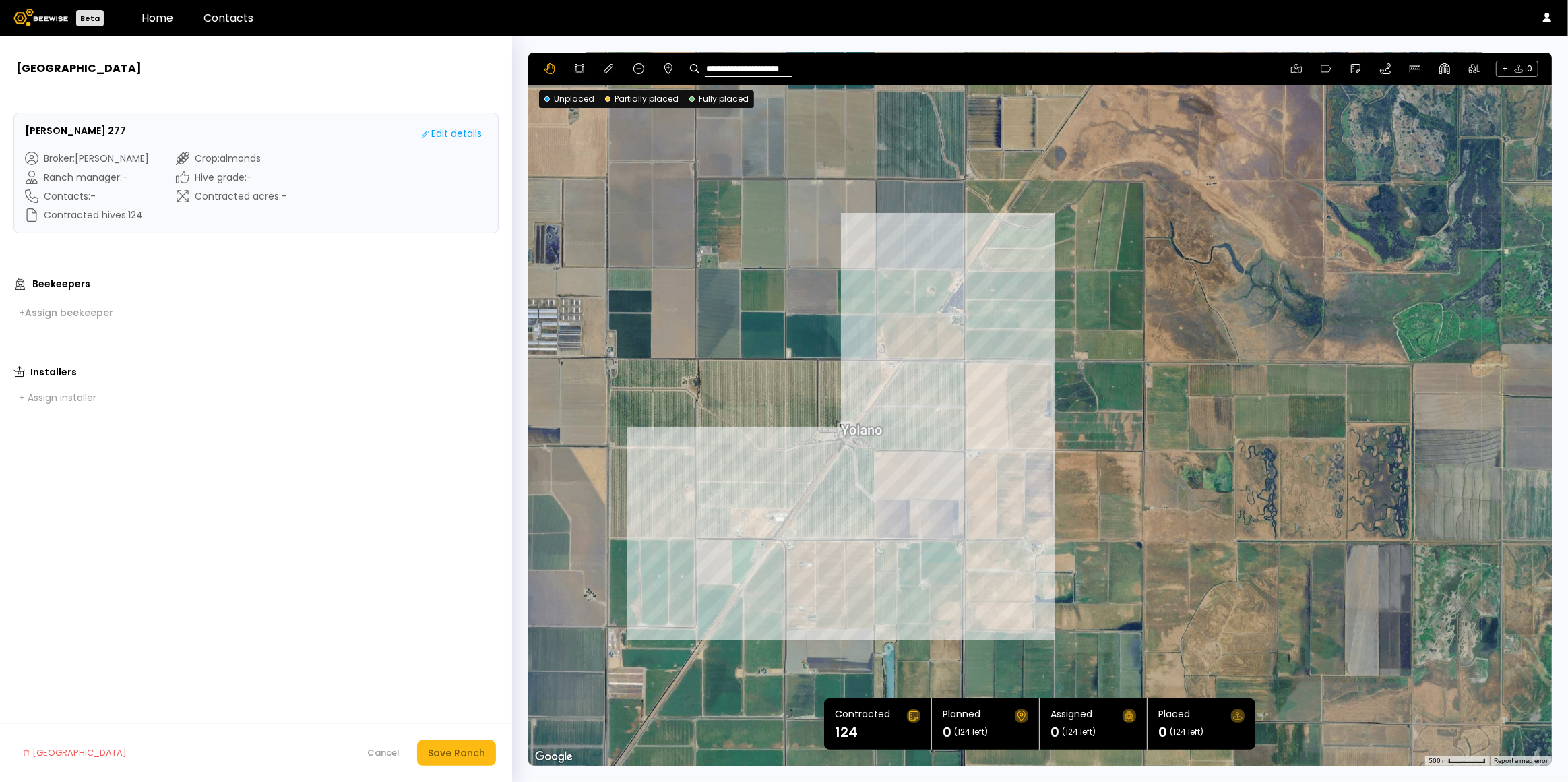
drag, startPoint x: 847, startPoint y: 507, endPoint x: 904, endPoint y: 485, distance: 61.1
click at [904, 485] on div at bounding box center [1039, 408] width 1024 height 713
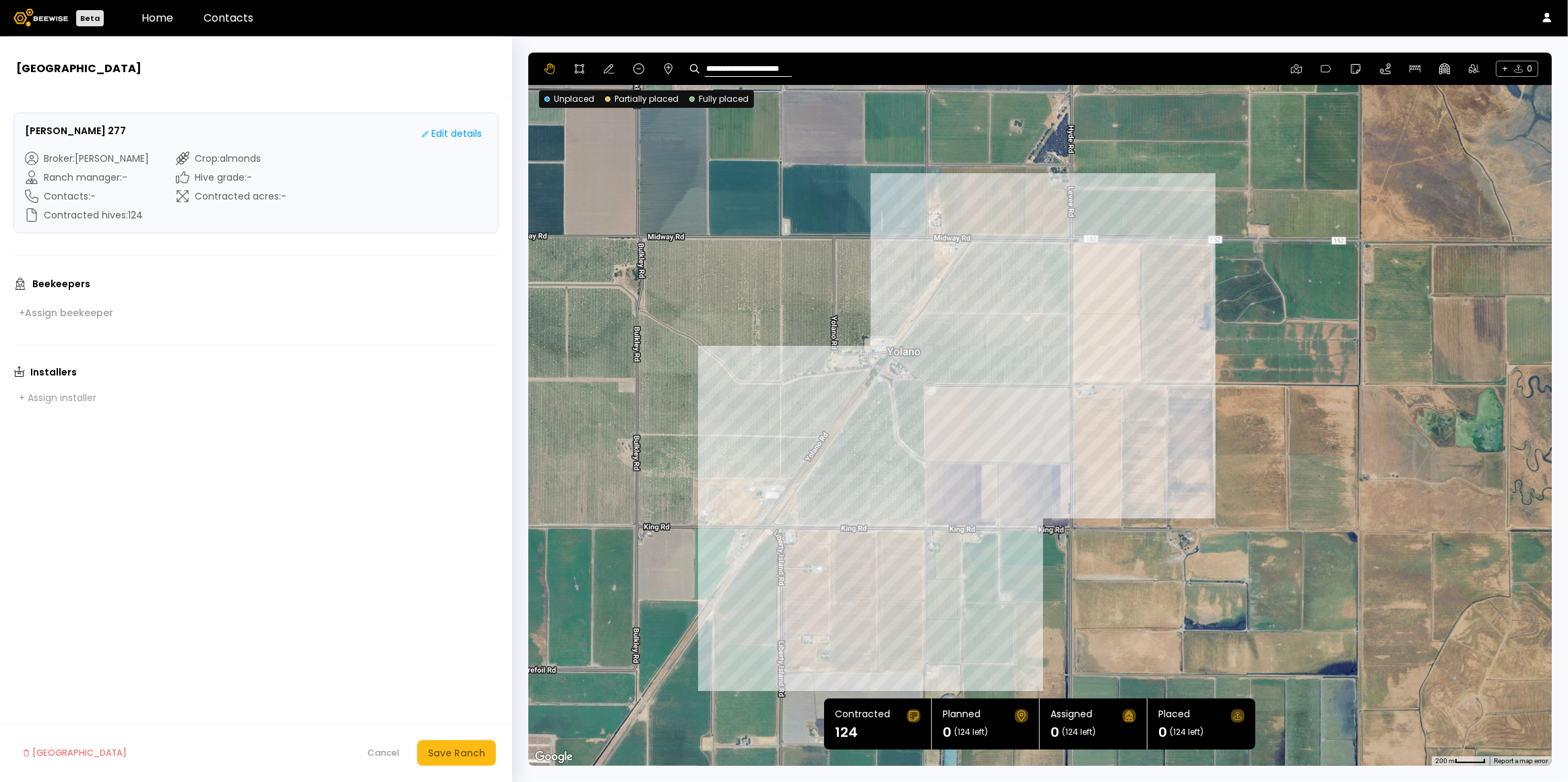
drag, startPoint x: 965, startPoint y: 436, endPoint x: 975, endPoint y: 428, distance: 12.8
click at [975, 428] on div at bounding box center [1039, 408] width 1024 height 713
click at [452, 749] on div "Save Ranch" at bounding box center [456, 753] width 57 height 15
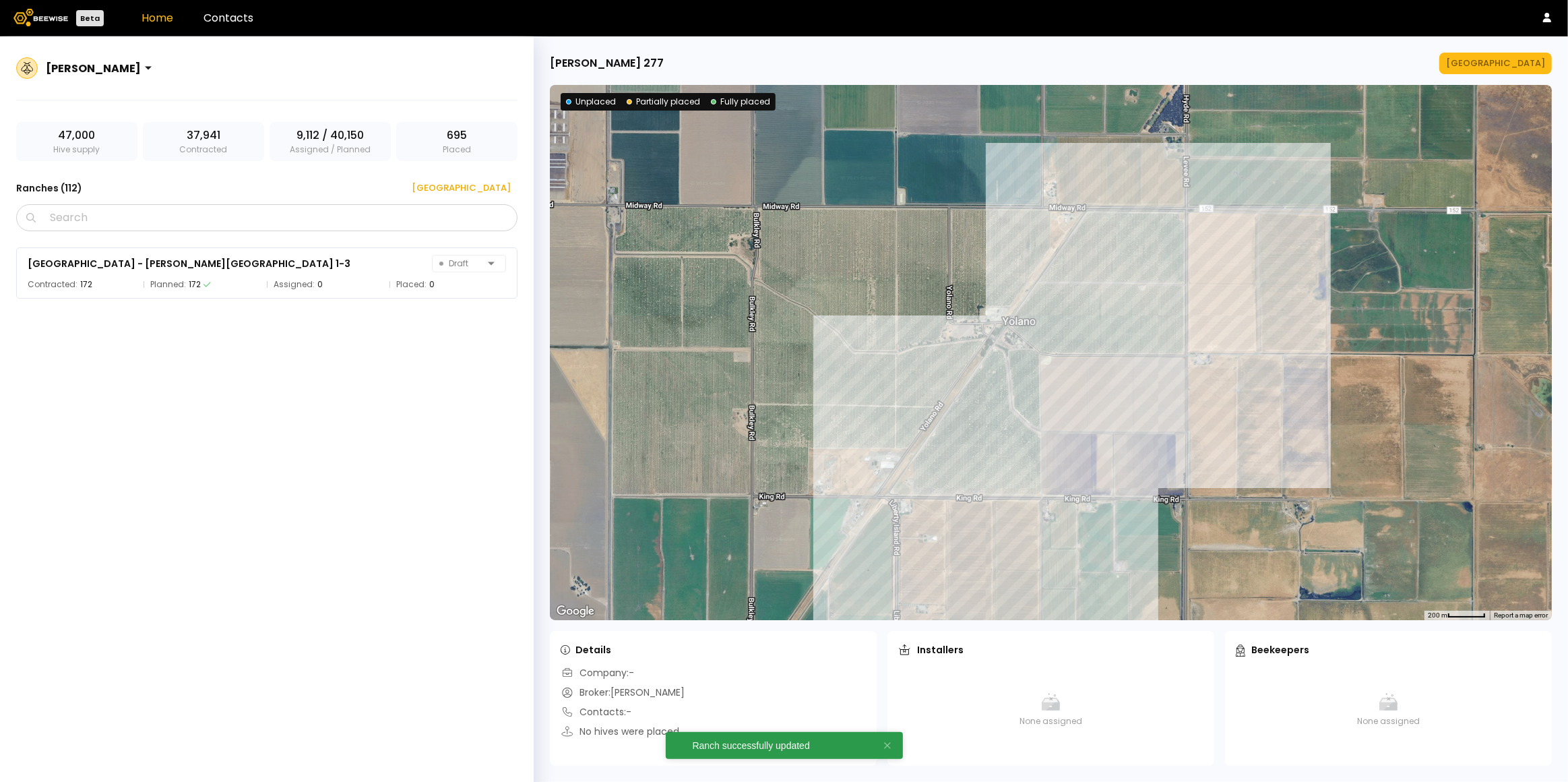
scroll to position [5988, 0]
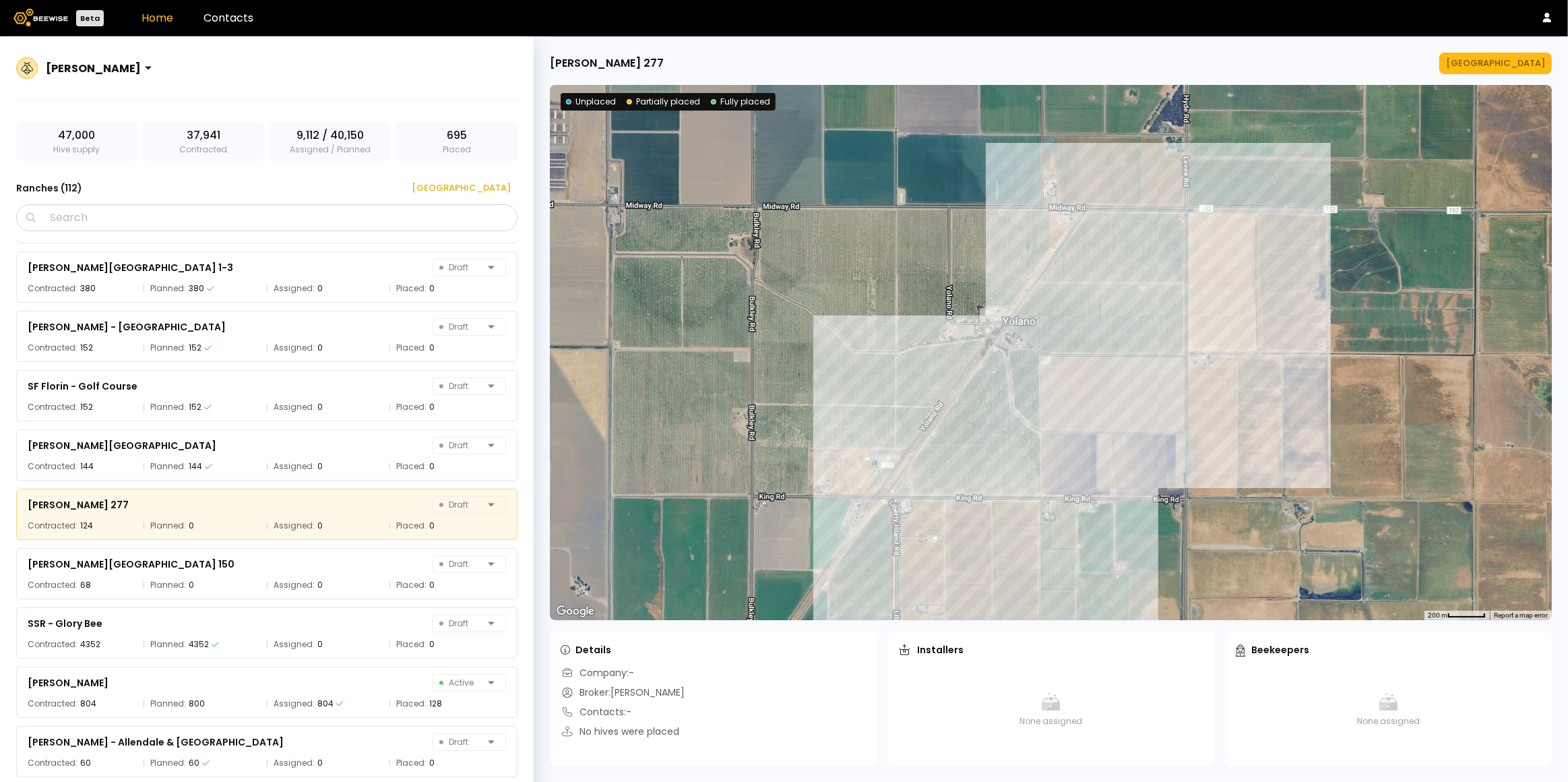
click at [1093, 306] on div at bounding box center [1051, 352] width 1002 height 535
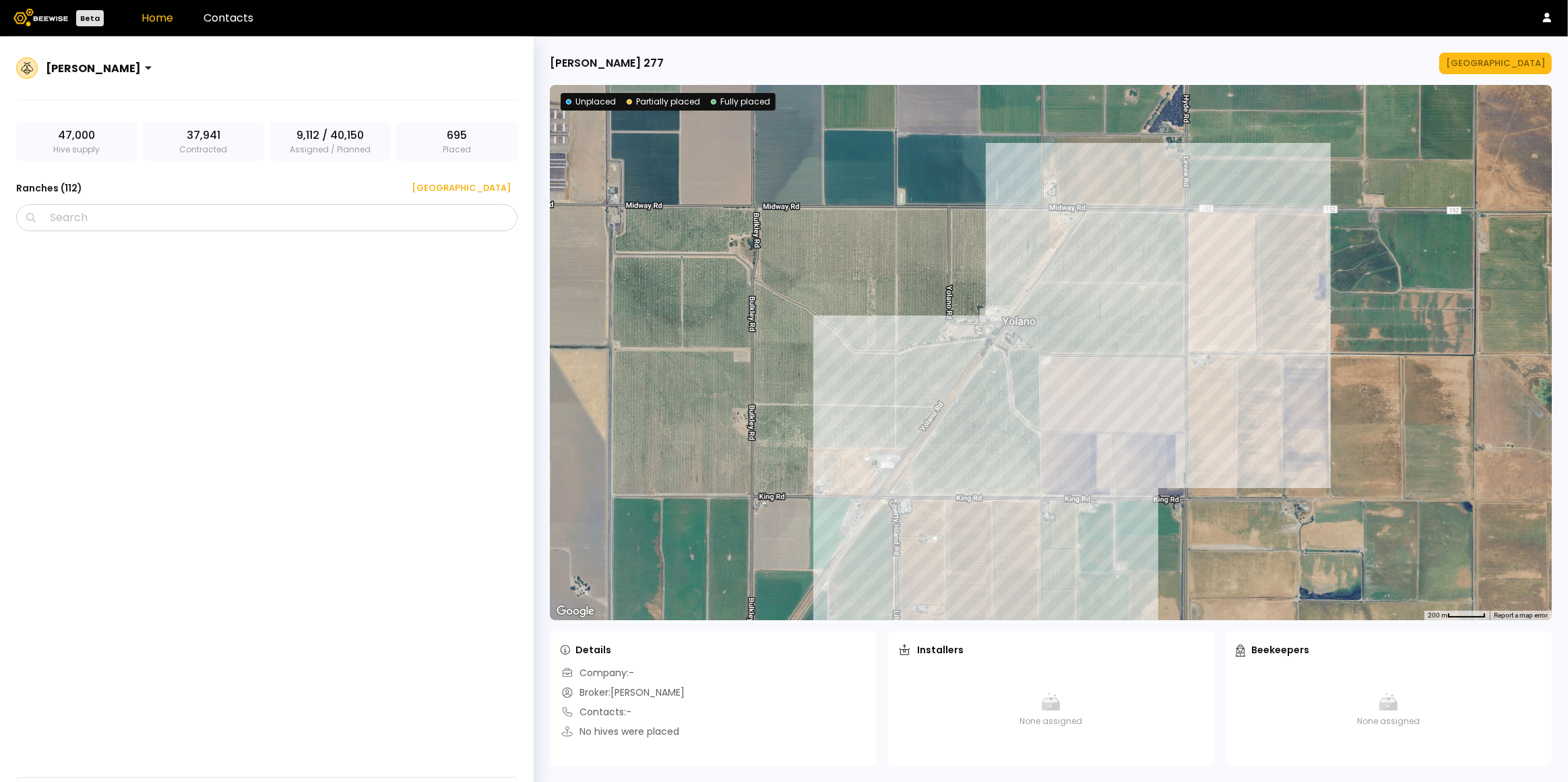
scroll to position [6104, 0]
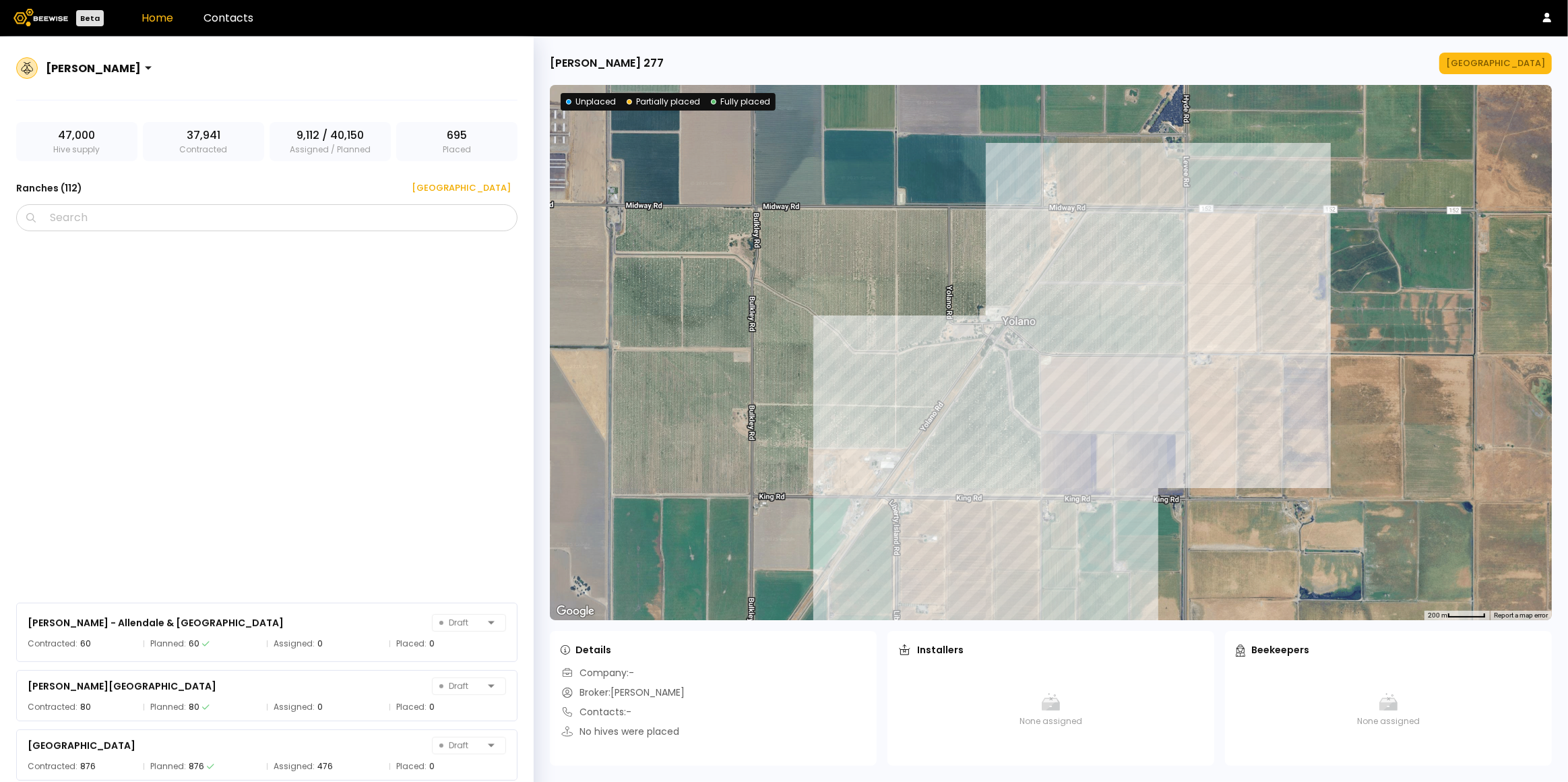
click at [1005, 397] on div at bounding box center [1051, 352] width 1002 height 535
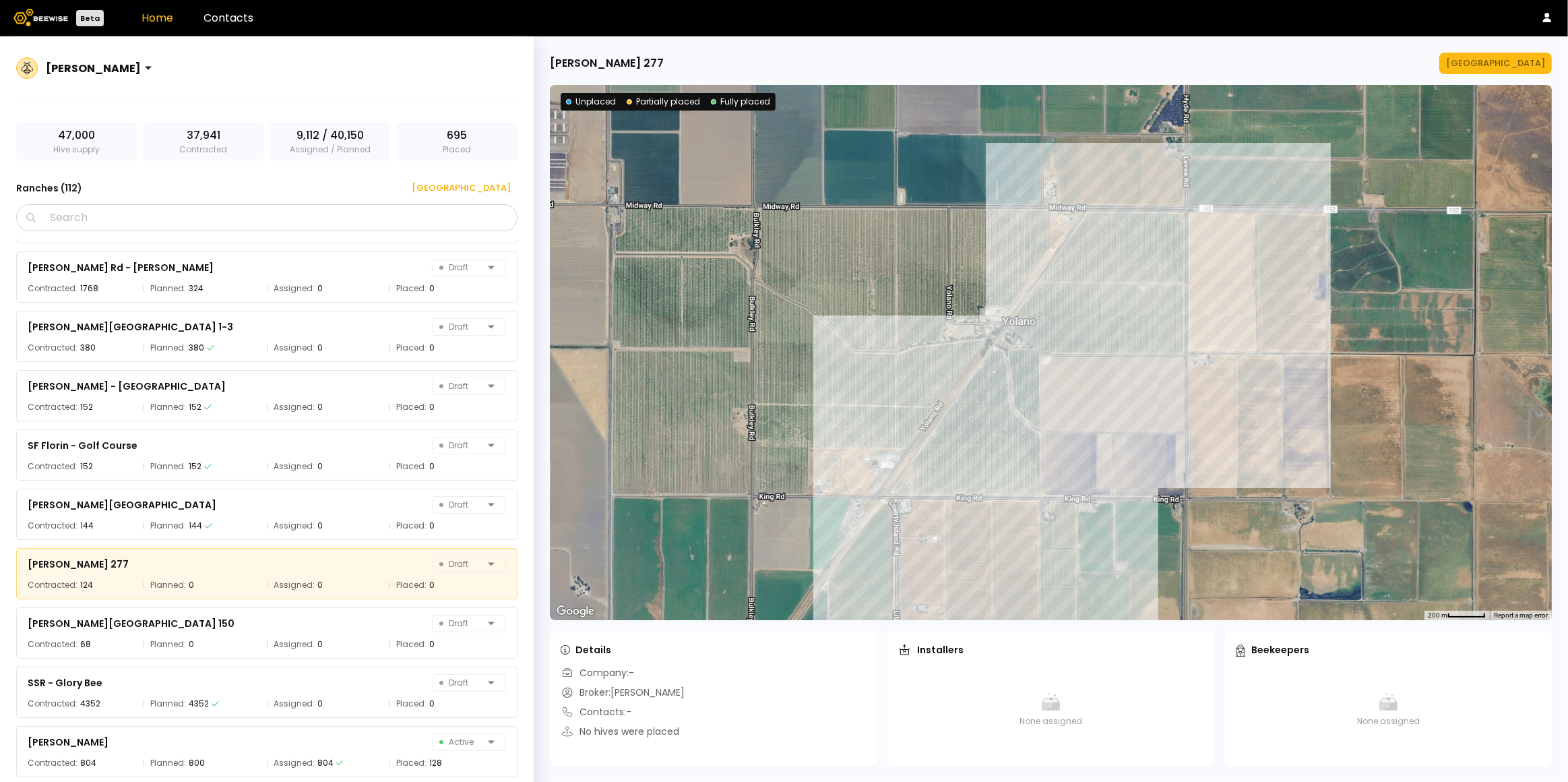
scroll to position [5938, 0]
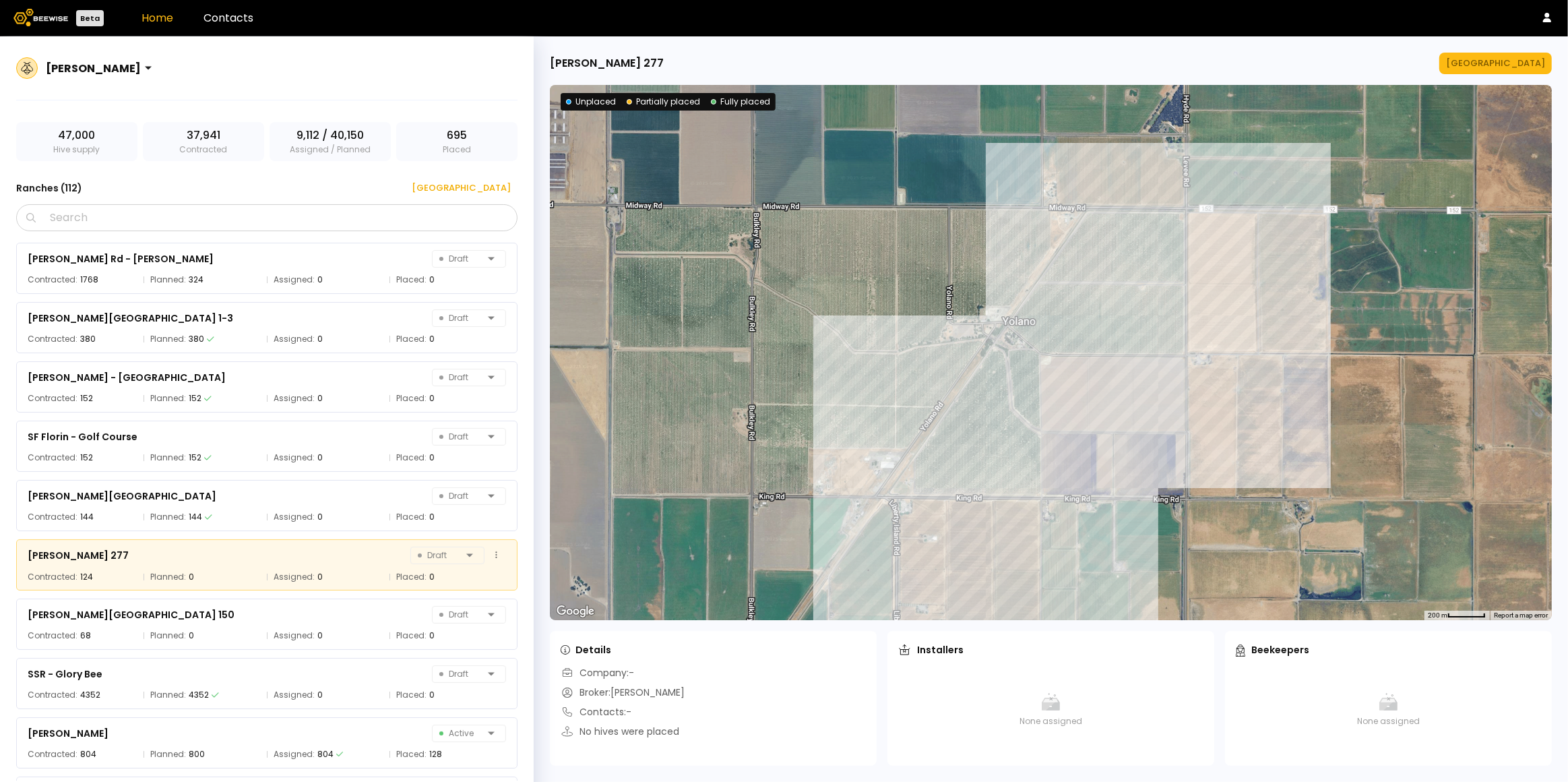
click at [219, 549] on div "[PERSON_NAME] 277 Draft" at bounding box center [267, 556] width 478 height 19
click at [183, 517] on span "Planned:" at bounding box center [167, 517] width 36 height 14
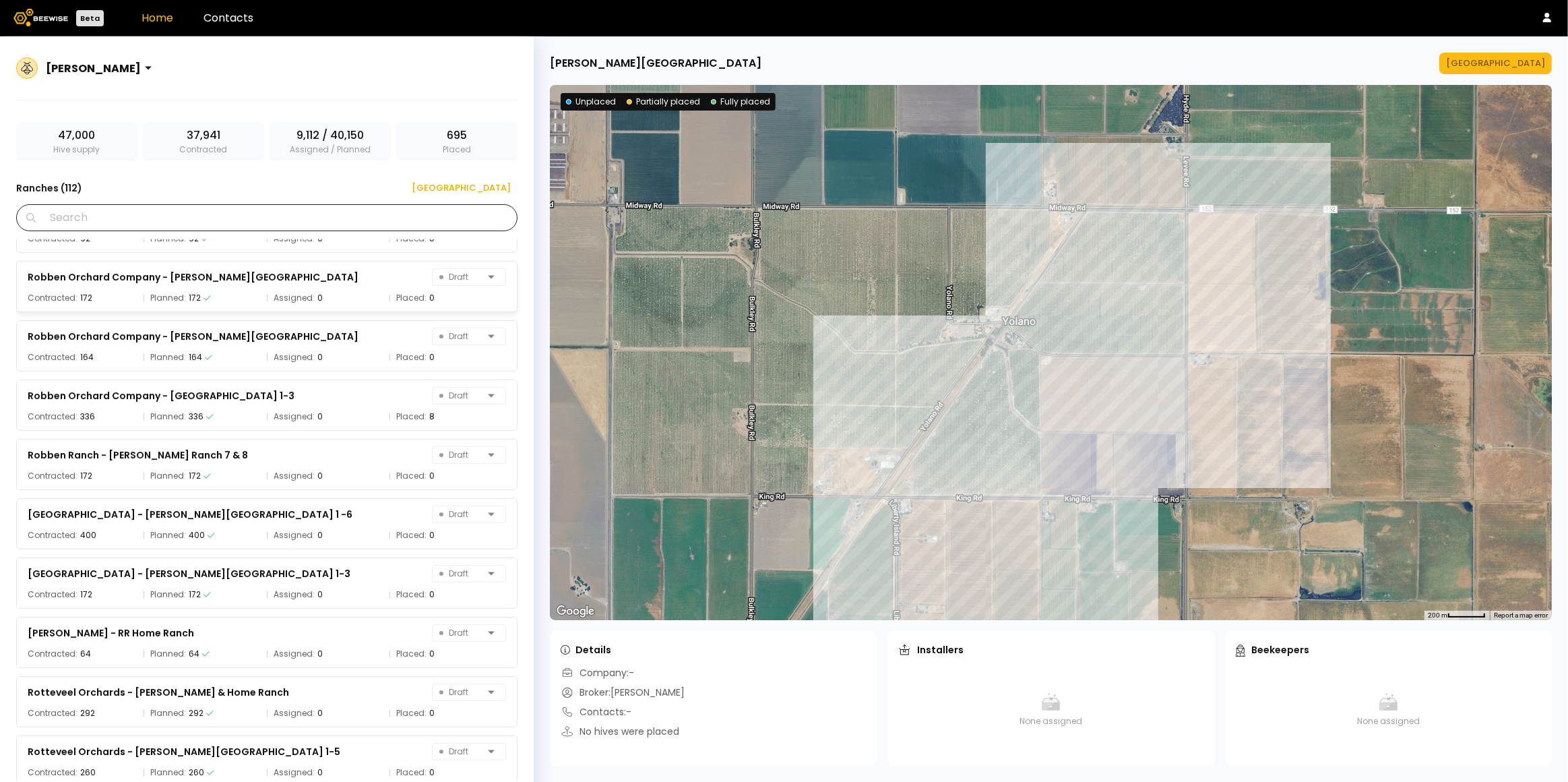
scroll to position [5089, 0]
click at [223, 217] on input "Search" at bounding box center [271, 218] width 466 height 26
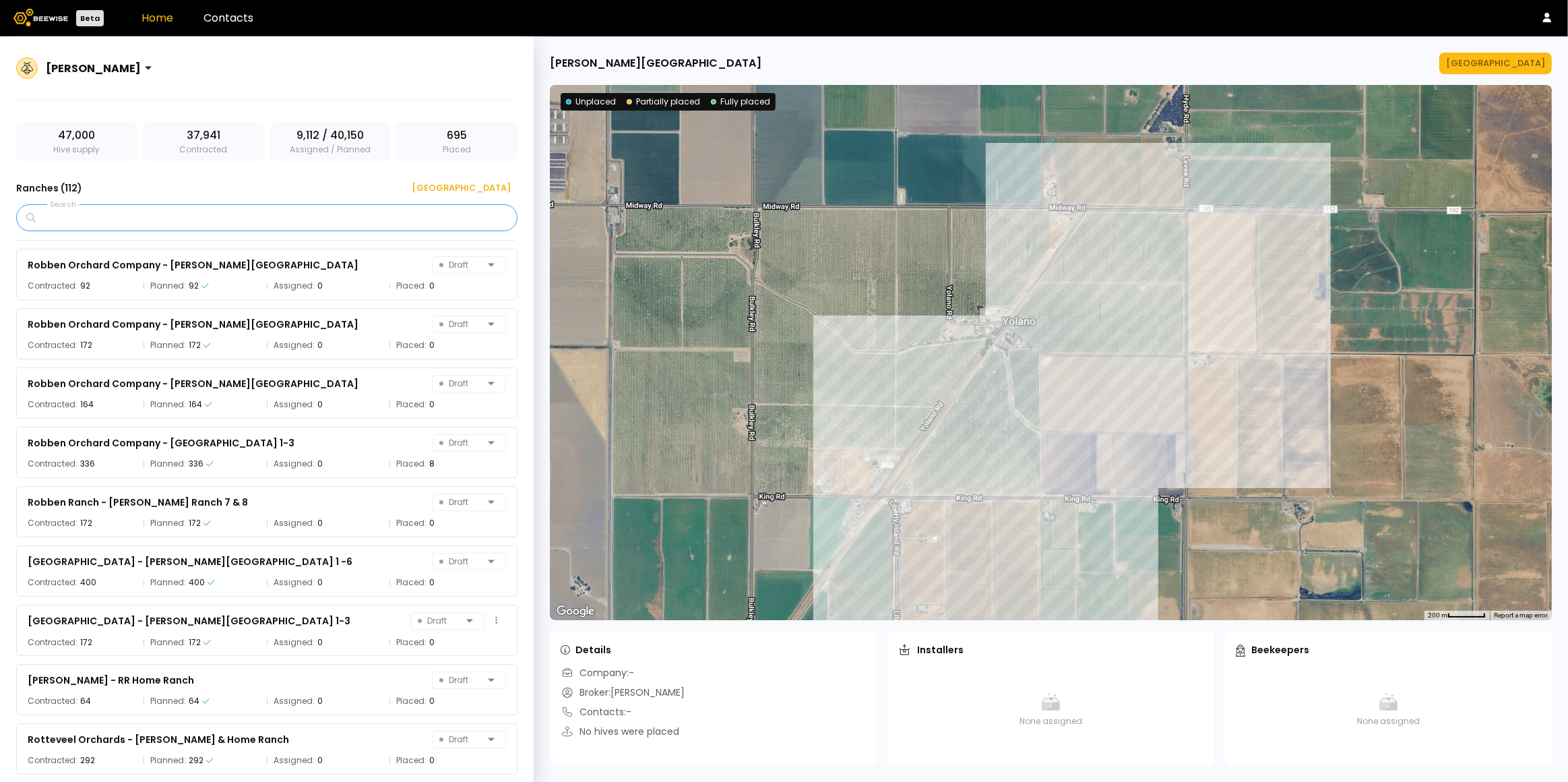
scroll to position [5043, 0]
click at [72, 220] on input "Search" at bounding box center [271, 218] width 466 height 26
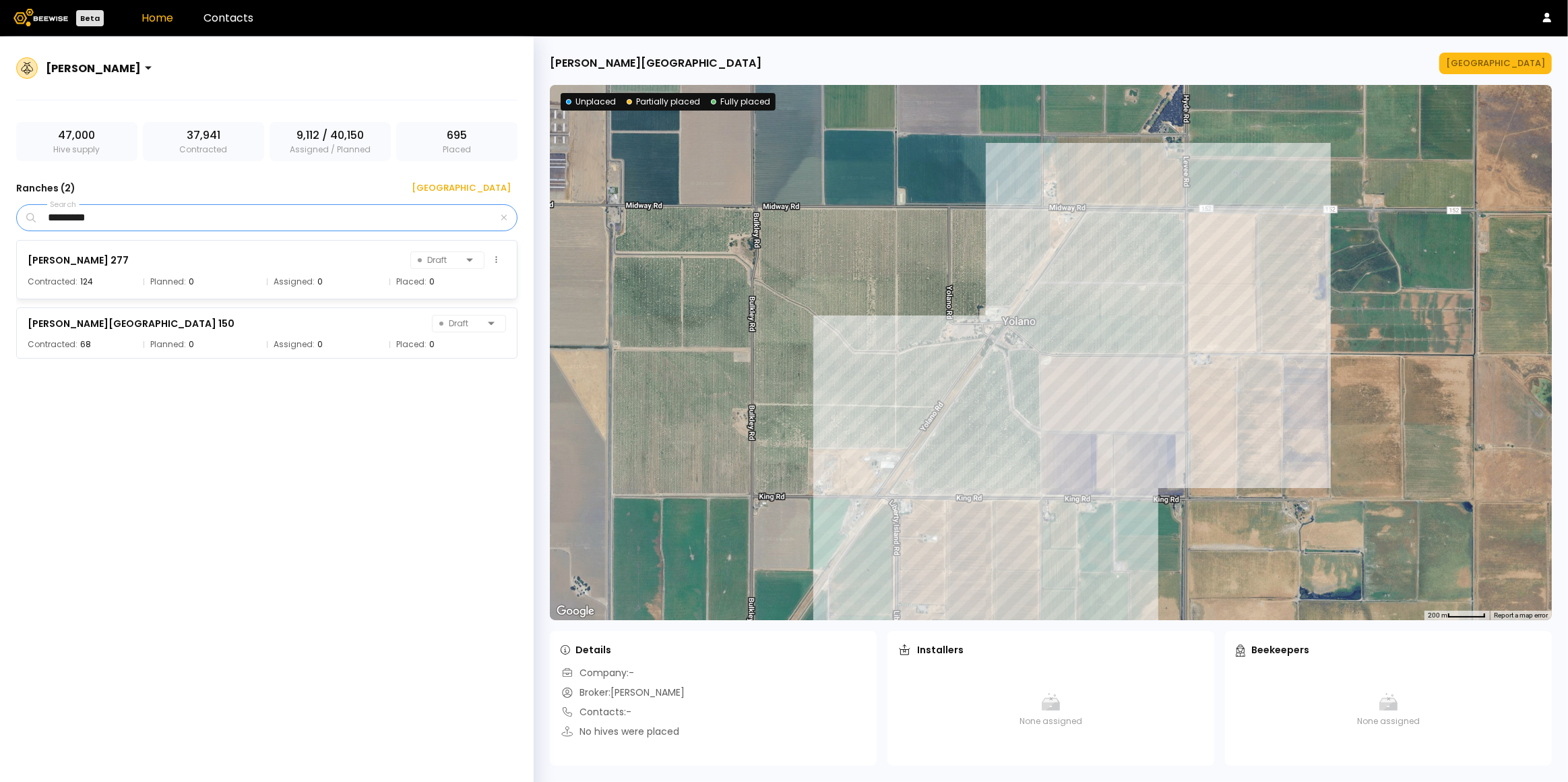
type input "*********"
click at [194, 268] on div "[PERSON_NAME] 277 Draft" at bounding box center [267, 260] width 478 height 19
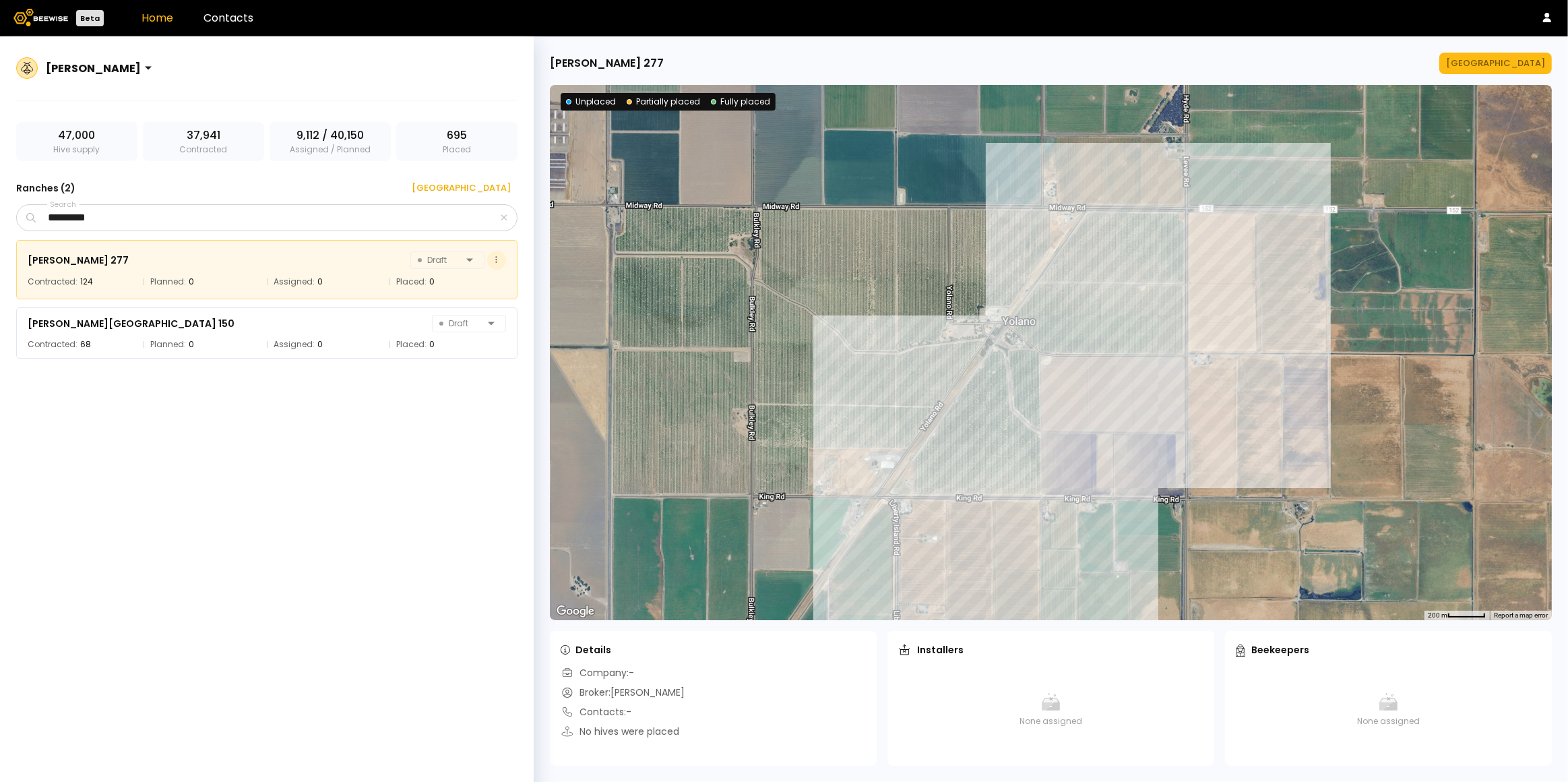
click at [500, 261] on button at bounding box center [497, 260] width 19 height 19
click at [488, 479] on div "[PERSON_NAME] 277 Draft Contracted: 124 Planned: 0 Assigned: 0 Placed: 0 [PERSO…" at bounding box center [274, 511] width 515 height 541
drag, startPoint x: 120, startPoint y: 217, endPoint x: 10, endPoint y: 202, distance: 111.0
click at [9, 203] on div "[PERSON_NAME] 47,000 Hive supply 37,941 Contracted 9,112 / 40,150 Assigned / Pl…" at bounding box center [267, 426] width 533 height 778
click at [488, 190] on div "[GEOGRAPHIC_DATA]" at bounding box center [456, 188] width 109 height 14
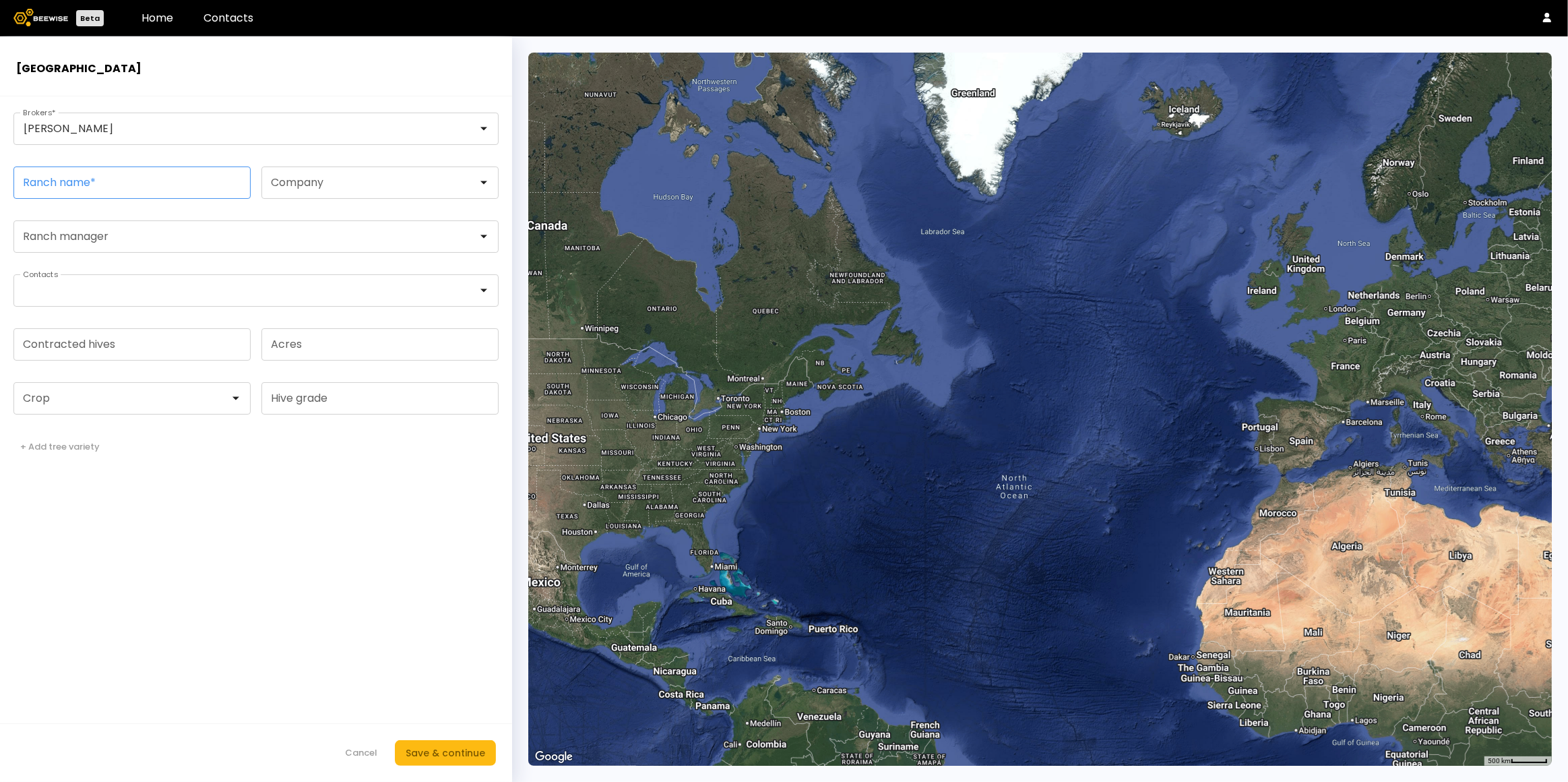
click at [140, 188] on input "Ranch name *" at bounding box center [132, 183] width 235 height 31
paste input "**********"
type input "**********"
click at [299, 186] on div at bounding box center [374, 182] width 206 height 12
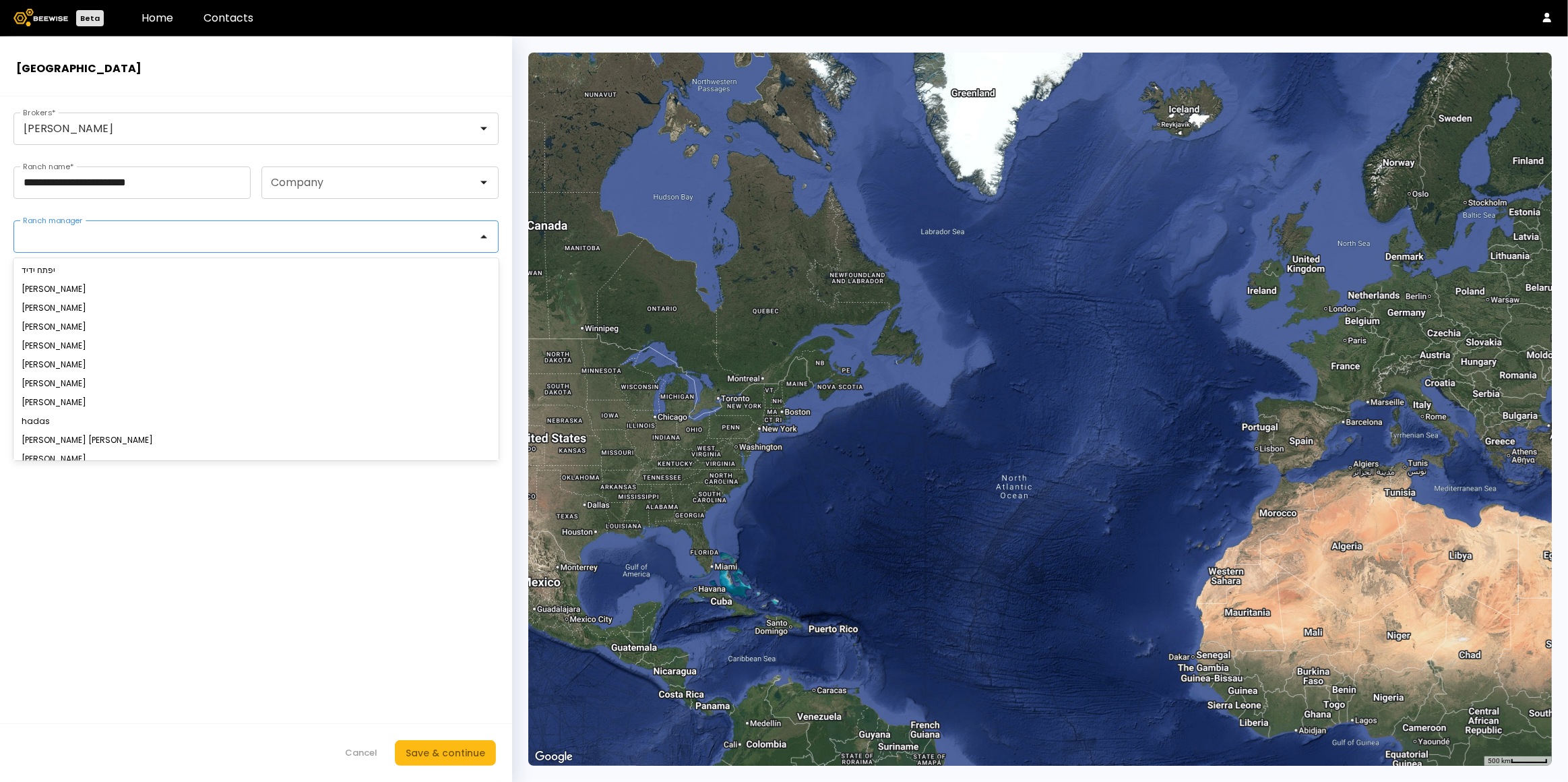
click at [188, 240] on div at bounding box center [250, 236] width 473 height 31
click at [87, 205] on form "**********" at bounding box center [256, 439] width 512 height 685
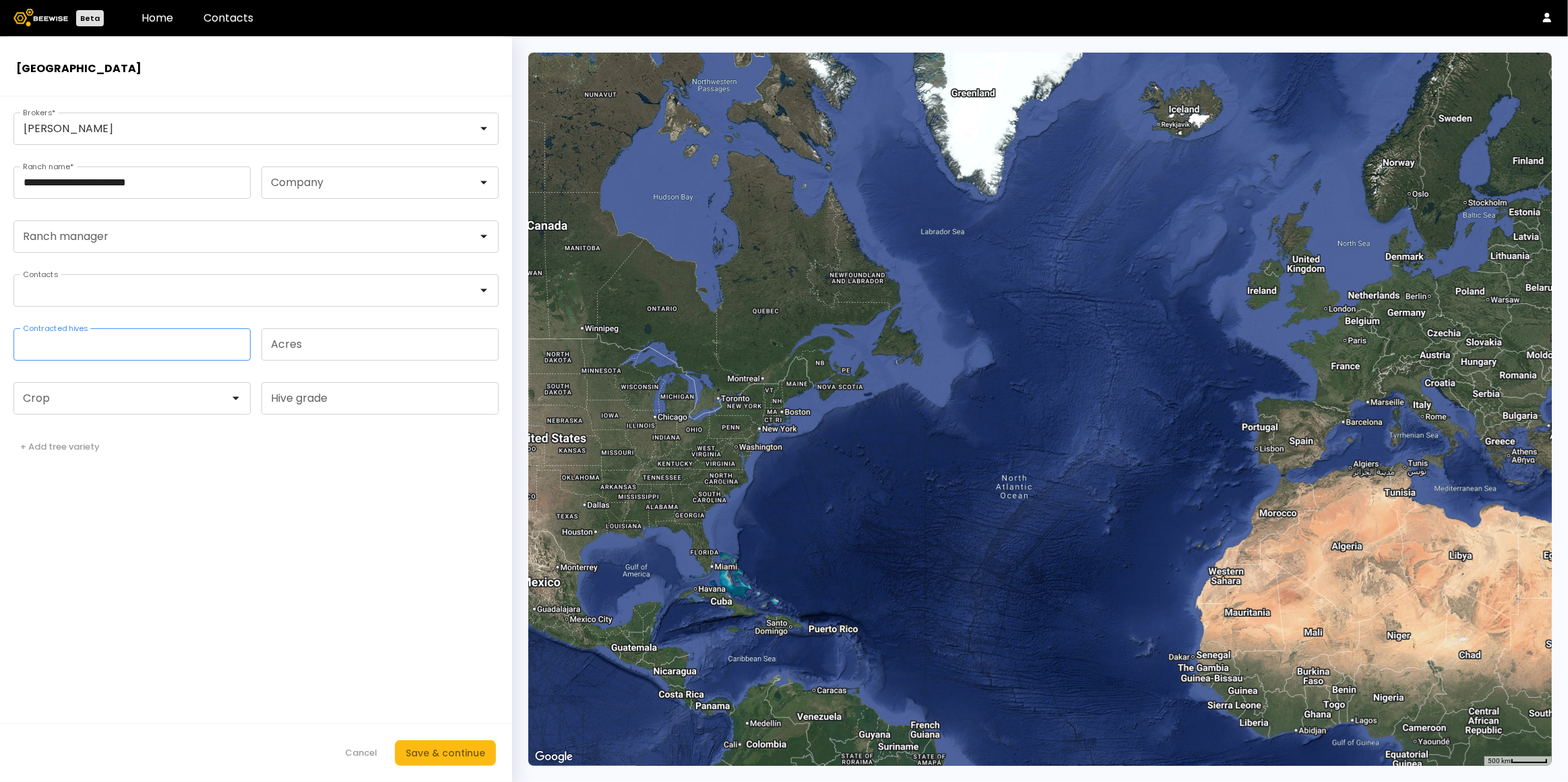
click at [101, 343] on input "Contracted hives" at bounding box center [132, 345] width 235 height 31
click at [149, 350] on input "Contracted hives" at bounding box center [132, 345] width 235 height 31
type input "***"
click at [297, 351] on input "Acres" at bounding box center [380, 345] width 235 height 31
type input "***"
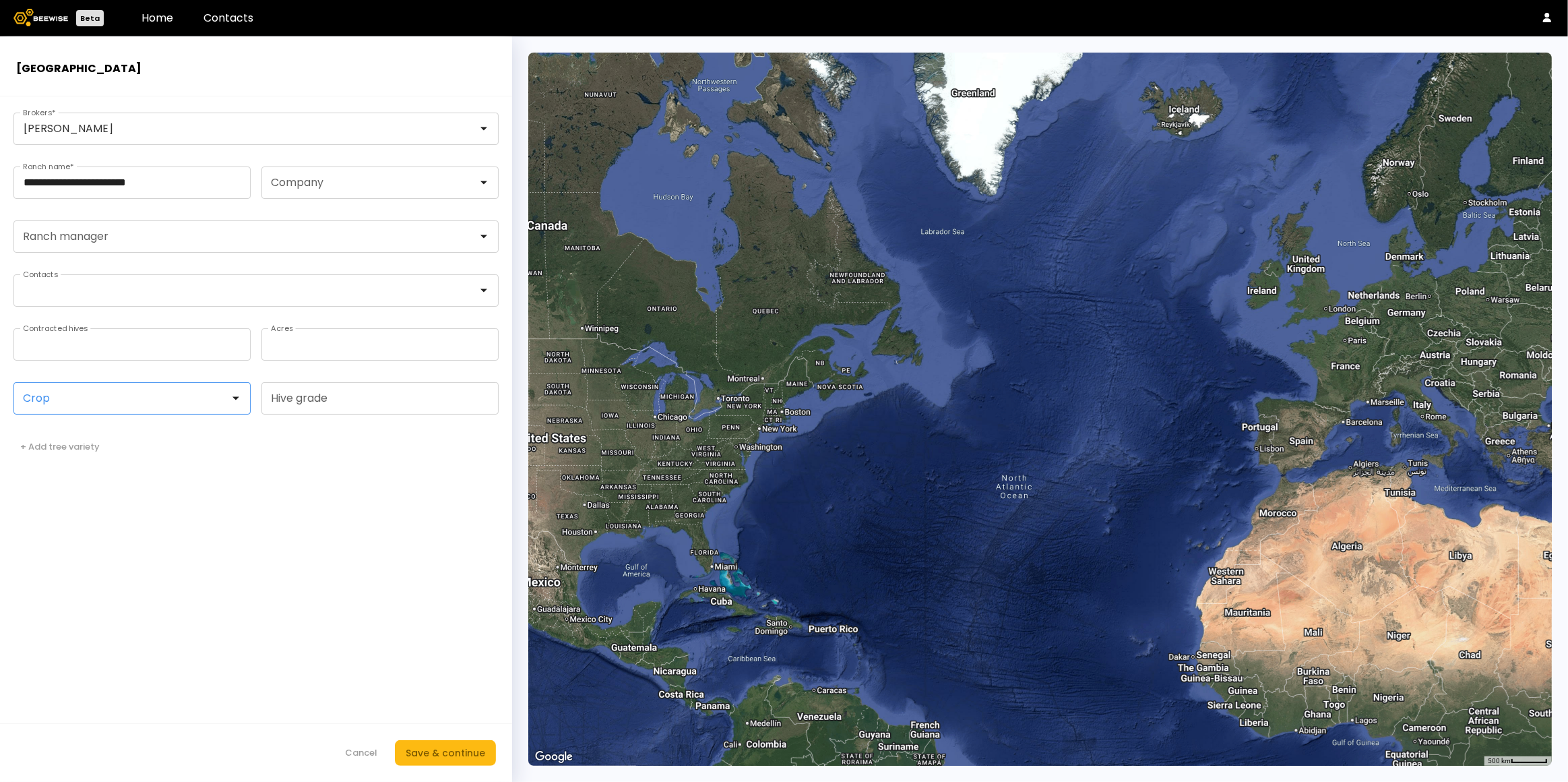
drag, startPoint x: 185, startPoint y: 397, endPoint x: 170, endPoint y: 404, distance: 16.6
click at [185, 396] on div at bounding box center [127, 397] width 206 height 12
click at [98, 438] on div "Almonds" at bounding box center [132, 431] width 237 height 19
click at [139, 420] on div "Almonds Avocado Blueberry Kiwi Cilantro Seeds Sunflower Alfalfa" at bounding box center [132, 489] width 237 height 137
click at [129, 425] on div "Almonds" at bounding box center [132, 431] width 237 height 19
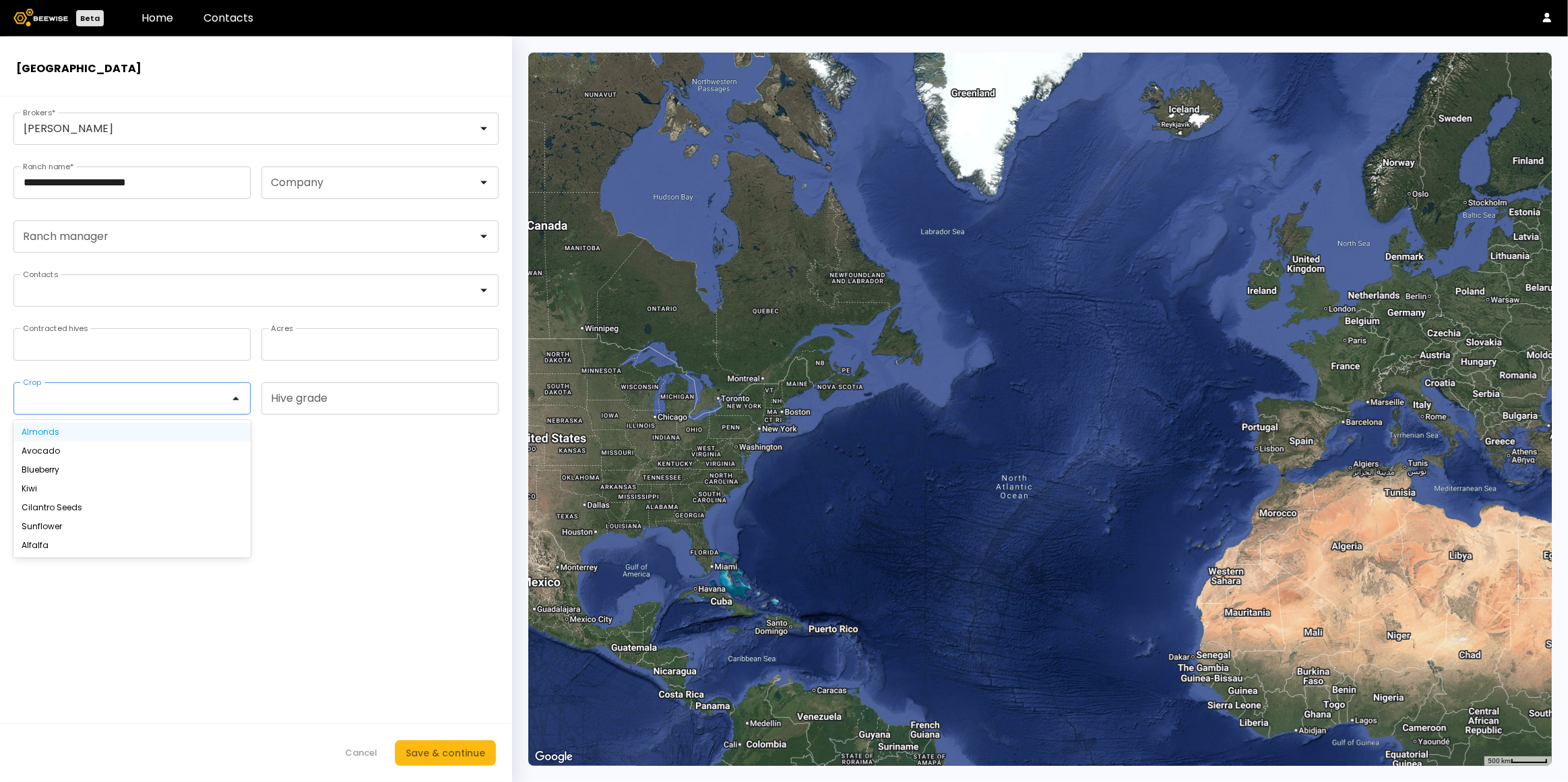
click at [35, 431] on div "Almonds" at bounding box center [132, 431] width 221 height 8
click at [443, 750] on div "Save & continue" at bounding box center [445, 753] width 79 height 15
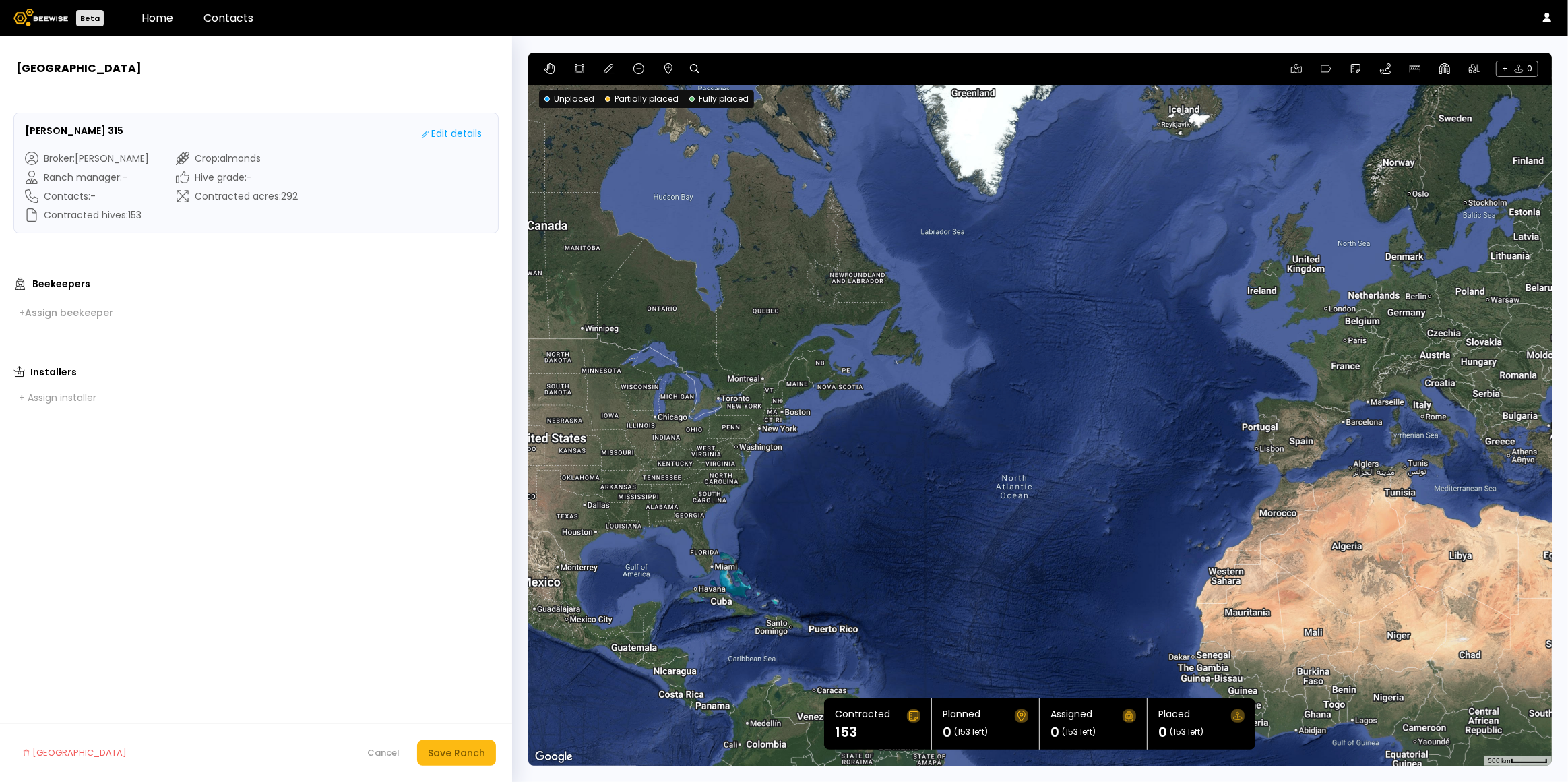
click at [699, 69] on div at bounding box center [698, 69] width 17 height 17
click at [696, 71] on icon at bounding box center [694, 69] width 9 height 9
click at [710, 68] on input at bounding box center [746, 69] width 84 height 17
paste input "**********"
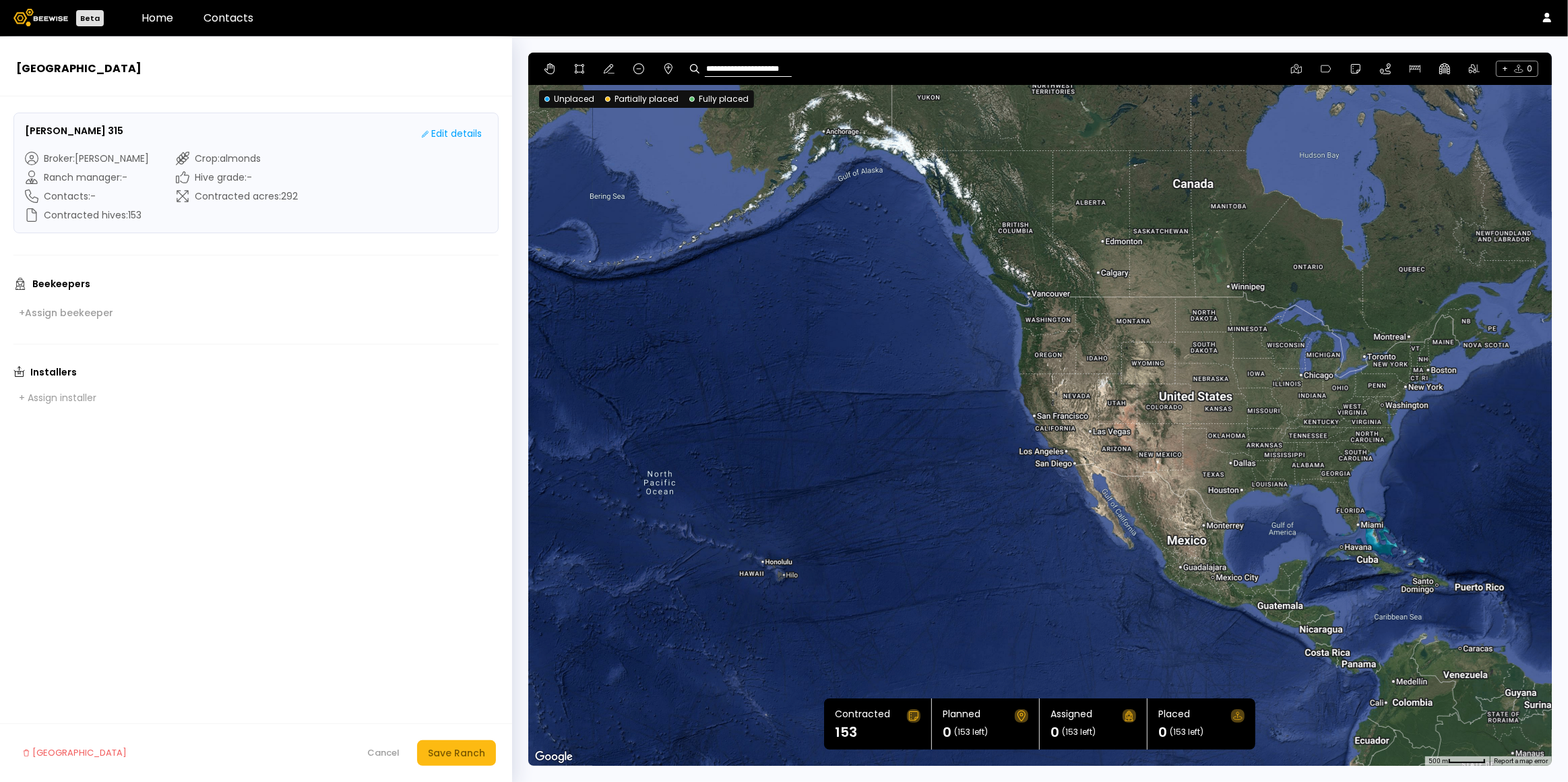
type input "**********"
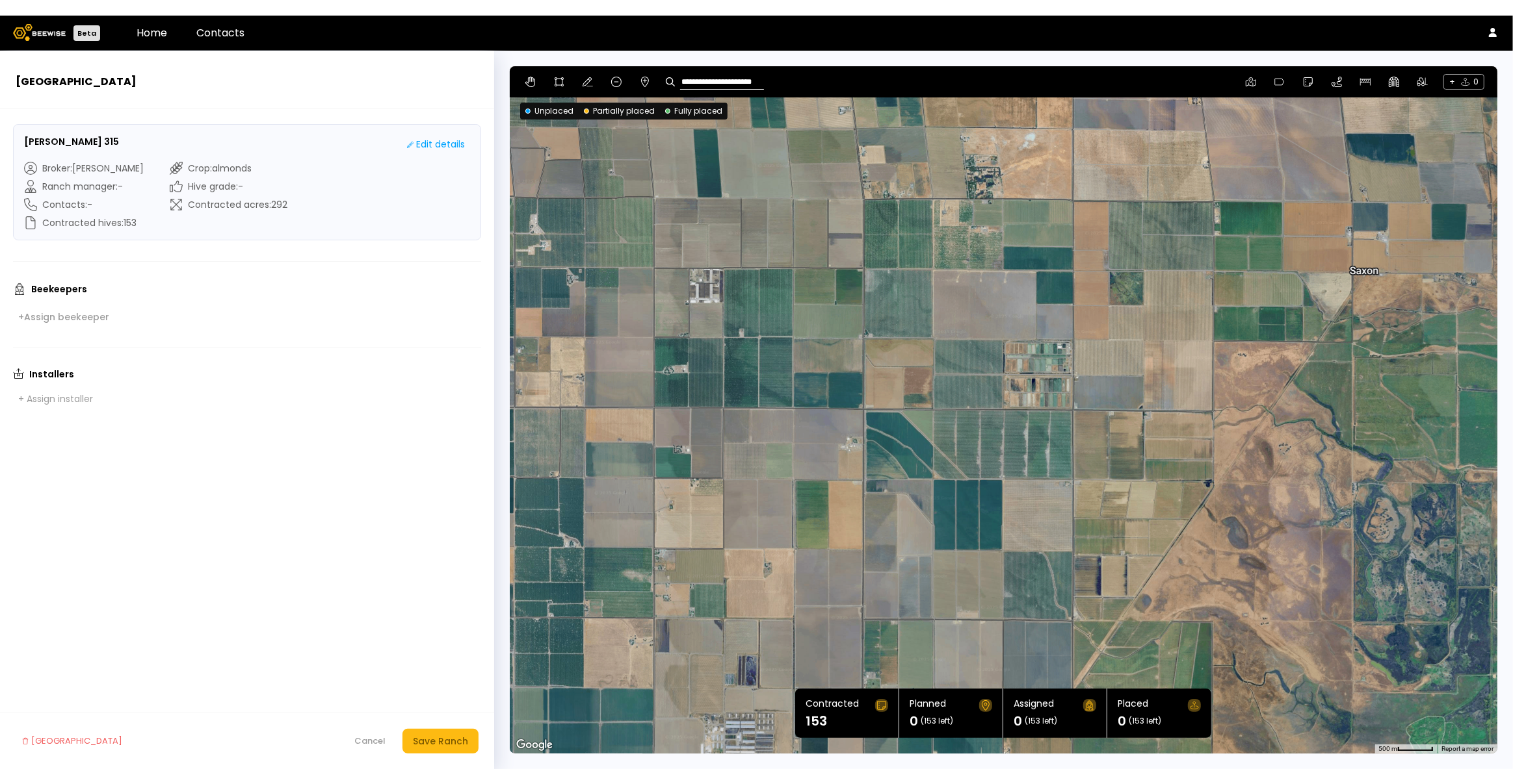
scroll to position [0, 0]
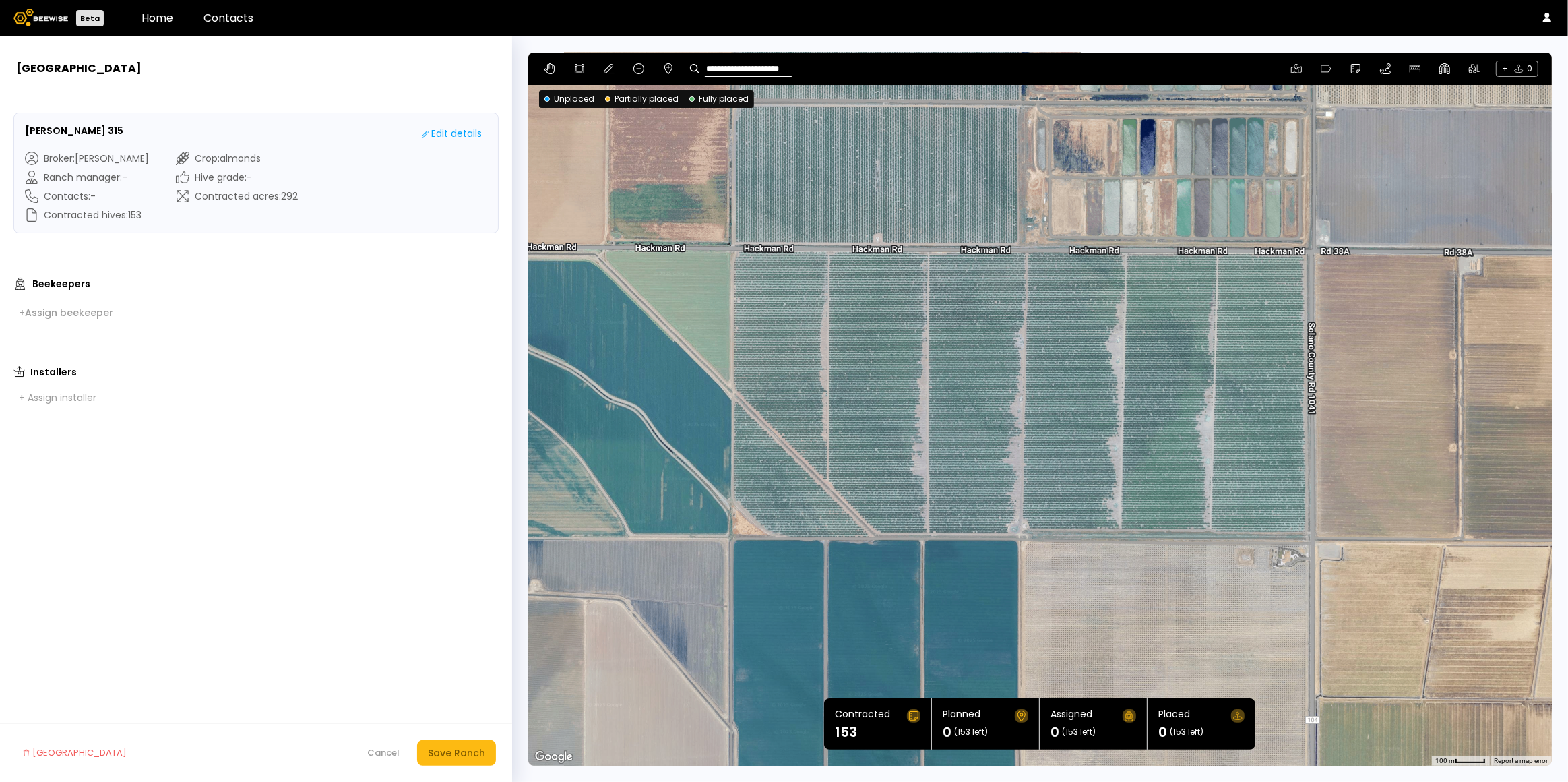
drag, startPoint x: 1079, startPoint y: 539, endPoint x: 910, endPoint y: 299, distance: 293.5
click at [910, 299] on div at bounding box center [1039, 408] width 1024 height 713
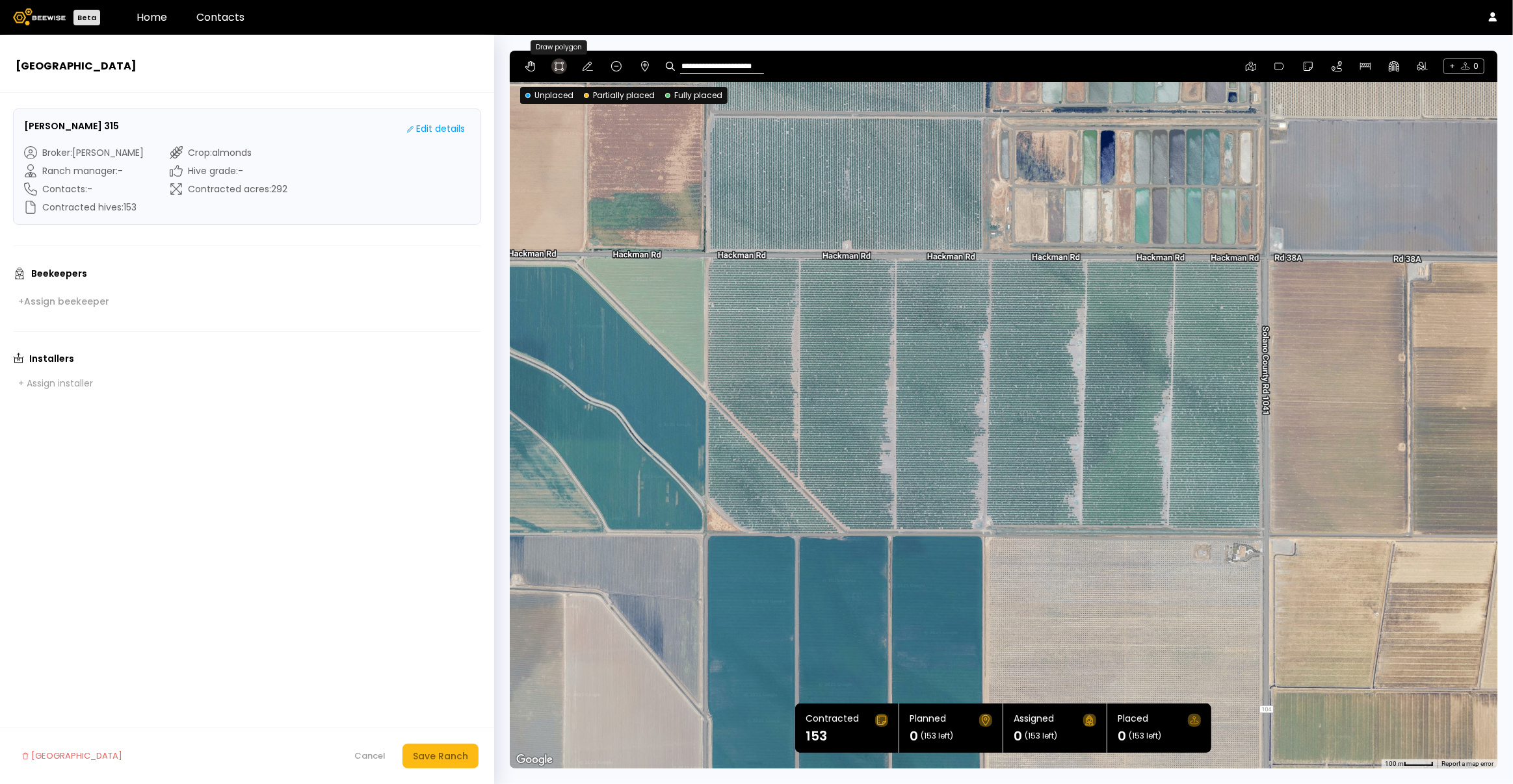
click at [552, 65] on button at bounding box center [559, 67] width 16 height 16
click at [705, 380] on div at bounding box center [1004, 411] width 987 height 718
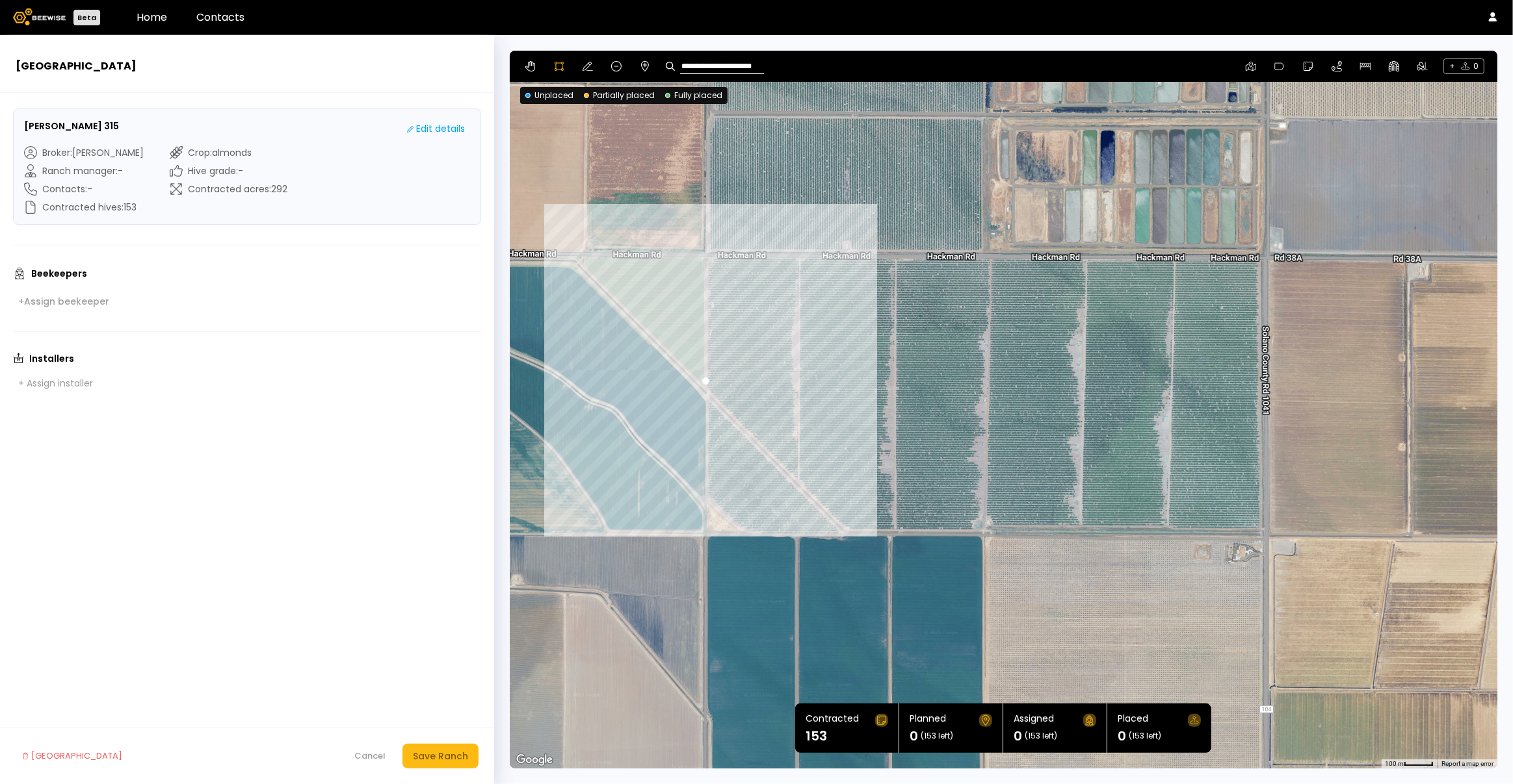
click at [705, 255] on div at bounding box center [1004, 411] width 987 height 718
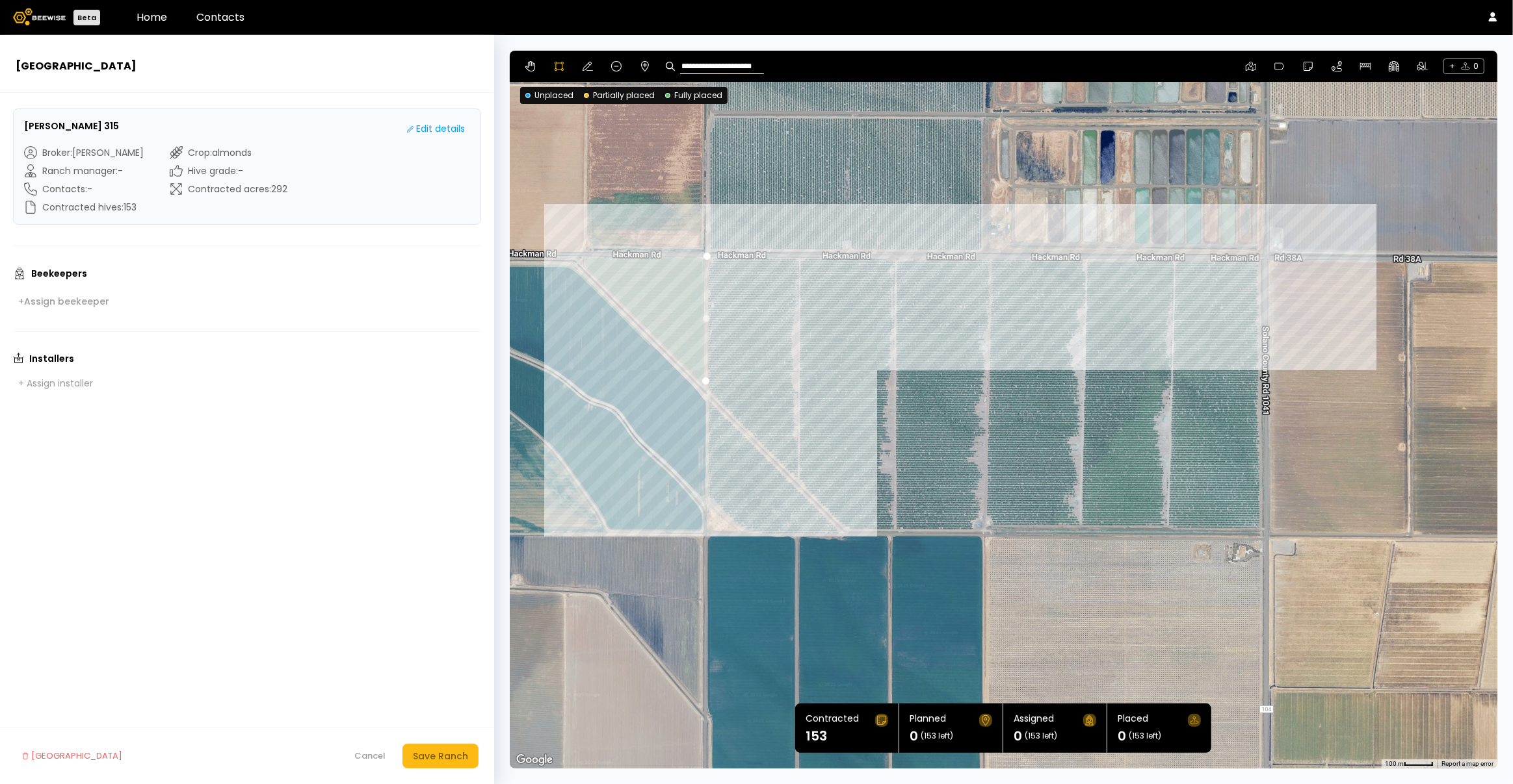
click at [1259, 259] on div at bounding box center [1004, 411] width 987 height 718
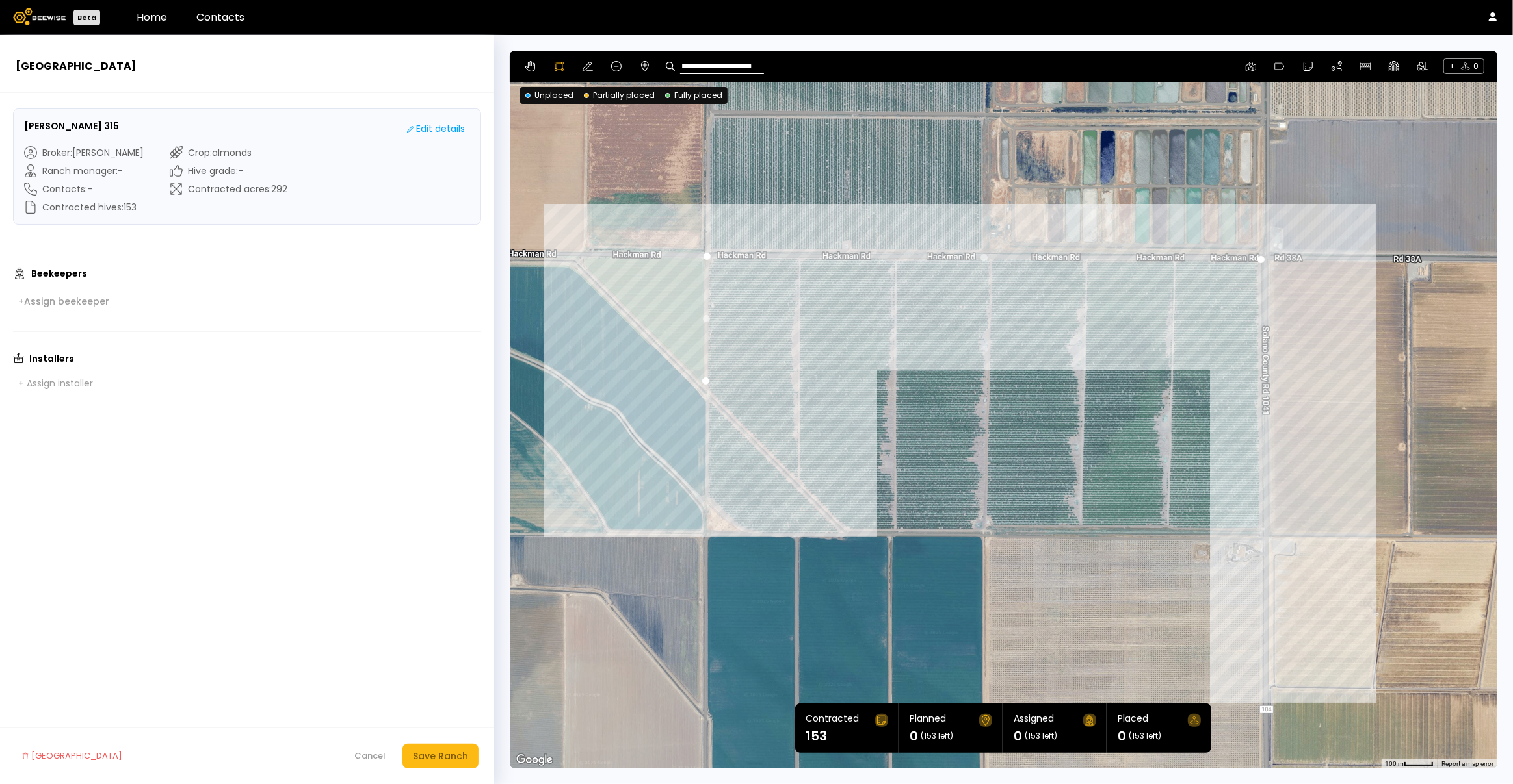
click at [1257, 528] on div at bounding box center [1004, 411] width 987 height 718
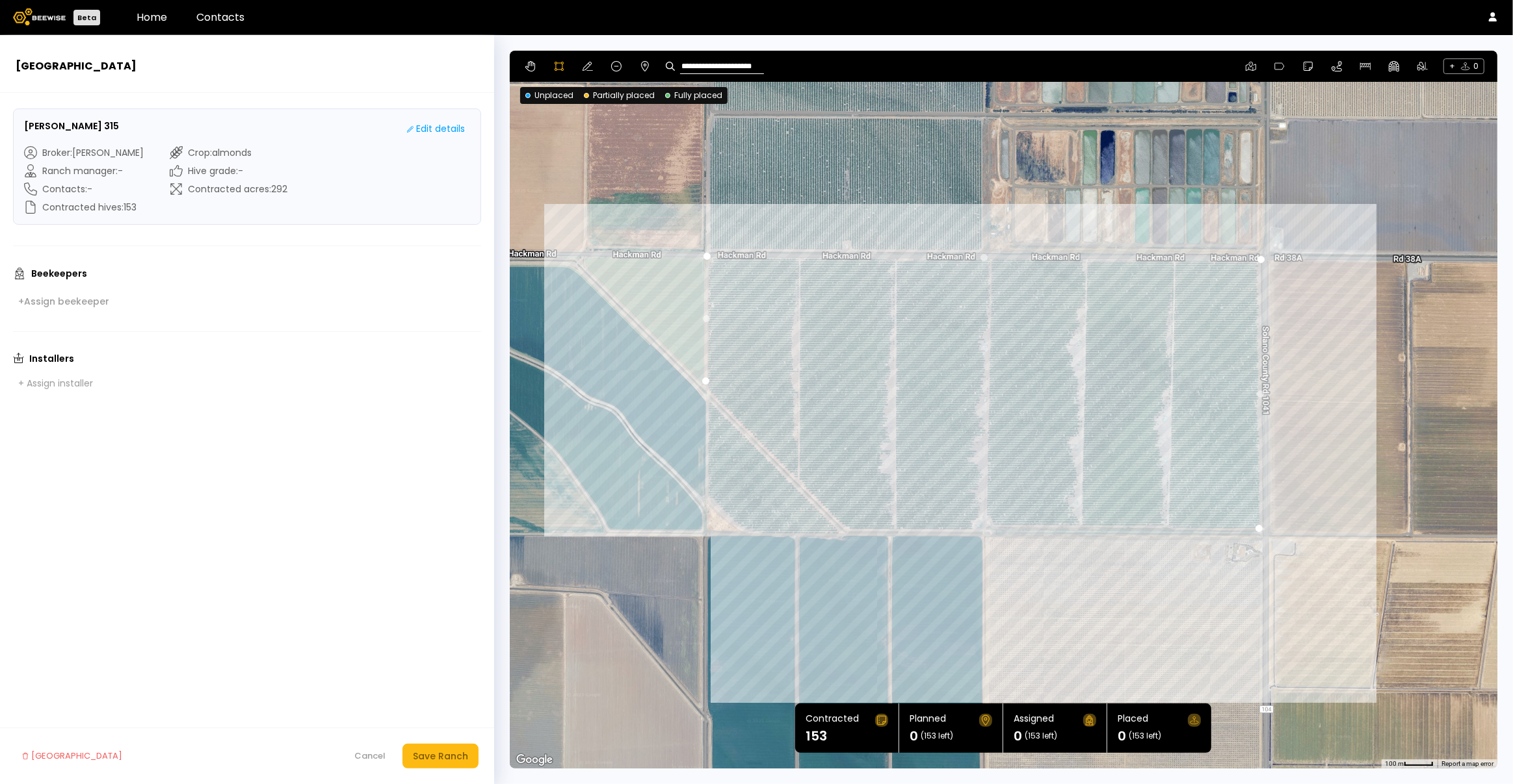
click at [847, 529] on div at bounding box center [1004, 411] width 987 height 718
click at [708, 395] on div at bounding box center [1004, 411] width 987 height 718
click at [704, 381] on div at bounding box center [1004, 411] width 987 height 718
click at [706, 492] on div at bounding box center [1004, 411] width 987 height 718
click at [705, 402] on div at bounding box center [1004, 411] width 987 height 718
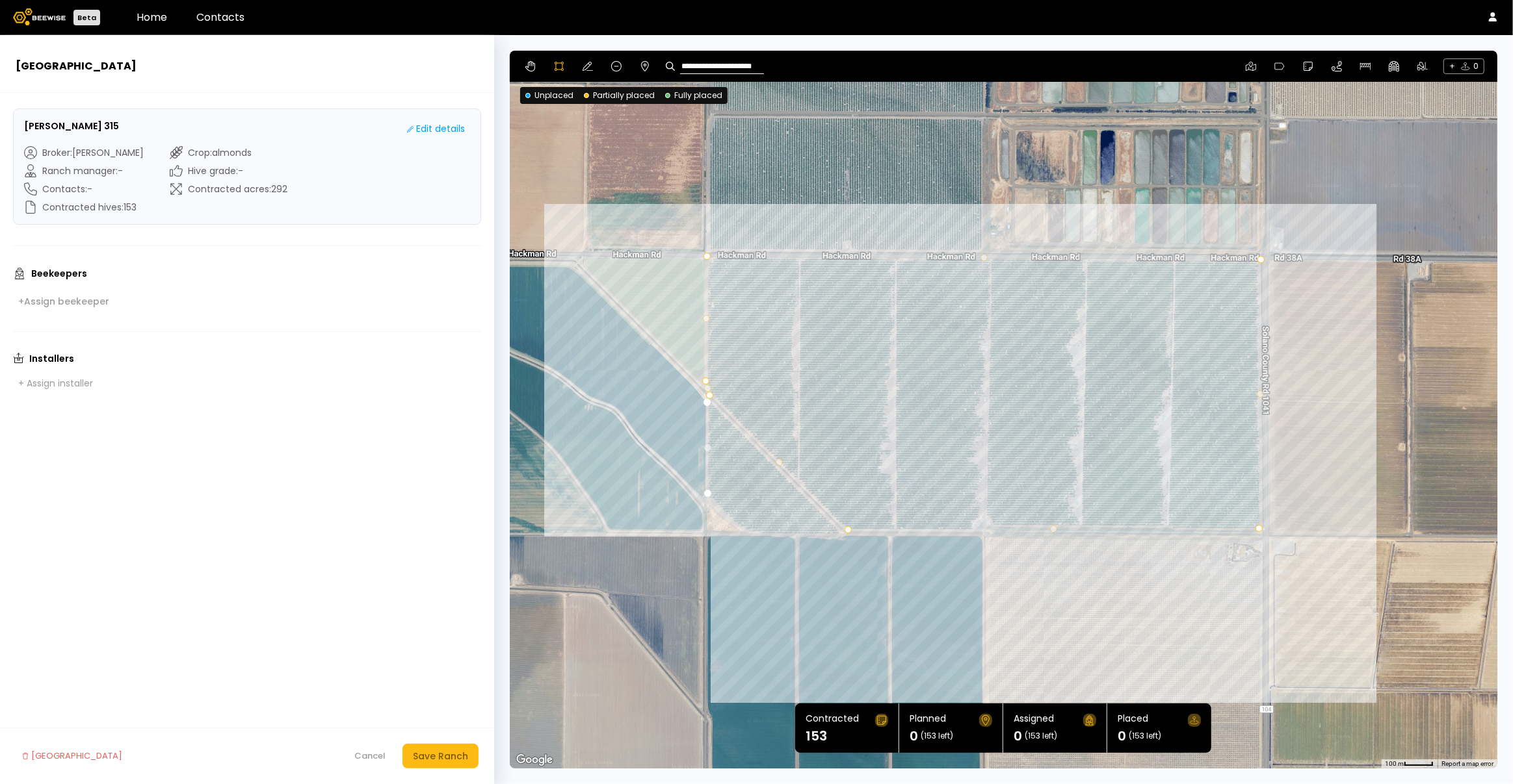
click at [839, 531] on div at bounding box center [1004, 411] width 987 height 718
click at [770, 532] on div at bounding box center [1004, 411] width 987 height 718
click at [745, 530] on div at bounding box center [1004, 411] width 987 height 718
click at [729, 521] on div at bounding box center [1004, 411] width 987 height 718
click at [717, 506] on div at bounding box center [1004, 411] width 987 height 718
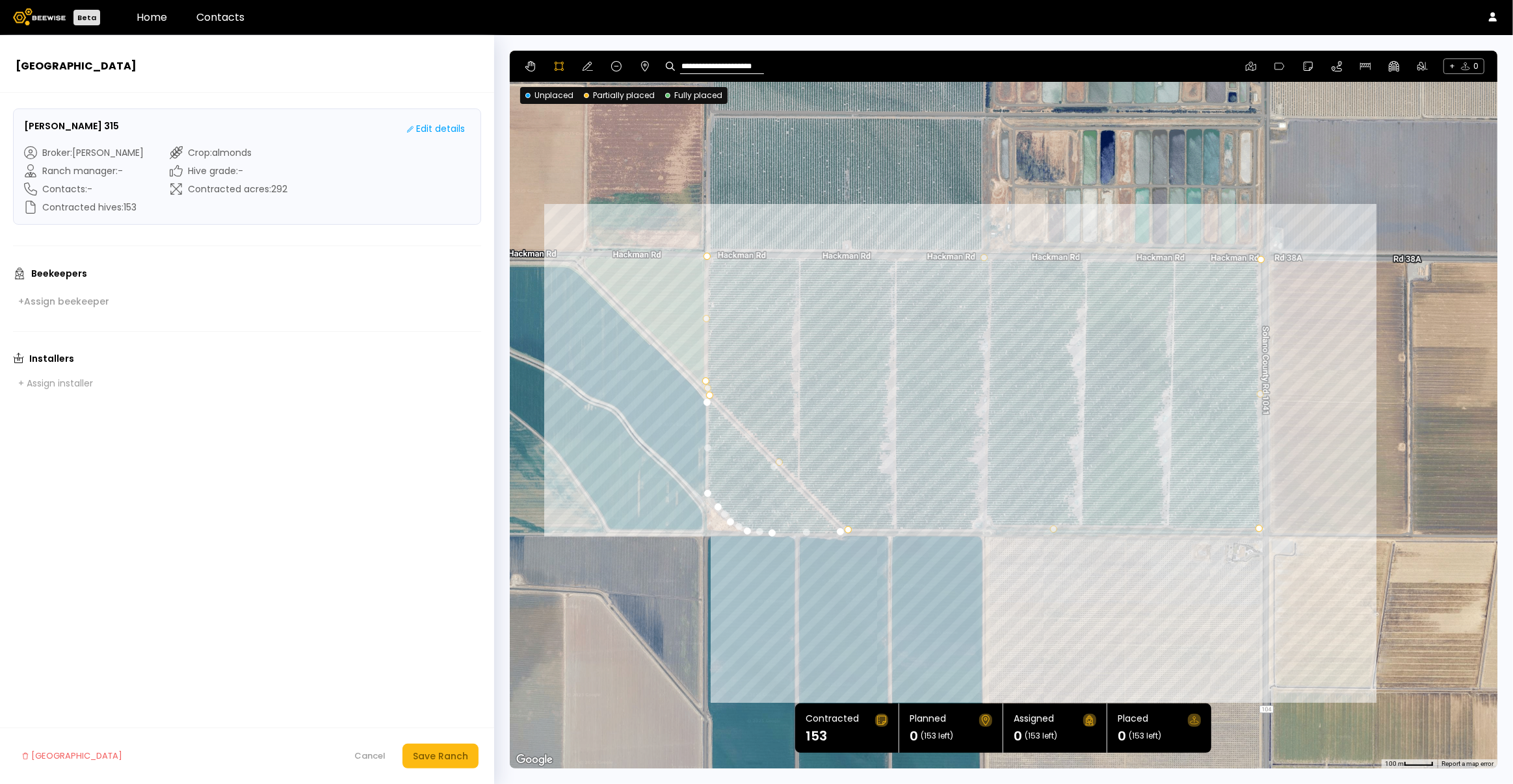
click at [706, 492] on div at bounding box center [1004, 411] width 987 height 718
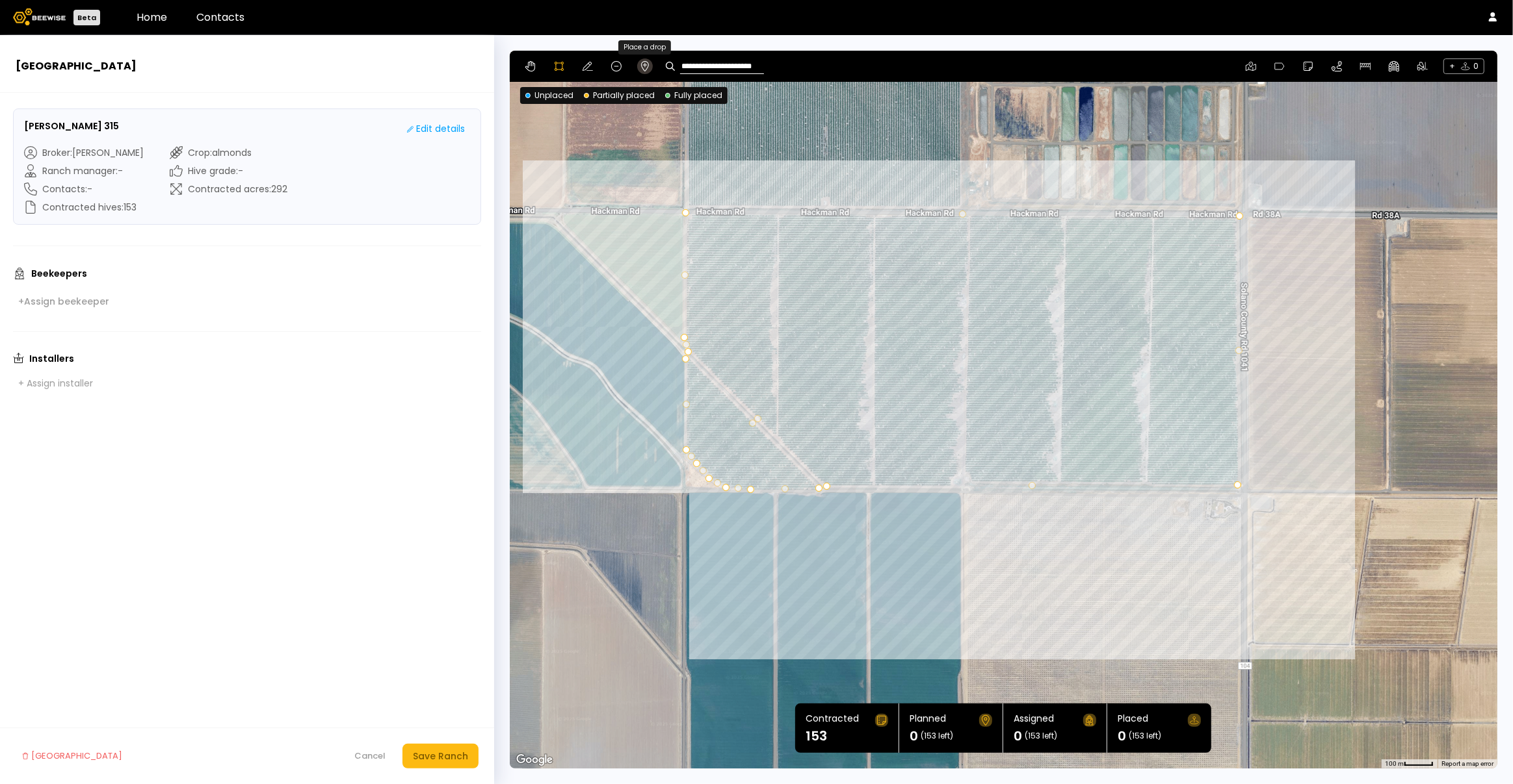
click at [642, 66] on icon at bounding box center [645, 67] width 8 height 11
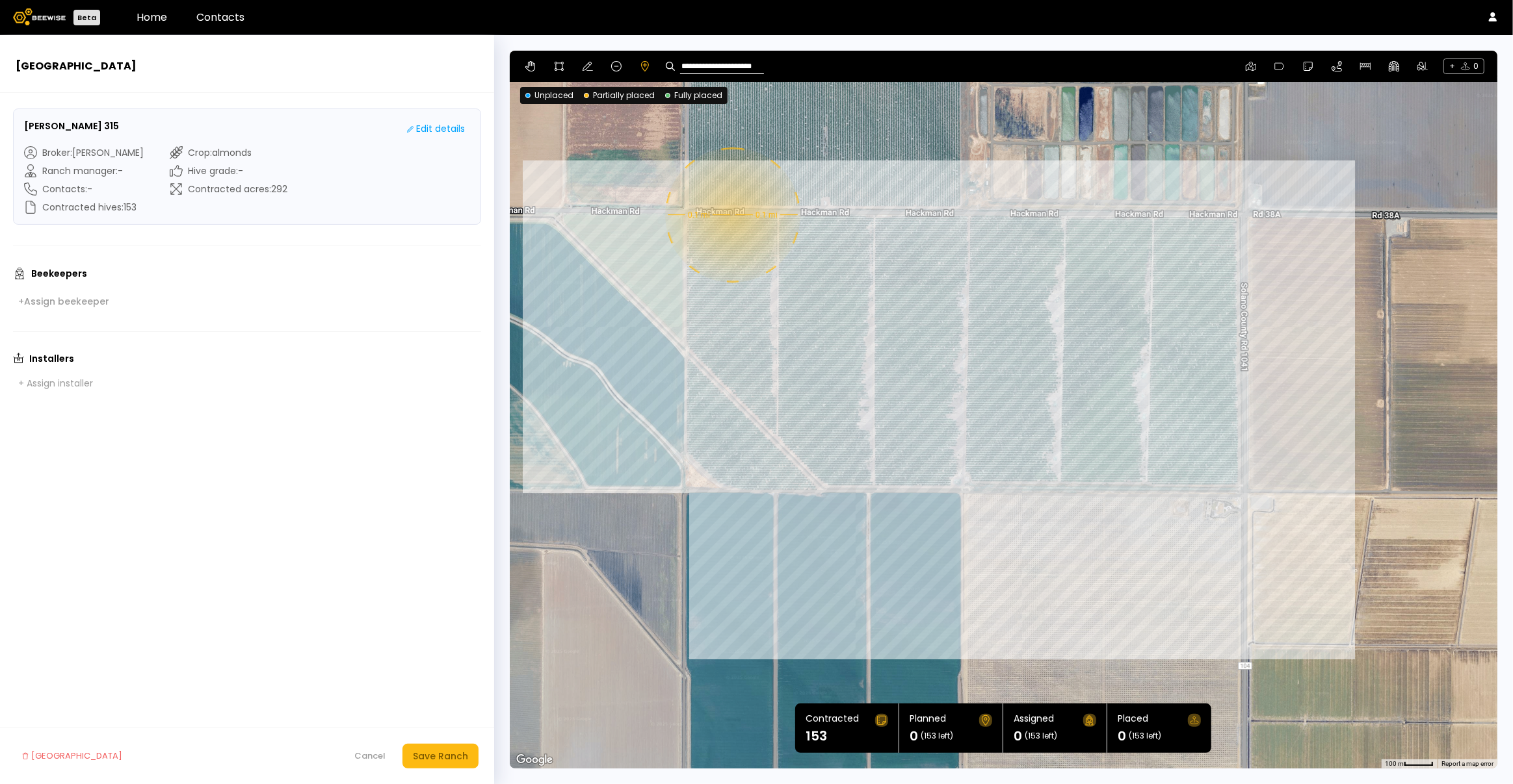
click at [731, 216] on div "0.1 mi 0.1 mi" at bounding box center [1003, 410] width 988 height 718
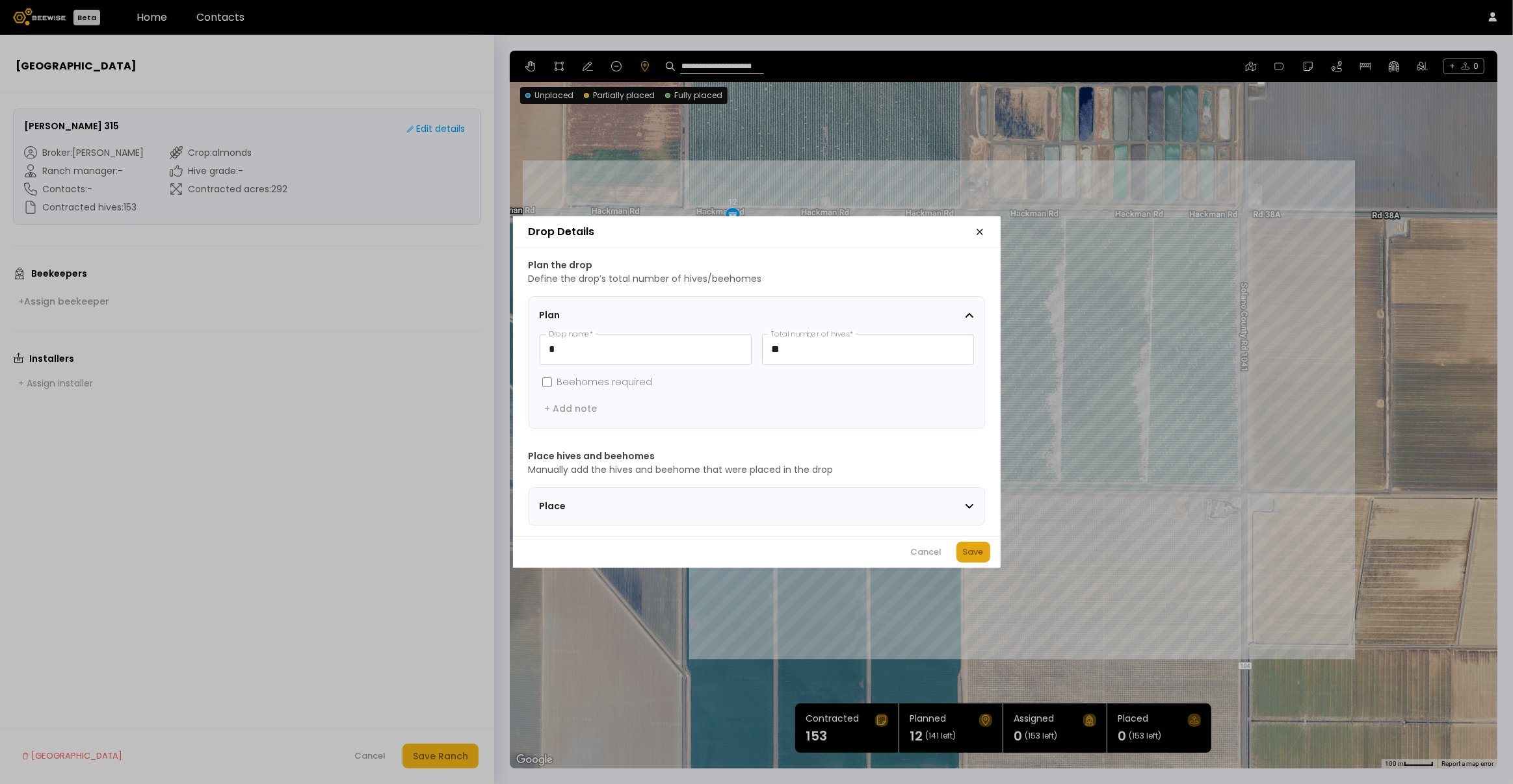
click at [967, 553] on div "Save" at bounding box center [973, 553] width 20 height 13
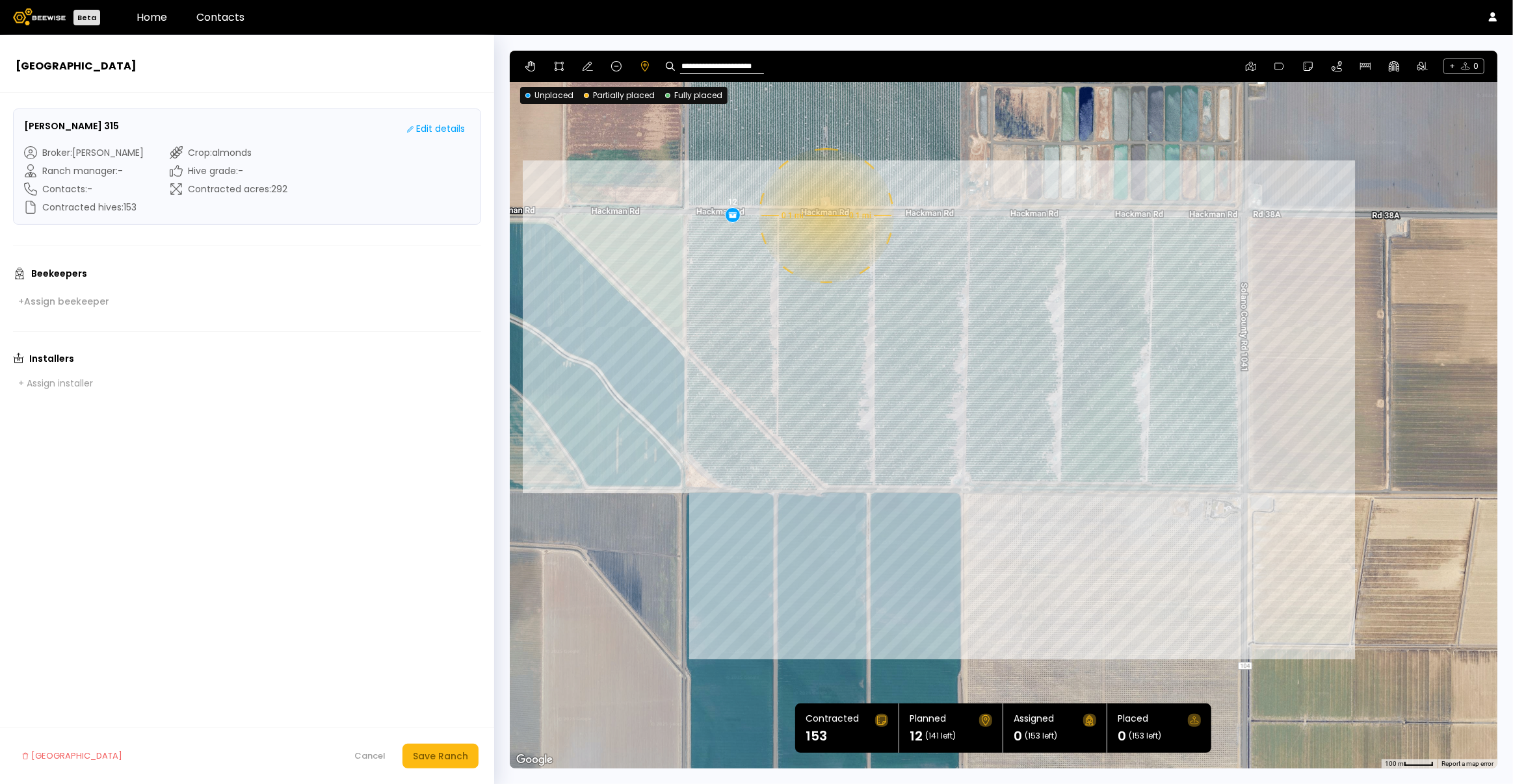
click at [825, 216] on div "0.1 mi 0.1 mi 12" at bounding box center [1003, 410] width 988 height 718
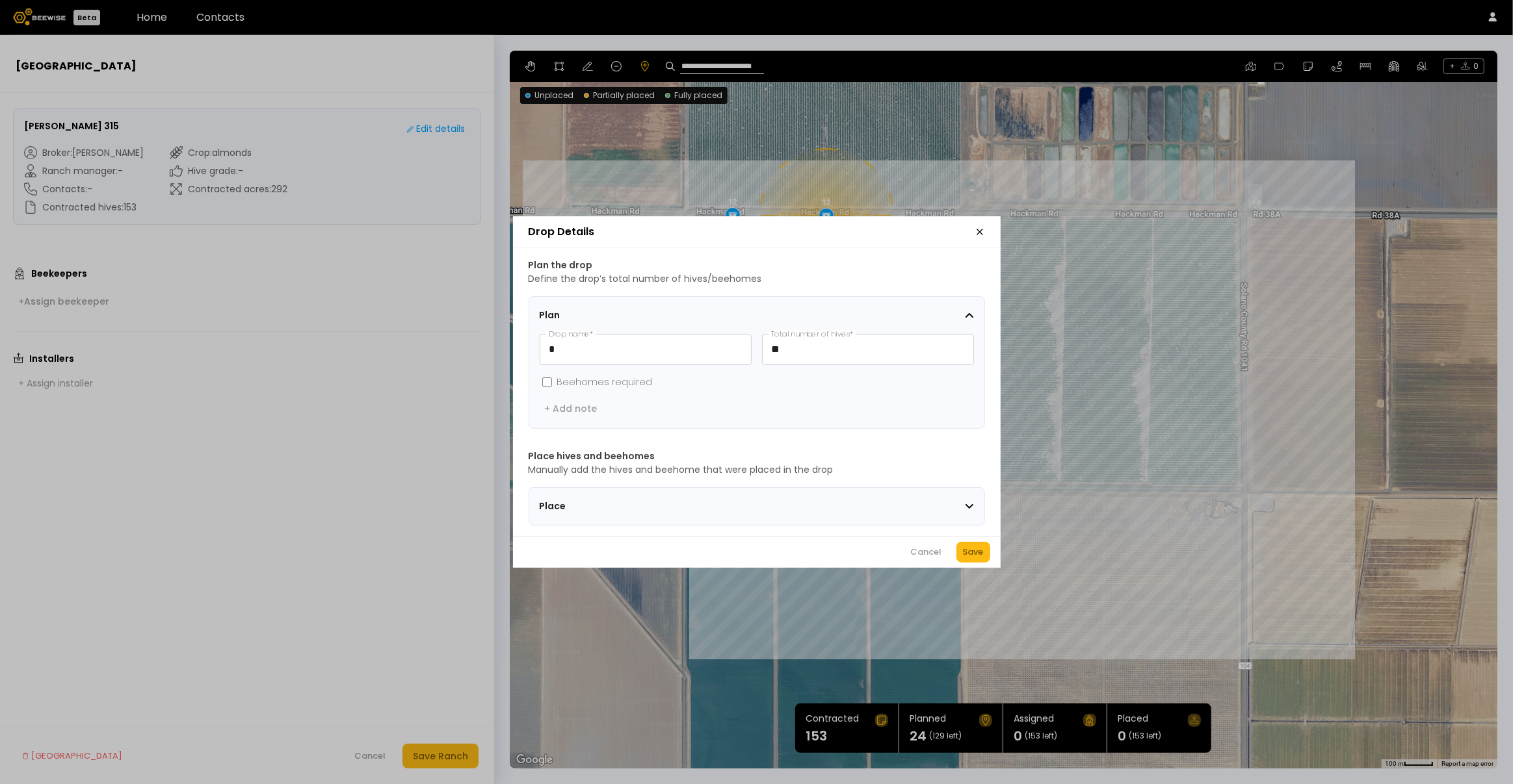
click at [987, 558] on button "Save" at bounding box center [973, 552] width 34 height 20
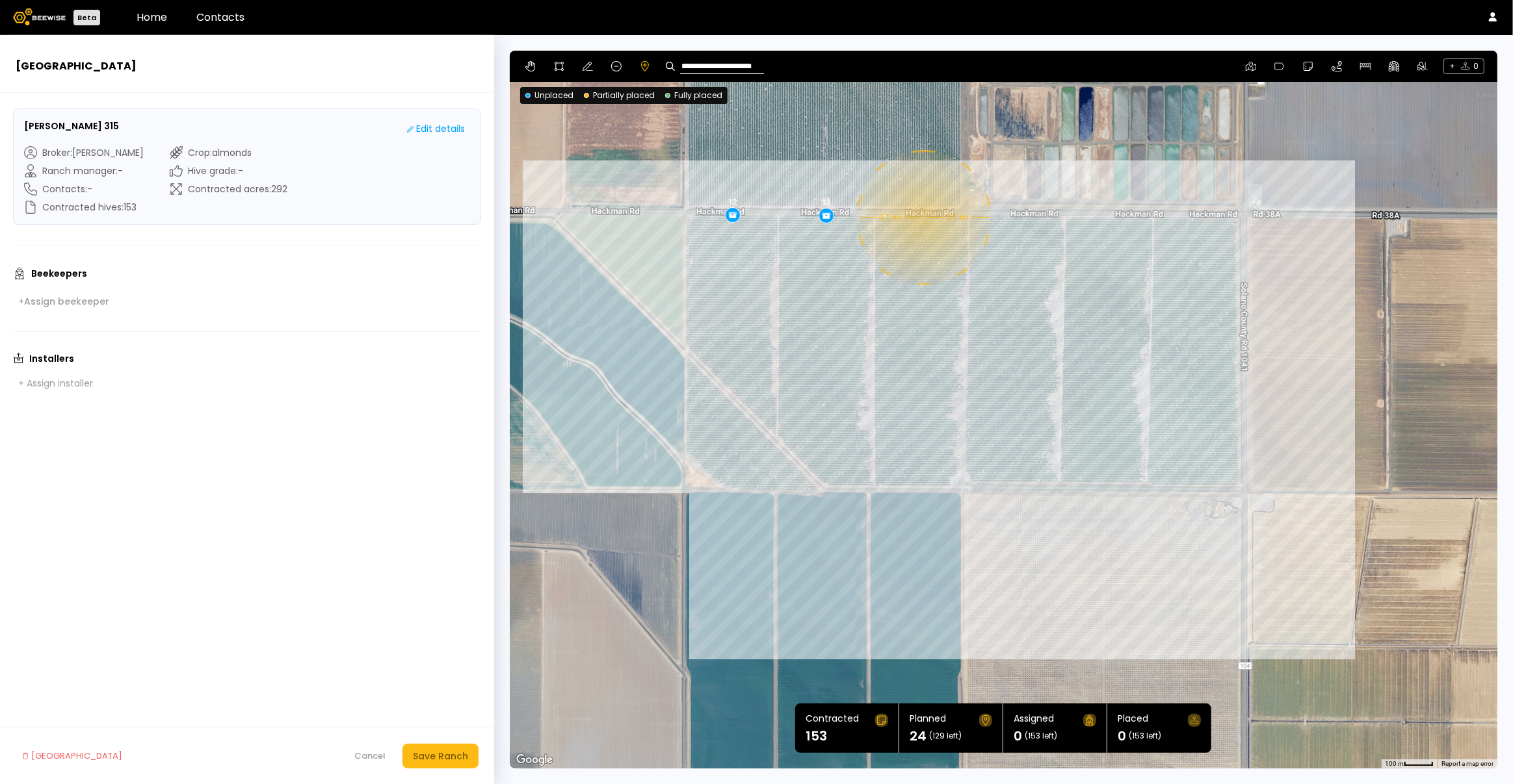
click at [923, 217] on div "0.1 mi 0.1 mi 12 12" at bounding box center [1003, 410] width 988 height 718
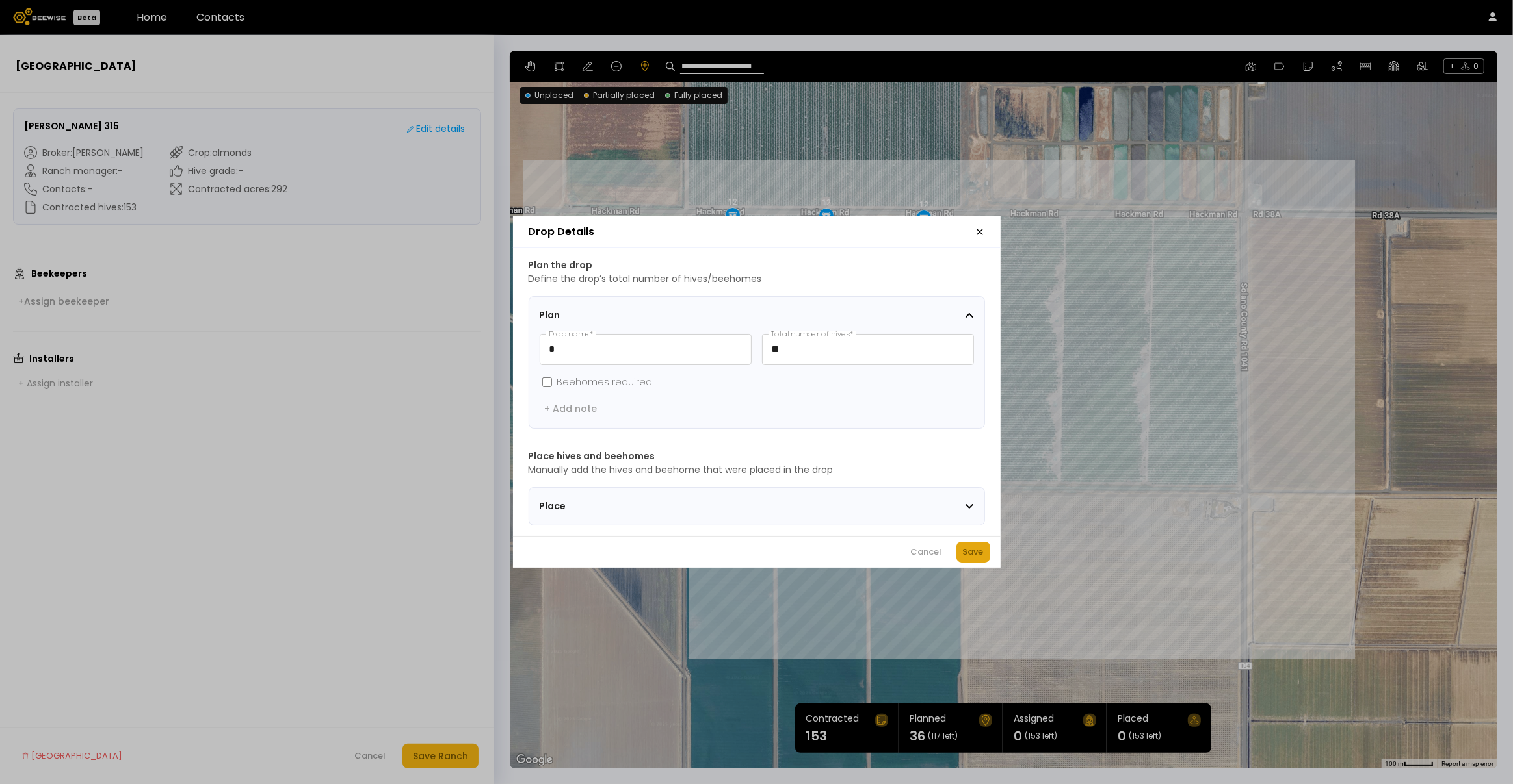
drag, startPoint x: 977, startPoint y: 558, endPoint x: 977, endPoint y: 529, distance: 29.0
click at [976, 557] on div "Save" at bounding box center [973, 553] width 20 height 13
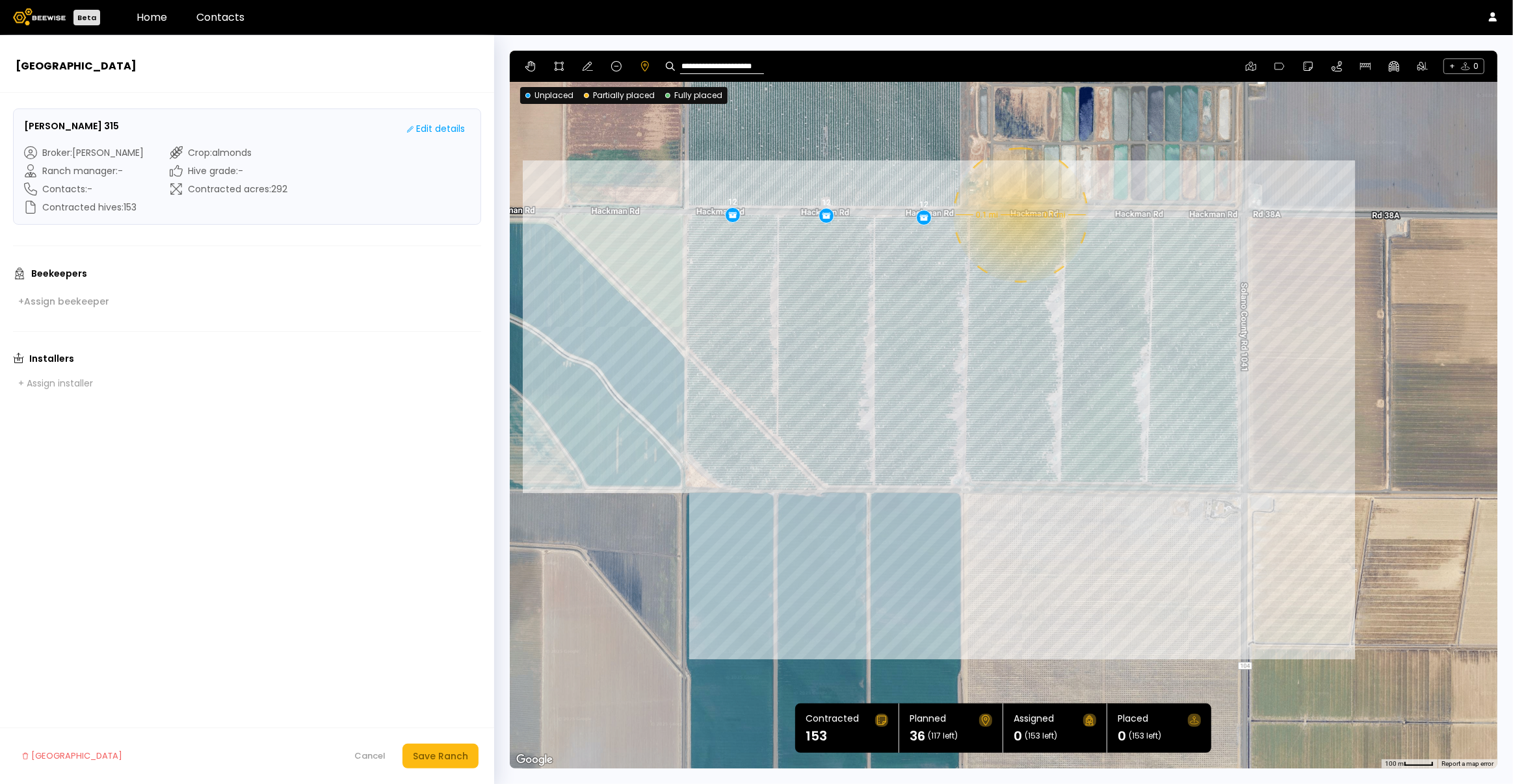
click at [1020, 216] on div "0.1 mi 0.1 mi 12 12 12" at bounding box center [1003, 410] width 988 height 718
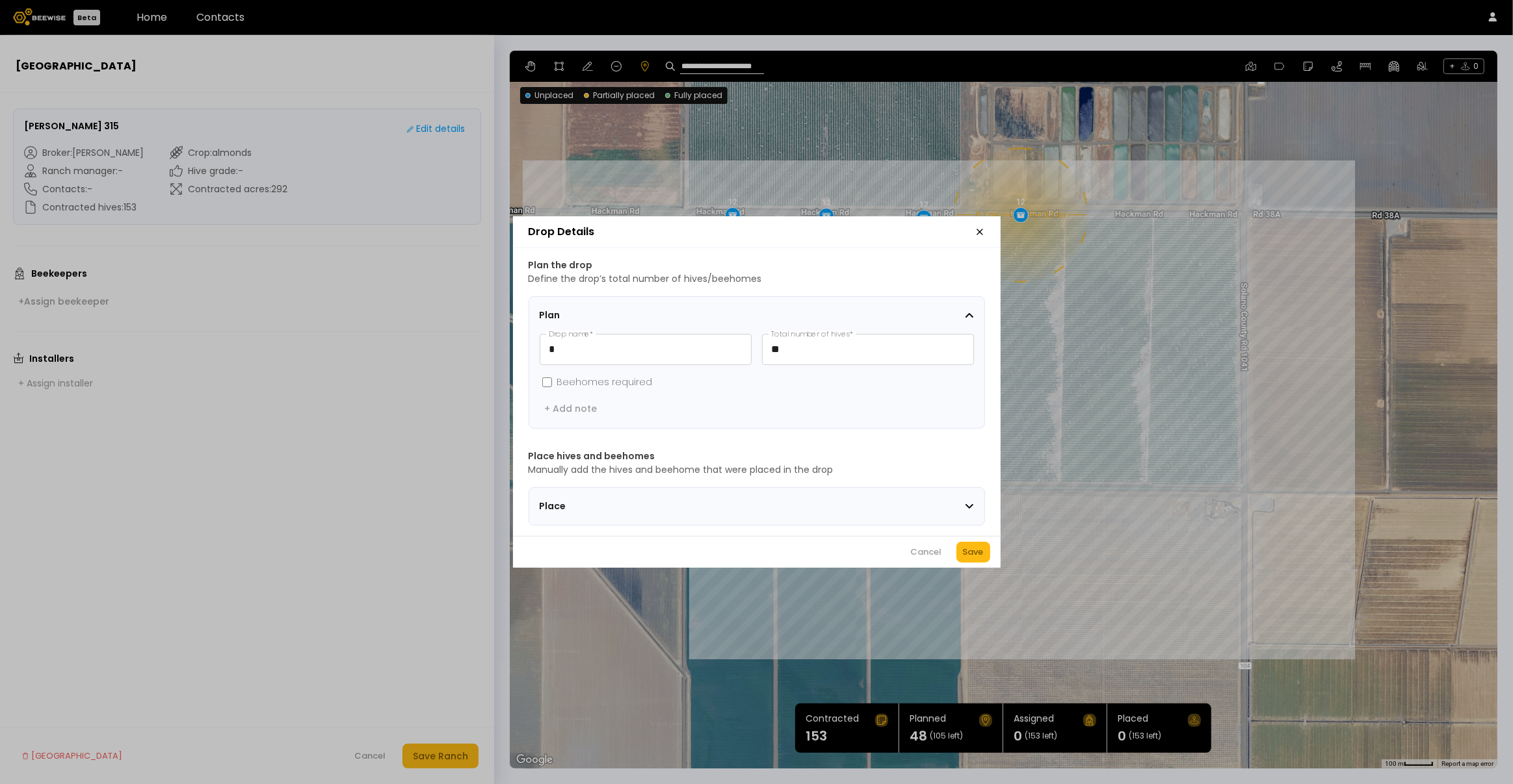
click at [983, 553] on button "Save" at bounding box center [973, 552] width 34 height 20
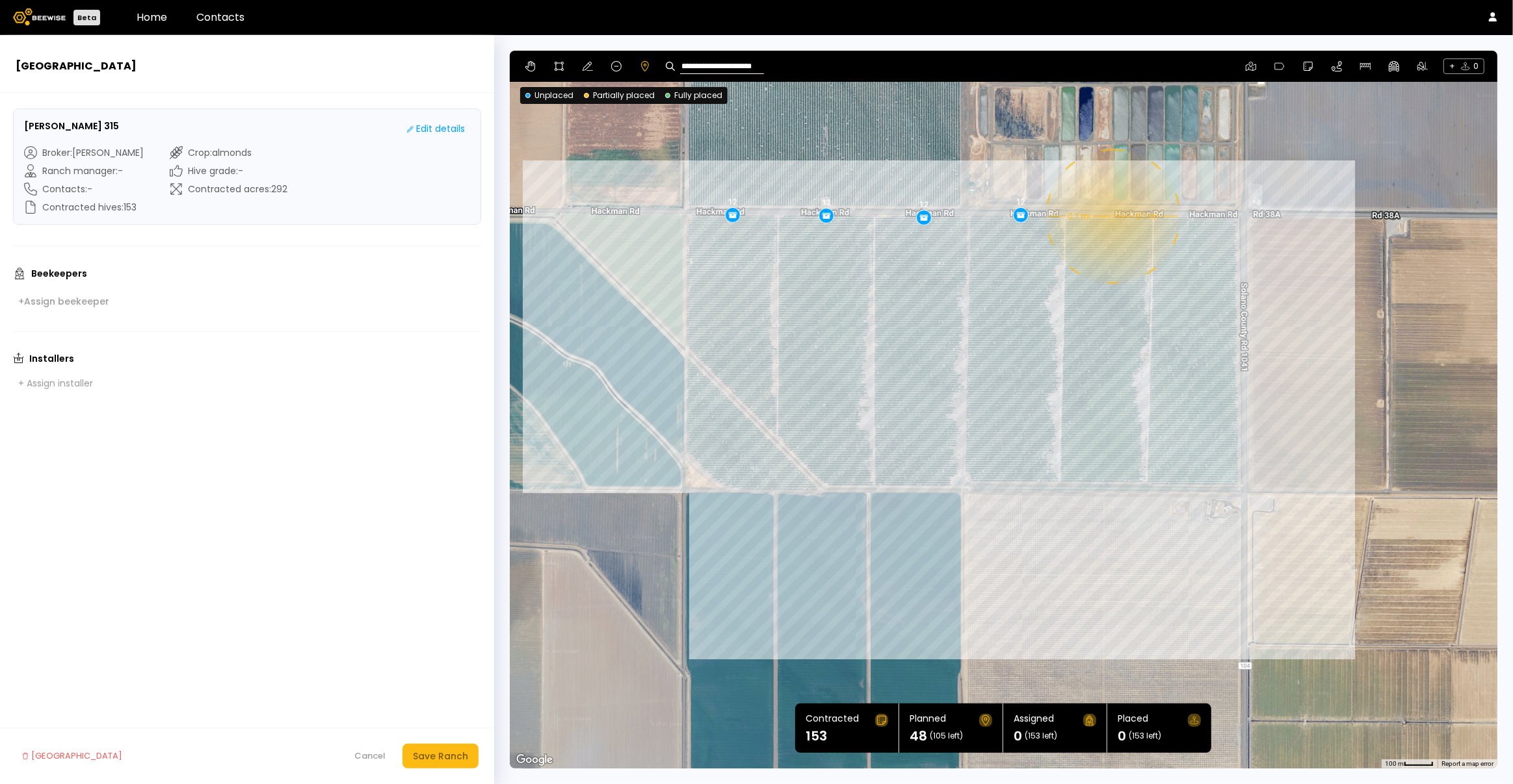
click at [1112, 216] on div "0.1 mi 0.1 mi 12 12 12 12" at bounding box center [1003, 410] width 988 height 718
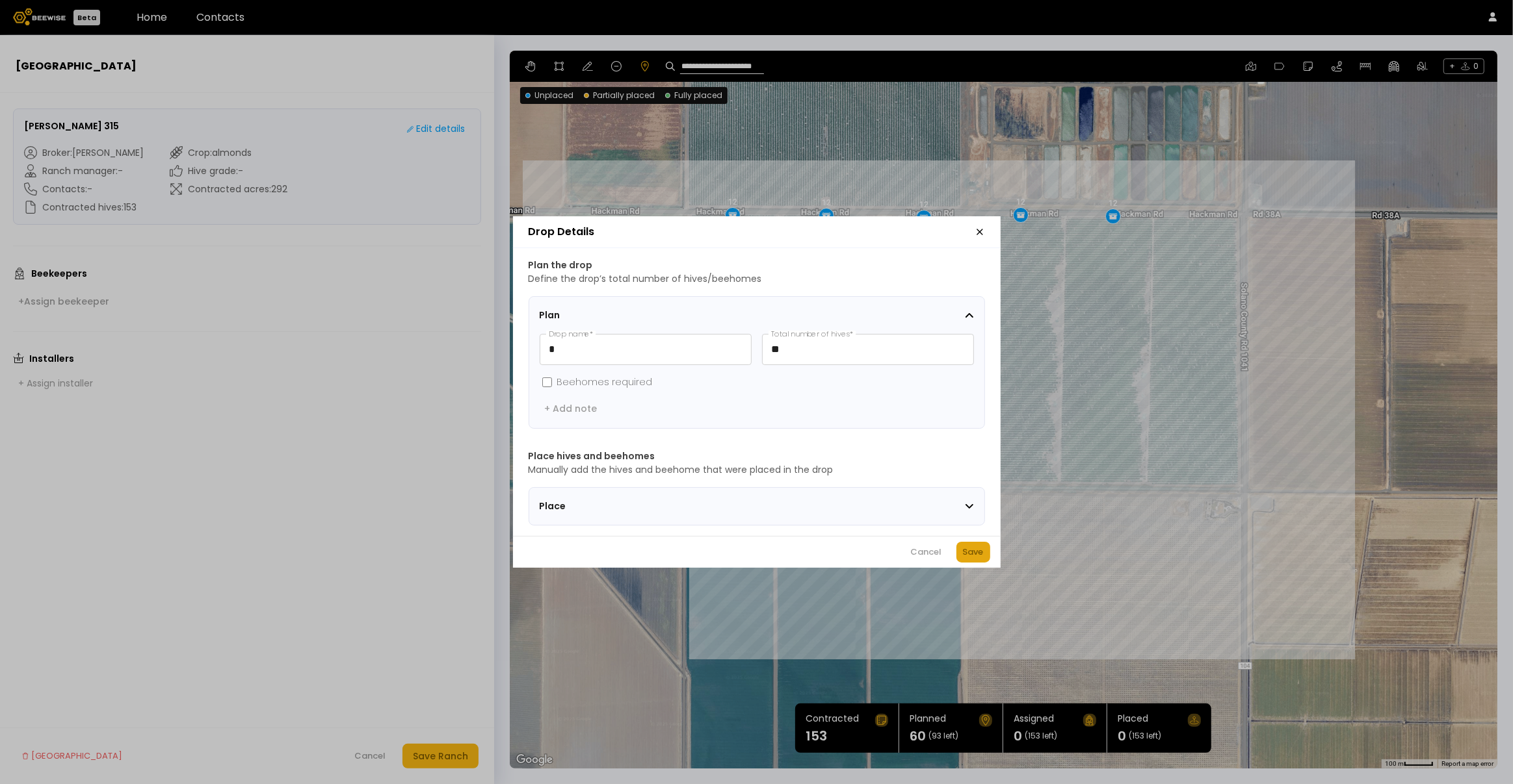
drag, startPoint x: 973, startPoint y: 562, endPoint x: 996, endPoint y: 536, distance: 34.7
click at [973, 559] on div "Save" at bounding box center [973, 553] width 20 height 13
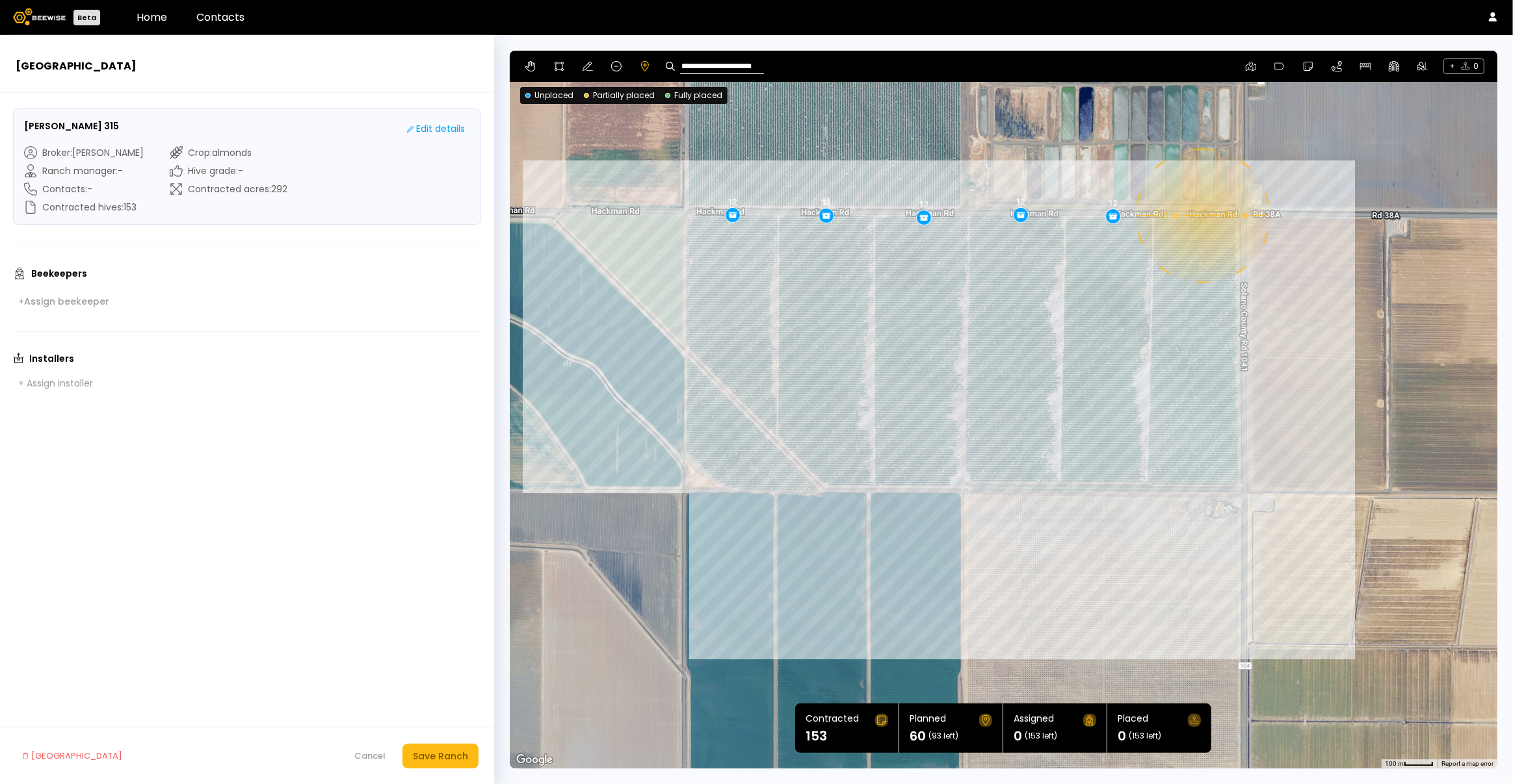
click at [1202, 216] on div "0.1 mi 0.1 mi 12 12 12 12 12" at bounding box center [1003, 410] width 988 height 718
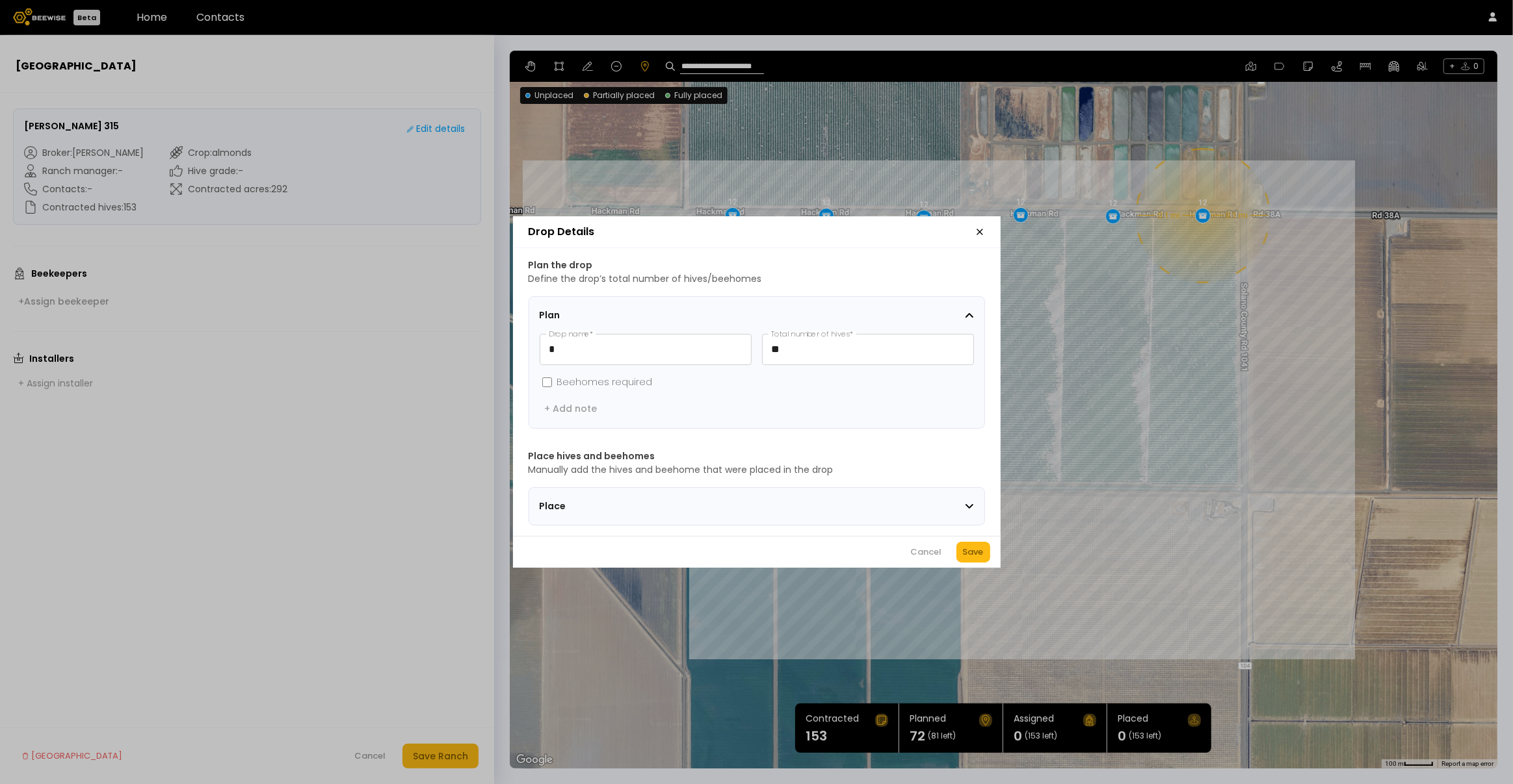
drag, startPoint x: 966, startPoint y: 554, endPoint x: 908, endPoint y: 417, distance: 148.8
click at [965, 553] on div "Save" at bounding box center [973, 553] width 20 height 13
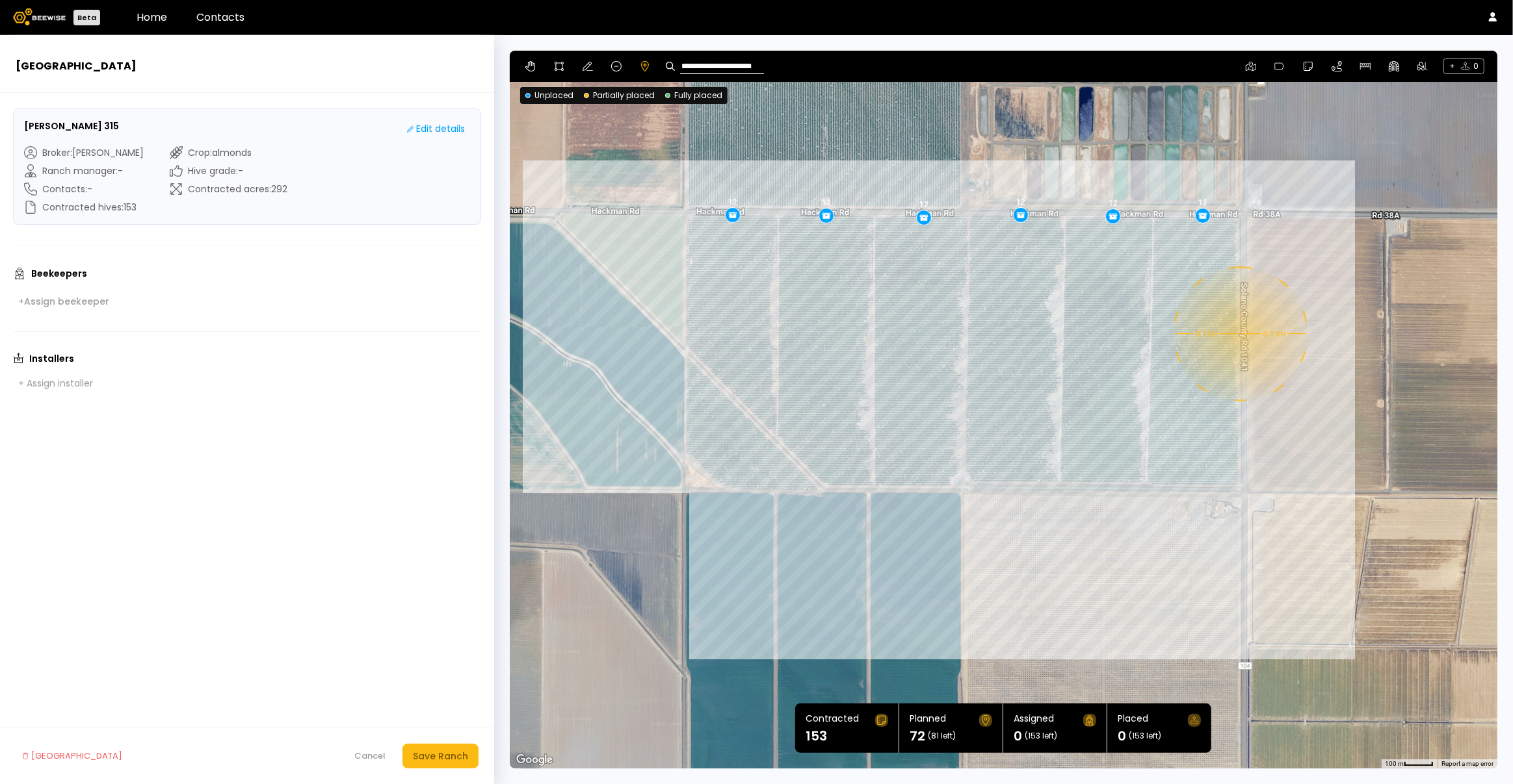
click at [1240, 334] on div "0.1 mi 0.1 mi 12 12 12 12 12 12" at bounding box center [1003, 410] width 988 height 718
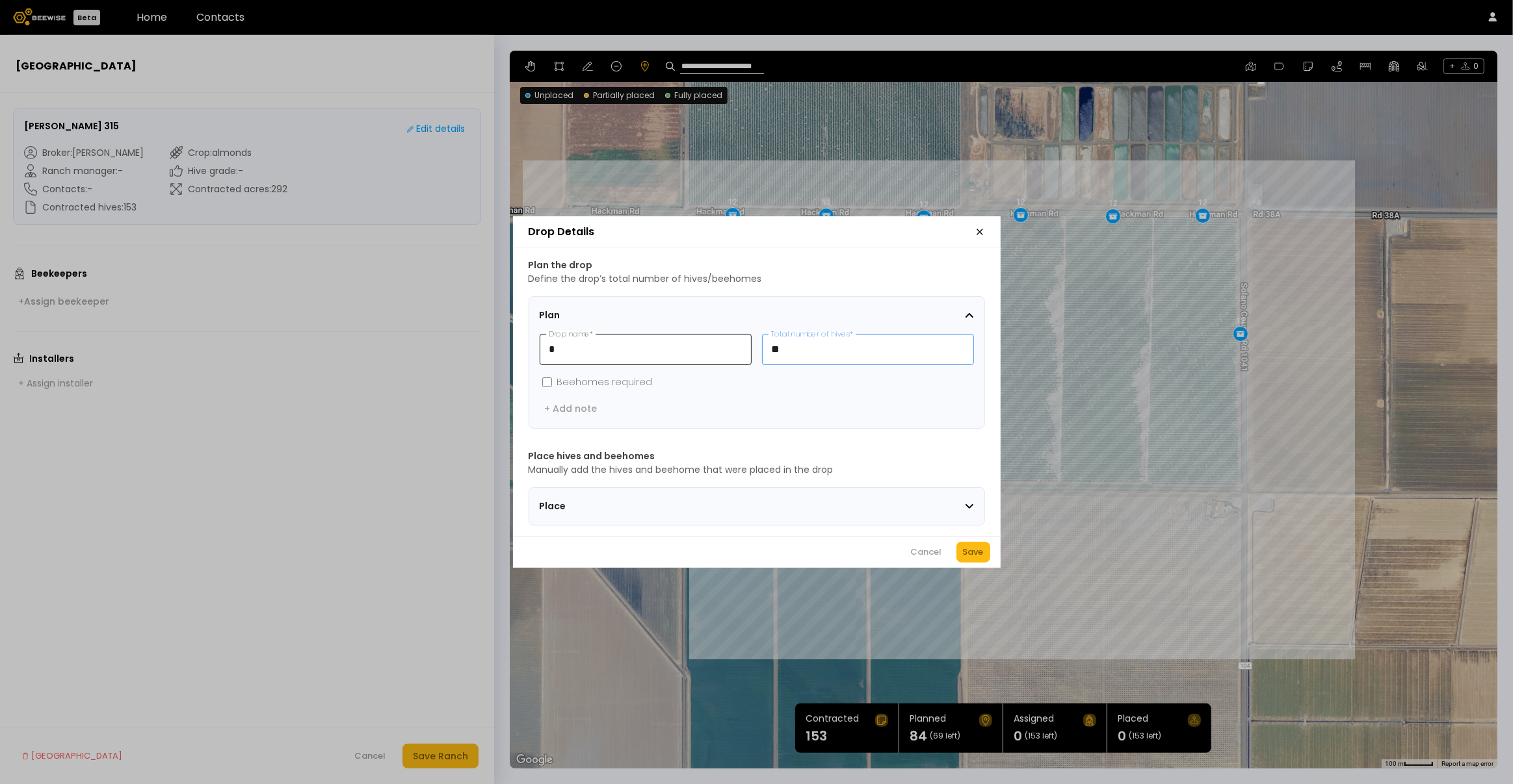
drag, startPoint x: 792, startPoint y: 351, endPoint x: 712, endPoint y: 351, distance: 80.0
click at [714, 351] on div "* Drop name * ** Total number of hives *" at bounding box center [756, 349] width 434 height 31
type input "*"
click at [978, 559] on div "Save" at bounding box center [973, 553] width 20 height 13
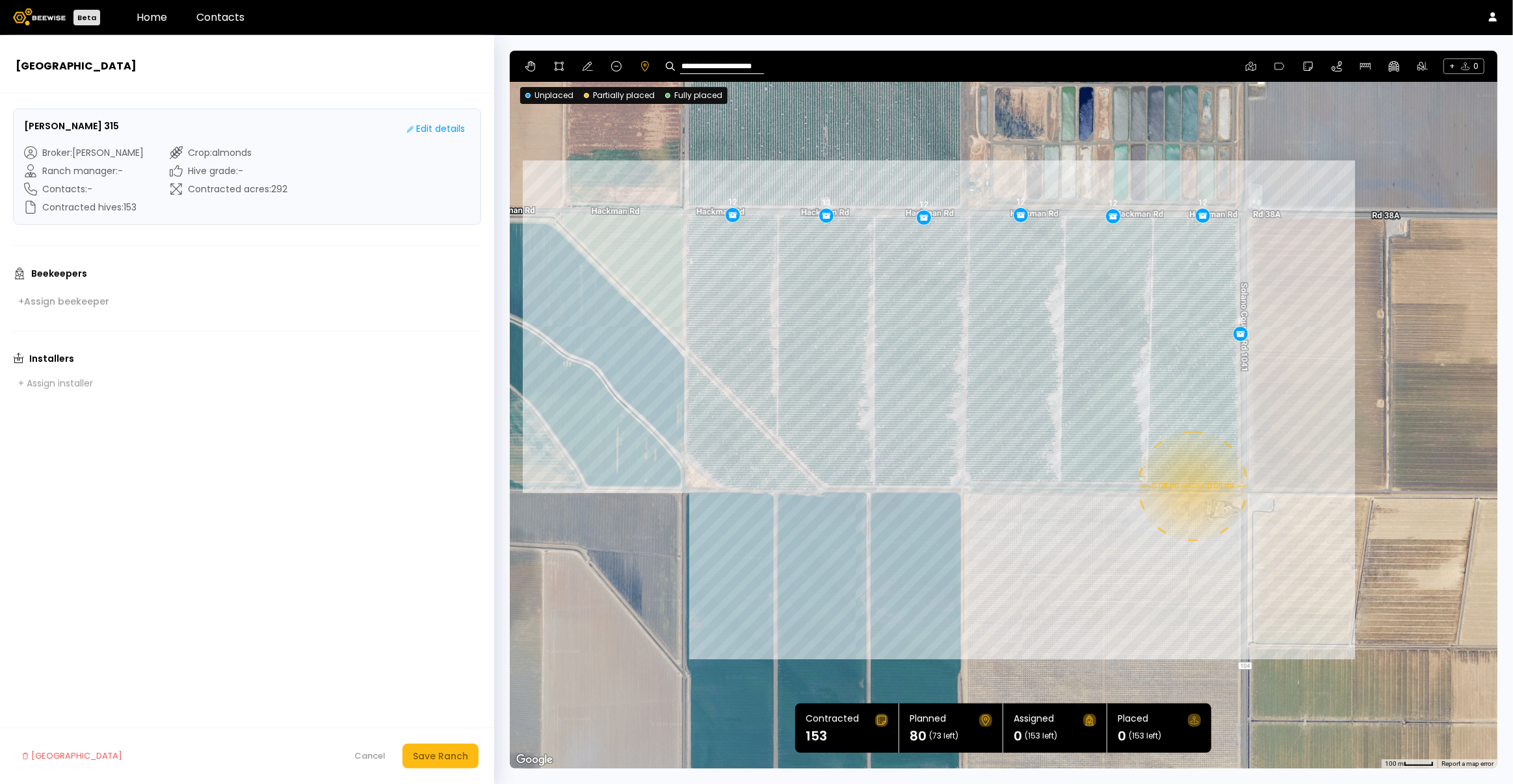
click at [1192, 486] on div "0.08 mi 0.08 mi 12 12 12 12 12 12 8" at bounding box center [1003, 410] width 988 height 718
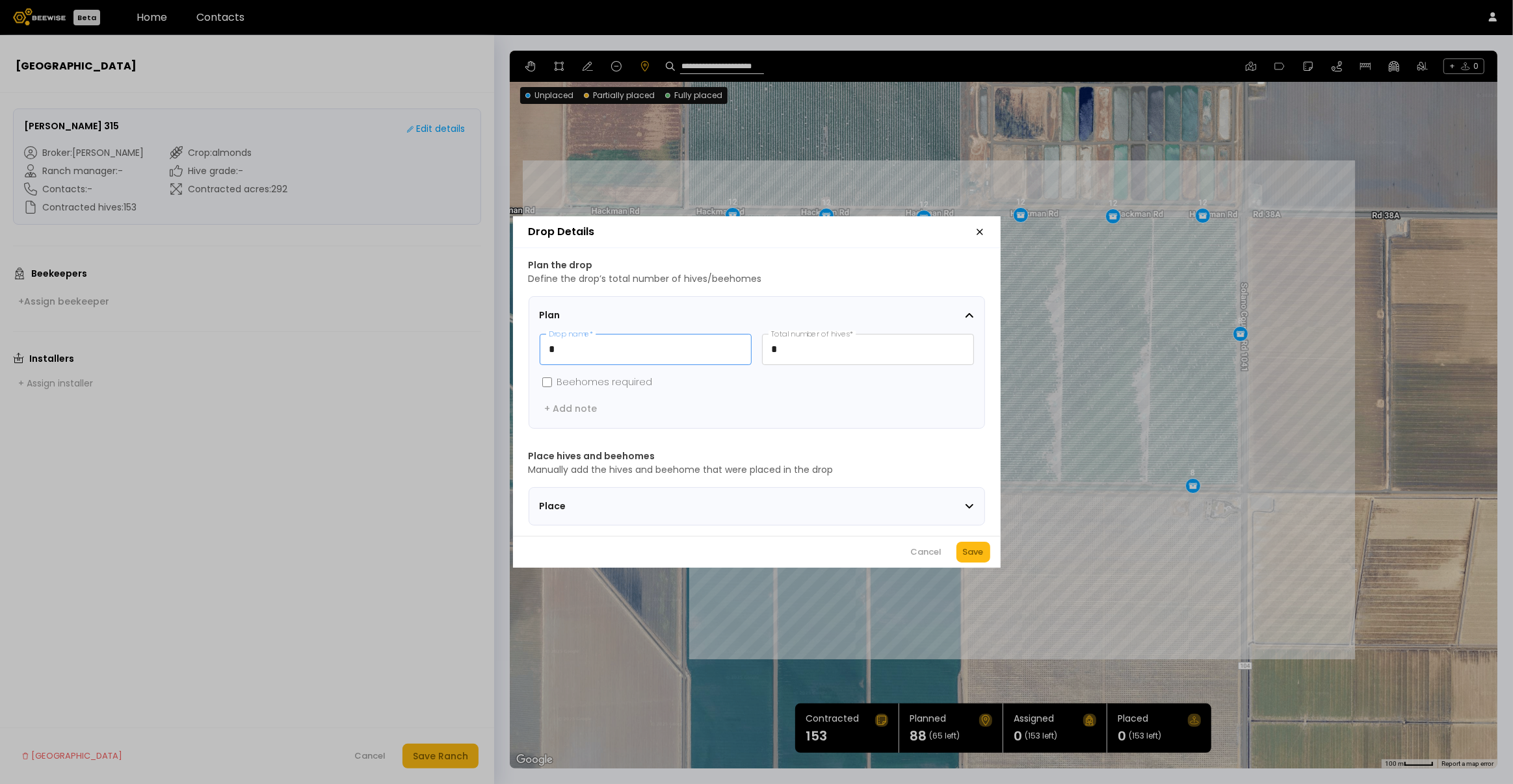
click at [600, 344] on input "*" at bounding box center [645, 349] width 210 height 30
drag, startPoint x: 736, startPoint y: 347, endPoint x: 717, endPoint y: 347, distance: 19.0
click at [717, 347] on div "* Drop name * * Total number of hives *" at bounding box center [756, 349] width 434 height 31
type input "**"
click at [974, 559] on div "Save" at bounding box center [973, 553] width 20 height 13
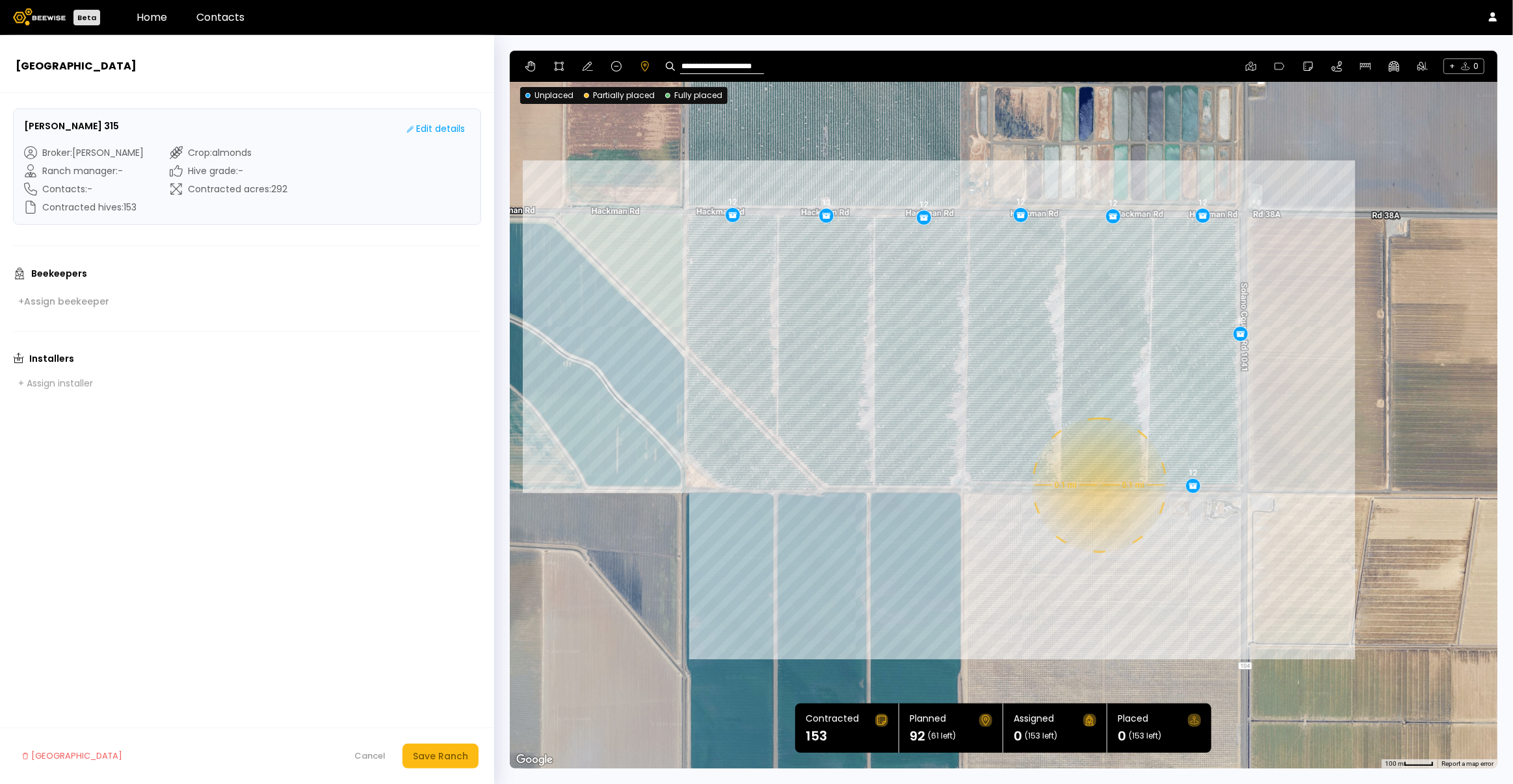
click at [1099, 485] on div "0.1 mi 0.1 mi 12 12 12 12 12 12 8 12" at bounding box center [1003, 410] width 988 height 718
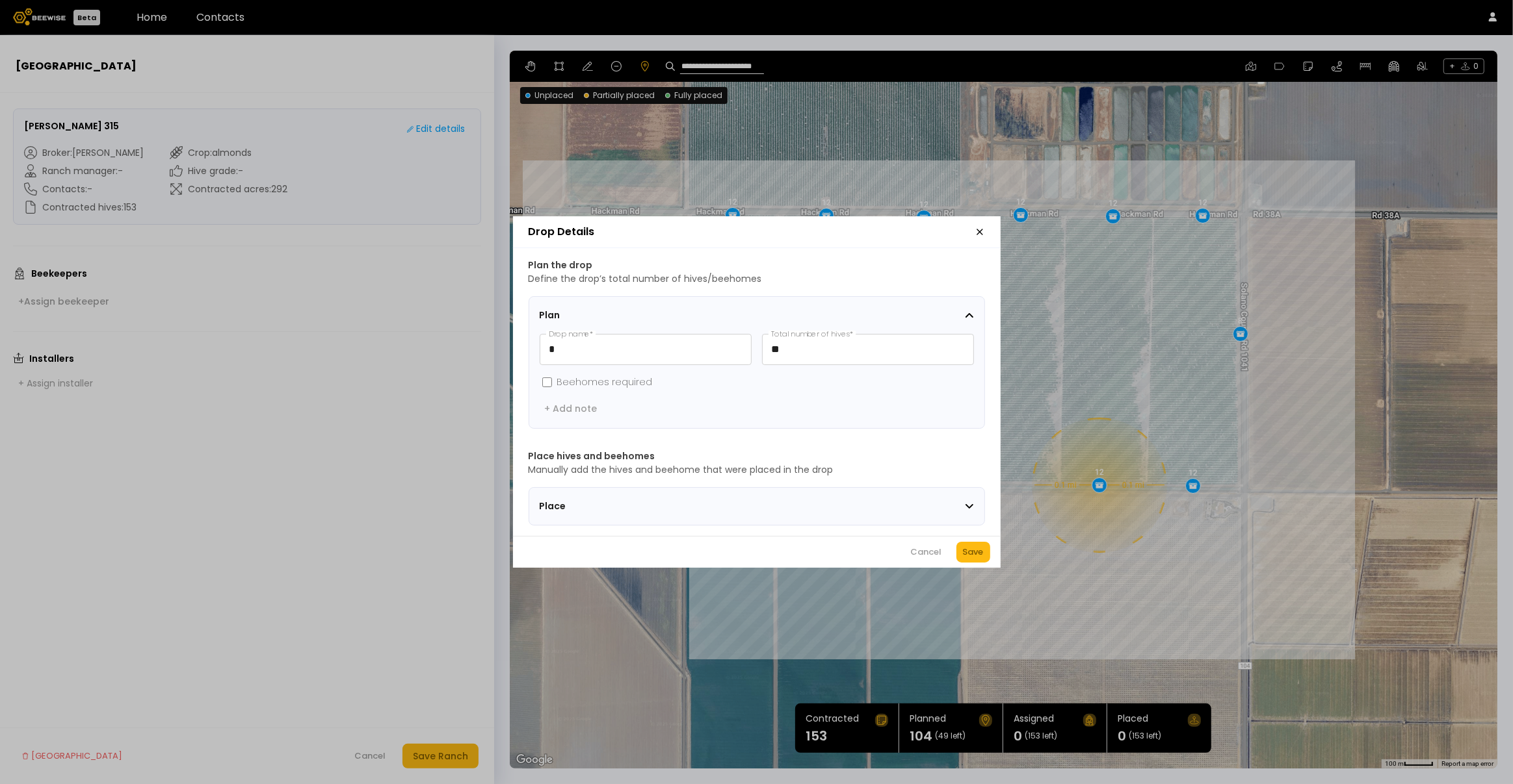
click at [968, 557] on div "Save" at bounding box center [973, 553] width 20 height 13
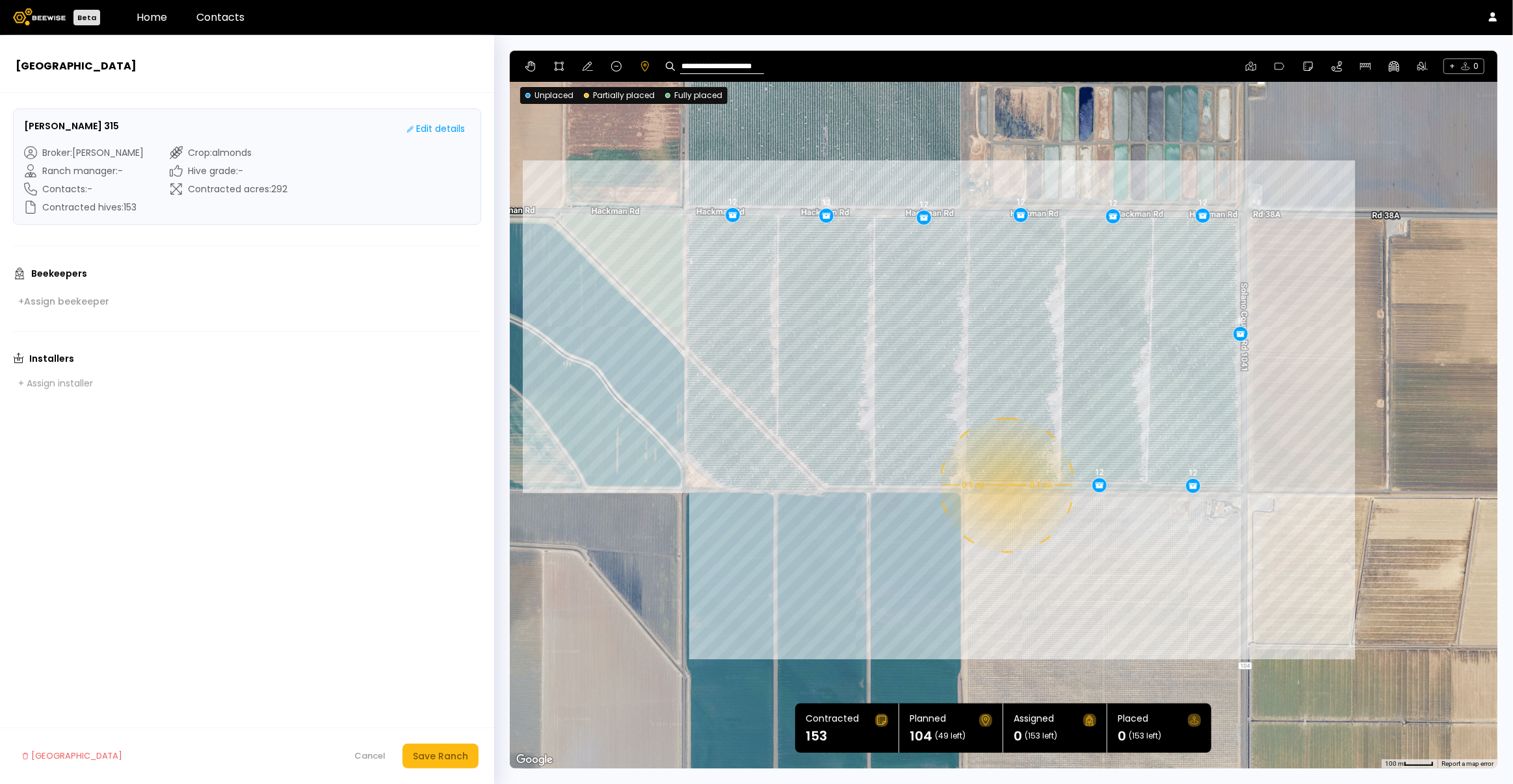
click at [1006, 485] on div "0.1 mi 0.1 mi 12 12 12 12 12 12 8 12 12" at bounding box center [1003, 410] width 988 height 718
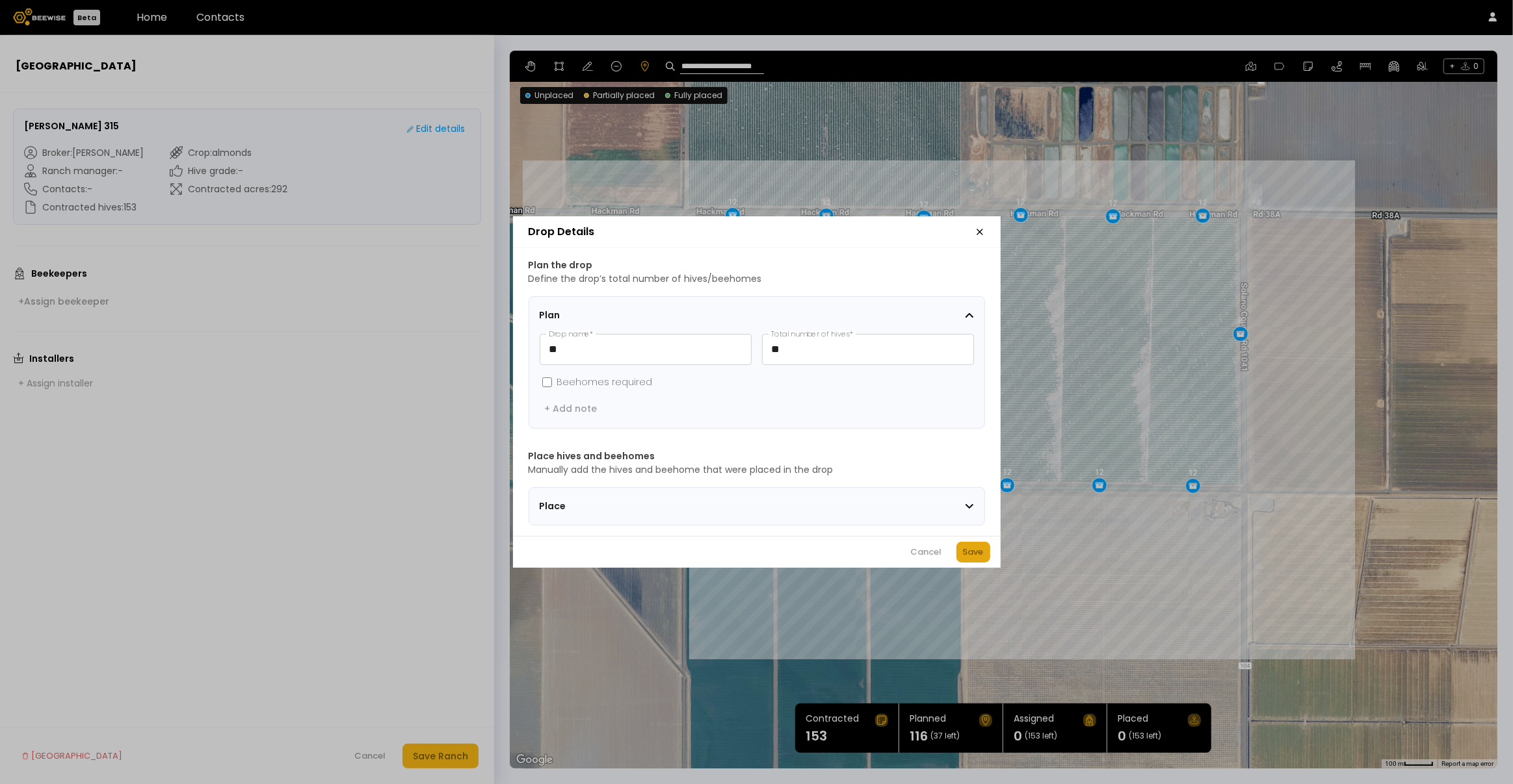
drag, startPoint x: 974, startPoint y: 557, endPoint x: 969, endPoint y: 549, distance: 9.4
click at [974, 557] on div "Save" at bounding box center [973, 553] width 20 height 13
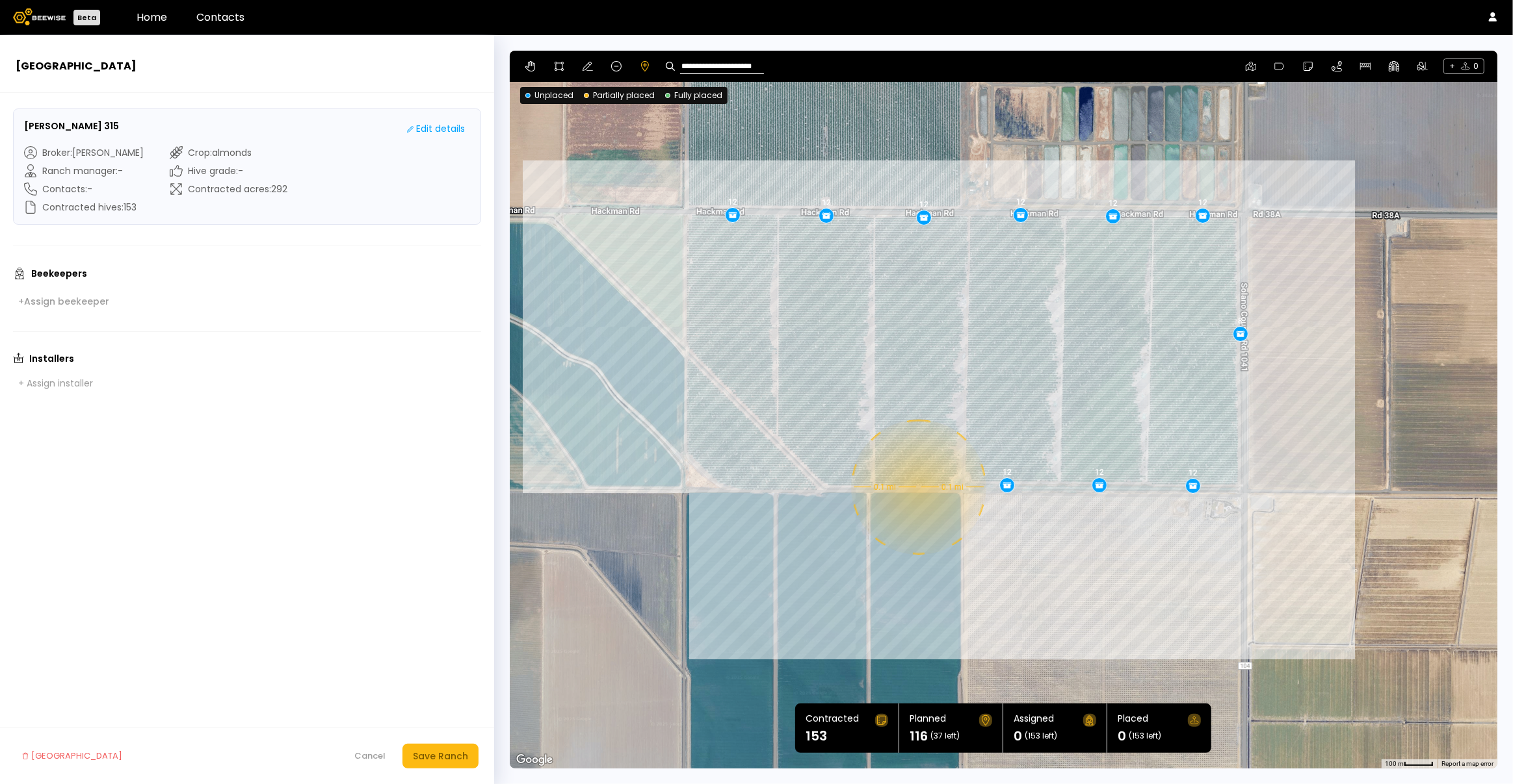
click at [918, 488] on div "0.1 mi 0.1 mi 12 12 12 12 12 12 8 12 12 12" at bounding box center [1003, 410] width 988 height 718
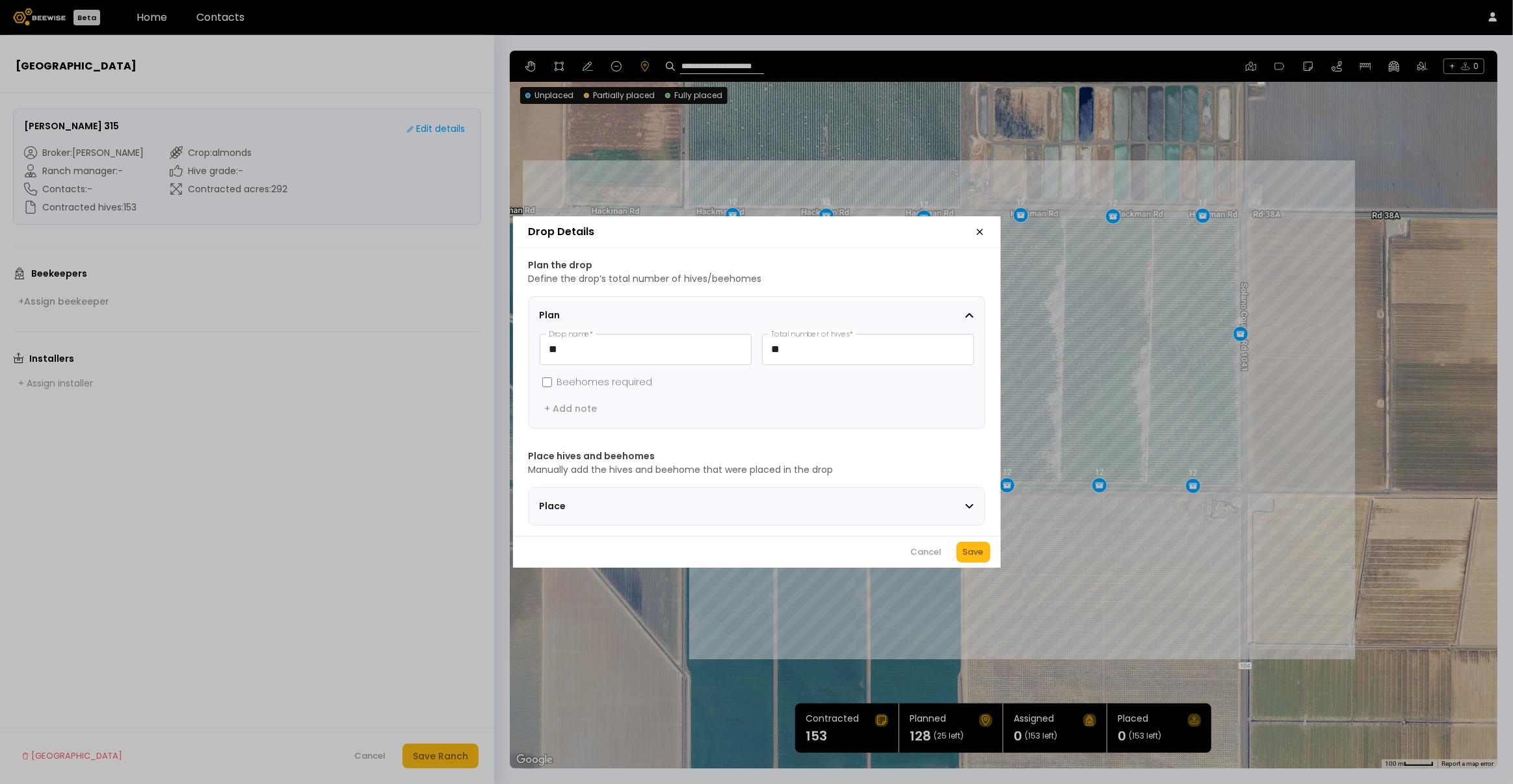
click at [974, 553] on div "Save" at bounding box center [973, 553] width 20 height 13
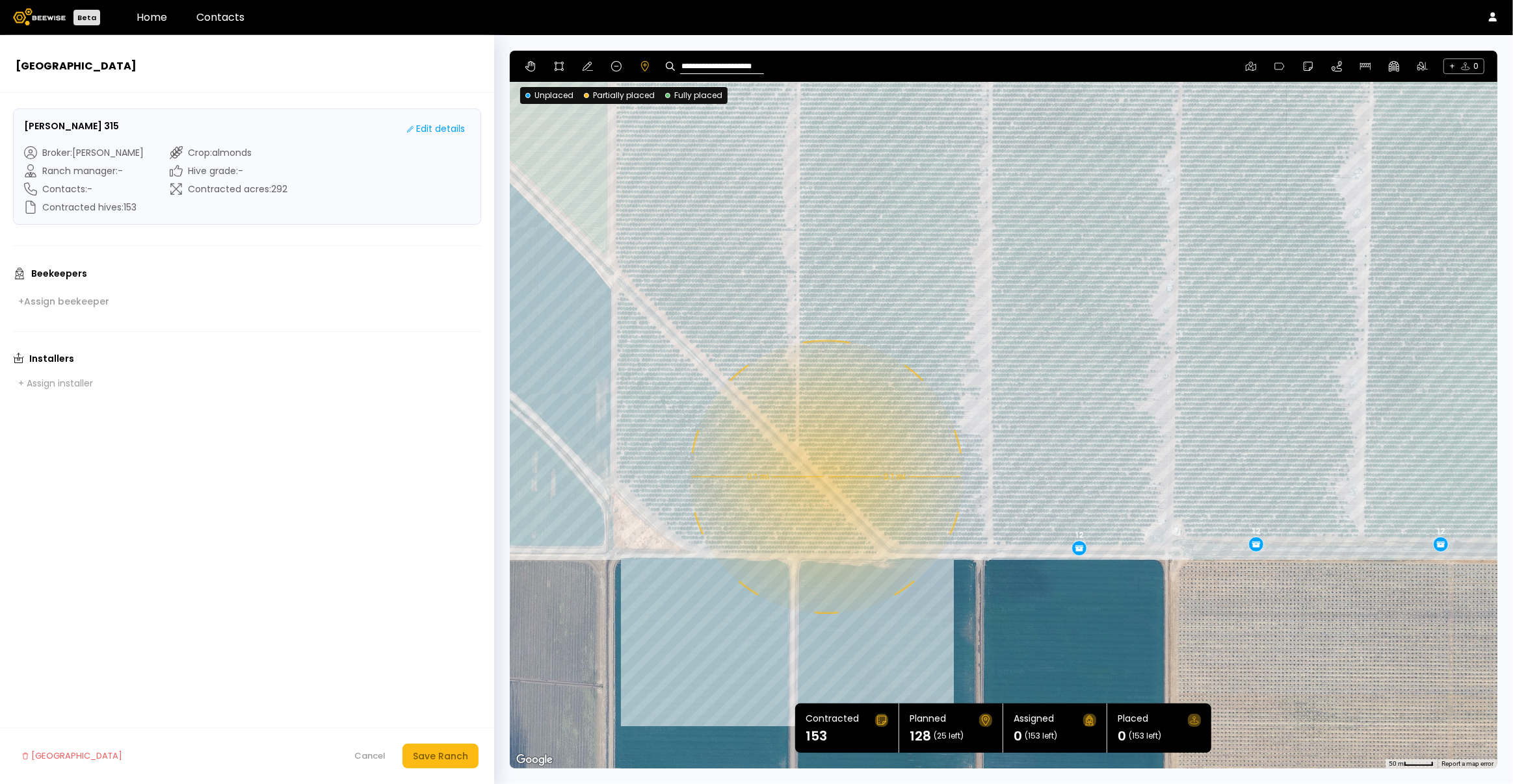
click at [825, 477] on div "0.1 mi 0.1 mi 12 12 12 12 12 12 8 12 12 12 12" at bounding box center [1003, 410] width 988 height 718
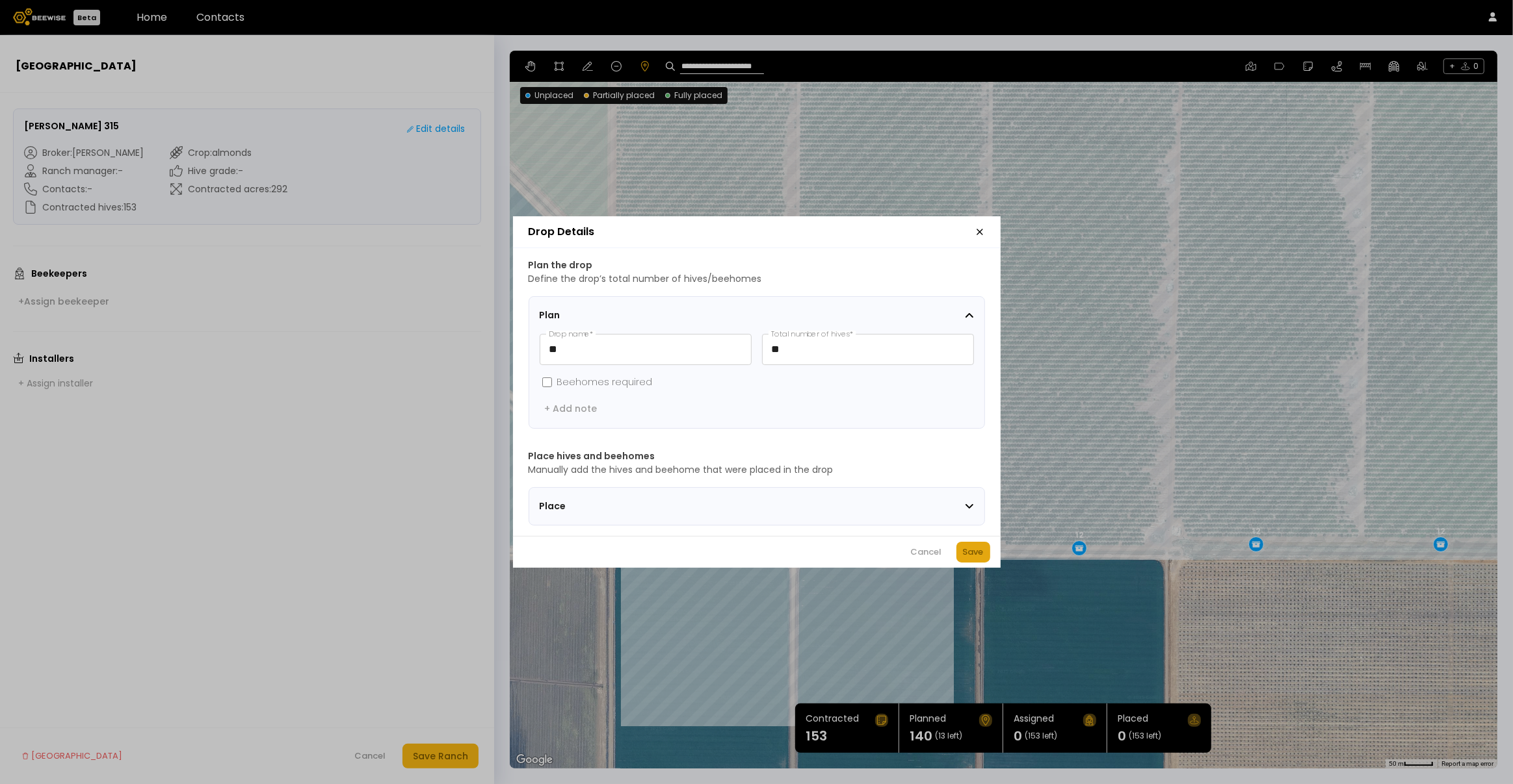
click at [979, 556] on div "Save" at bounding box center [973, 553] width 20 height 13
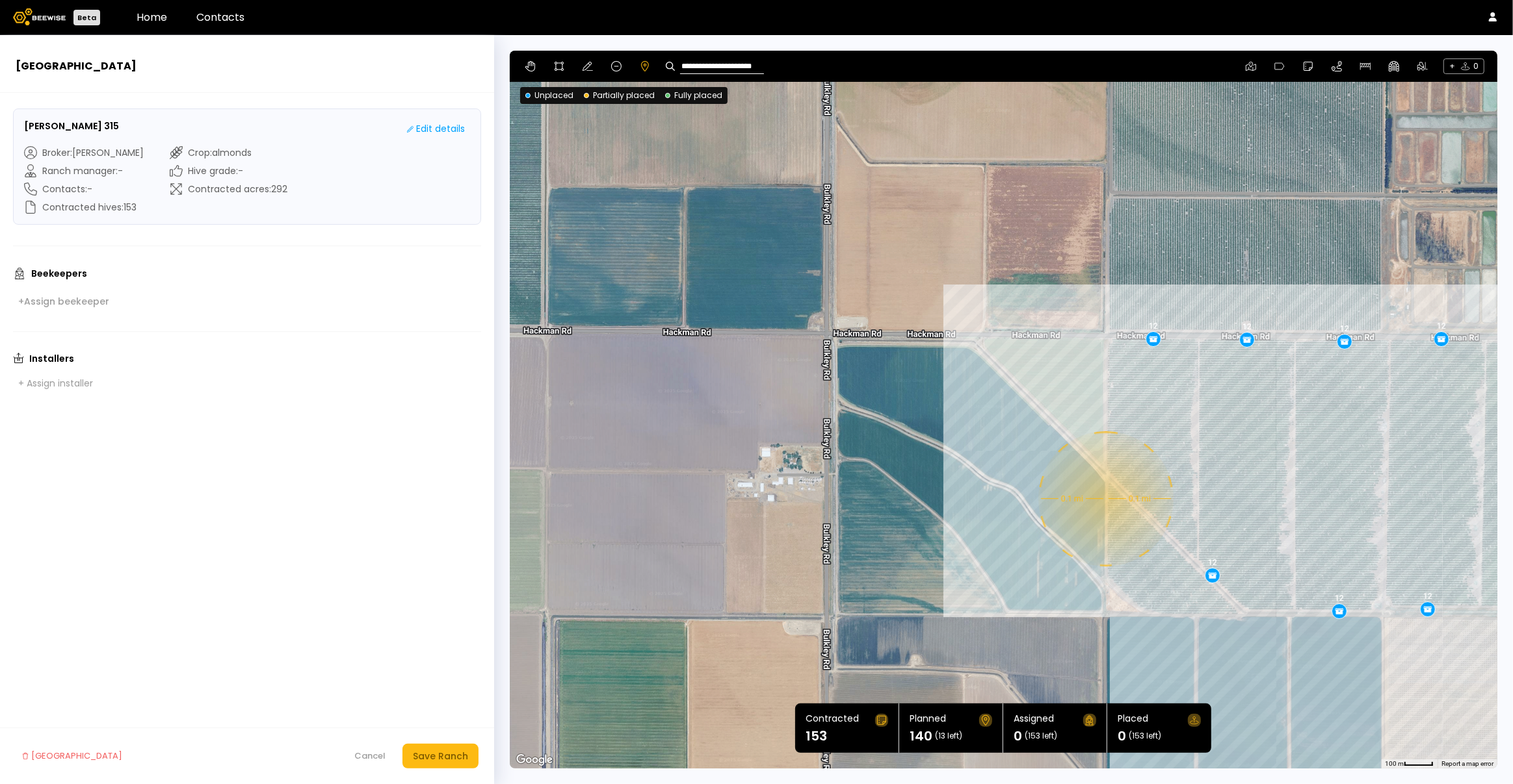
click at [1105, 499] on div "0.1 mi 0.1 mi 12 12 12 12 12 12 8 12 12 12 12 12" at bounding box center [1003, 410] width 988 height 718
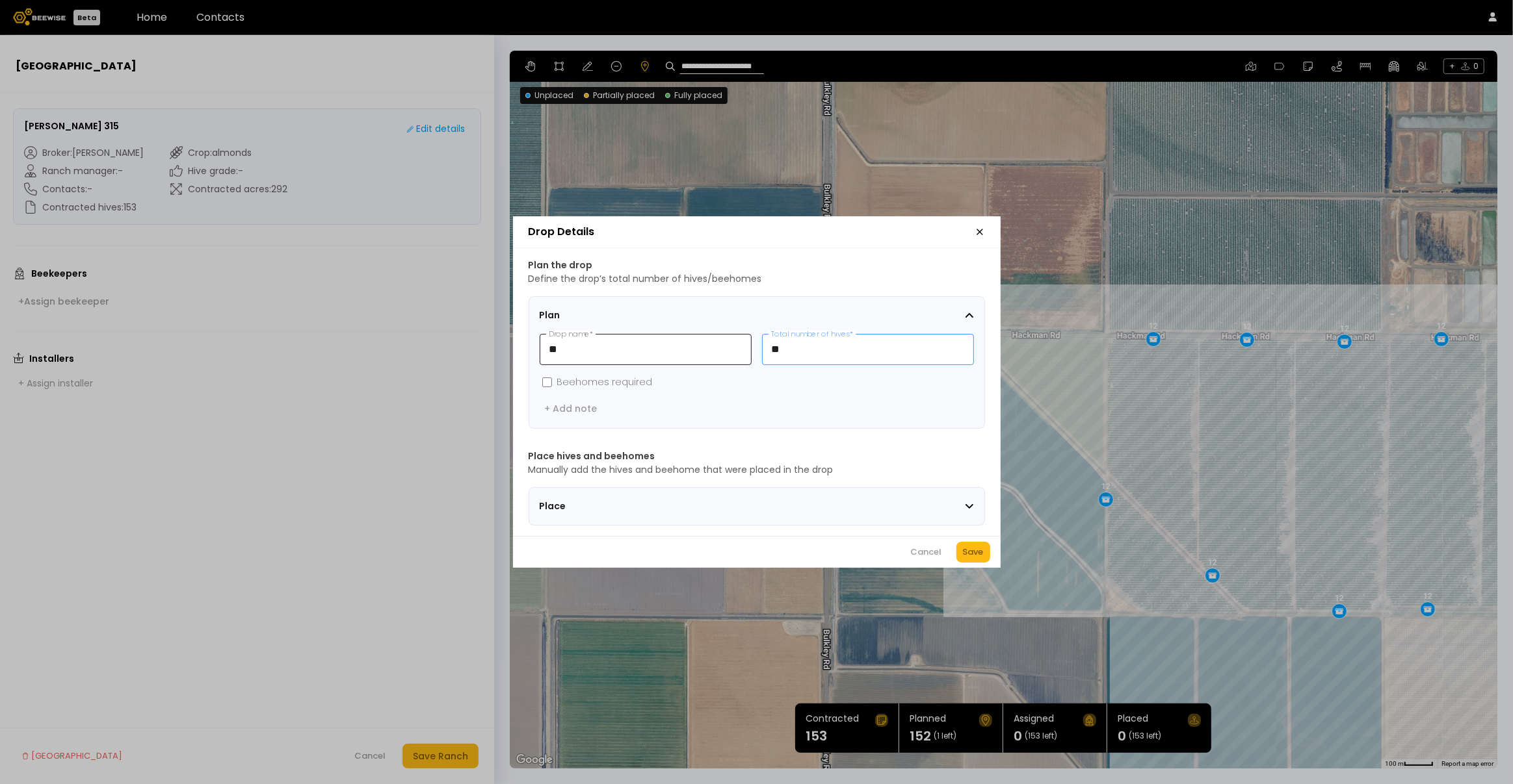
drag, startPoint x: 781, startPoint y: 341, endPoint x: 720, endPoint y: 341, distance: 61.0
click at [720, 341] on div "** Drop name * ** Total number of hives *" at bounding box center [756, 349] width 434 height 31
type input "*"
click at [541, 376] on span at bounding box center [547, 383] width 15 height 14
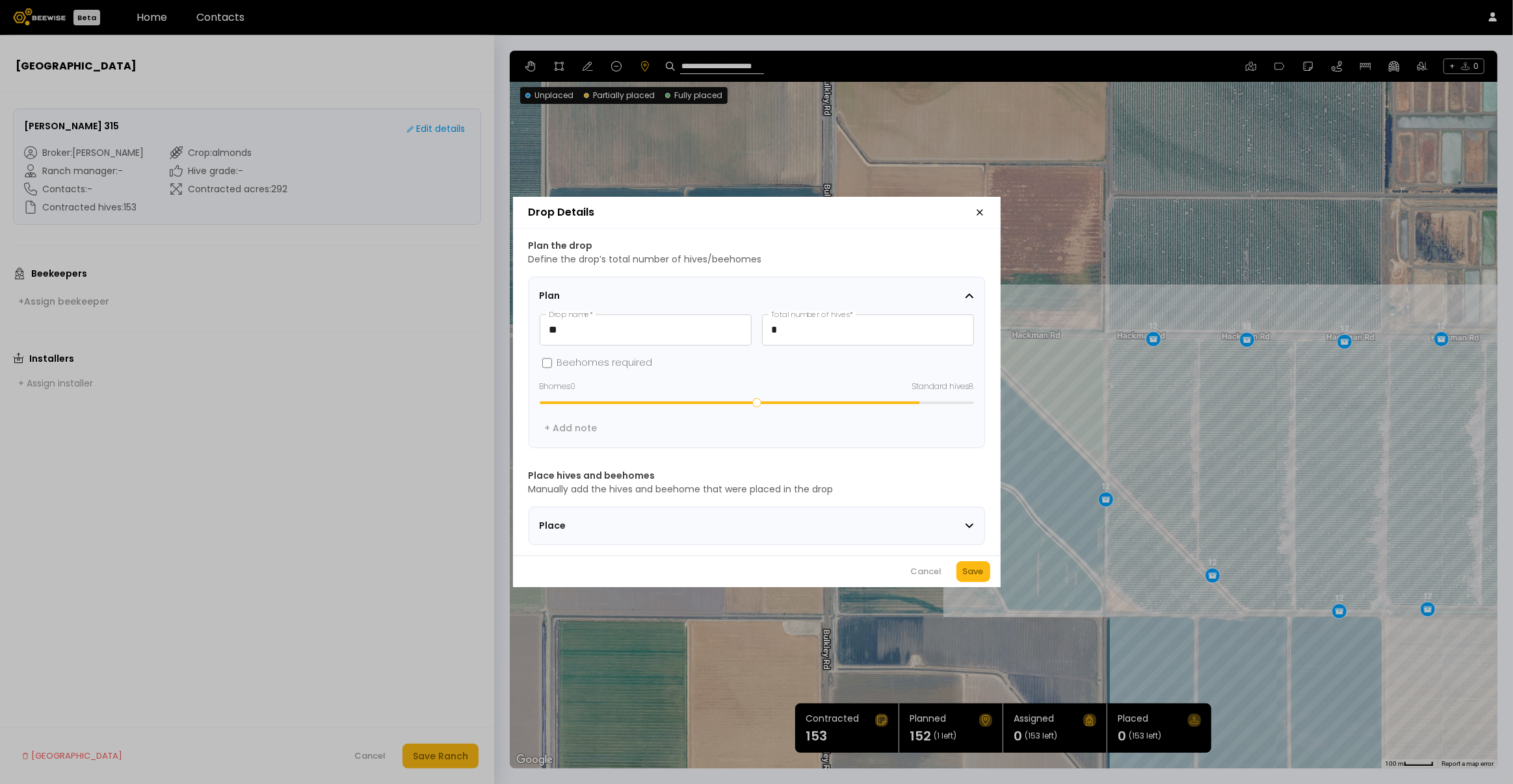
type input "*"
click at [967, 402] on input "range" at bounding box center [756, 403] width 434 height 3
drag, startPoint x: 816, startPoint y: 323, endPoint x: 755, endPoint y: 321, distance: 61.0
click at [755, 321] on div "** Drop name * * Total number of hives *" at bounding box center [756, 330] width 434 height 31
type input "**"
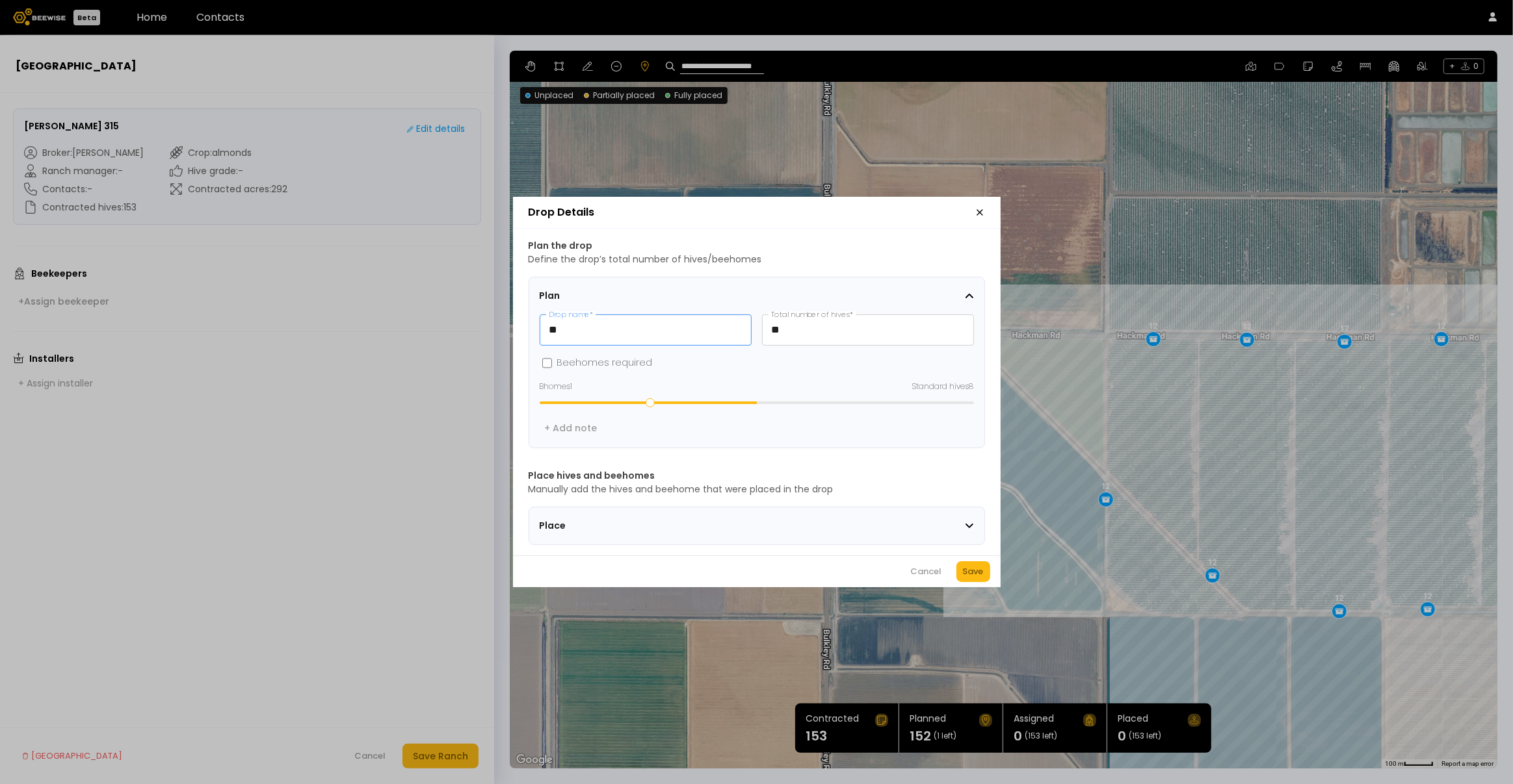
click at [697, 325] on input "**" at bounding box center [645, 330] width 210 height 30
drag, startPoint x: 757, startPoint y: 401, endPoint x: 974, endPoint y: 403, distance: 217.0
click at [974, 403] on input "range" at bounding box center [756, 403] width 434 height 3
drag, startPoint x: 970, startPoint y: 399, endPoint x: 756, endPoint y: 401, distance: 214.0
click at [756, 402] on input "range" at bounding box center [756, 403] width 434 height 3
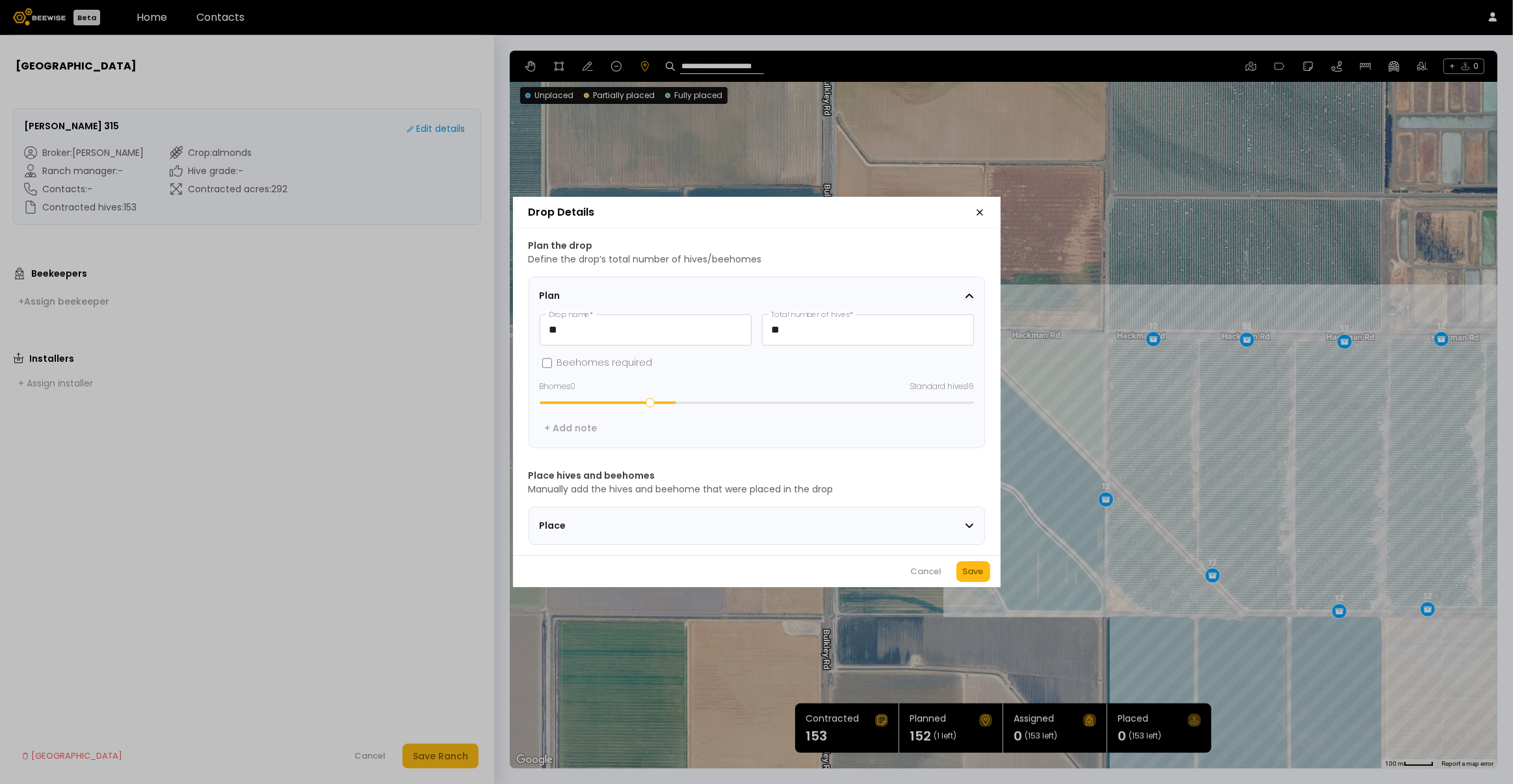
drag, startPoint x: 731, startPoint y: 398, endPoint x: 677, endPoint y: 396, distance: 54.0
click at [677, 402] on input "range" at bounding box center [756, 403] width 434 height 3
drag, startPoint x: 677, startPoint y: 396, endPoint x: 735, endPoint y: 393, distance: 58.1
click at [735, 402] on input "range" at bounding box center [756, 403] width 434 height 3
drag, startPoint x: 730, startPoint y: 397, endPoint x: 816, endPoint y: 399, distance: 86.0
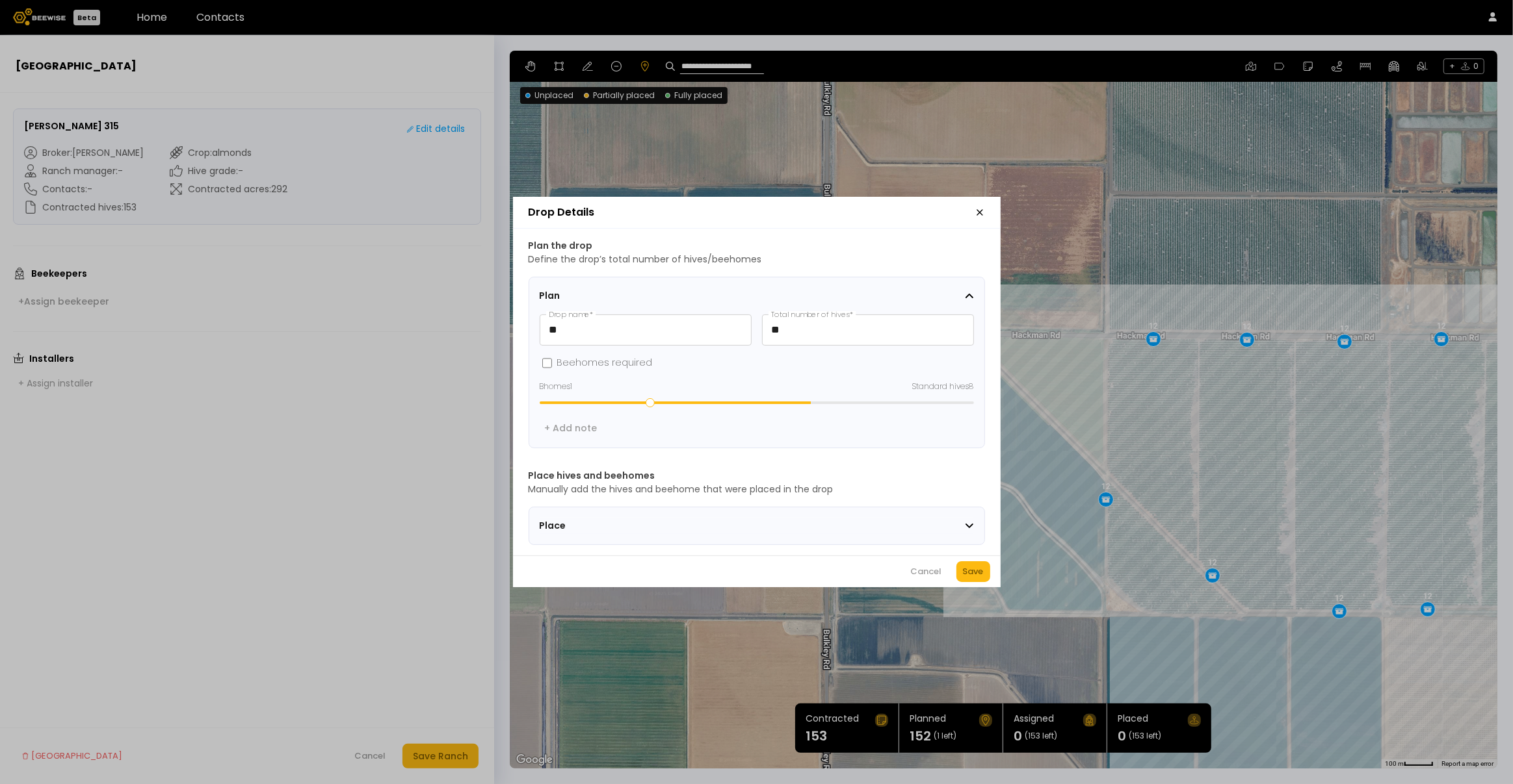
click at [816, 402] on input "range" at bounding box center [756, 403] width 434 height 3
drag, startPoint x: 811, startPoint y: 400, endPoint x: 996, endPoint y: 396, distance: 185.0
type input "**"
click at [974, 402] on input "range" at bounding box center [756, 403] width 434 height 3
drag, startPoint x: 822, startPoint y: 324, endPoint x: 731, endPoint y: 327, distance: 91.0
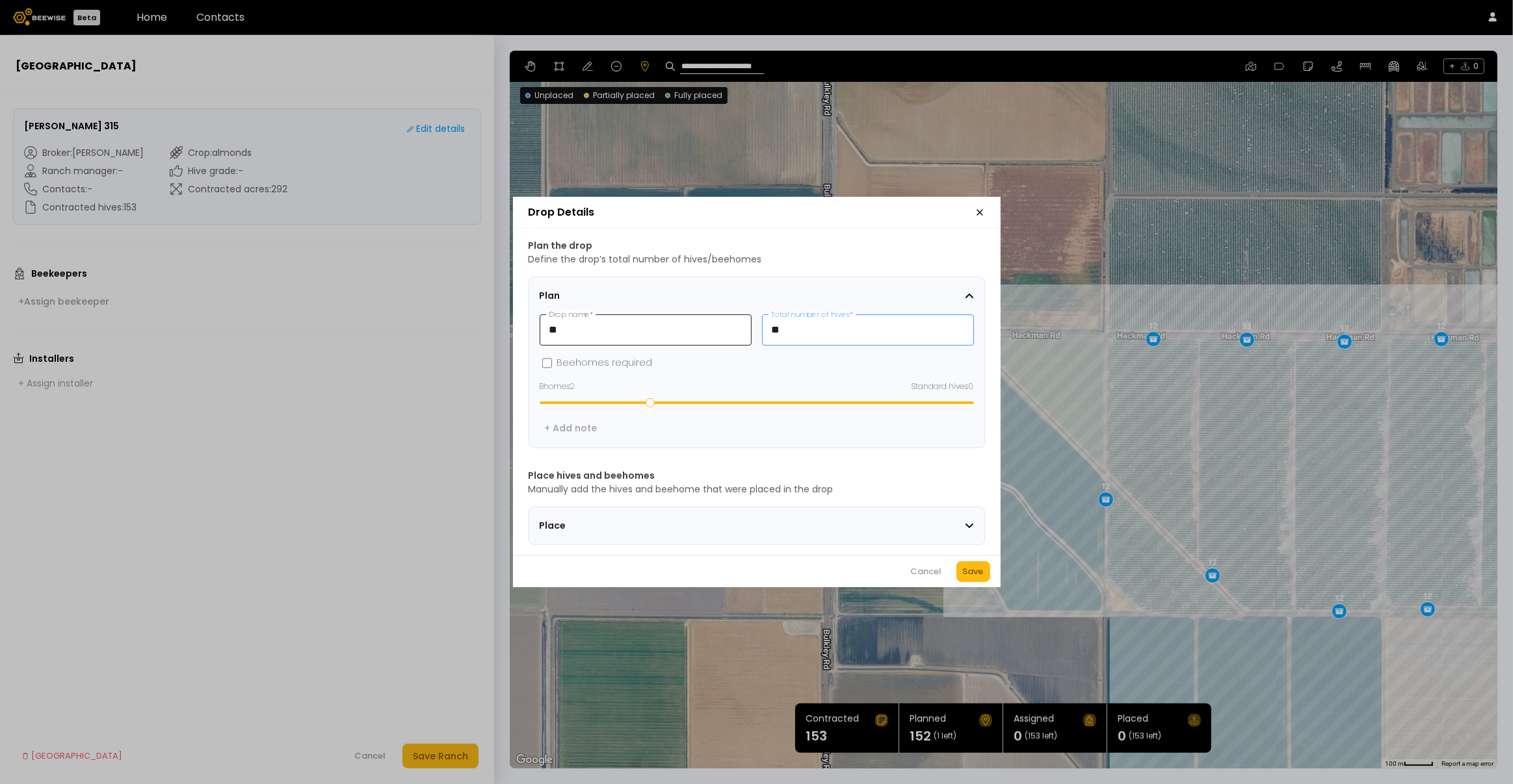
click at [731, 327] on div "** Drop name * ** Total number of hives *" at bounding box center [756, 330] width 434 height 31
type input "*"
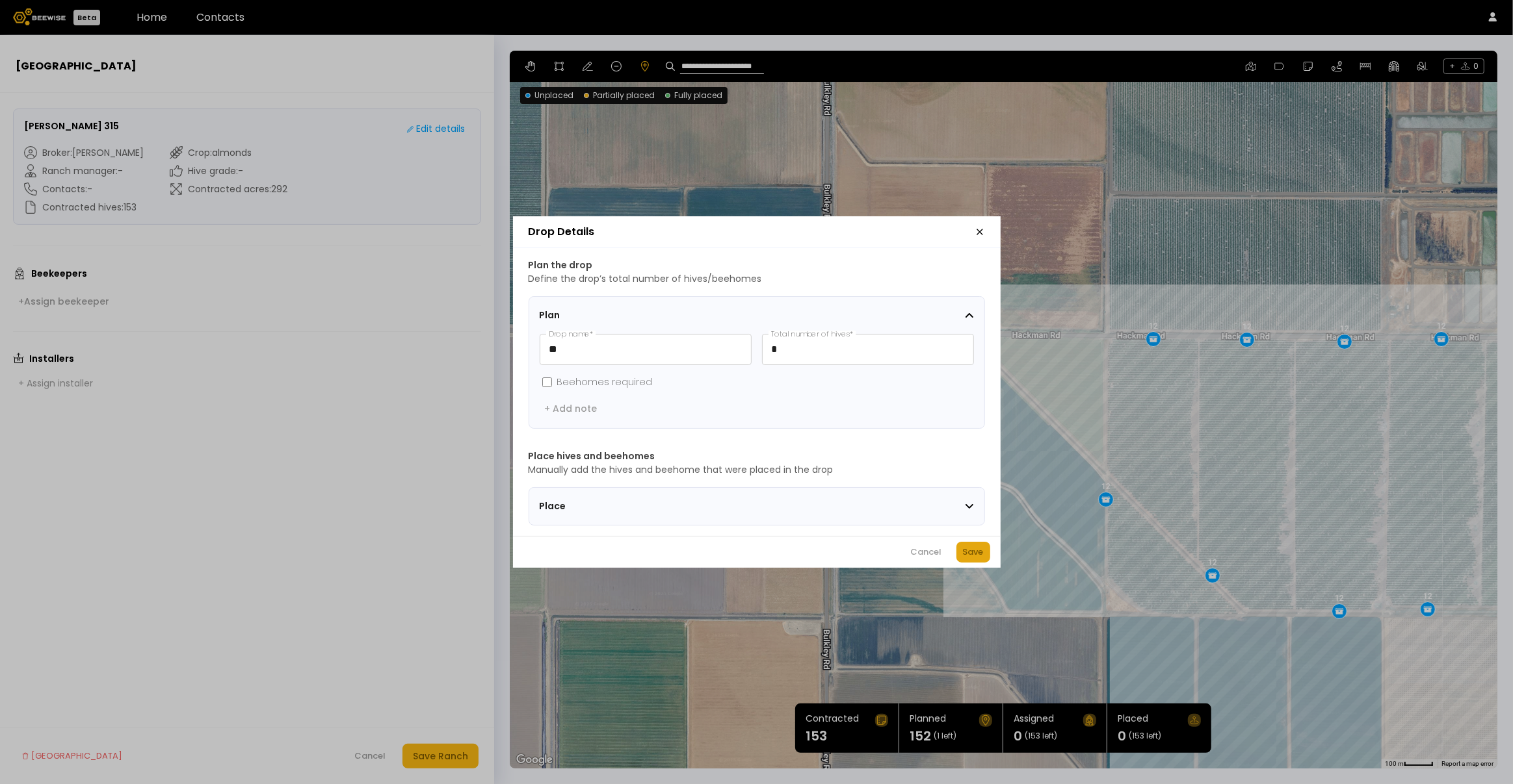
click at [973, 558] on div "Save" at bounding box center [973, 553] width 20 height 13
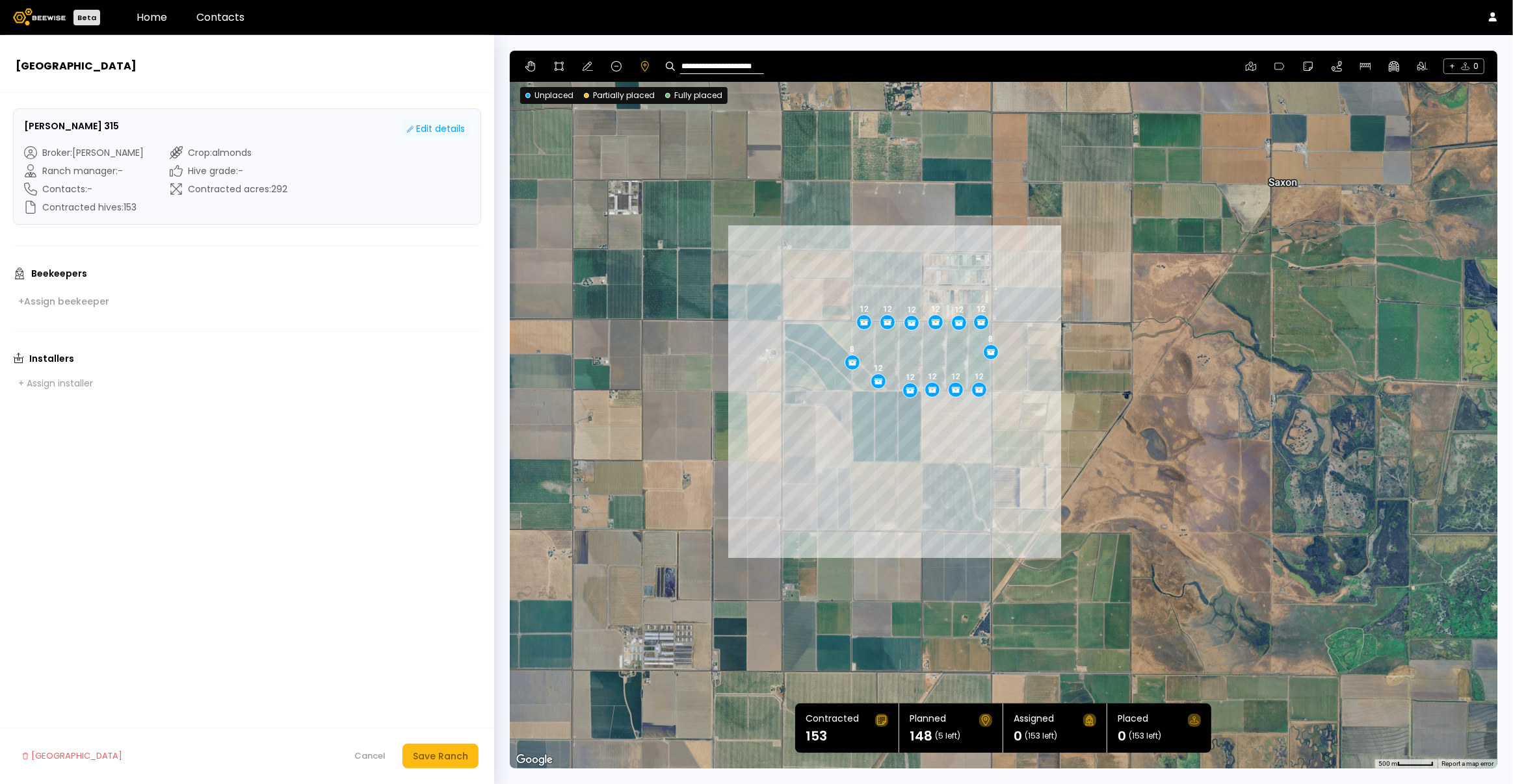
click at [453, 129] on div "Edit details" at bounding box center [436, 129] width 58 height 13
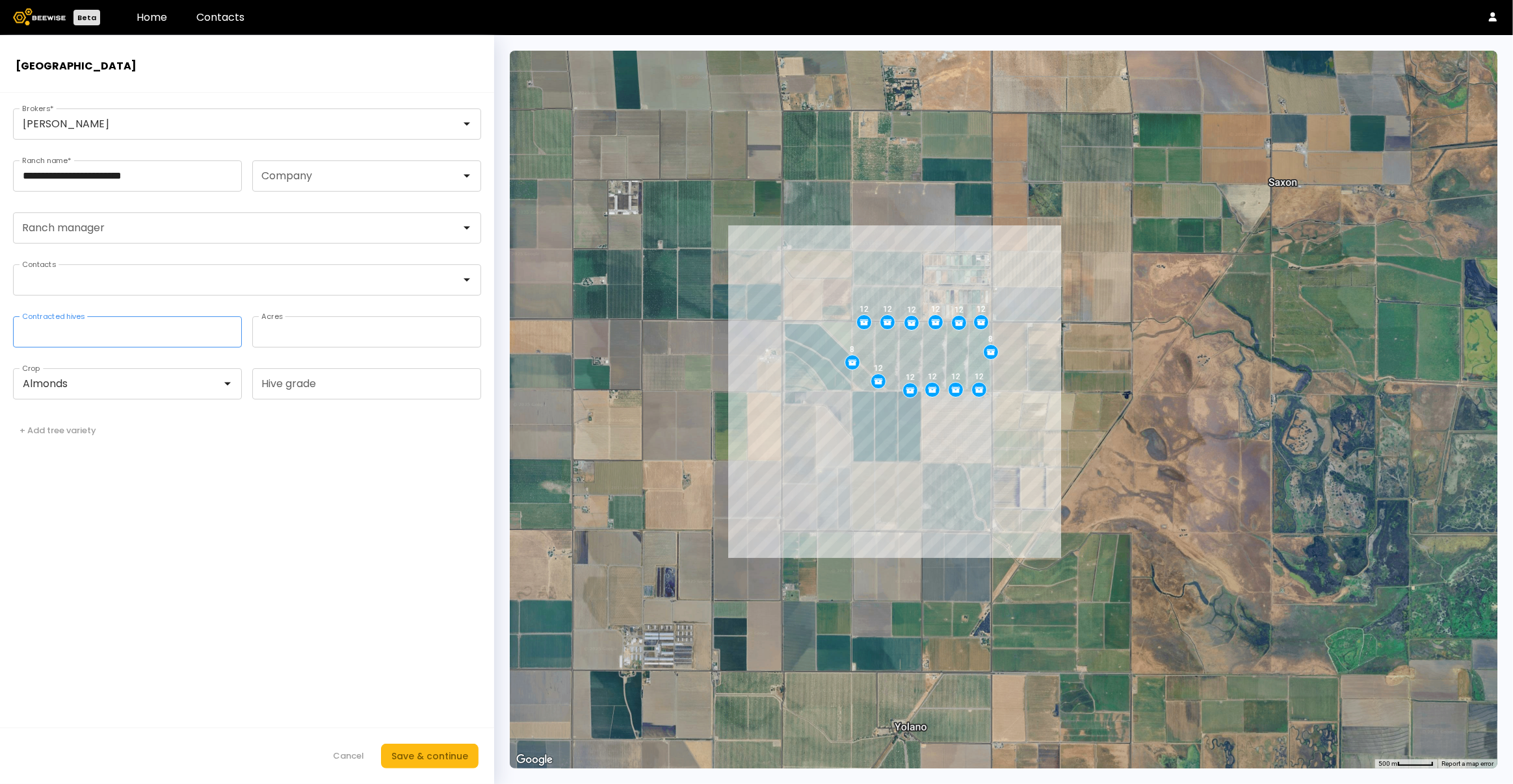
drag, startPoint x: 162, startPoint y: 337, endPoint x: 0, endPoint y: 332, distance: 162.1
click at [0, 332] on form "**********" at bounding box center [247, 439] width 494 height 692
type input "***"
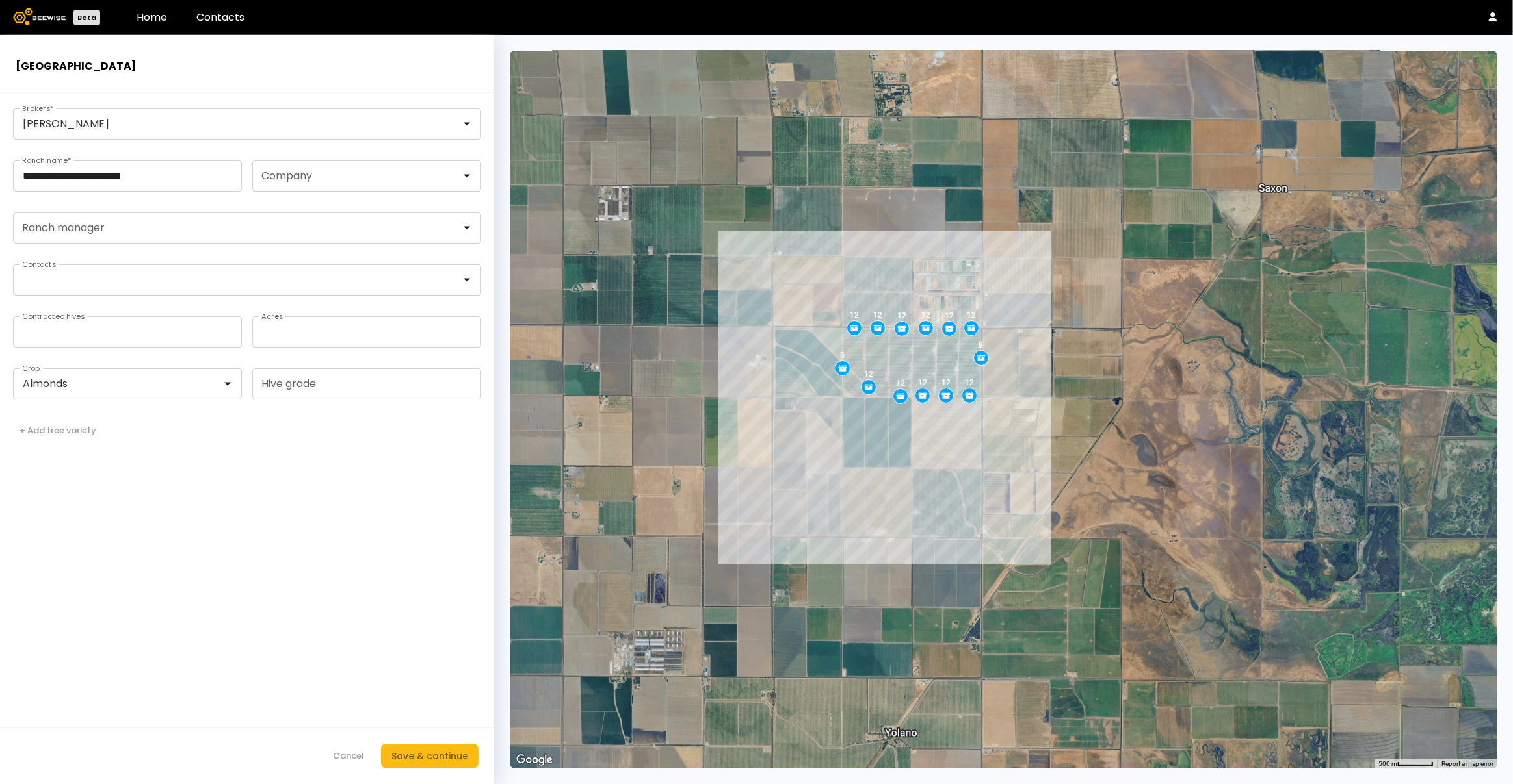
drag, startPoint x: 845, startPoint y: 419, endPoint x: 776, endPoint y: 461, distance: 80.8
click at [776, 461] on div "12 12 12 12 12 12 8 12 12 12 12 12 8" at bounding box center [1003, 410] width 988 height 718
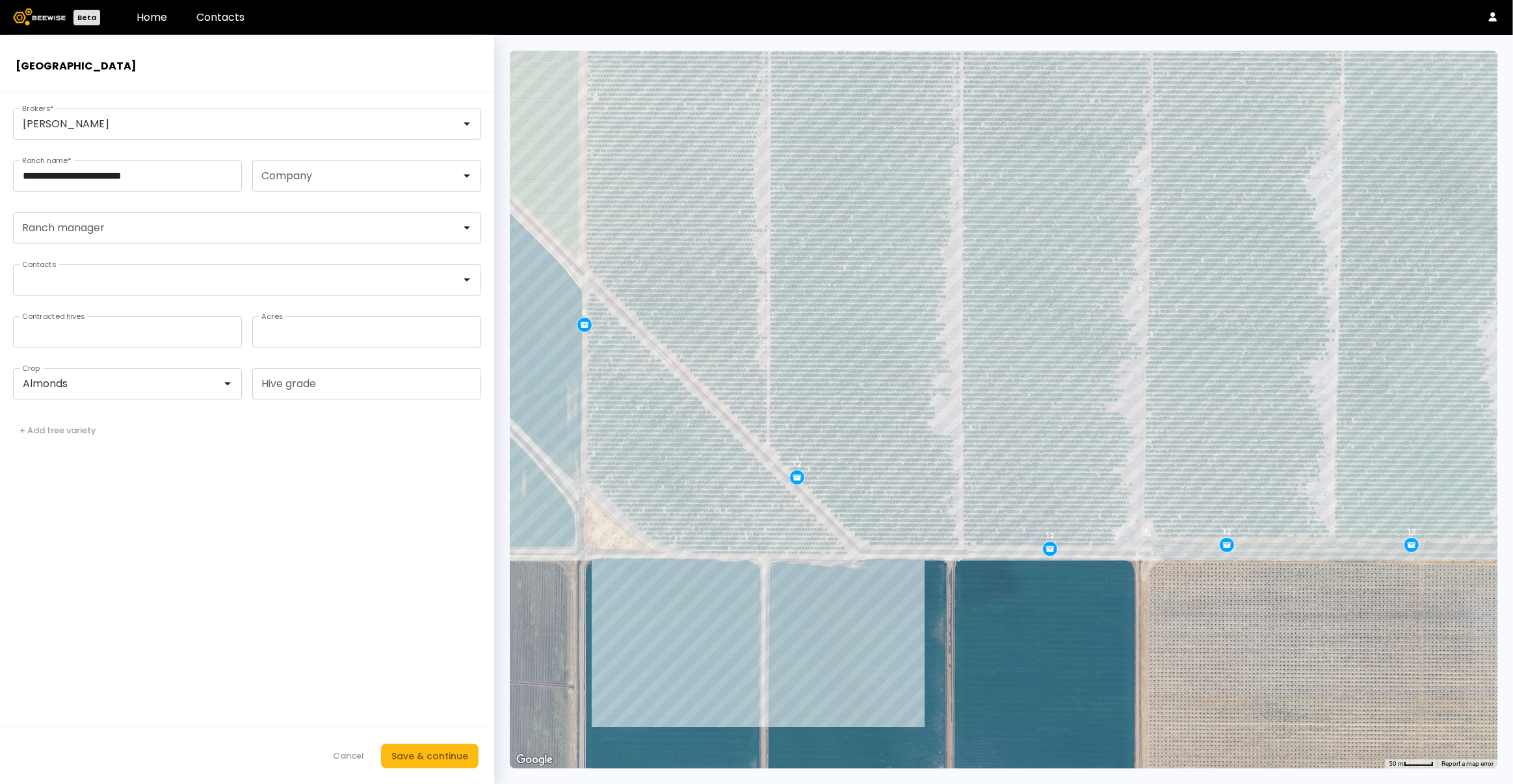
drag, startPoint x: 900, startPoint y: 390, endPoint x: 721, endPoint y: 677, distance: 338.2
click at [721, 678] on div "12 12 12 12 12 12 8 12 12 12 12 12 8" at bounding box center [1003, 410] width 988 height 718
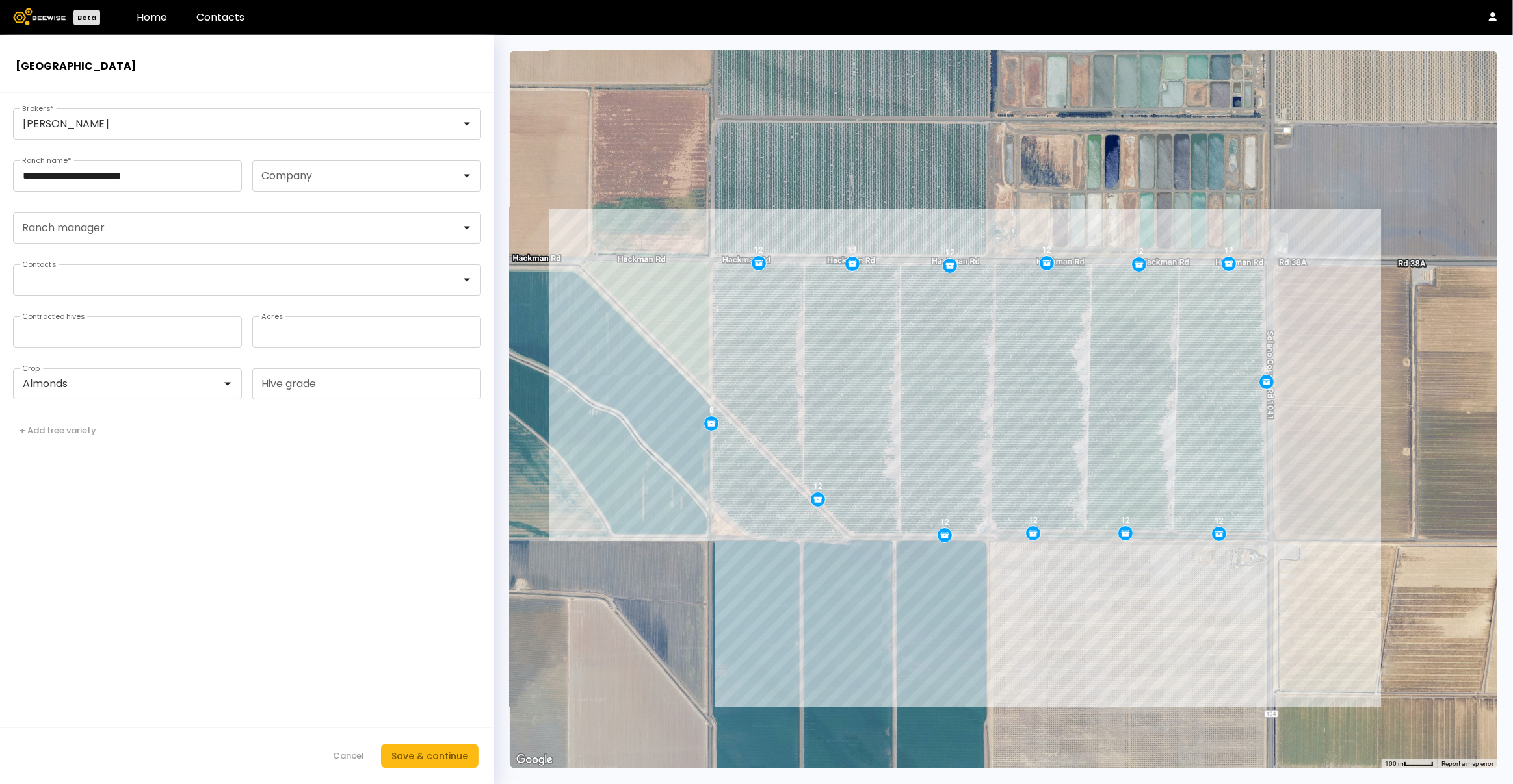
drag, startPoint x: 758, startPoint y: 665, endPoint x: 810, endPoint y: 602, distance: 81.7
click at [810, 602] on div "12 12 12 12 12 12 8 12 12 12 12 12 8" at bounding box center [1003, 410] width 988 height 718
click at [429, 757] on div "Save & continue" at bounding box center [429, 757] width 76 height 14
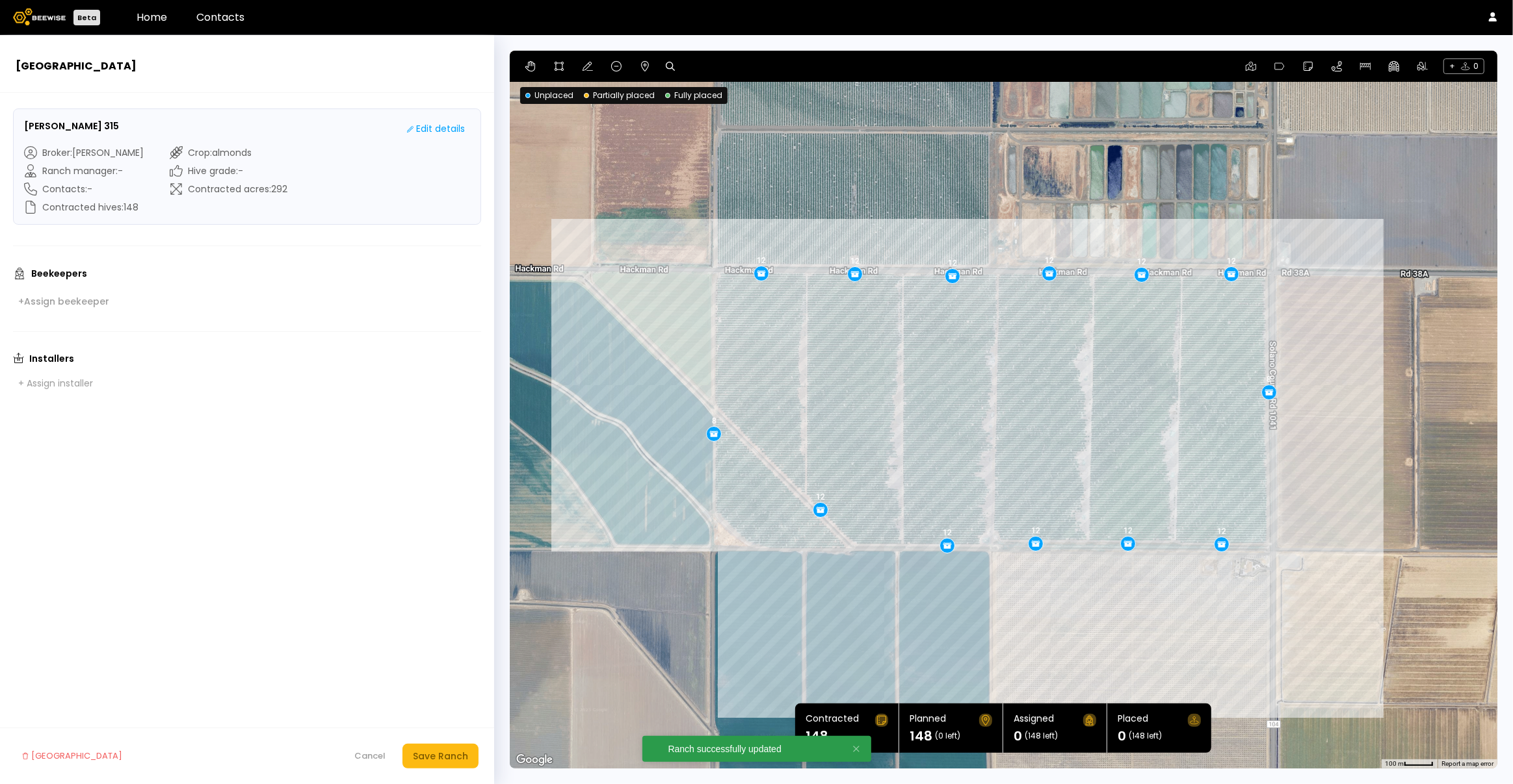
drag, startPoint x: 737, startPoint y: 567, endPoint x: 739, endPoint y: 627, distance: 60.0
click at [739, 627] on div "12 12 12 12 12 12 8 12 12 12 12 12 8" at bounding box center [1003, 410] width 988 height 718
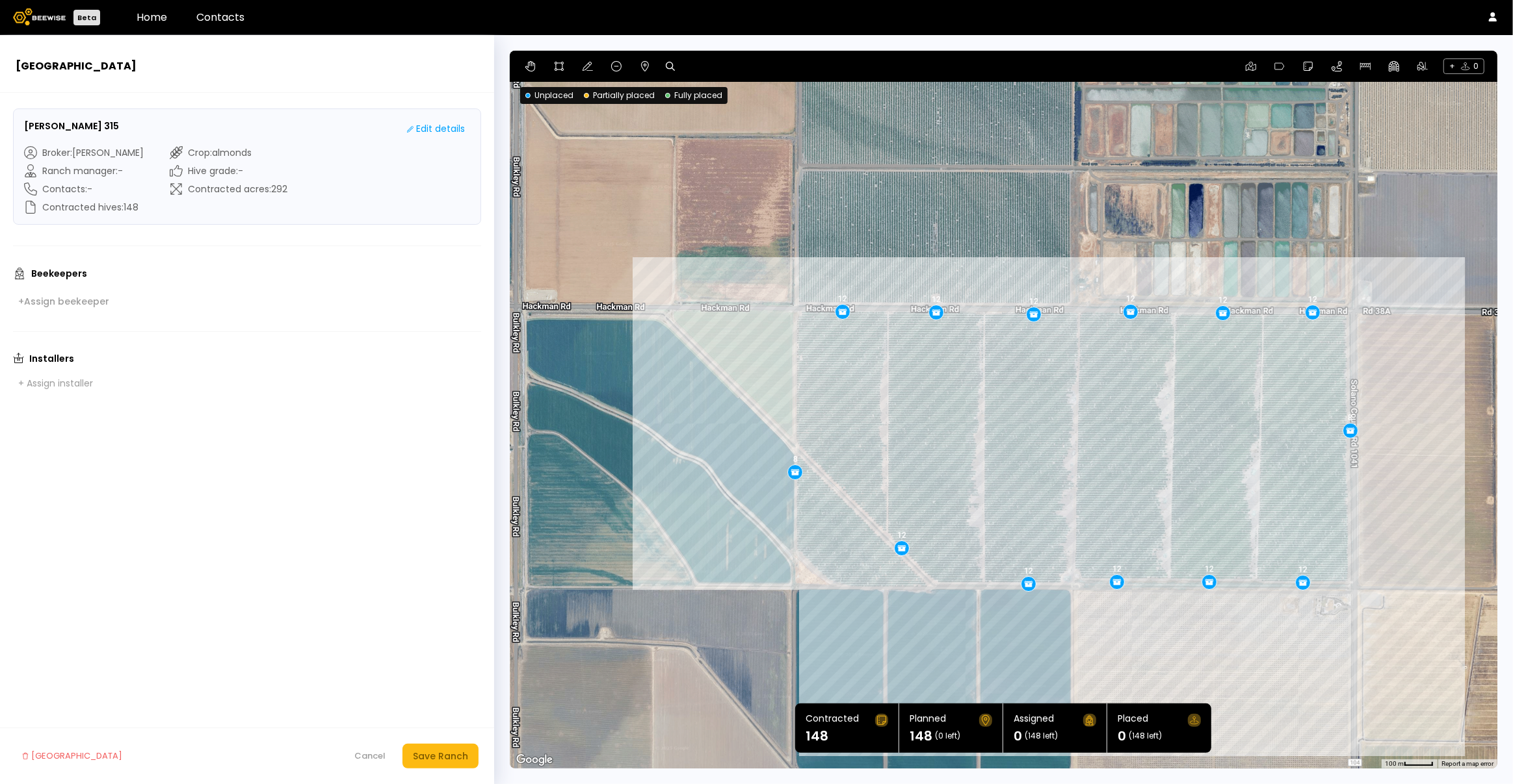
drag, startPoint x: 914, startPoint y: 444, endPoint x: 1064, endPoint y: 456, distance: 150.5
click at [1064, 456] on div "12 12 12 12 12 12 8 12 12 12 12 12 8" at bounding box center [1003, 410] width 988 height 718
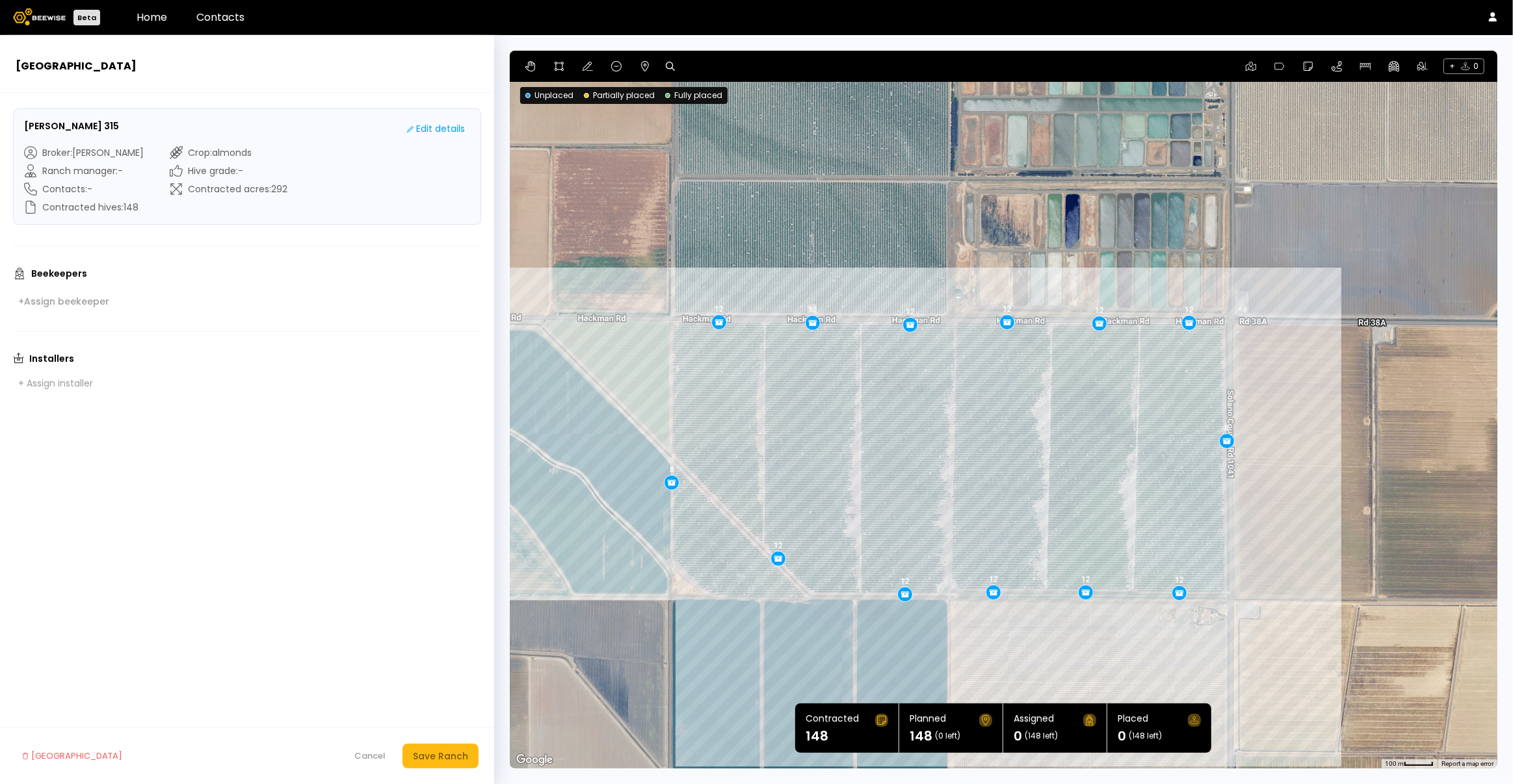
drag, startPoint x: 1054, startPoint y: 461, endPoint x: 938, endPoint y: 467, distance: 116.2
click at [938, 467] on div "12 12 12 12 12 12 8 12 12 12 12 12 8" at bounding box center [1003, 410] width 988 height 718
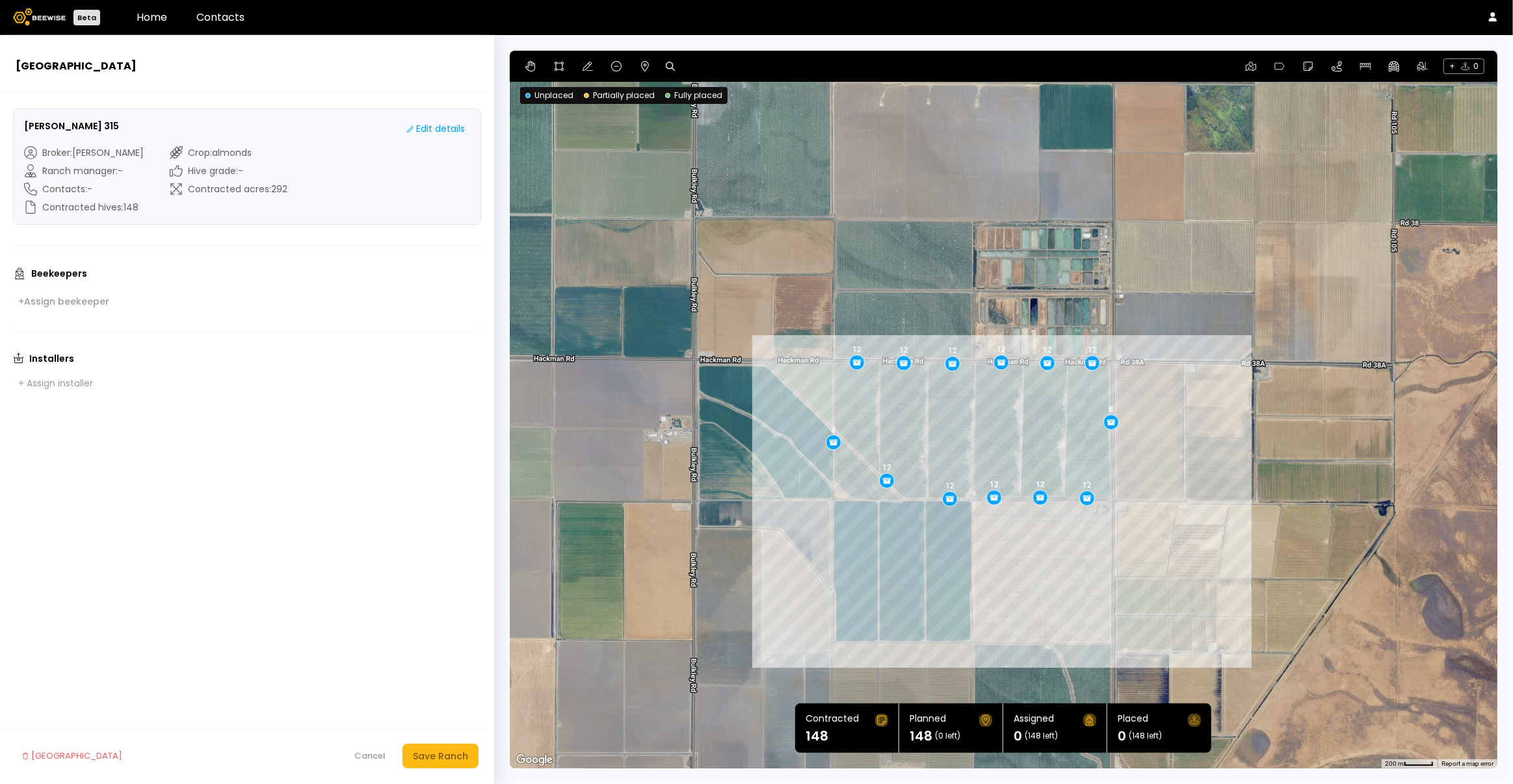
drag, startPoint x: 931, startPoint y: 453, endPoint x: 954, endPoint y: 427, distance: 34.7
click at [954, 427] on div "12 12 12 12 12 12 8 12 12 12 12 12 8" at bounding box center [1003, 410] width 988 height 718
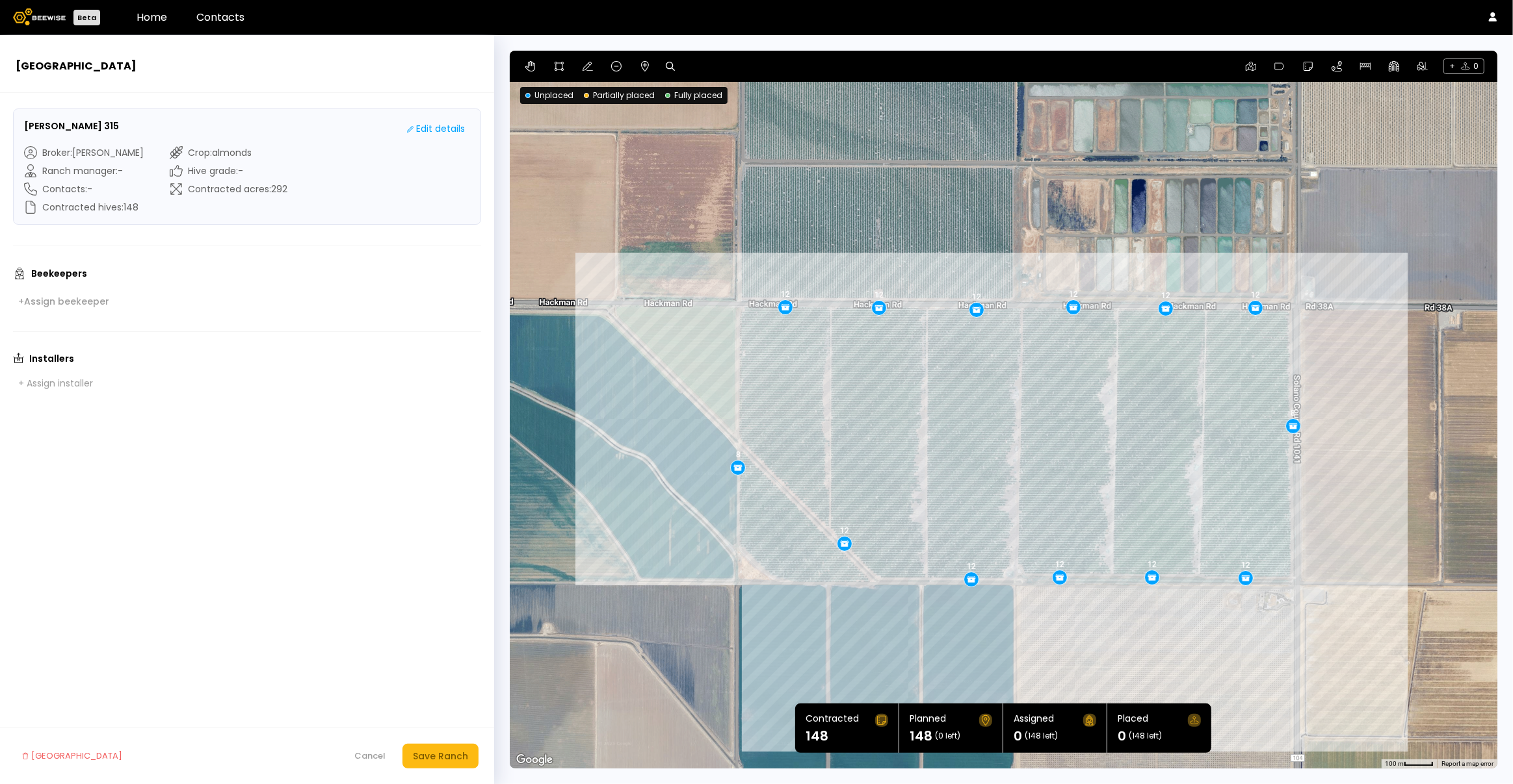
drag, startPoint x: 847, startPoint y: 443, endPoint x: 875, endPoint y: 453, distance: 29.7
click at [875, 453] on div "12 12 12 12 12 12 8 12 12 12 12 12 8" at bounding box center [1003, 410] width 988 height 718
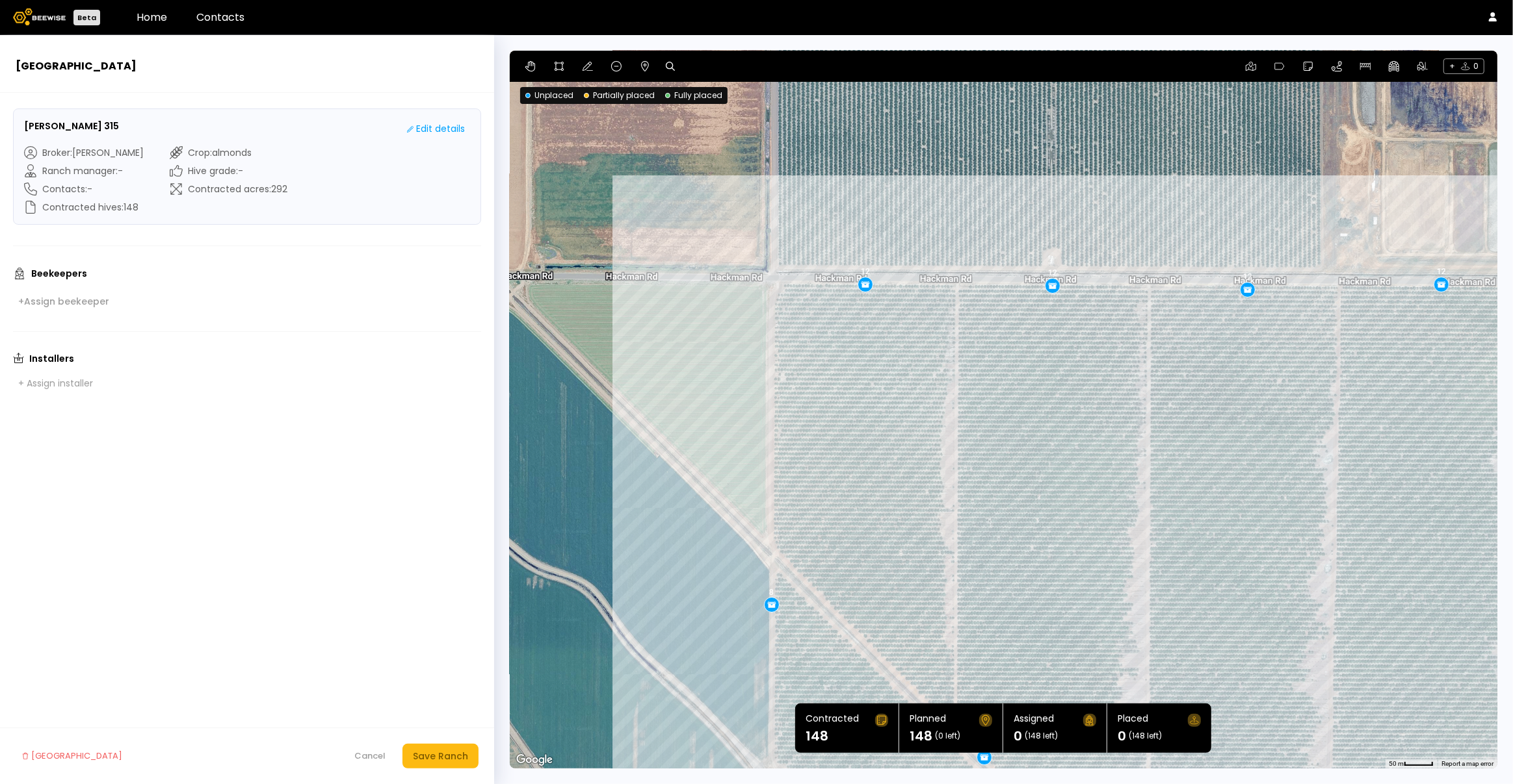
drag, startPoint x: 615, startPoint y: 462, endPoint x: 552, endPoint y: 404, distance: 85.6
click at [552, 404] on div "12 12 12 12 12 12 8 12 12 12 12 12 8" at bounding box center [1003, 410] width 988 height 718
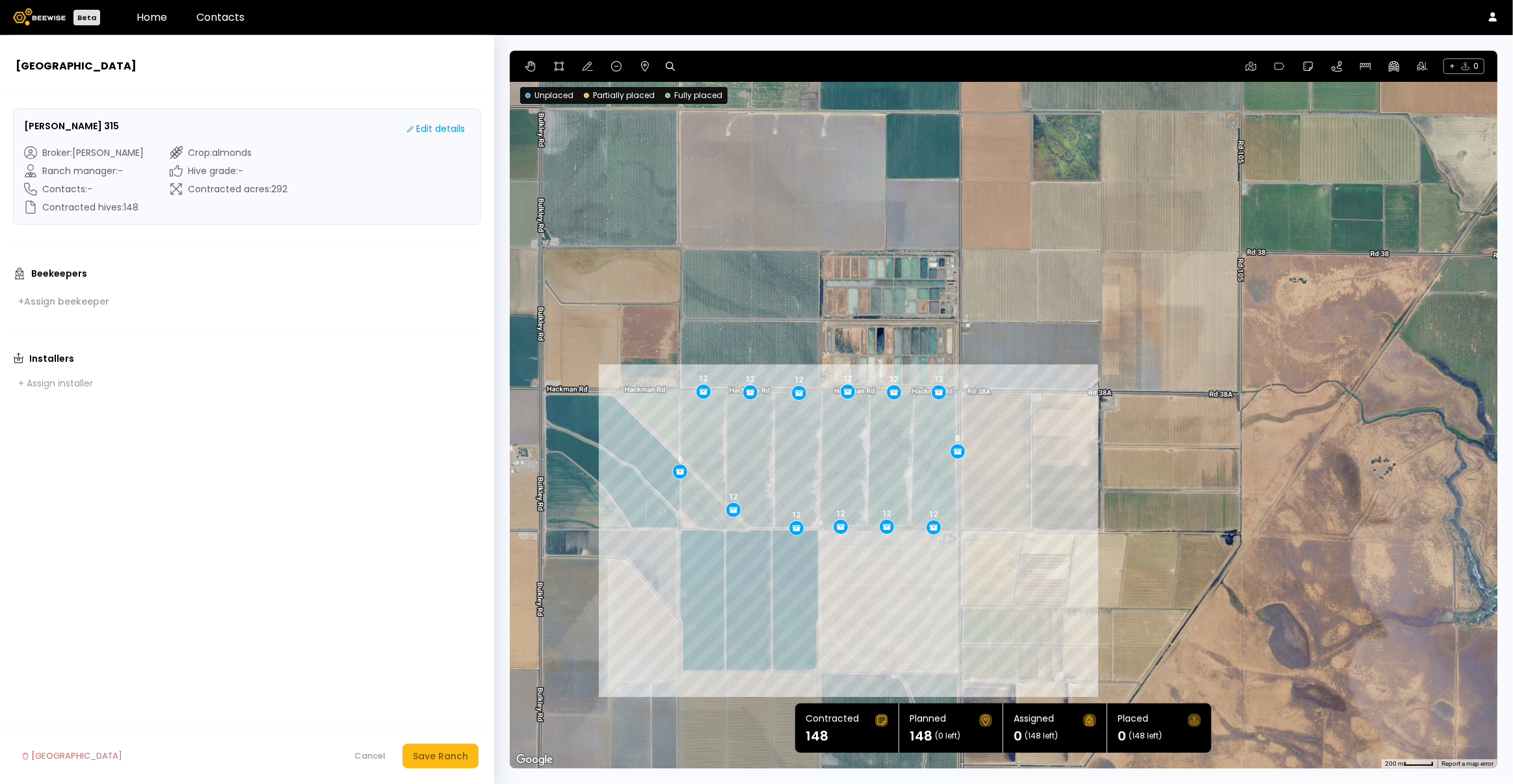
drag, startPoint x: 558, startPoint y: 427, endPoint x: 631, endPoint y: 439, distance: 74.0
click at [631, 439] on div "12 12 12 12 12 12 8 12 12 12 12 12 8" at bounding box center [1003, 410] width 988 height 718
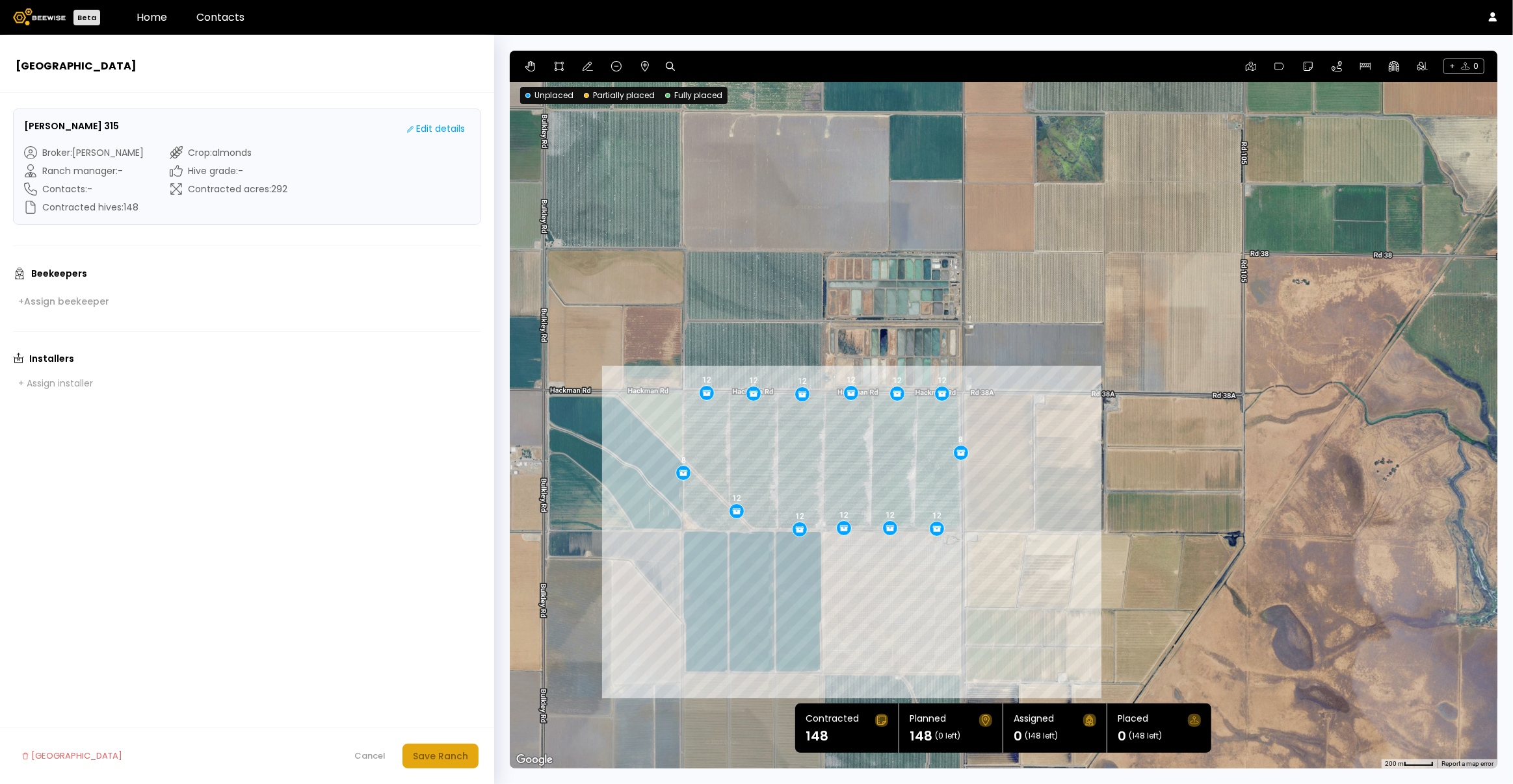
click at [445, 757] on div "Save Ranch" at bounding box center [440, 757] width 55 height 14
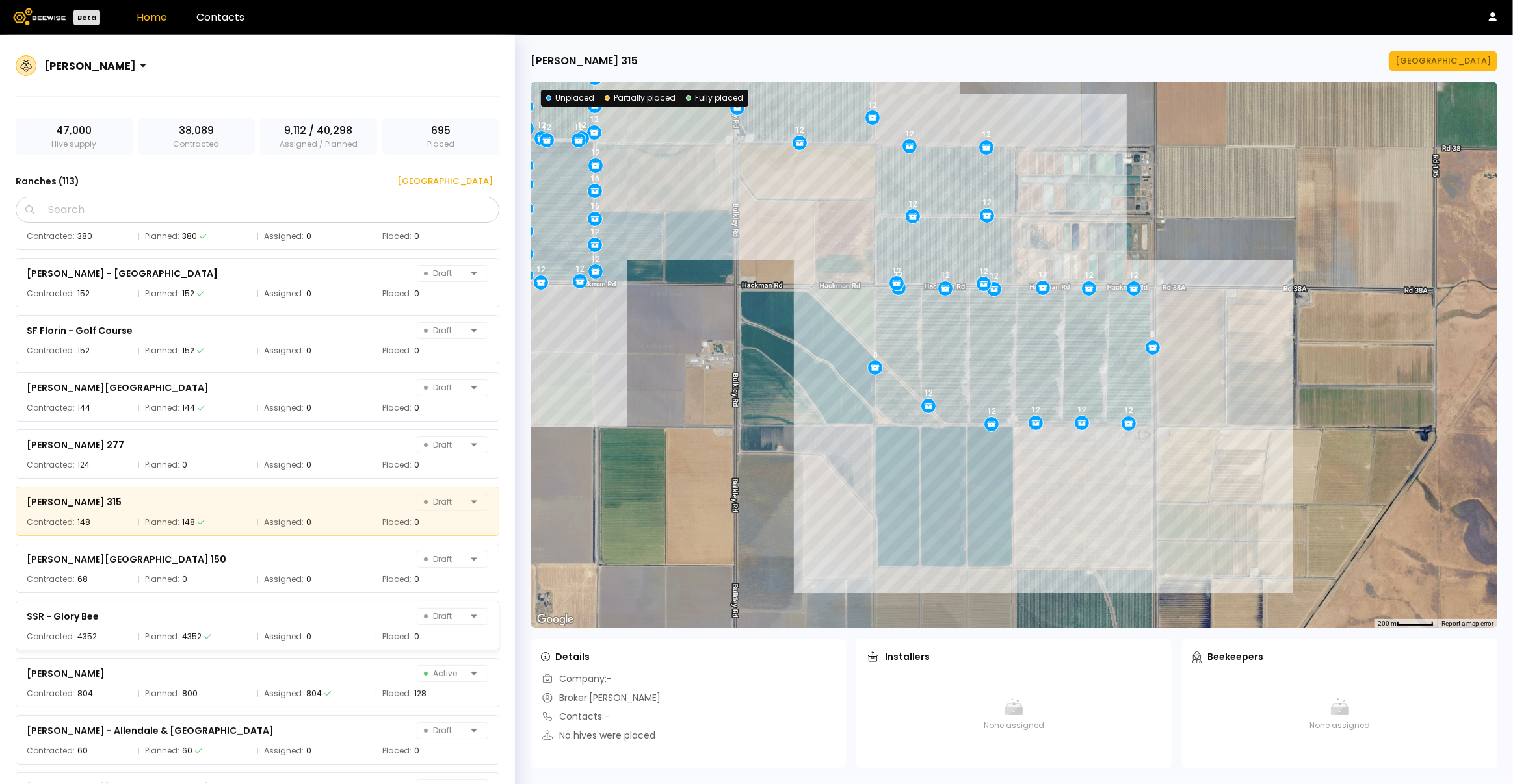
scroll to position [5826, 0]
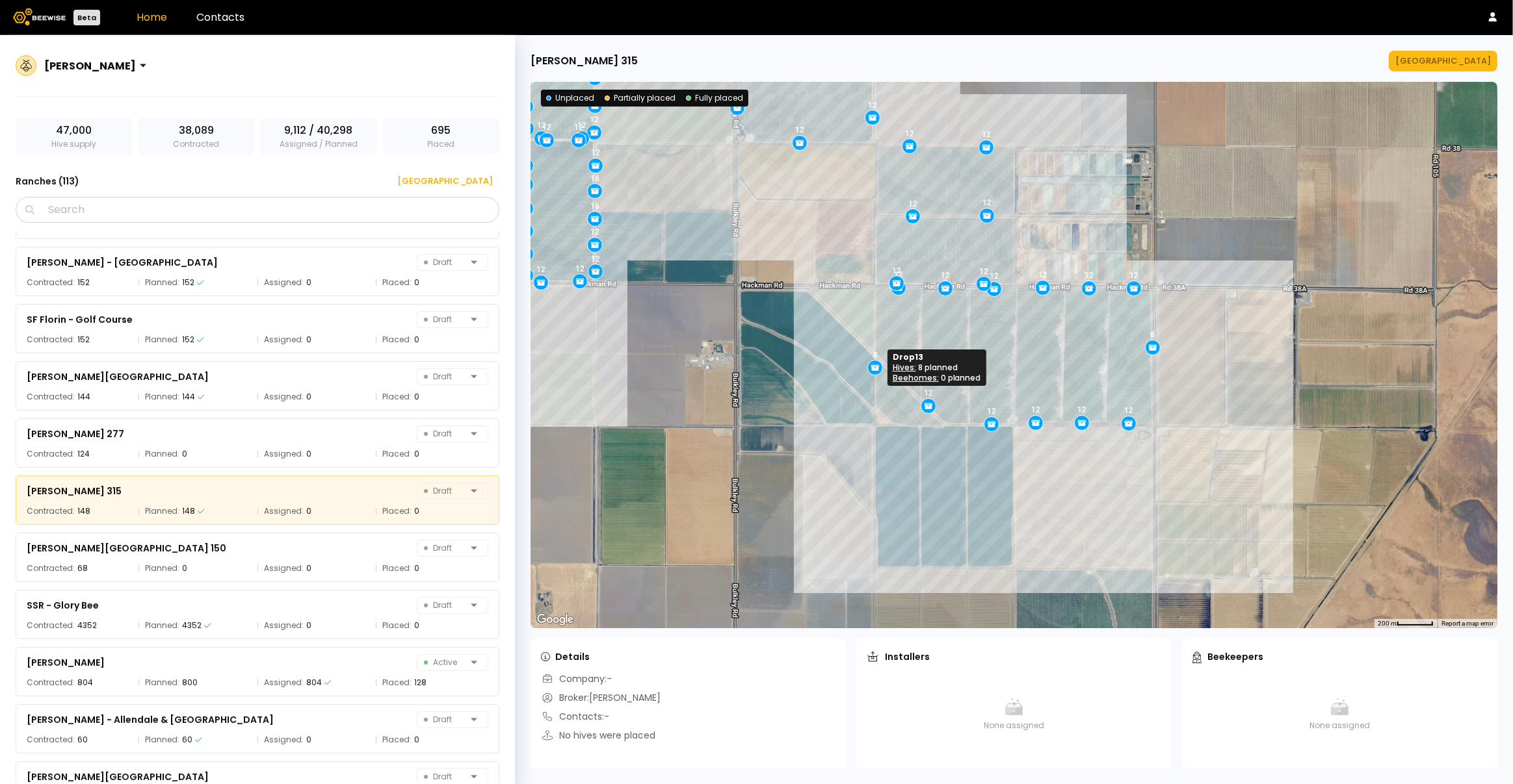
click at [872, 368] on icon at bounding box center [875, 367] width 12 height 12
click at [875, 367] on icon at bounding box center [875, 367] width 12 height 12
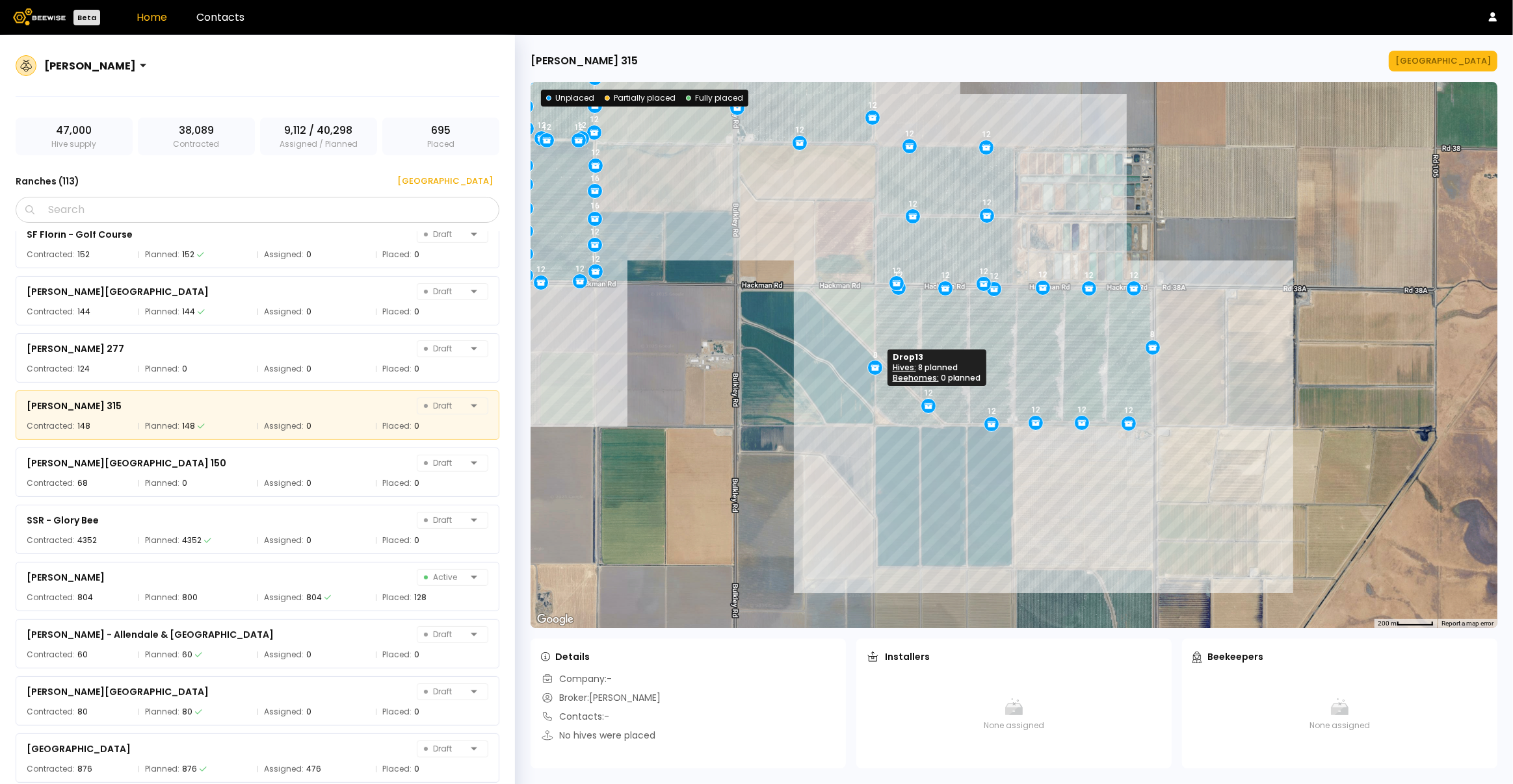
scroll to position [5911, 0]
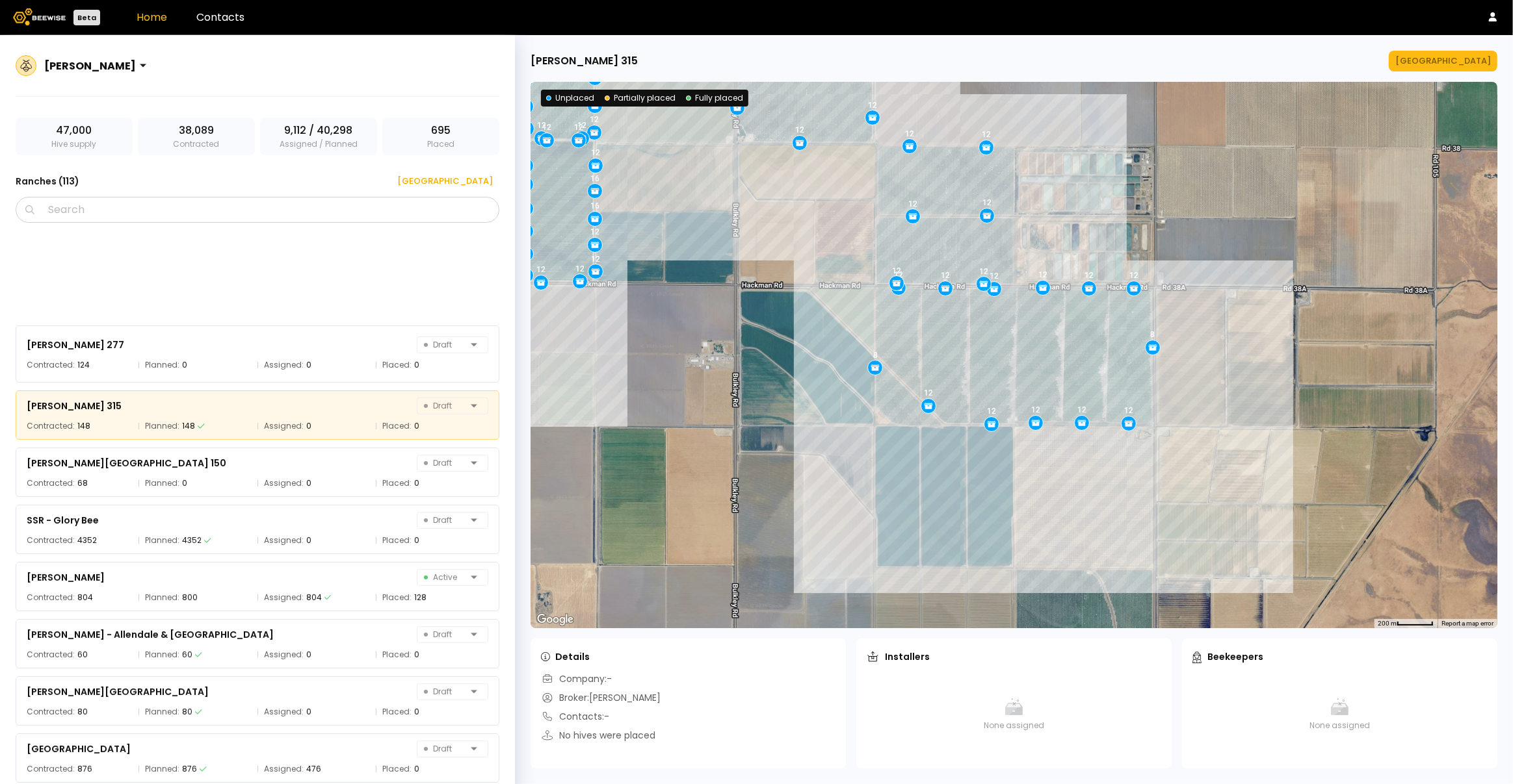
click at [1018, 358] on div "12 12 12 12 12 8 8 12 12 12 12 12 12 12 12 12 12 12 12 12 12 12 12 12 12 12 12 …" at bounding box center [1014, 355] width 967 height 546
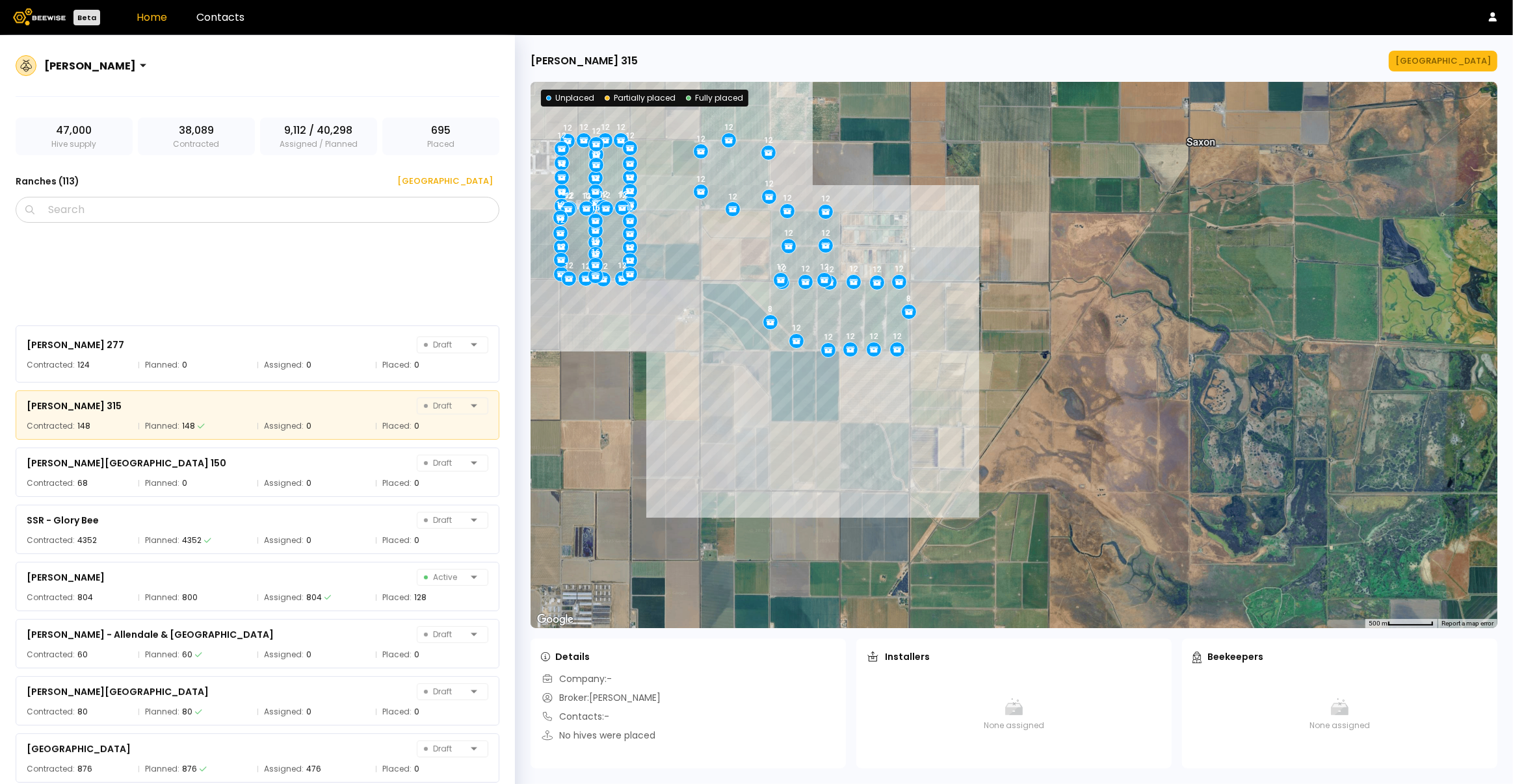
click at [40, 17] on img at bounding box center [39, 17] width 52 height 17
click at [29, 16] on img at bounding box center [39, 17] width 52 height 17
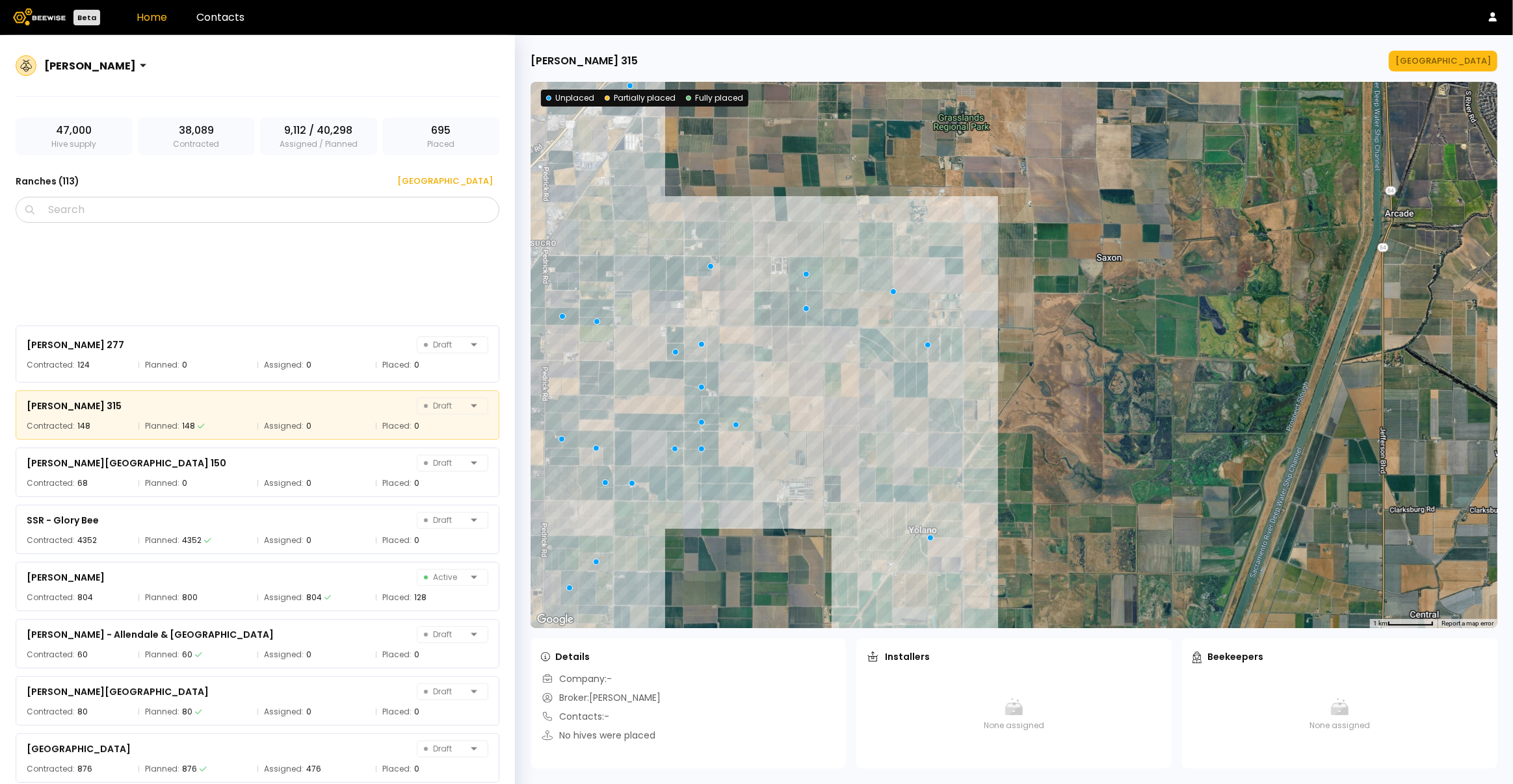
drag, startPoint x: 57, startPoint y: 182, endPoint x: 65, endPoint y: 170, distance: 14.4
click at [59, 176] on h3 "Ranches ( 113 )" at bounding box center [48, 181] width 64 height 19
click at [96, 63] on div at bounding box center [90, 65] width 91 height 12
click at [82, 113] on div "All US Brokers" at bounding box center [98, 114] width 102 height 8
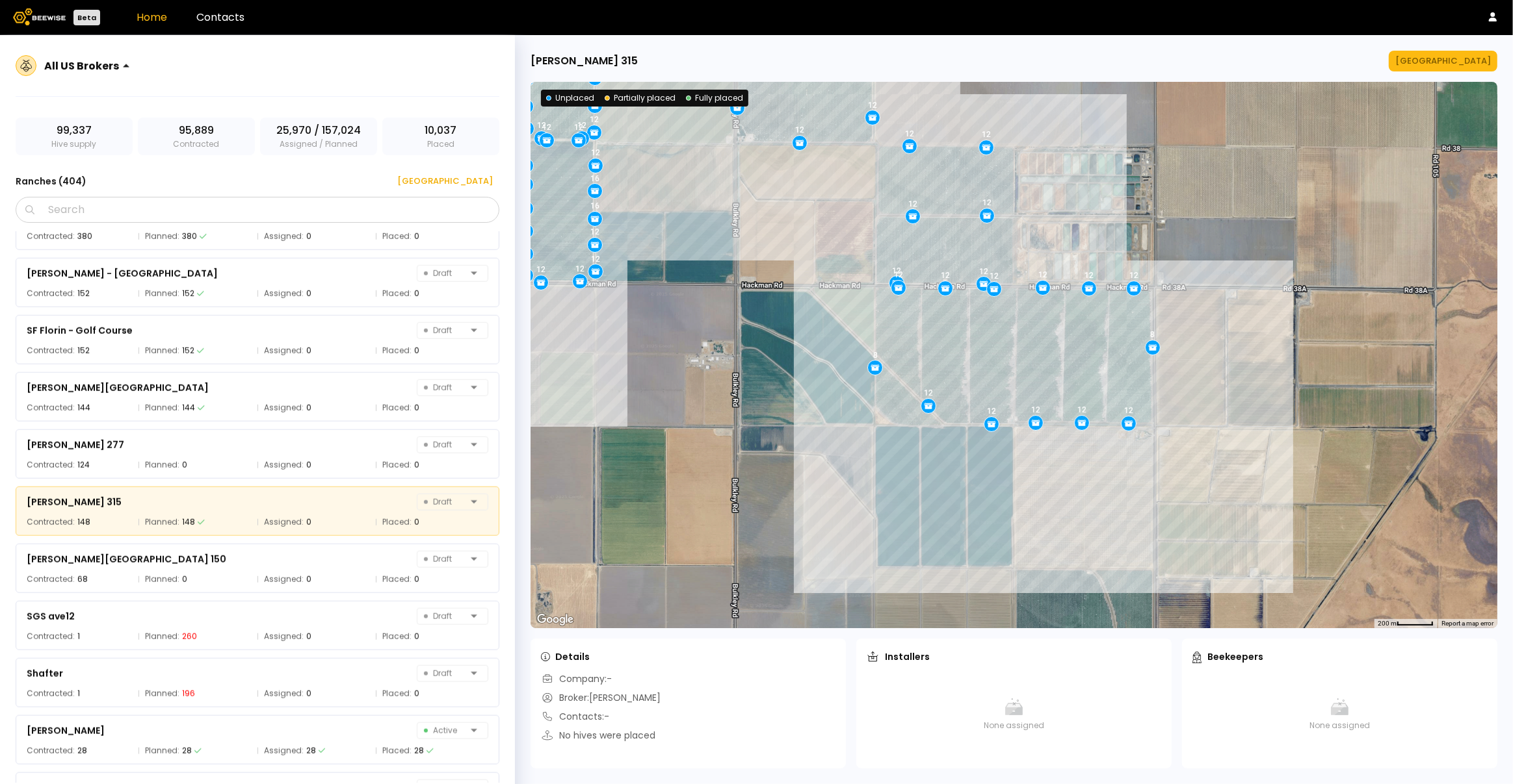
scroll to position [18276, 0]
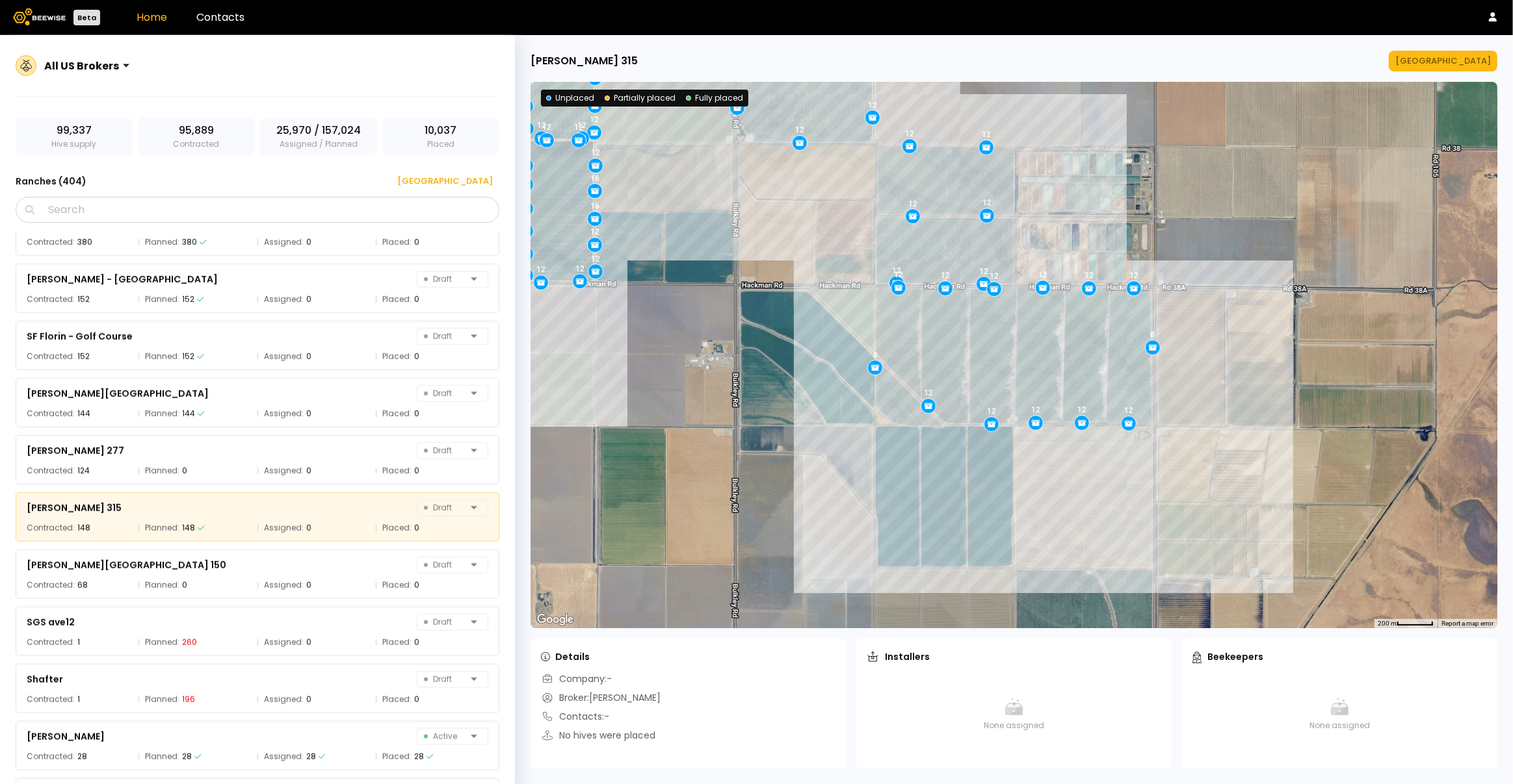
click at [1249, 59] on div "[PERSON_NAME] 315 [GEOGRAPHIC_DATA]" at bounding box center [1014, 60] width 967 height 20
click at [214, 19] on link "Contacts" at bounding box center [220, 17] width 48 height 15
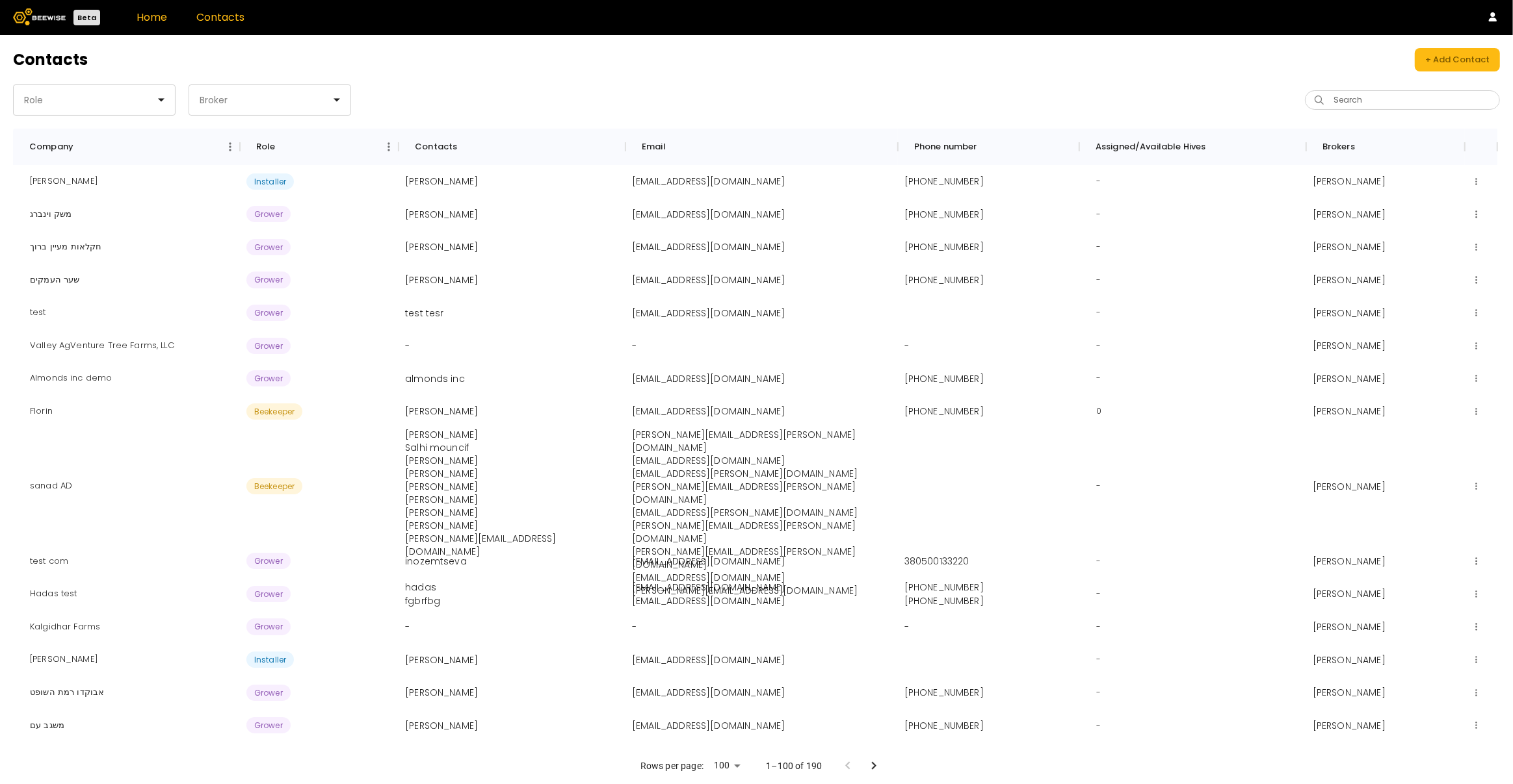
click at [137, 19] on link "Home" at bounding box center [152, 17] width 30 height 15
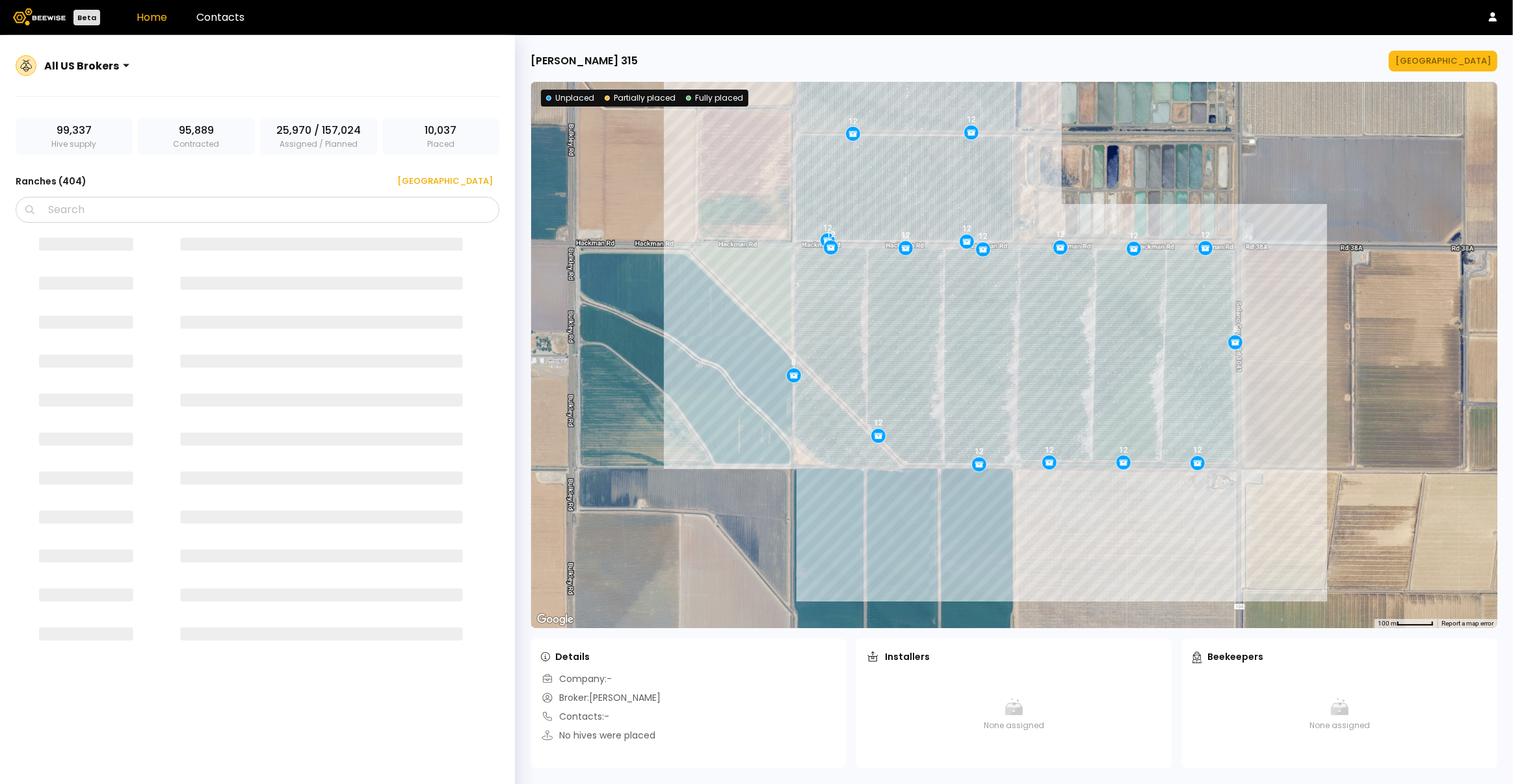
click at [53, 18] on img at bounding box center [39, 17] width 52 height 17
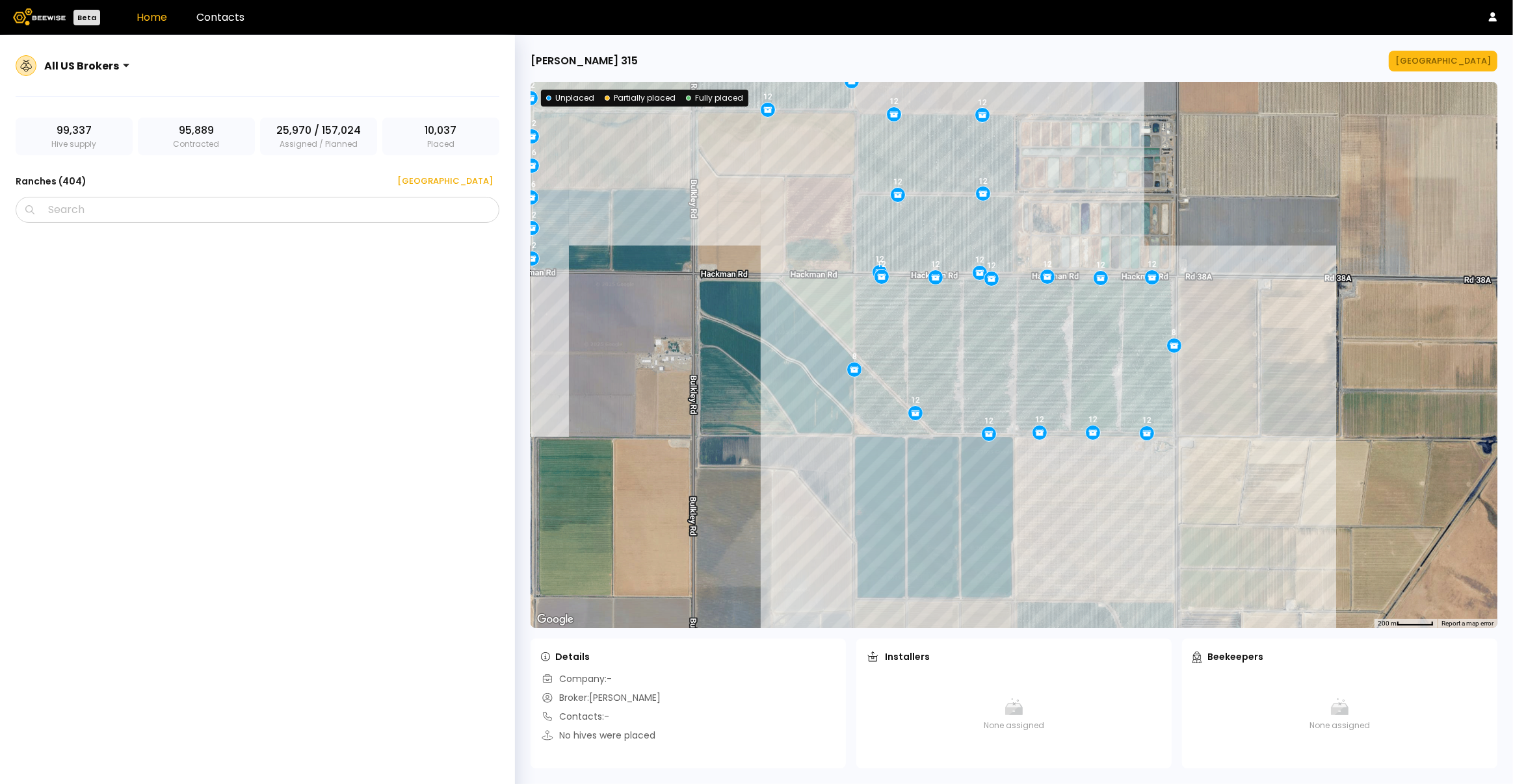
scroll to position [18282, 0]
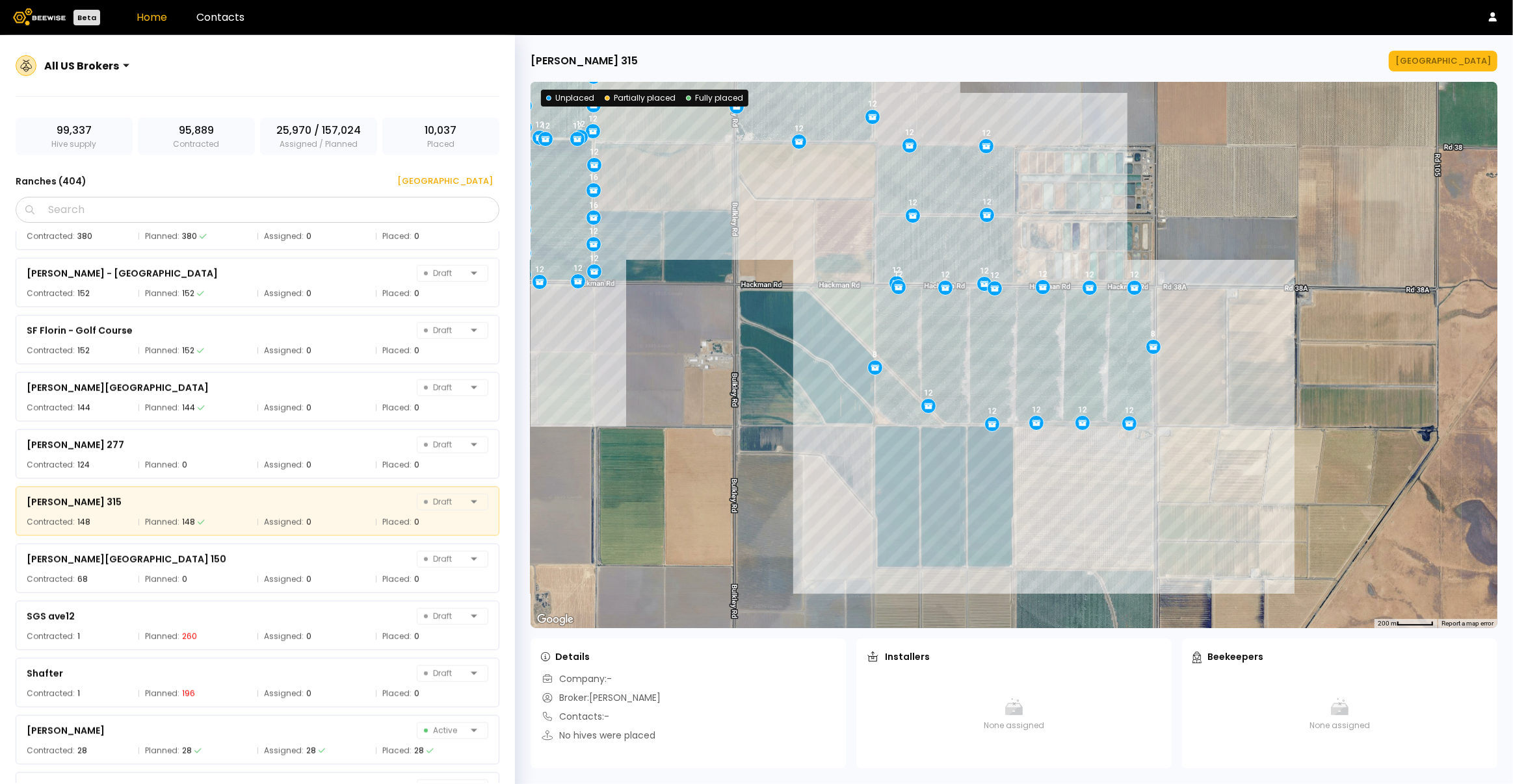
click at [53, 18] on img at bounding box center [39, 17] width 52 height 17
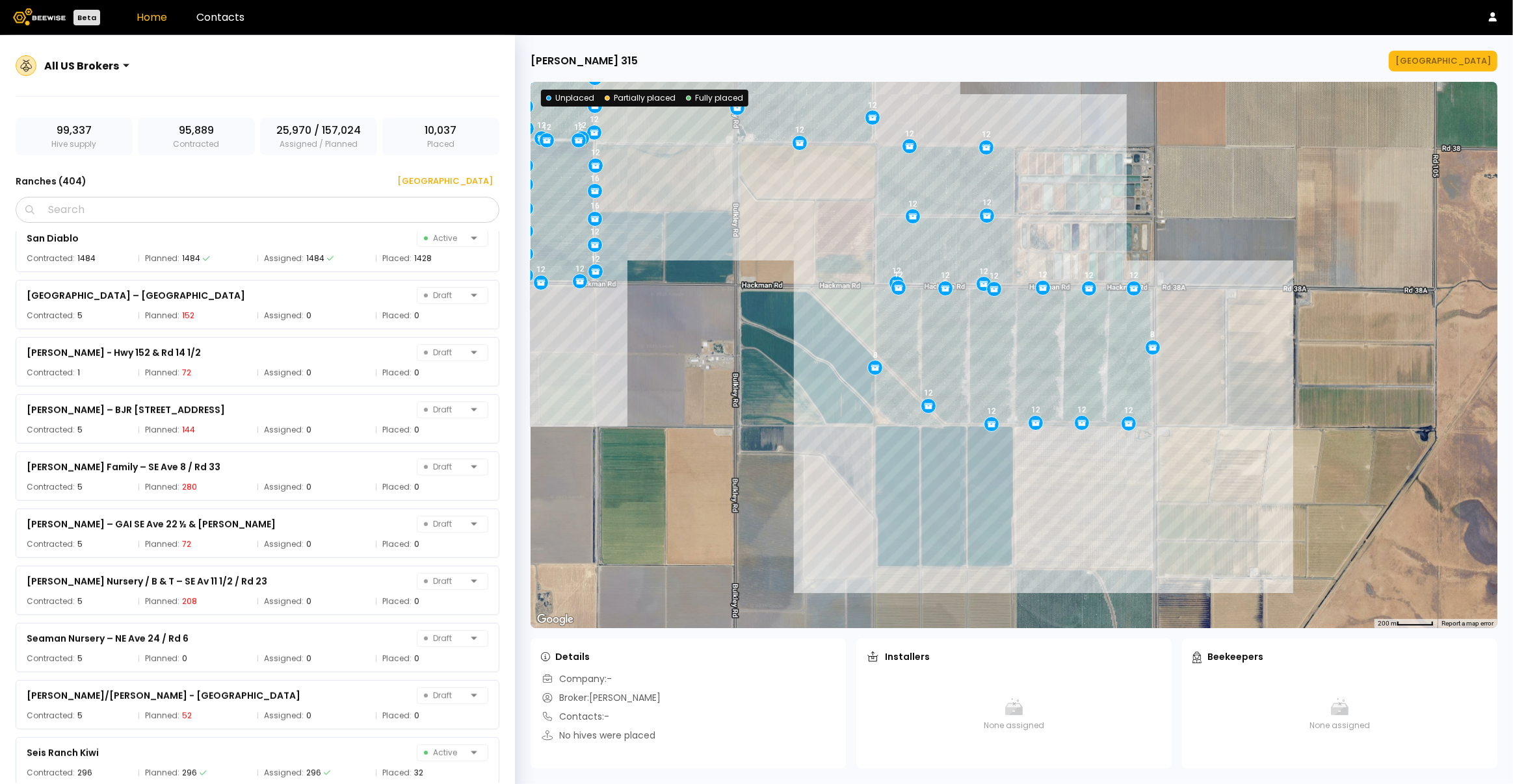
scroll to position [17539, 0]
